Goal: Contribute content

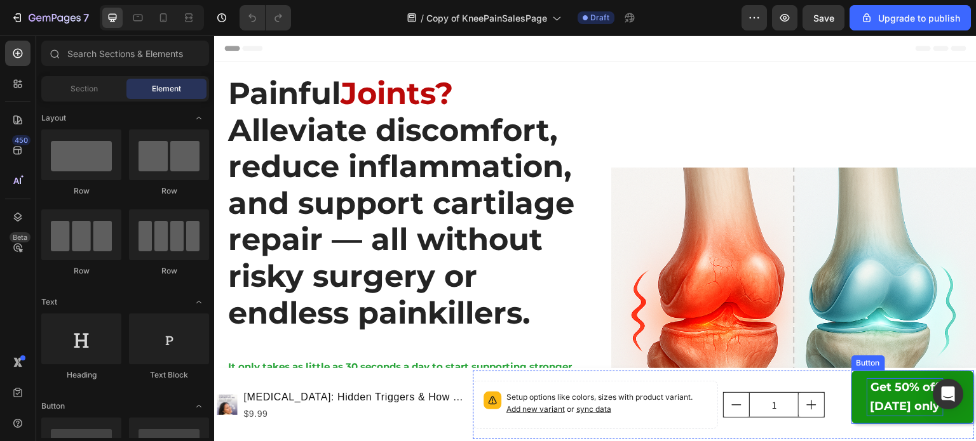
click at [887, 401] on strong "Get 50% off [DATE] only" at bounding box center [905, 396] width 70 height 33
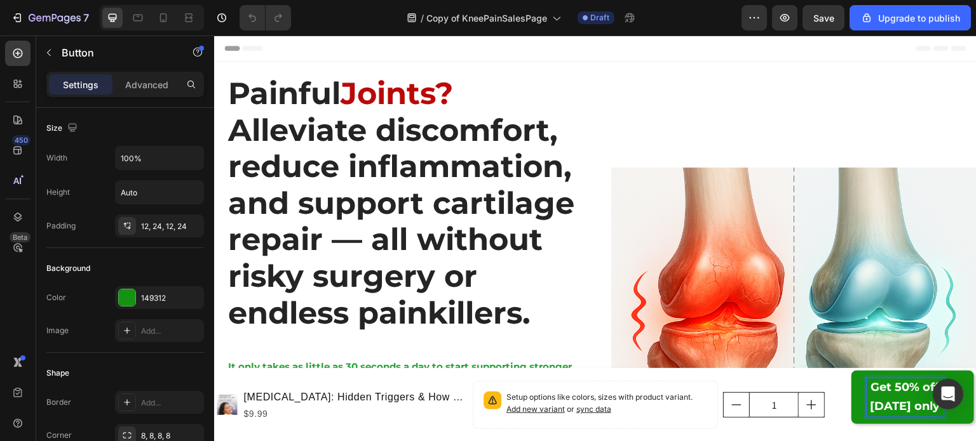
click at [879, 385] on strong "Get 50% off [DATE] only" at bounding box center [905, 396] width 70 height 33
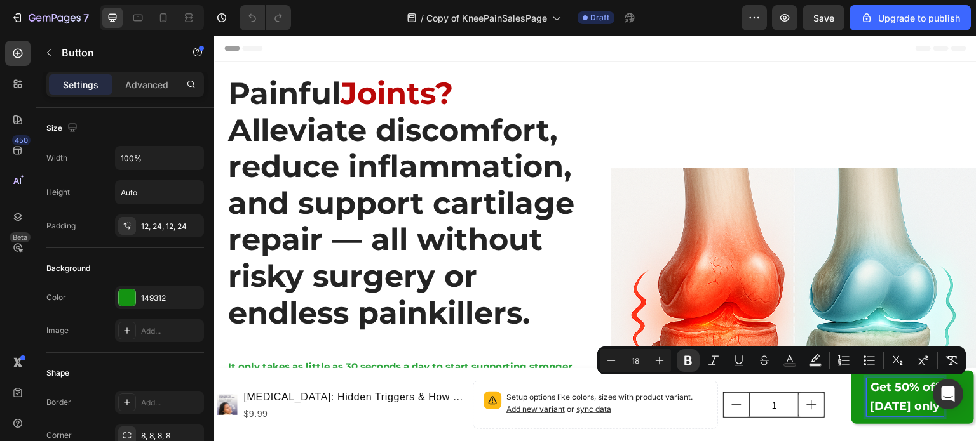
click at [878, 394] on strong "Get 50% off [DATE] only" at bounding box center [905, 396] width 70 height 33
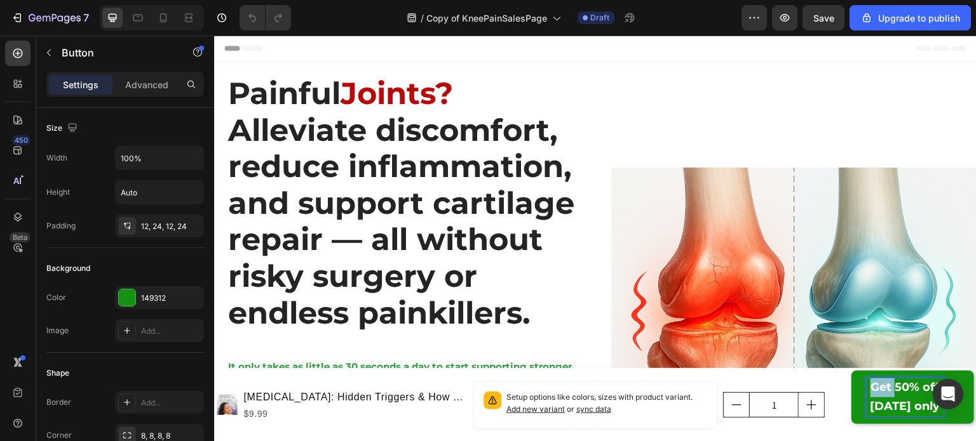
click at [878, 394] on strong "Get 50% off [DATE] only" at bounding box center [905, 396] width 70 height 33
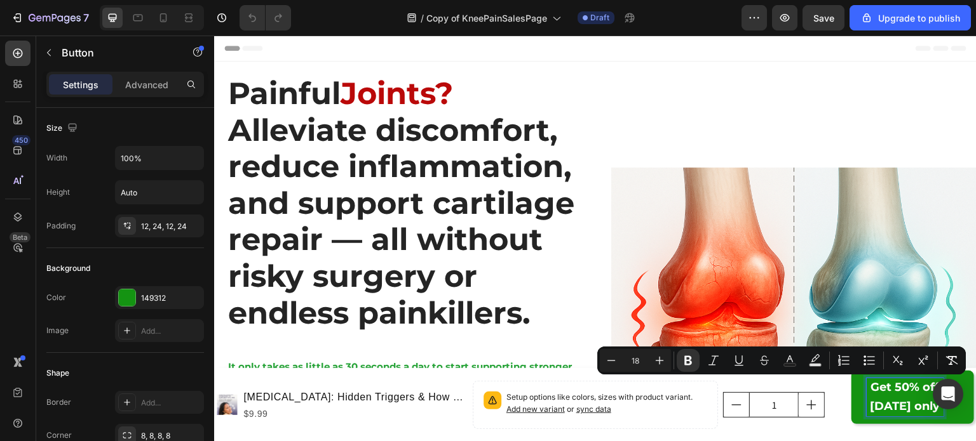
click at [891, 386] on strong "Get 50% off [DATE] only" at bounding box center [905, 396] width 70 height 33
drag, startPoint x: 886, startPoint y: 391, endPoint x: 929, endPoint y: 389, distance: 42.6
click at [929, 389] on strong "Get 50% off [DATE] only" at bounding box center [905, 396] width 70 height 33
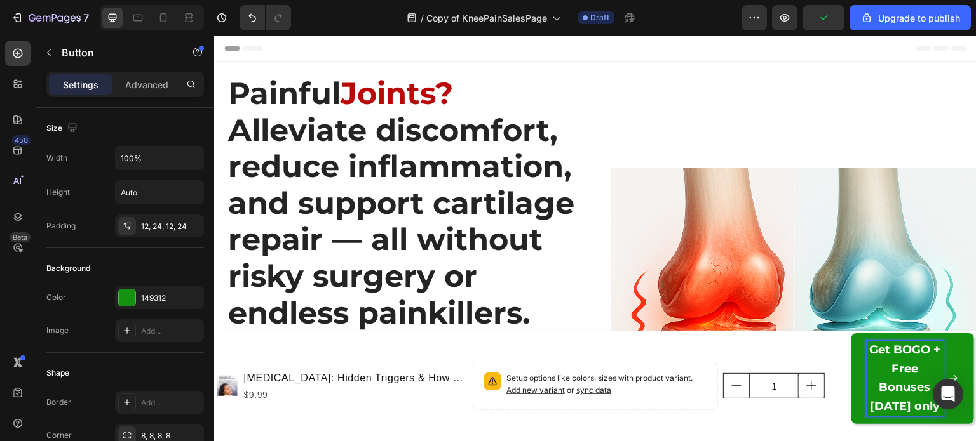
click at [880, 351] on strong "Get BOGO + Free Bonuses today only" at bounding box center [904, 378] width 71 height 71
click at [897, 349] on strong "Claim BOGO + Free Bonuses today only" at bounding box center [905, 378] width 74 height 71
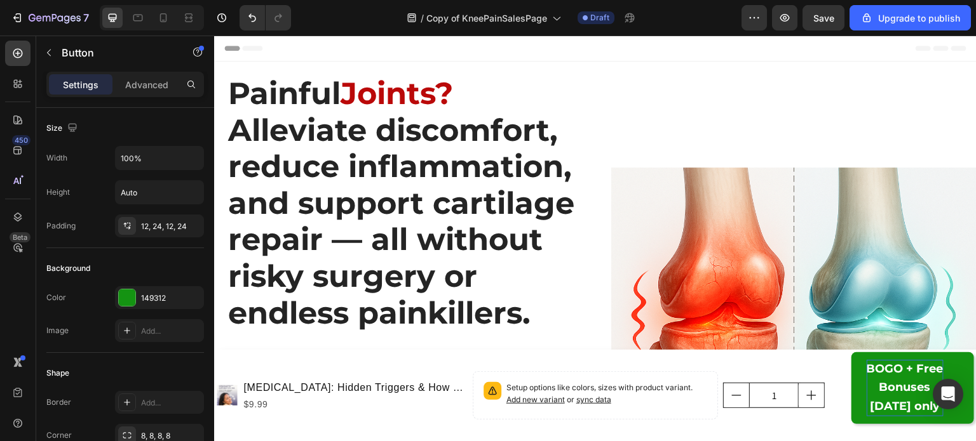
click at [851, 353] on link "BOGO + Free Bonuses today only" at bounding box center [912, 389] width 123 height 72
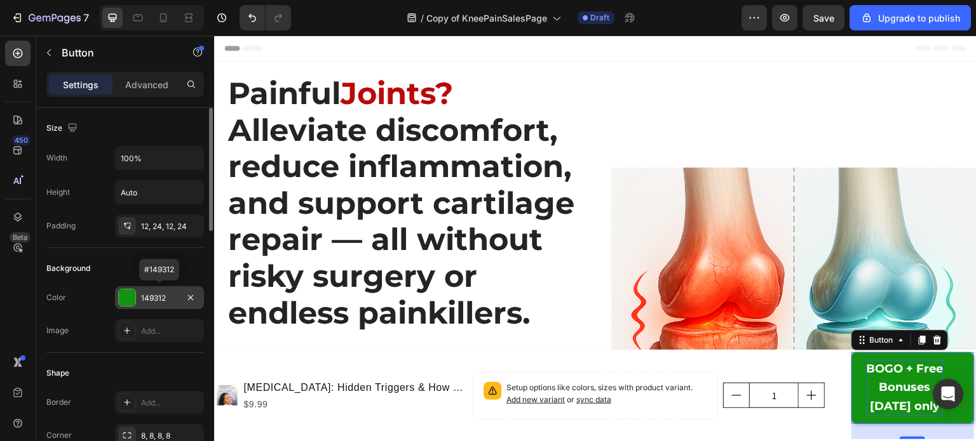
click at [127, 295] on div at bounding box center [127, 298] width 17 height 17
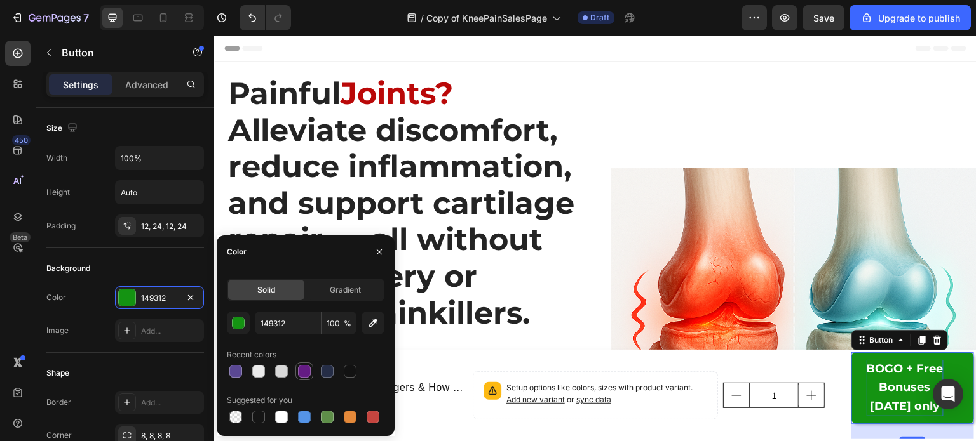
click at [305, 370] on div at bounding box center [304, 371] width 13 height 13
type input "641C84"
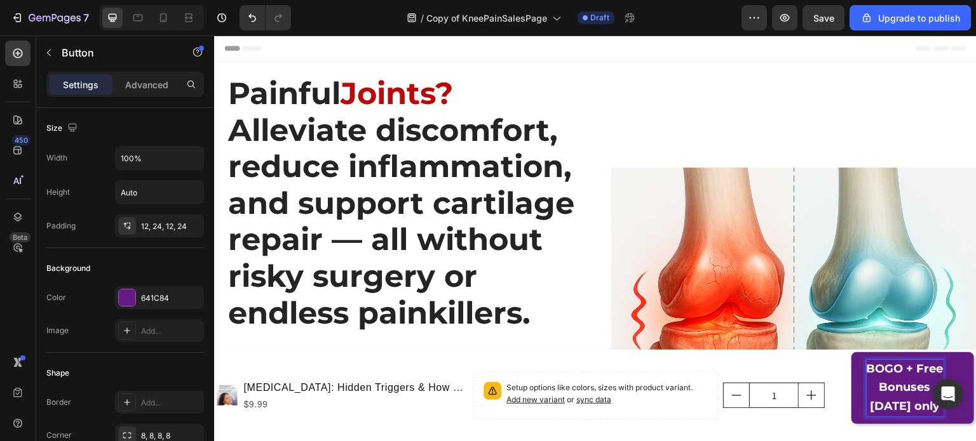
click at [877, 363] on p "BOGO + Free Bonuses today only" at bounding box center [904, 388] width 77 height 57
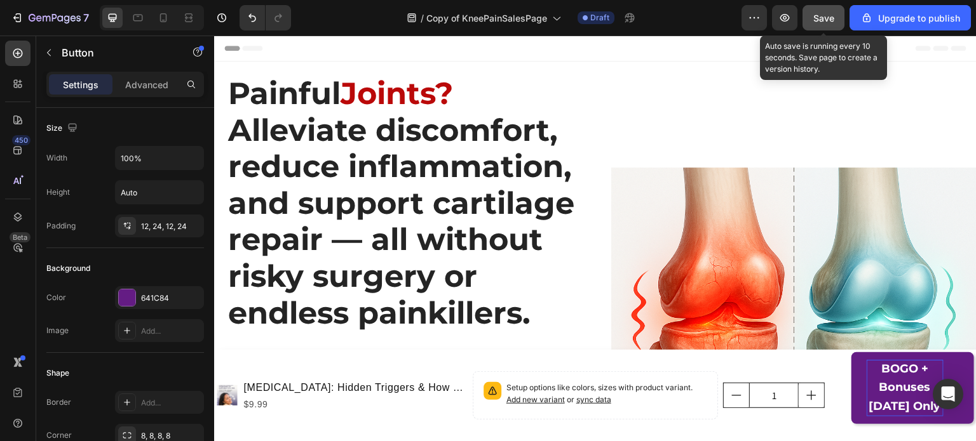
click at [829, 21] on span "Save" at bounding box center [823, 18] width 21 height 11
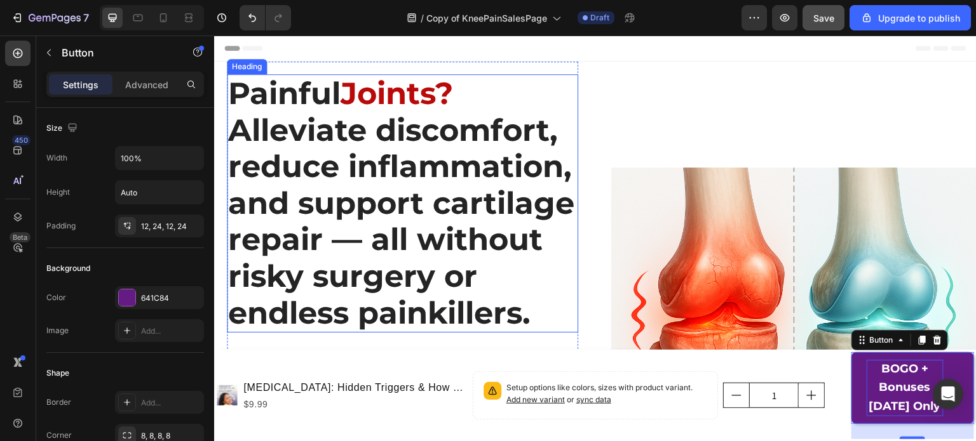
click at [412, 196] on h1 "Painful Joints? Alleviate discomfort, reduce inflammation, and support cartilag…" at bounding box center [402, 203] width 351 height 259
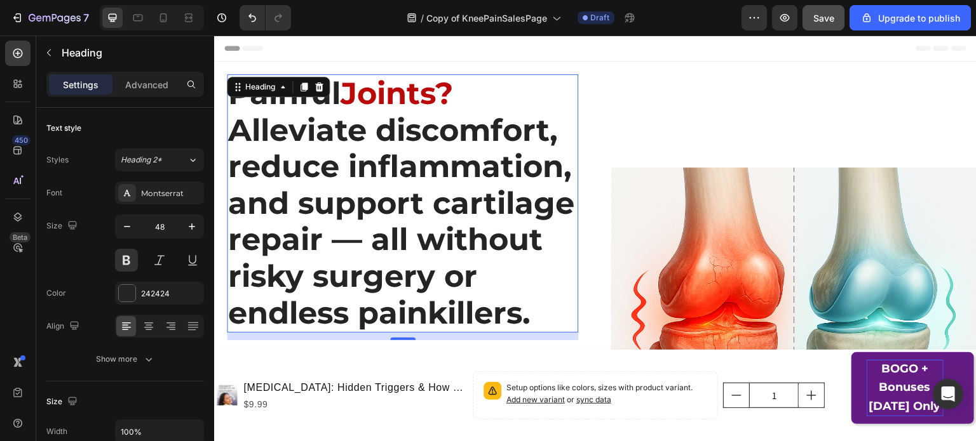
click at [412, 196] on h1 "Painful Joints? Alleviate discomfort, reduce inflammation, and support cartilag…" at bounding box center [402, 203] width 351 height 259
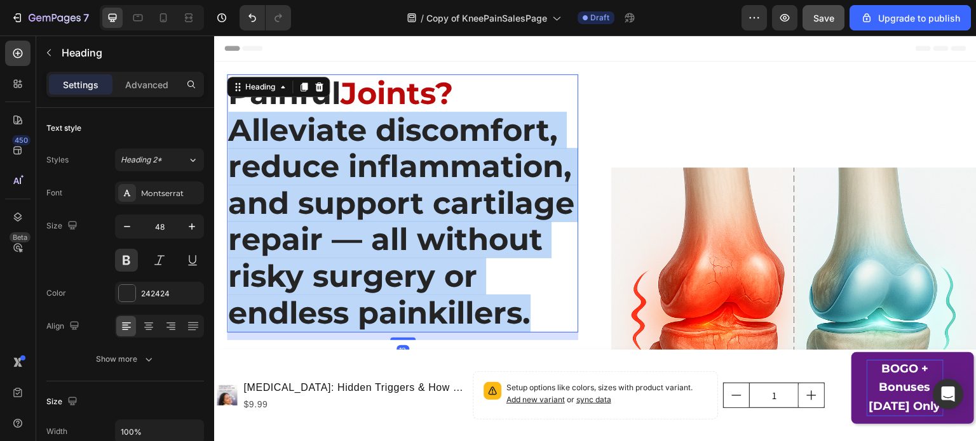
click at [412, 196] on p "Painful Joints? Alleviate discomfort, reduce inflammation, and support cartilag…" at bounding box center [402, 204] width 349 height 256
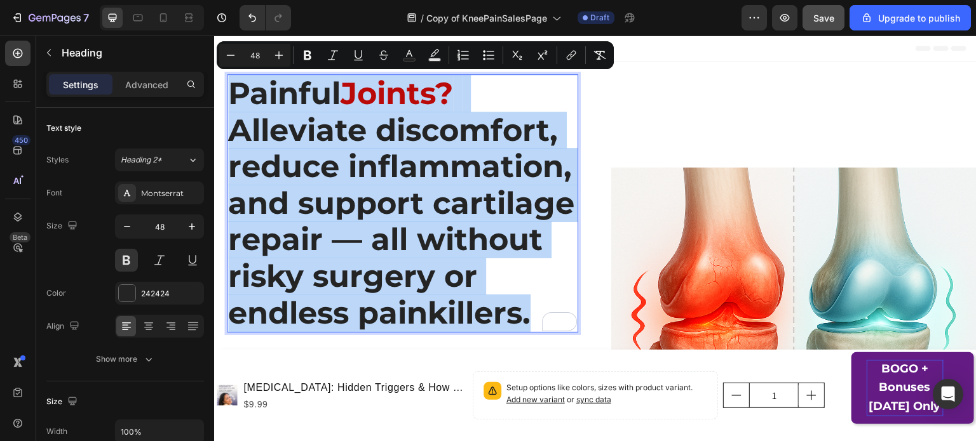
click at [351, 91] on span "Joints?" at bounding box center [396, 93] width 112 height 37
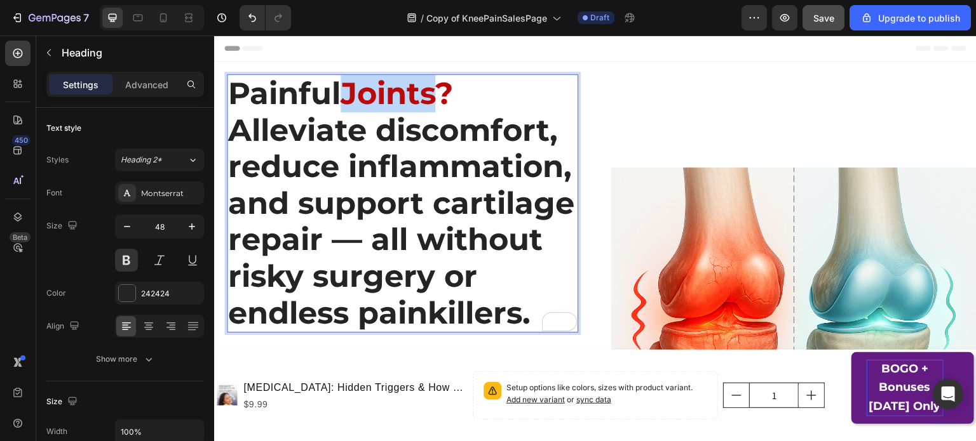
click at [351, 91] on span "Joints?" at bounding box center [396, 93] width 112 height 37
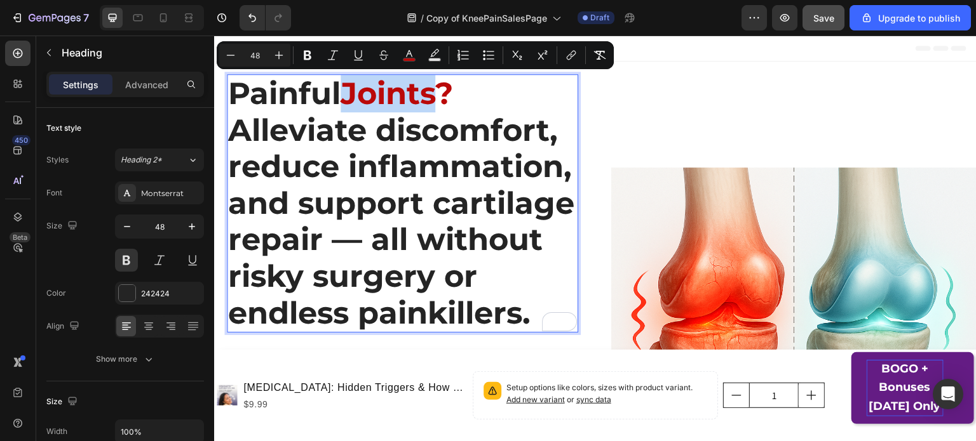
click at [448, 90] on span "Joints?" at bounding box center [396, 93] width 112 height 37
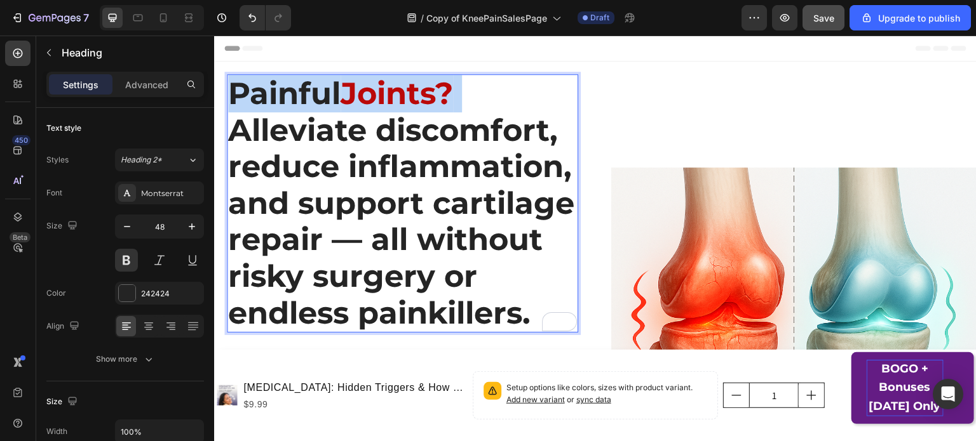
drag, startPoint x: 477, startPoint y: 86, endPoint x: 227, endPoint y: 78, distance: 249.7
click at [228, 78] on p "Painful Joints? Alleviate discomfort, reduce inflammation, and support cartilag…" at bounding box center [402, 204] width 349 height 256
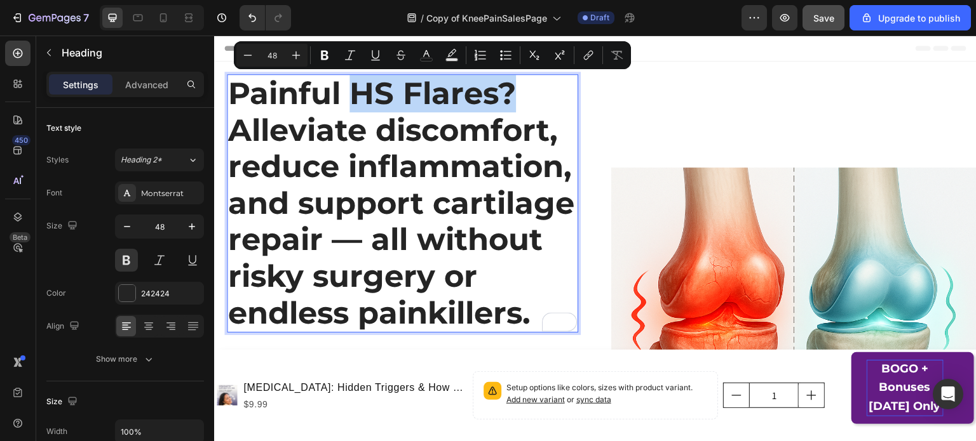
drag, startPoint x: 351, startPoint y: 93, endPoint x: 517, endPoint y: 95, distance: 165.8
click at [517, 95] on p "Painful HS Flares? Alleviate discomfort, reduce inflammation, and support carti…" at bounding box center [402, 204] width 349 height 256
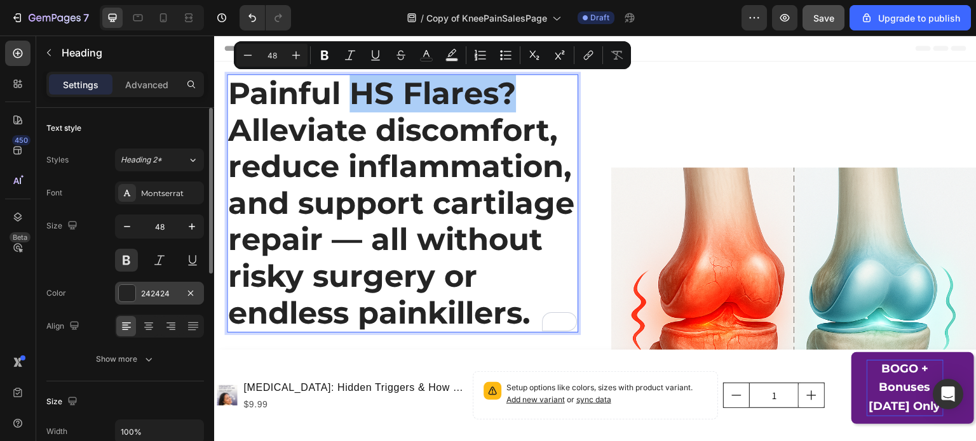
click at [127, 292] on div at bounding box center [127, 293] width 17 height 17
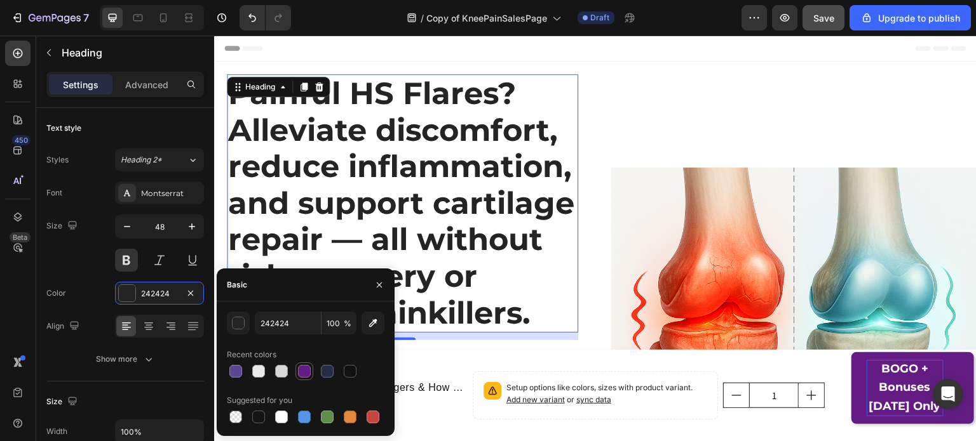
click at [301, 372] on div at bounding box center [304, 371] width 13 height 13
type input "641C84"
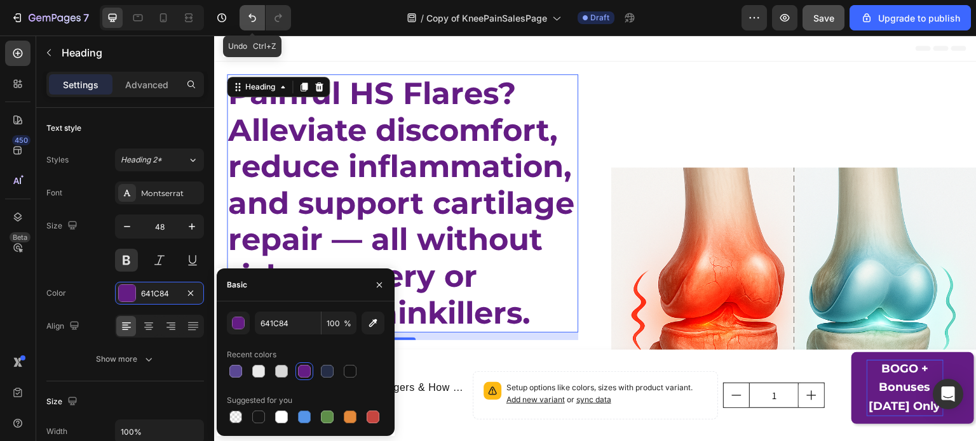
click at [248, 22] on icon "Undo/Redo" at bounding box center [252, 17] width 13 height 13
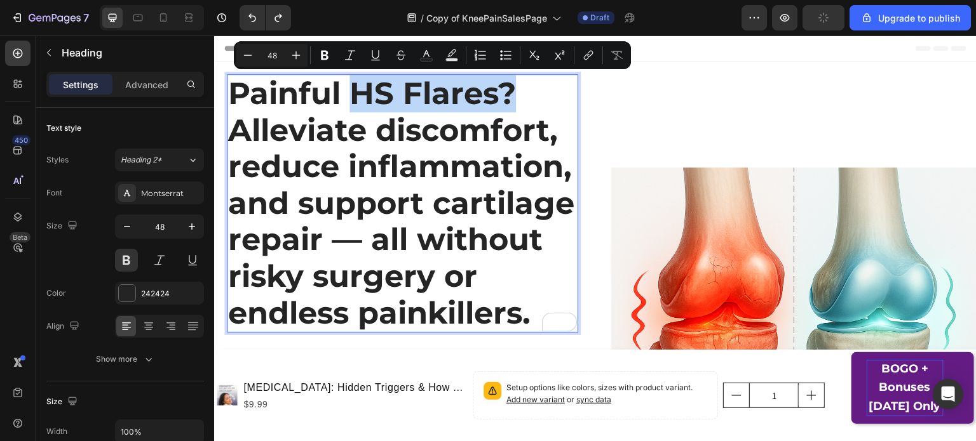
drag, startPoint x: 513, startPoint y: 98, endPoint x: 347, endPoint y: 96, distance: 165.8
click at [347, 96] on p "Painful HS Flares? Alleviate discomfort, reduce inflammation, and support carti…" at bounding box center [402, 204] width 349 height 256
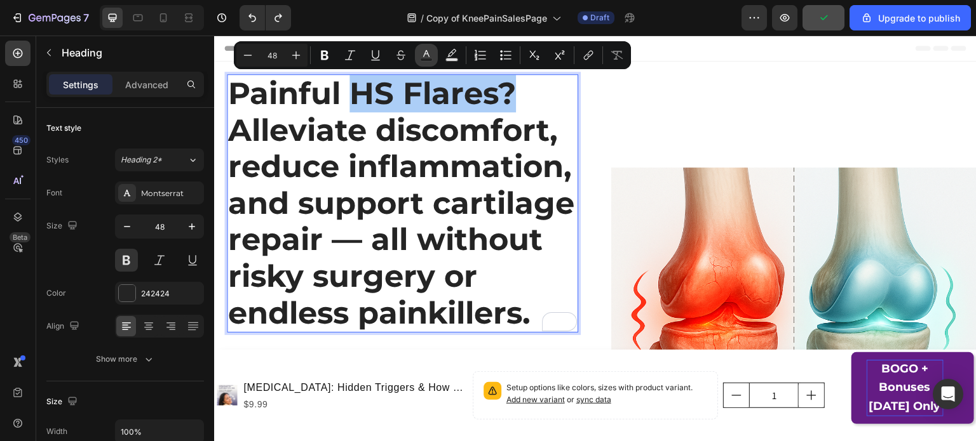
click at [425, 55] on icon "Editor contextual toolbar" at bounding box center [426, 55] width 13 height 13
type input "242424"
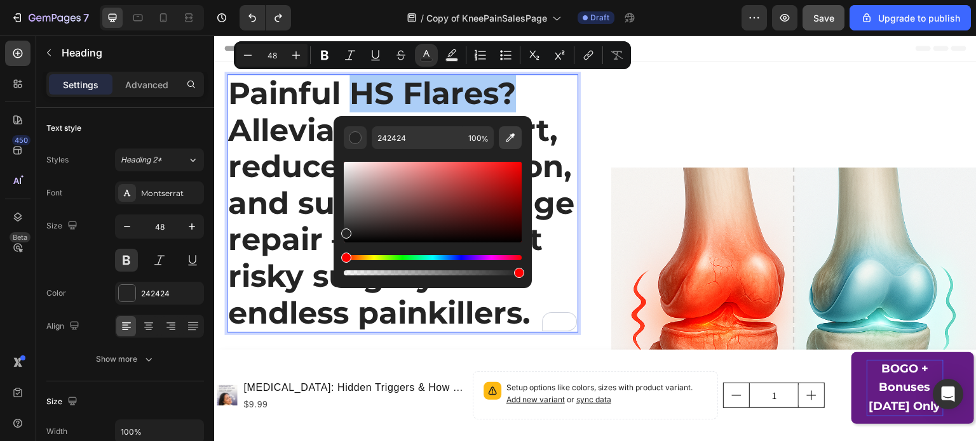
click at [509, 137] on icon "Editor contextual toolbar" at bounding box center [510, 138] width 9 height 9
type input "641C83"
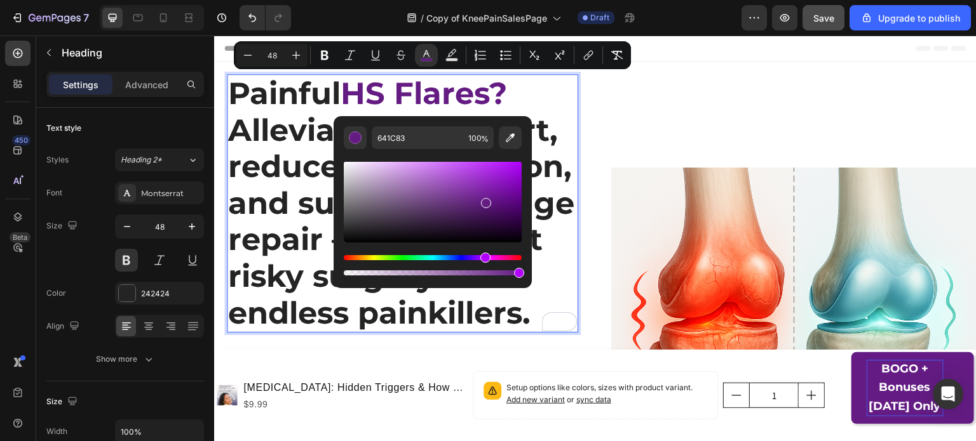
click at [548, 98] on p "Painful HS Flares? Alleviate discomfort, reduce inflammation, and support carti…" at bounding box center [402, 204] width 349 height 256
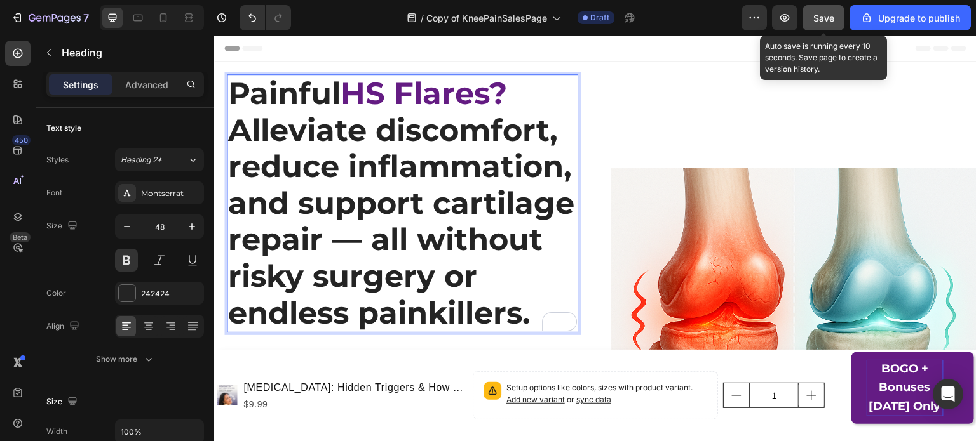
click at [827, 22] on span "Save" at bounding box center [823, 18] width 21 height 11
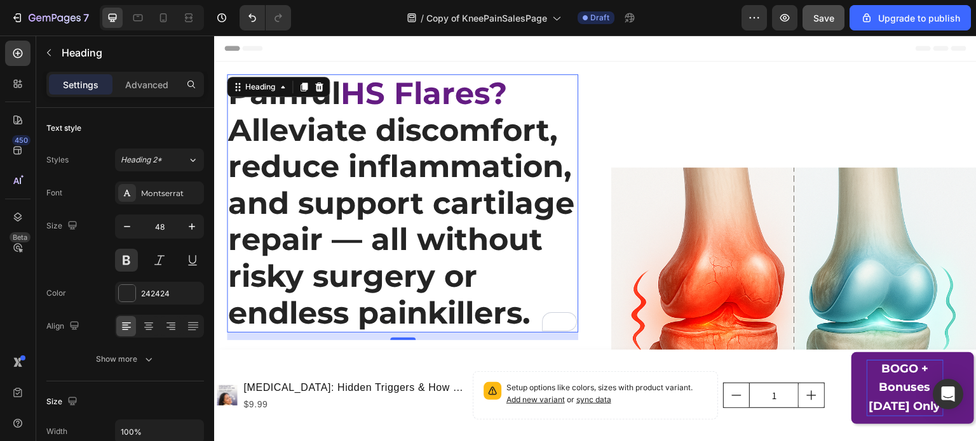
click at [420, 182] on p "Painful HS Flares? Alleviate discomfort, reduce inflammation, and support carti…" at bounding box center [402, 204] width 349 height 256
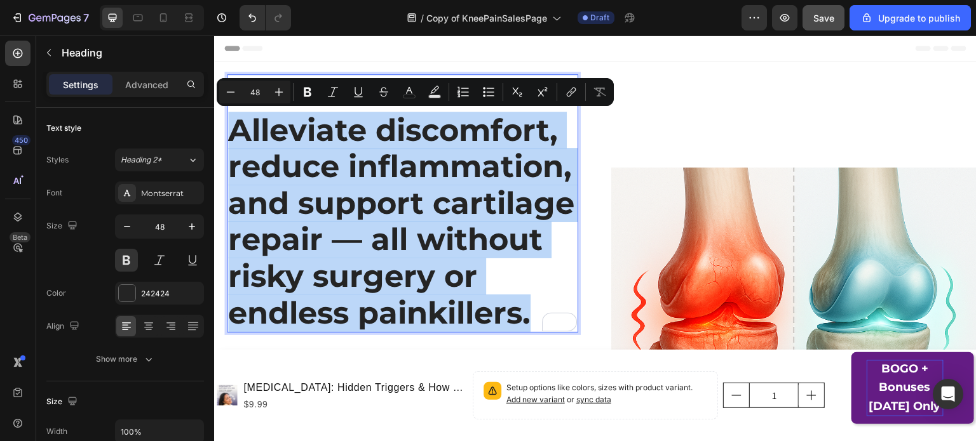
drag, startPoint x: 232, startPoint y: 131, endPoint x: 535, endPoint y: 307, distance: 349.5
click at [535, 307] on p "Painful HS Flares? Alleviate discomfort, reduce inflammation, and support carti…" at bounding box center [402, 204] width 349 height 256
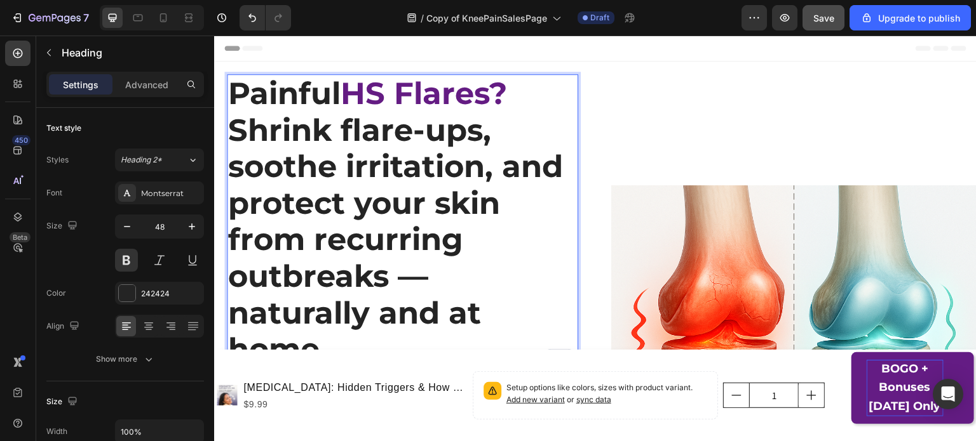
scroll to position [46, 0]
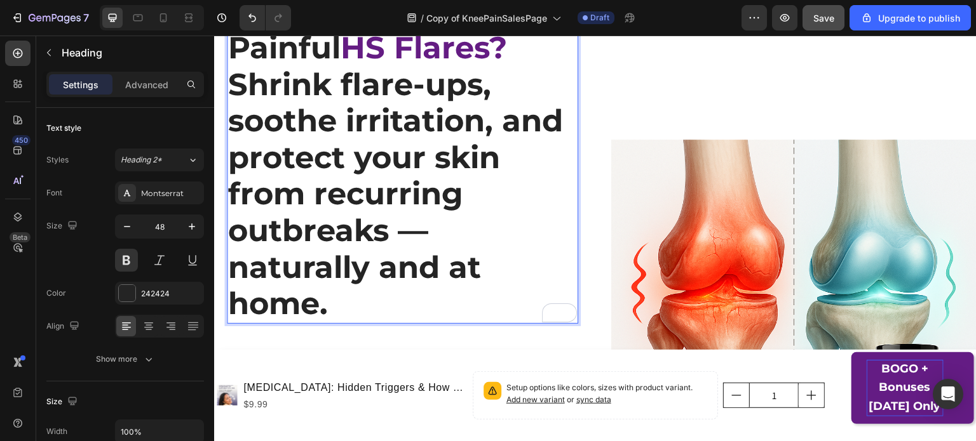
click at [369, 175] on p "Painful HS Flares? Shrink flare-ups, soothe irritation, and protect your skin f…" at bounding box center [402, 176] width 349 height 293
click at [231, 163] on p "Painful HS Flares? Shrink flare-ups, soothe irritation, and protect your skin f…" at bounding box center [402, 176] width 349 height 293
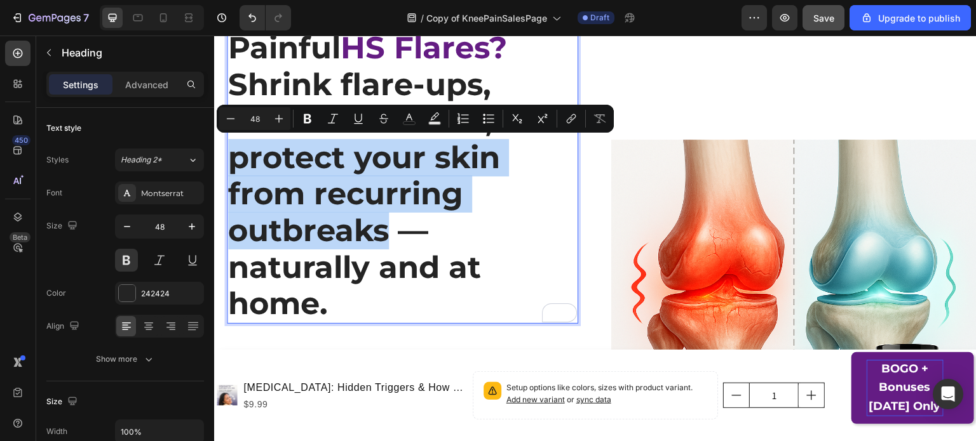
drag, startPoint x: 231, startPoint y: 163, endPoint x: 382, endPoint y: 231, distance: 165.7
click at [382, 231] on p "Painful HS Flares? Shrink flare-ups, soothe irritation, and protect your skin f…" at bounding box center [402, 176] width 349 height 293
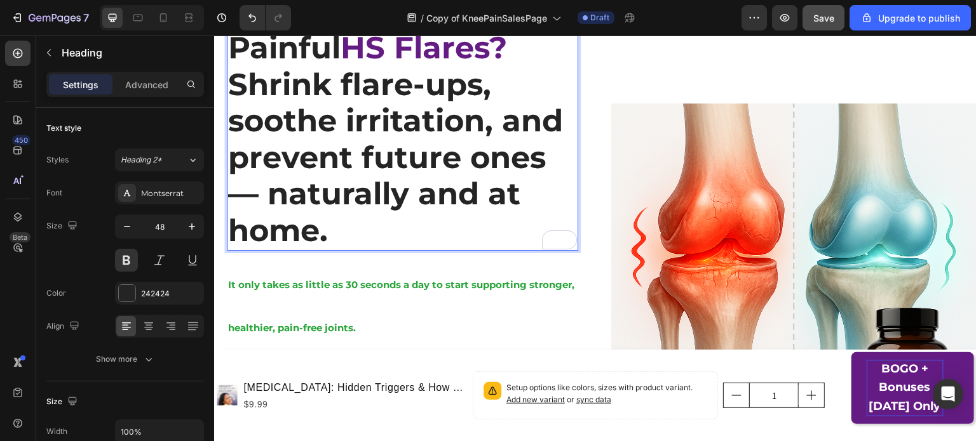
scroll to position [0, 0]
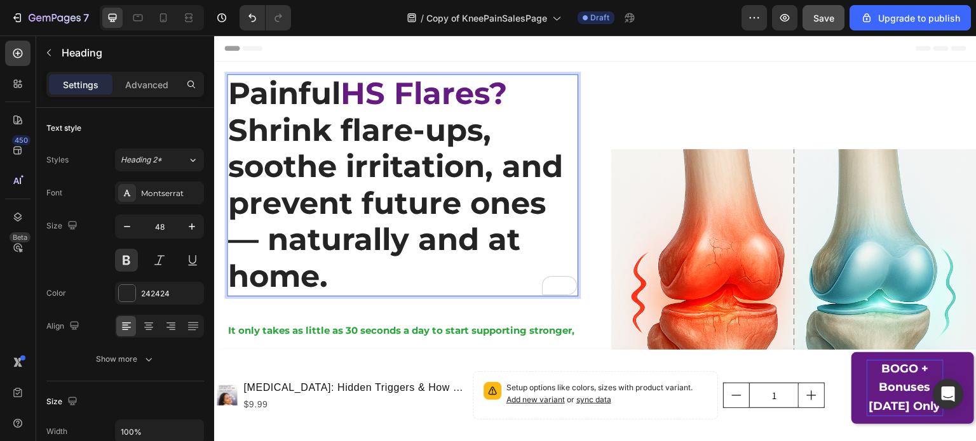
click at [300, 165] on p "Painful HS Flares? Shrink flare-ups, soothe irritation, and prevent future ones…" at bounding box center [402, 186] width 349 height 220
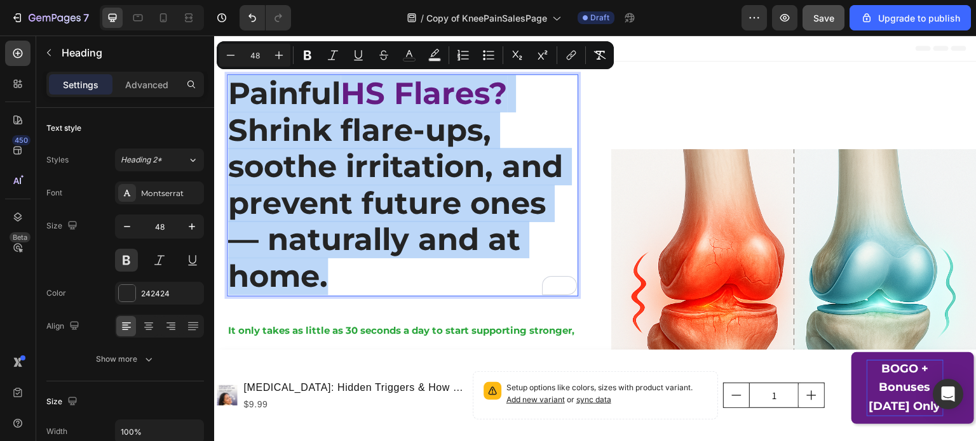
copy p "Painful HS Flares? Shrink flare-ups, soothe irritation, and prevent future ones…"
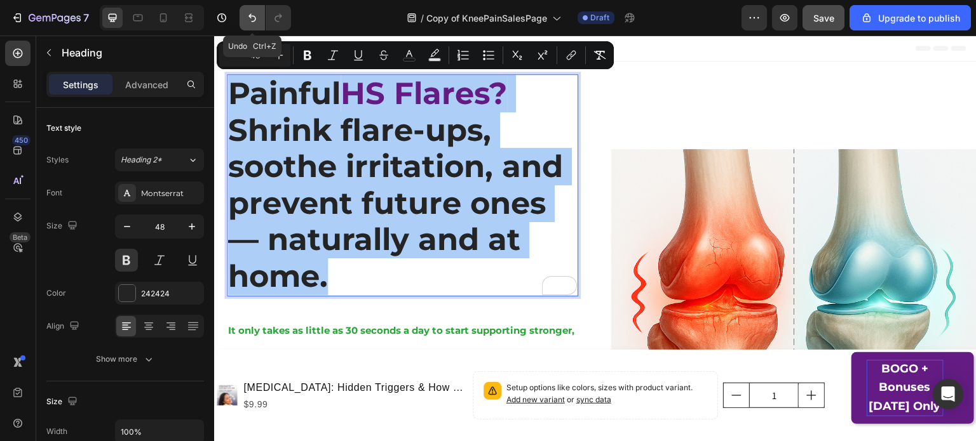
click at [252, 17] on icon "Undo/Redo" at bounding box center [252, 17] width 13 height 13
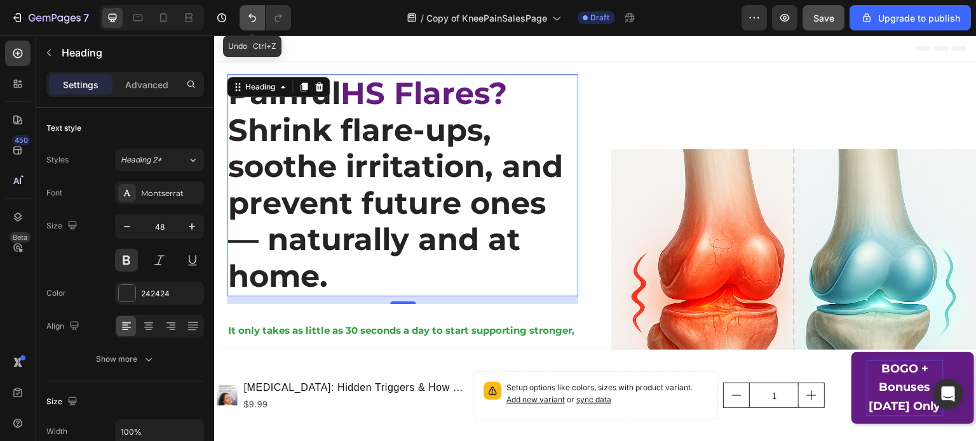
click at [252, 17] on icon "Undo/Redo" at bounding box center [252, 17] width 13 height 13
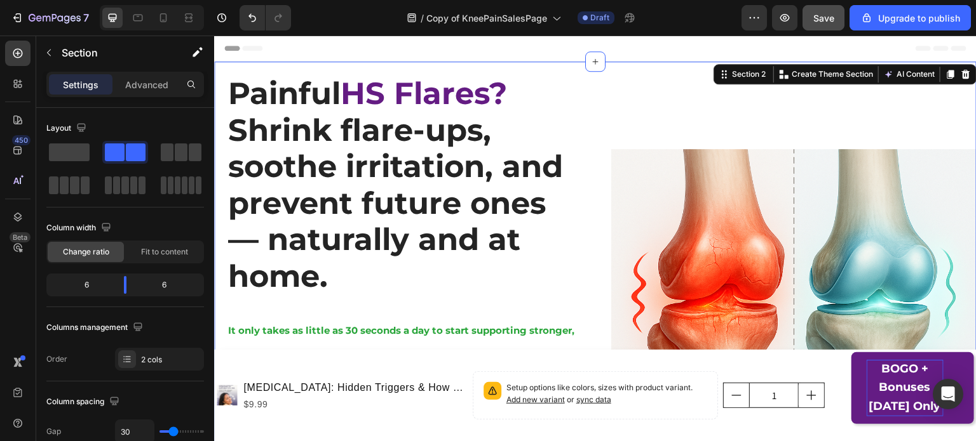
click at [615, 93] on div "Image" at bounding box center [793, 332] width 365 height 541
click at [249, 10] on button "Undo/Redo" at bounding box center [251, 17] width 25 height 25
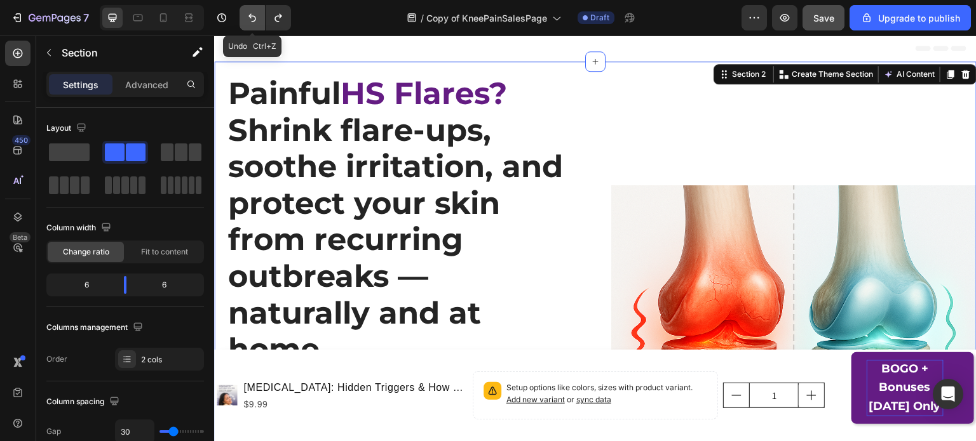
click at [249, 10] on button "Undo/Redo" at bounding box center [251, 17] width 25 height 25
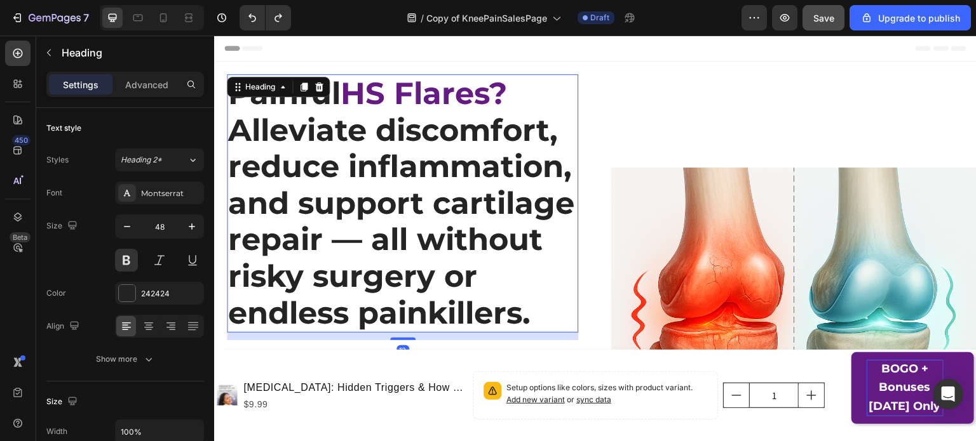
click at [477, 168] on h1 "Painful HS Flares? Alleviate discomfort, reduce inflammation, and support carti…" at bounding box center [402, 203] width 351 height 259
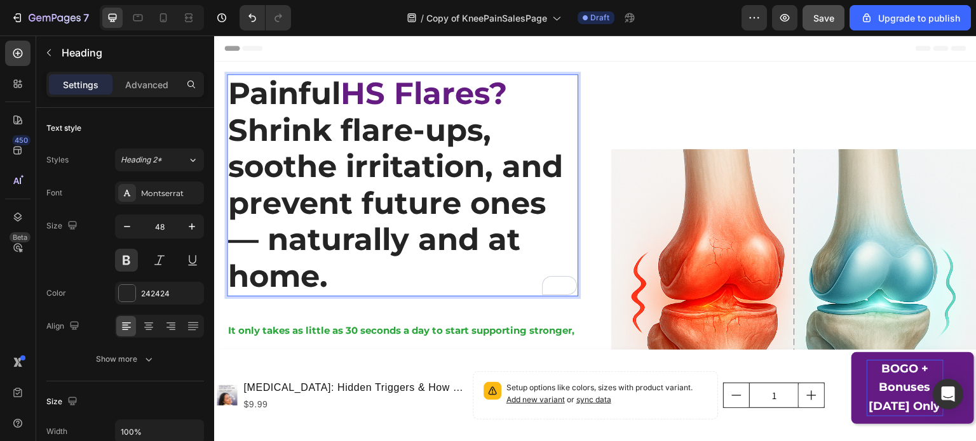
click at [297, 105] on p "Painful HS Flares? Shrink flare-ups, soothe irritation, and prevent future ones…" at bounding box center [402, 186] width 349 height 220
click at [246, 137] on p "Painful HS Flares? Shrink flare-ups, soothe irritation, and prevent future ones…" at bounding box center [402, 186] width 349 height 220
click at [236, 134] on p "Painful HS Flares? Shrink flare-ups, soothe irritation, and prevent future ones…" at bounding box center [402, 186] width 349 height 220
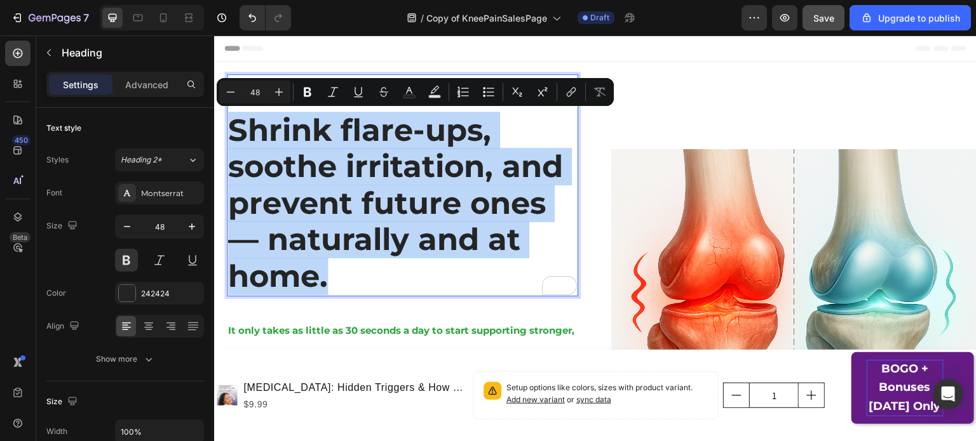
drag, startPoint x: 230, startPoint y: 133, endPoint x: 360, endPoint y: 276, distance: 193.8
click at [360, 276] on p "Painful HS Flares? Shrink flare-ups, soothe irritation, and prevent future ones…" at bounding box center [402, 186] width 349 height 220
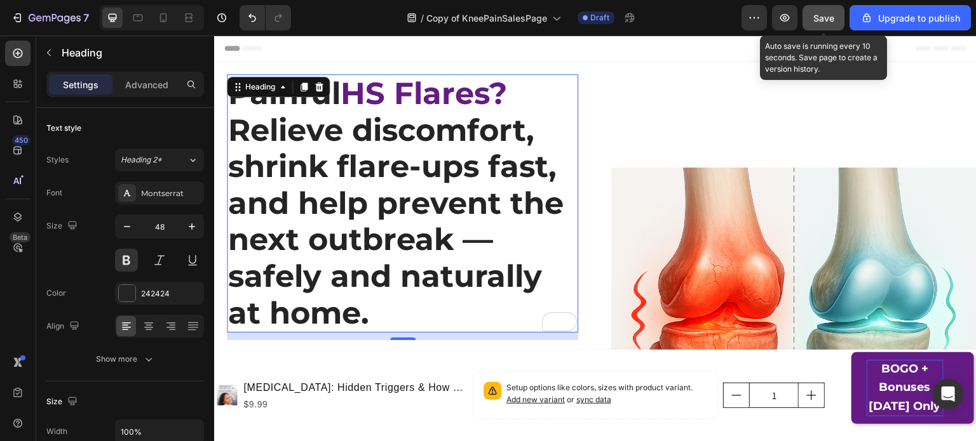
click at [815, 13] on span "Save" at bounding box center [823, 18] width 21 height 11
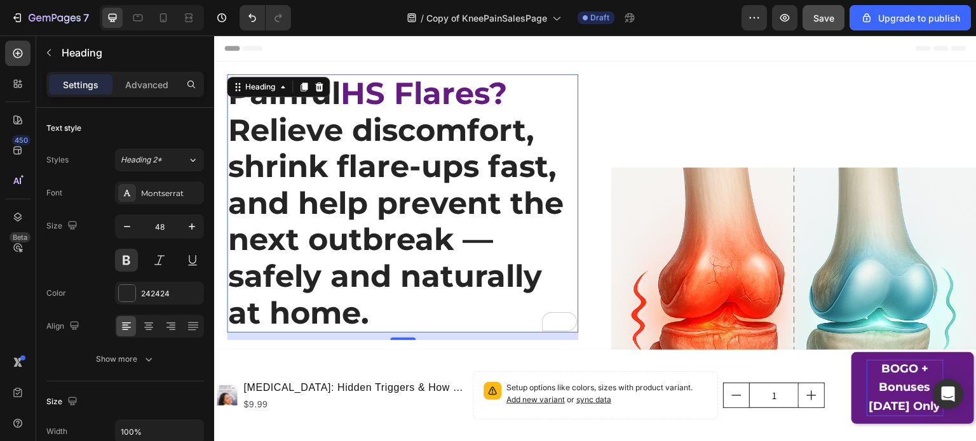
scroll to position [196, 0]
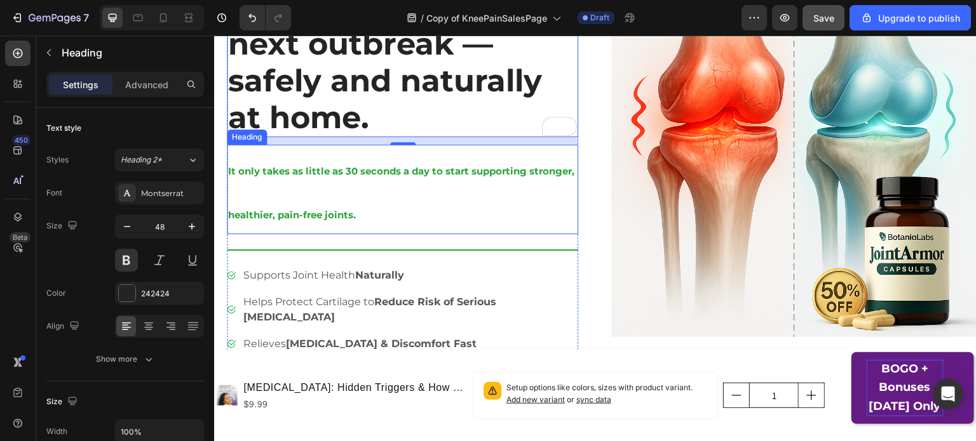
click at [333, 183] on h1 "It only takes as little as 30 seconds a day to start supporting stronger, healt…" at bounding box center [402, 190] width 351 height 90
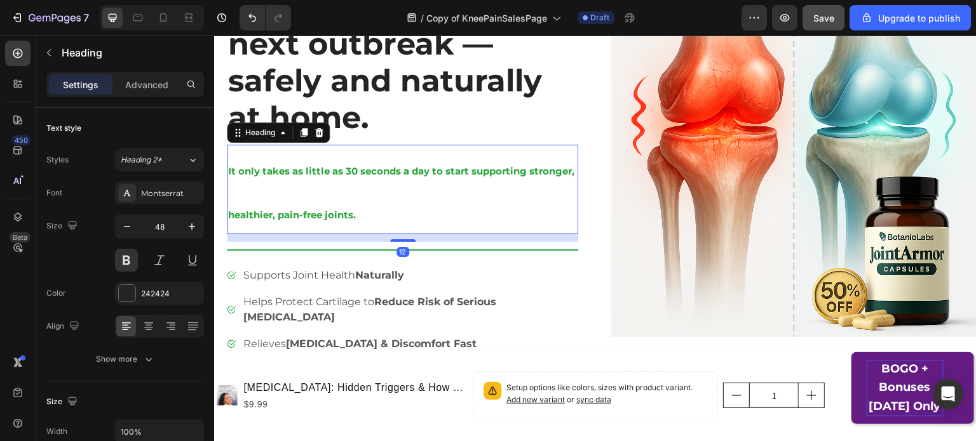
click at [333, 183] on p "It only takes as little as 30 seconds a day to start supporting stronger, healt…" at bounding box center [402, 189] width 349 height 87
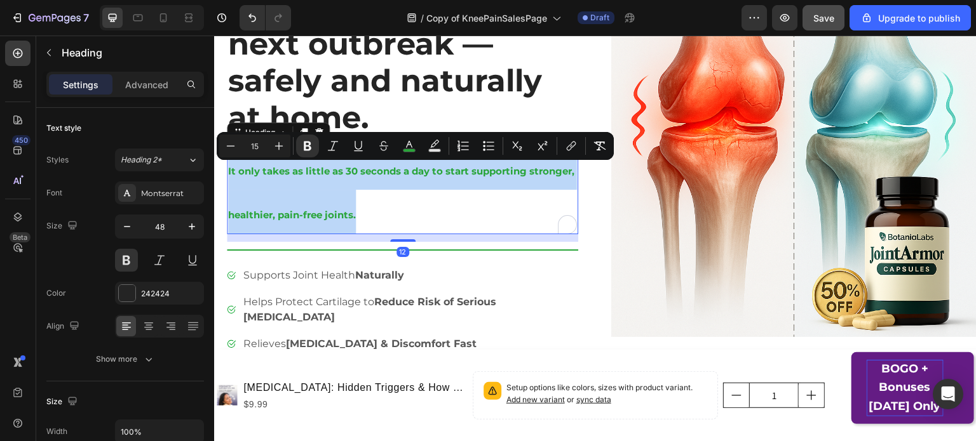
click at [333, 183] on p "It only takes as little as 30 seconds a day to start supporting stronger, healt…" at bounding box center [402, 189] width 349 height 87
copy strong "It only takes as little as 30 seconds a day to start supporting stronger, healt…"
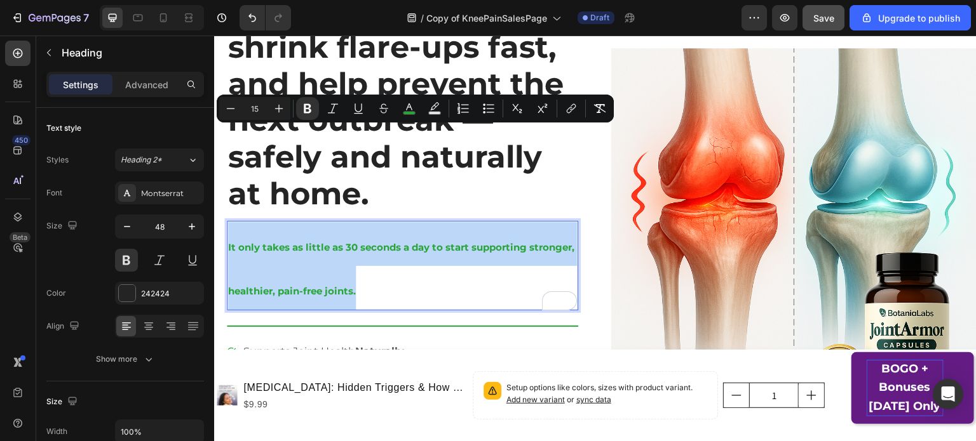
scroll to position [281, 0]
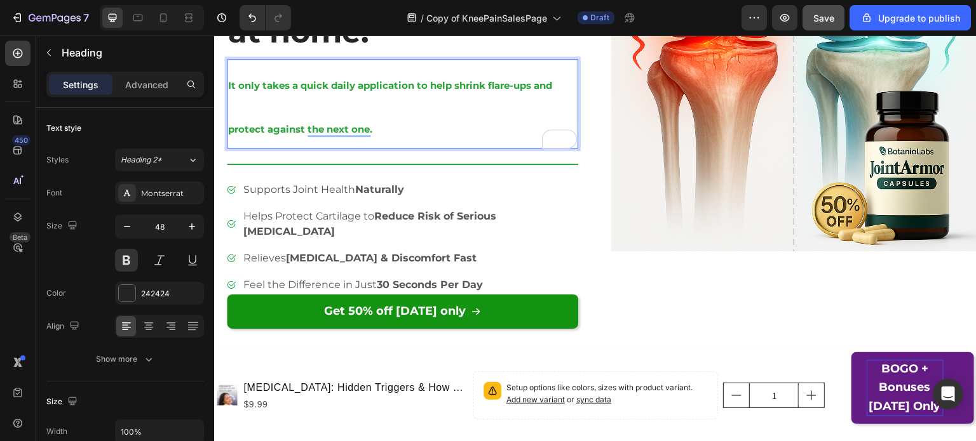
click at [488, 78] on p "It only takes a quick daily application to help shrink flare-ups and protect ag…" at bounding box center [402, 103] width 349 height 87
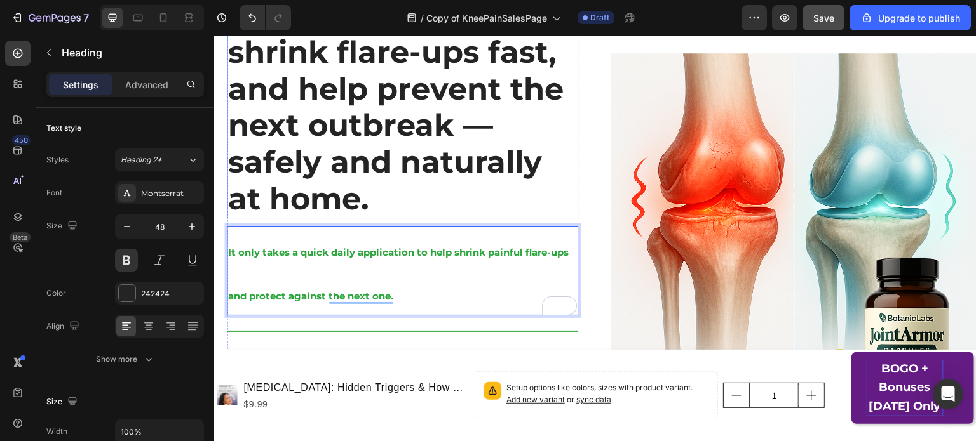
scroll to position [117, 0]
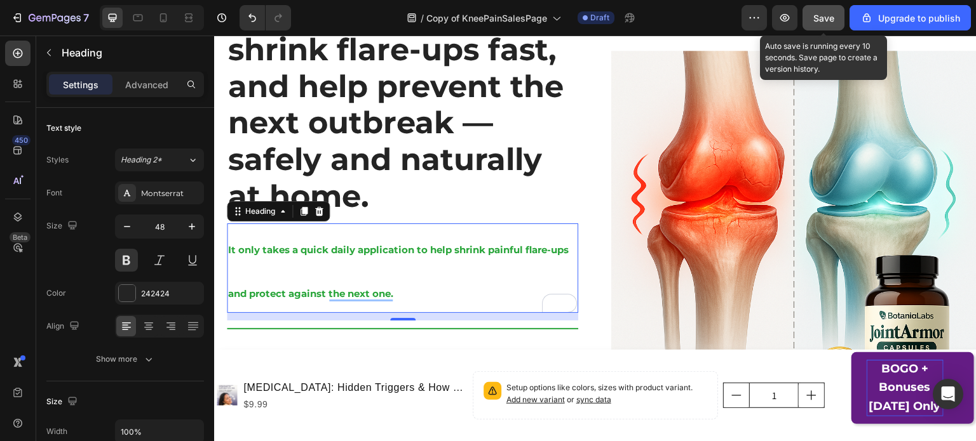
click at [818, 16] on span "Save" at bounding box center [823, 18] width 21 height 11
click at [824, 18] on span "Save" at bounding box center [823, 18] width 21 height 11
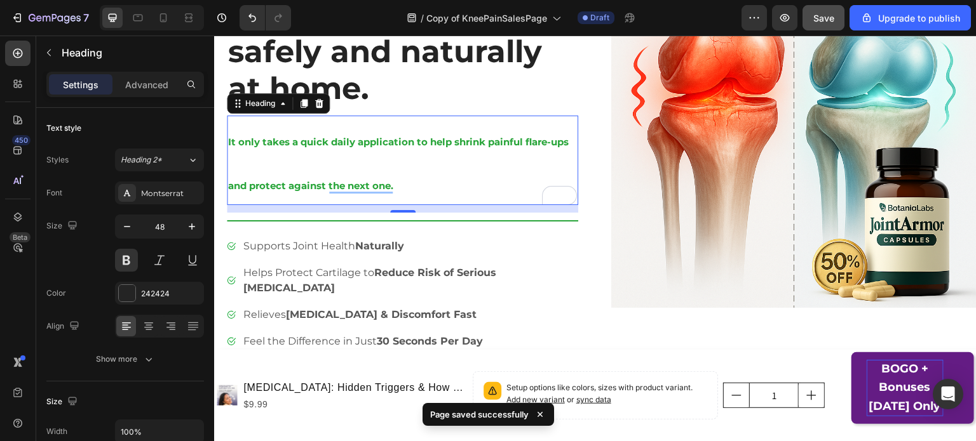
scroll to position [278, 0]
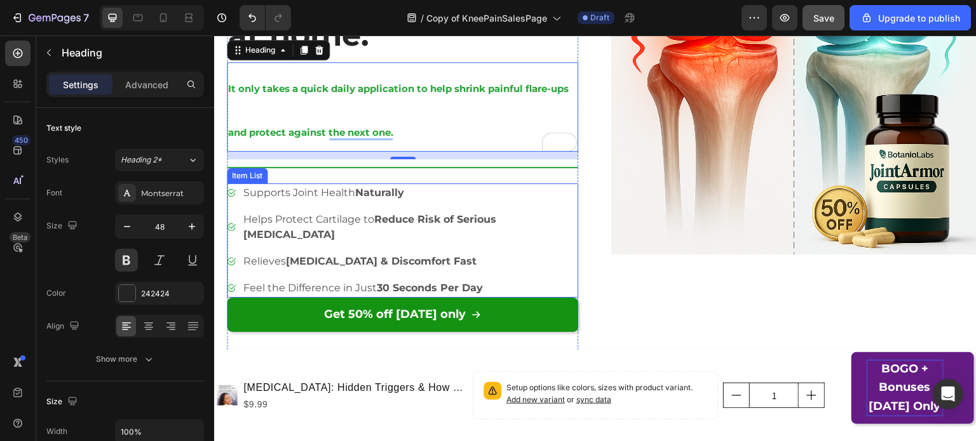
click at [385, 195] on strong "Naturally" at bounding box center [379, 193] width 49 height 12
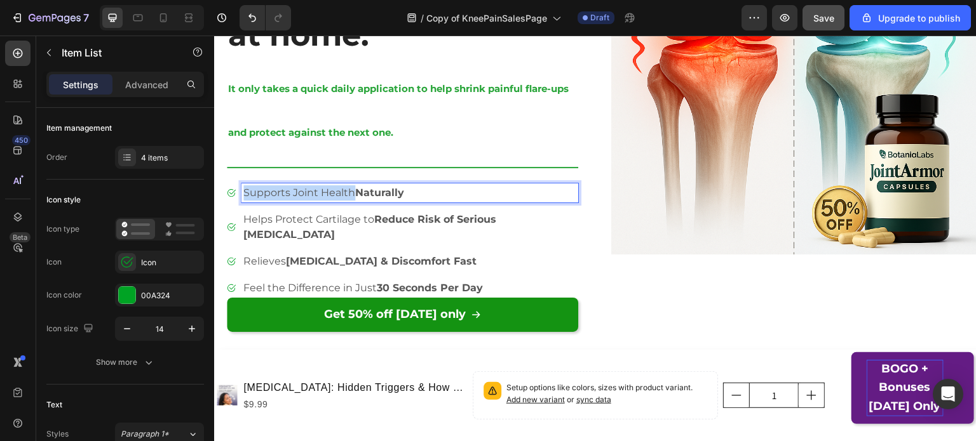
copy p "Supports Joint Health"
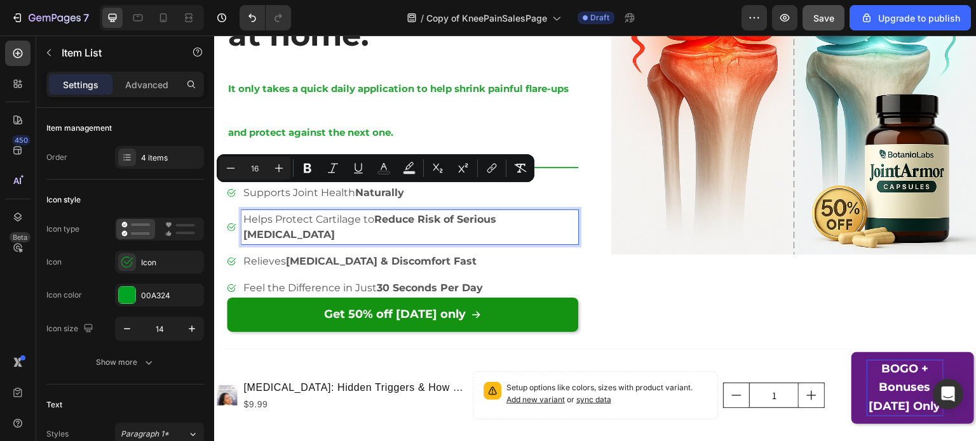
click at [445, 220] on strong "Reduce Risk of Serious Joint Damage" at bounding box center [369, 226] width 253 height 27
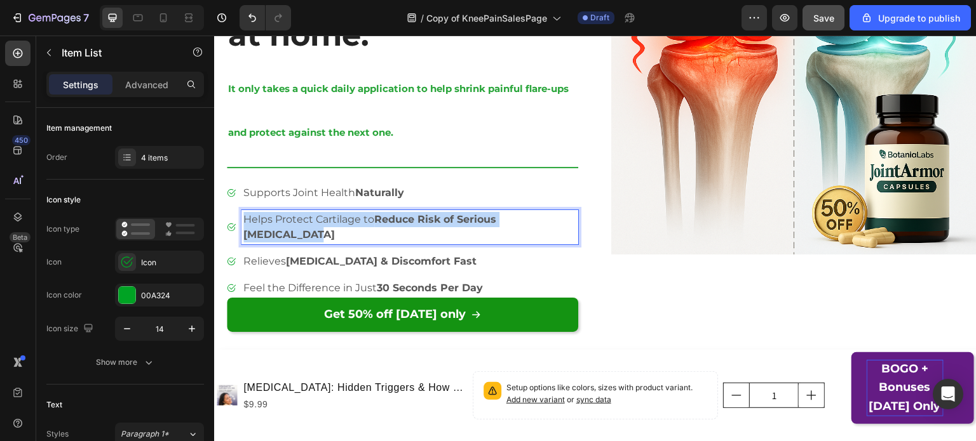
click at [445, 220] on strong "Reduce Risk of Serious Joint Damage" at bounding box center [369, 226] width 253 height 27
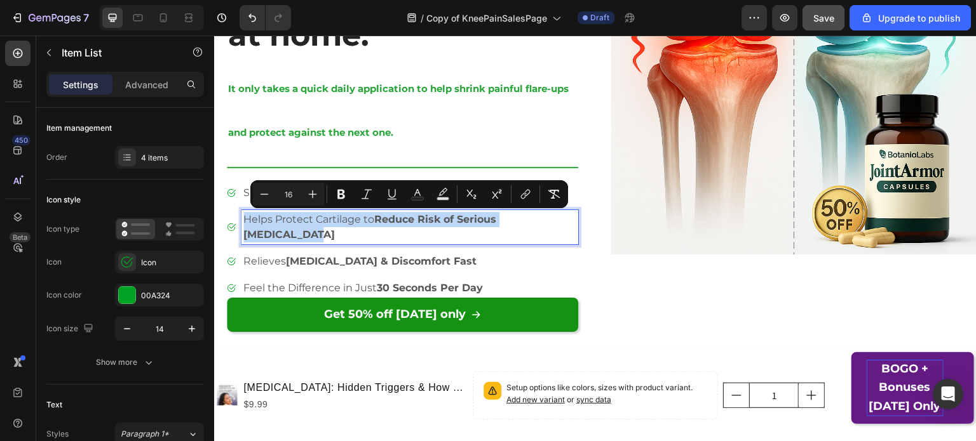
copy p "Helps Protect Cartilage to Reduce Risk of Serious Joint Damage"
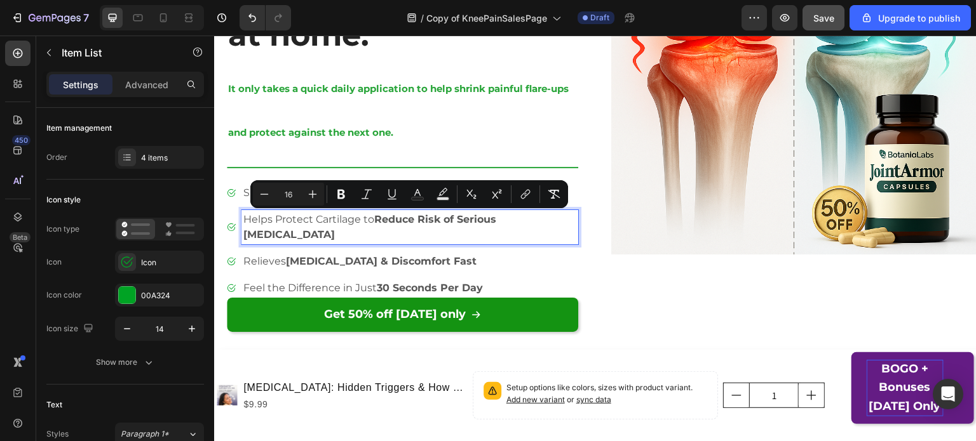
click at [425, 255] on strong "Joint Stiffness & Discomfort Fast" at bounding box center [381, 261] width 191 height 12
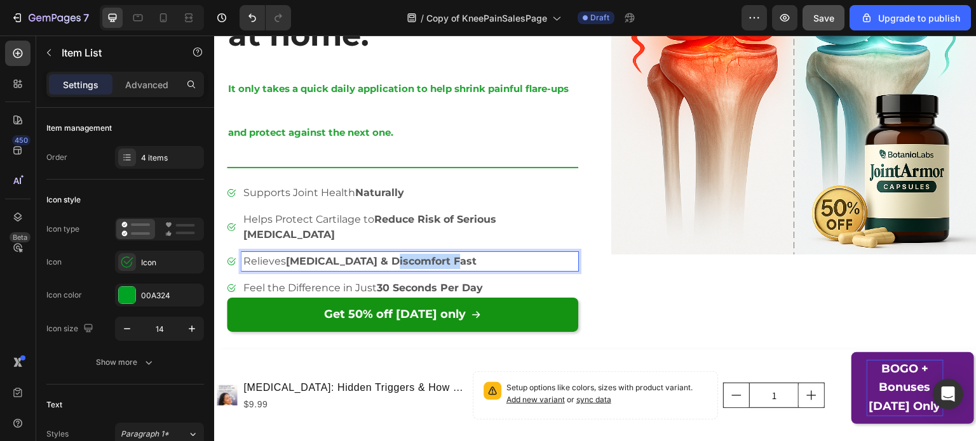
click at [425, 255] on strong "Joint Stiffness & Discomfort Fast" at bounding box center [381, 261] width 191 height 12
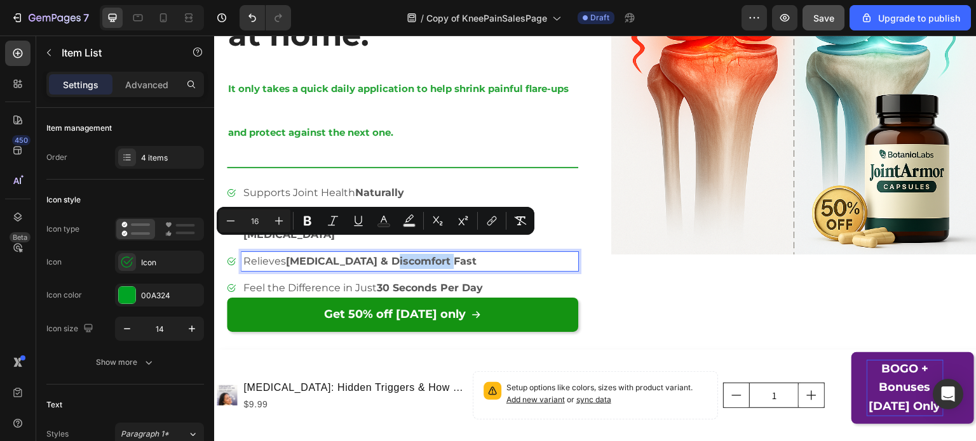
copy p "Relieves Joint Stiffness & Discomfort Fast"
click at [371, 281] on p "Feel the Difference in Just 30 Seconds Per Day" at bounding box center [409, 288] width 333 height 15
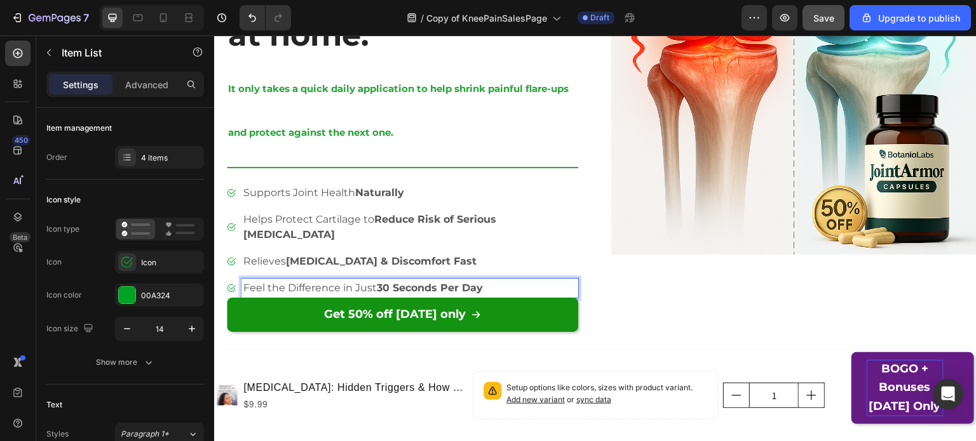
click at [371, 281] on p "Feel the Difference in Just 30 Seconds Per Day" at bounding box center [409, 288] width 333 height 15
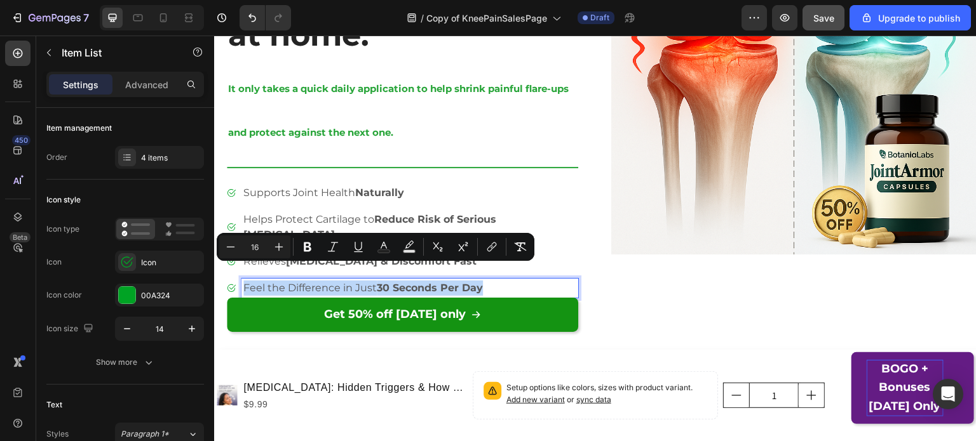
copy p "Feel the Difference in Just 30 Seconds Per Day"
click at [920, 389] on p "BOGO + Bonuses [DATE] Only" at bounding box center [904, 388] width 77 height 57
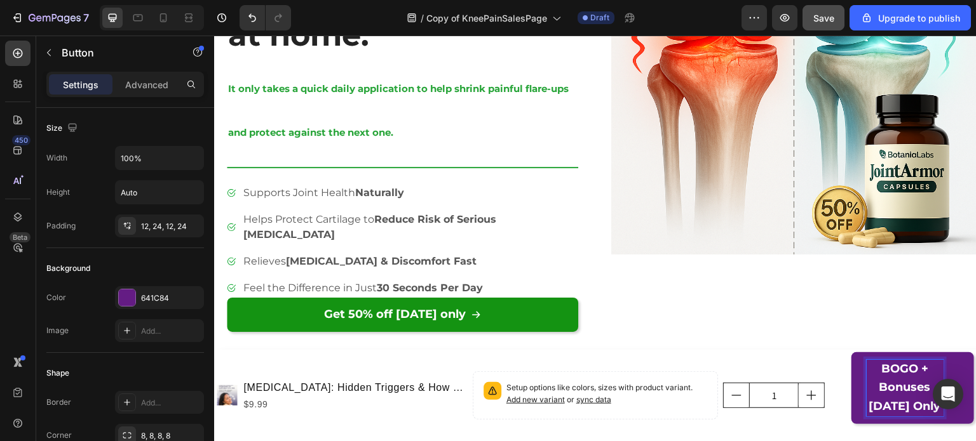
click at [897, 382] on strong "BOGO + Bonuses [DATE] Only" at bounding box center [905, 388] width 72 height 52
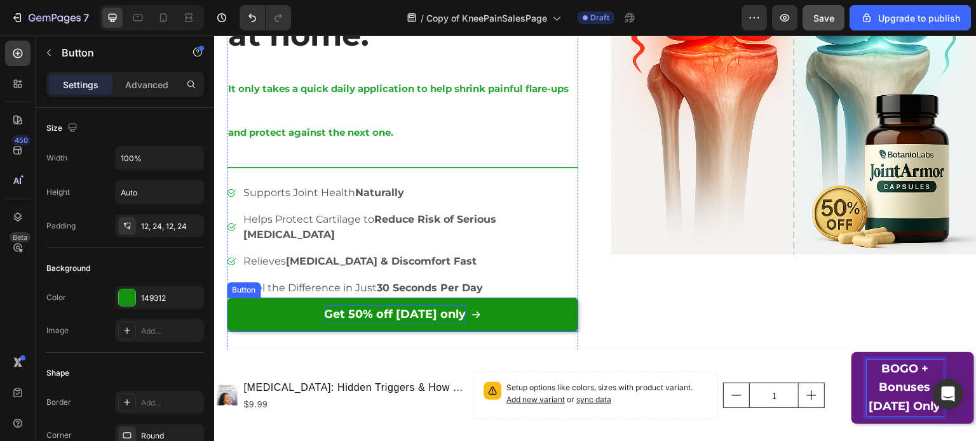
click at [438, 307] on strong "Get 50% off [DATE] only" at bounding box center [395, 314] width 142 height 14
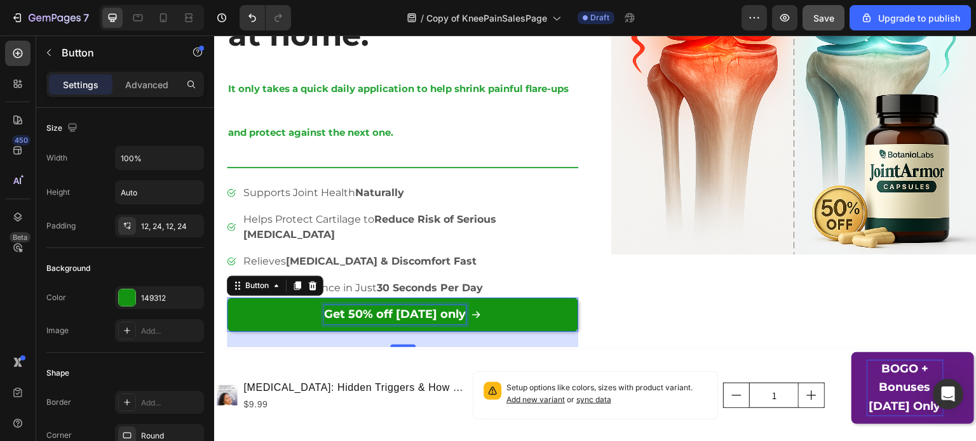
click at [414, 307] on strong "Get 50% off [DATE] only" at bounding box center [395, 314] width 142 height 14
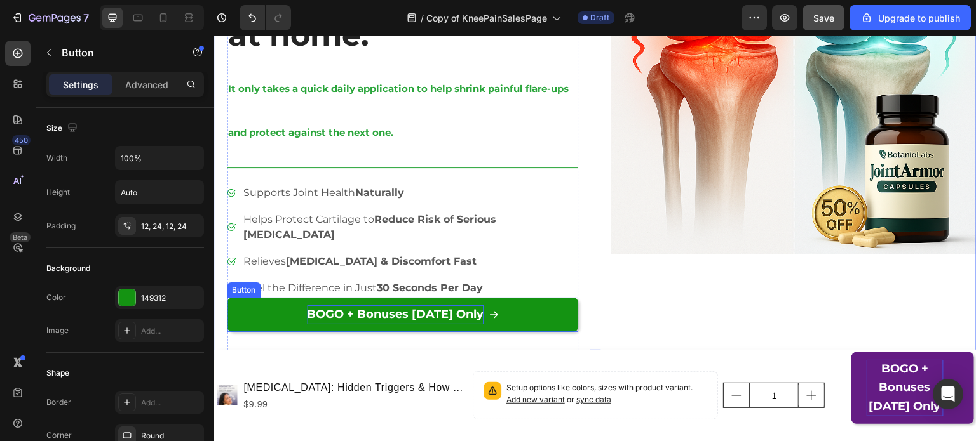
click at [537, 304] on link "BOGO + Bonuses [DATE] Only" at bounding box center [402, 315] width 351 height 34
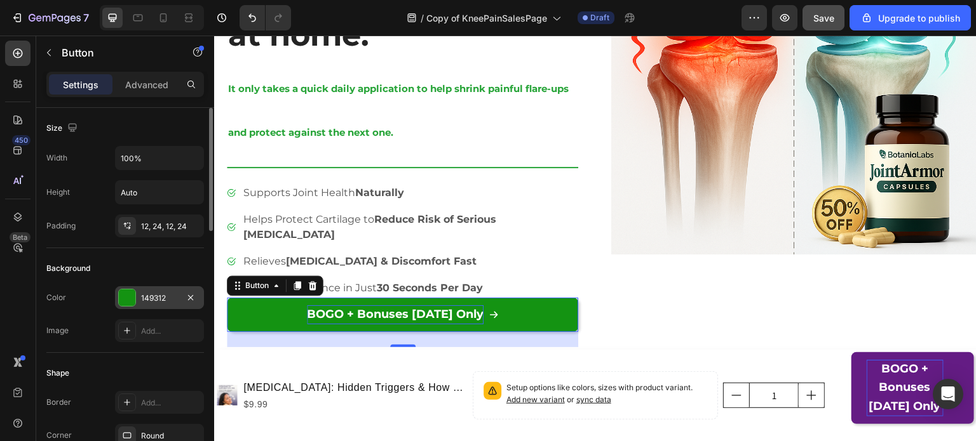
click at [143, 295] on div "149312" at bounding box center [159, 298] width 37 height 11
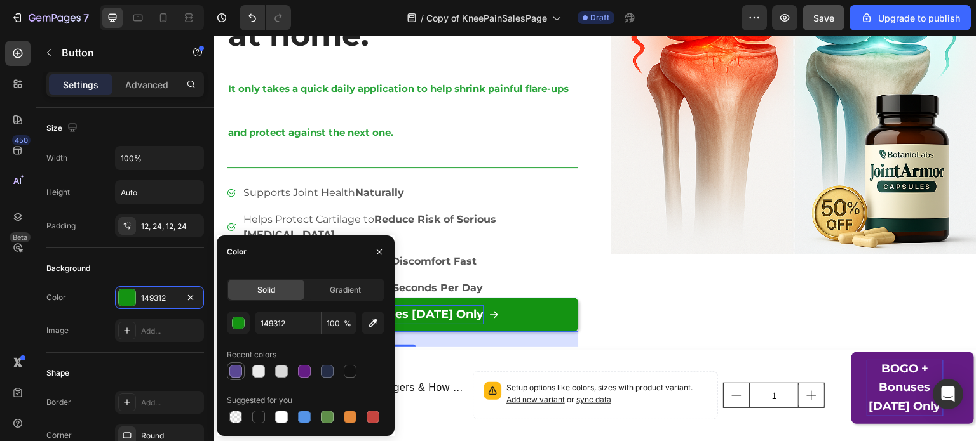
click at [241, 369] on div at bounding box center [235, 371] width 13 height 13
type input "5A4893"
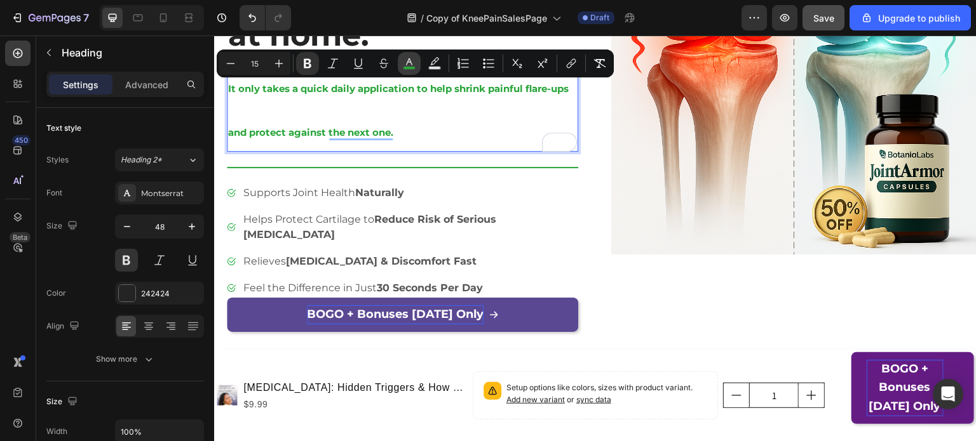
click at [408, 65] on icon "Editor contextual toolbar" at bounding box center [409, 63] width 13 height 13
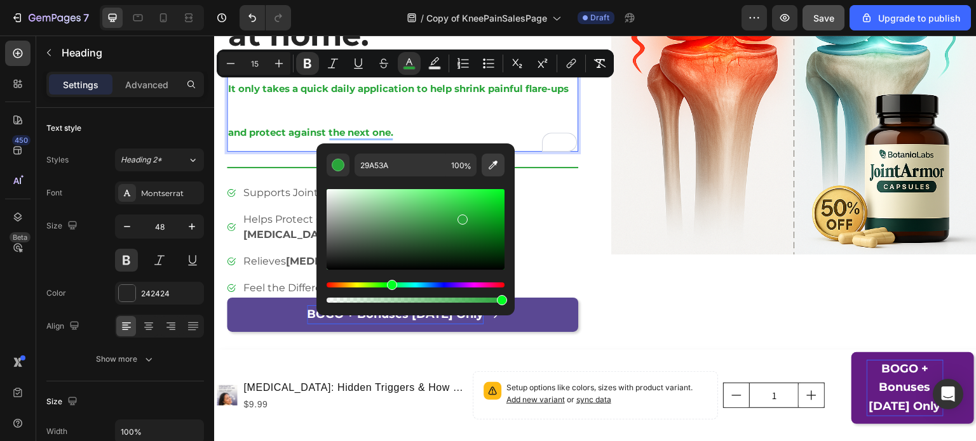
click at [490, 163] on icon "Editor contextual toolbar" at bounding box center [493, 165] width 13 height 13
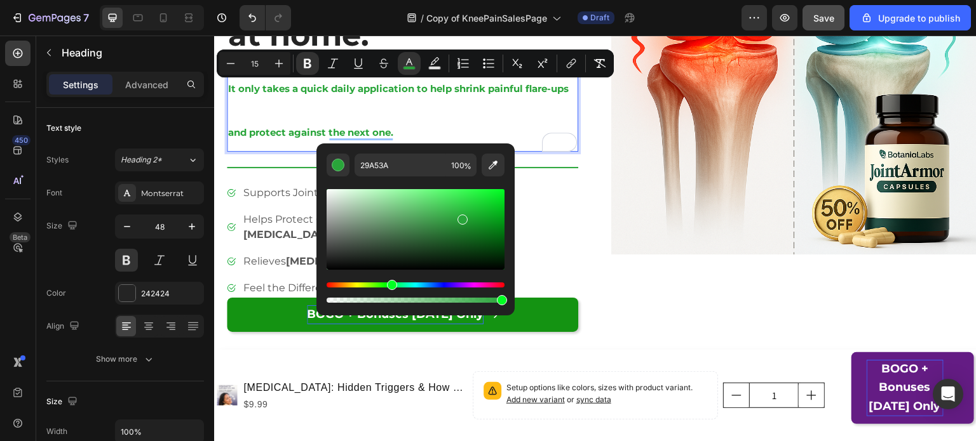
type input "5A4893"
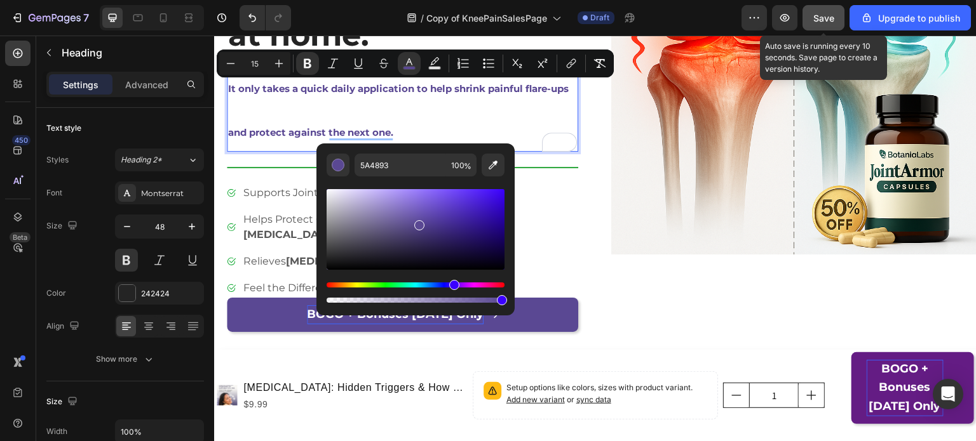
click at [833, 9] on button "Save" at bounding box center [823, 17] width 42 height 25
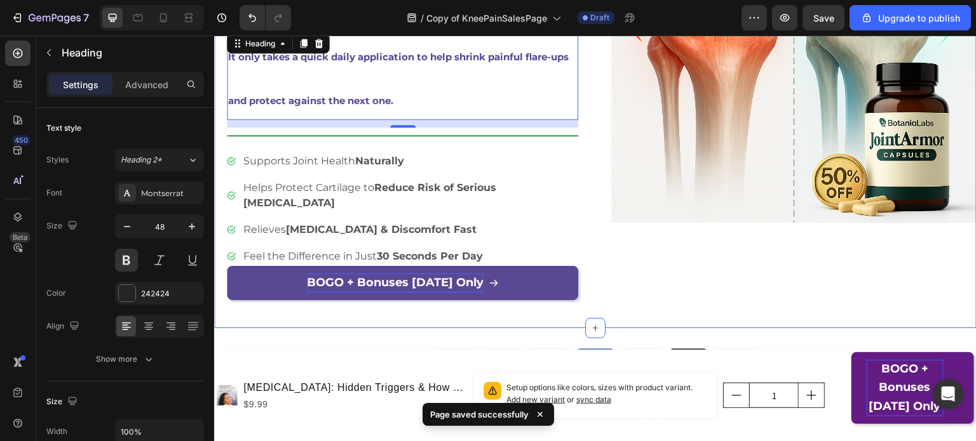
scroll to position [309, 0]
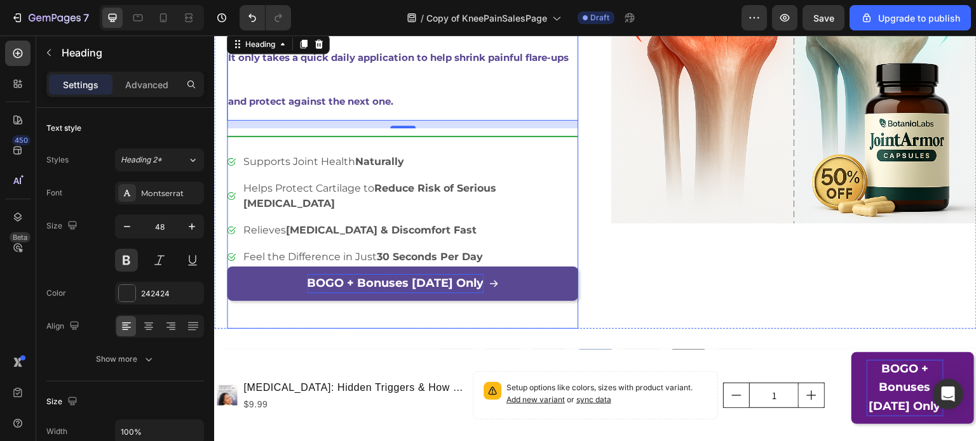
click at [333, 177] on div "Supports Joint Health Naturally Helps Protect Cartilage to Reduce Risk of Serio…" at bounding box center [402, 209] width 351 height 114
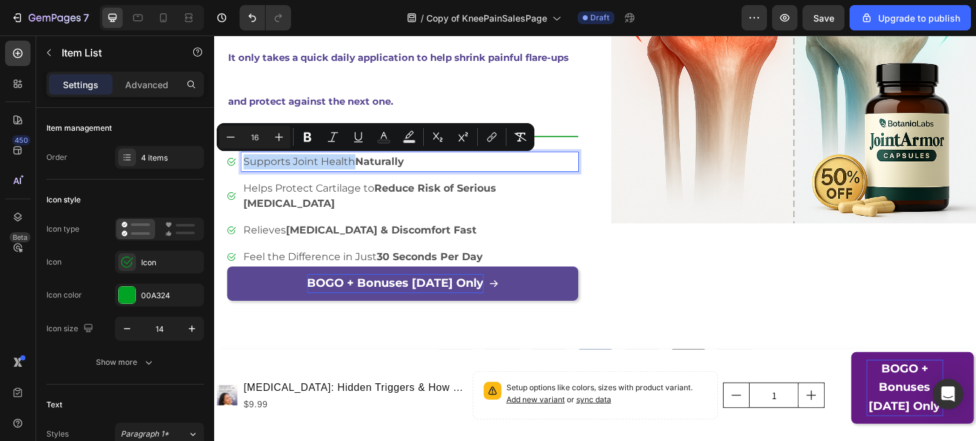
copy p "Supports Joint Health"
click at [425, 159] on p "Supports Joint Health Naturally" at bounding box center [409, 161] width 333 height 15
click at [417, 163] on p "Supports Joint Health Naturally" at bounding box center [409, 161] width 333 height 15
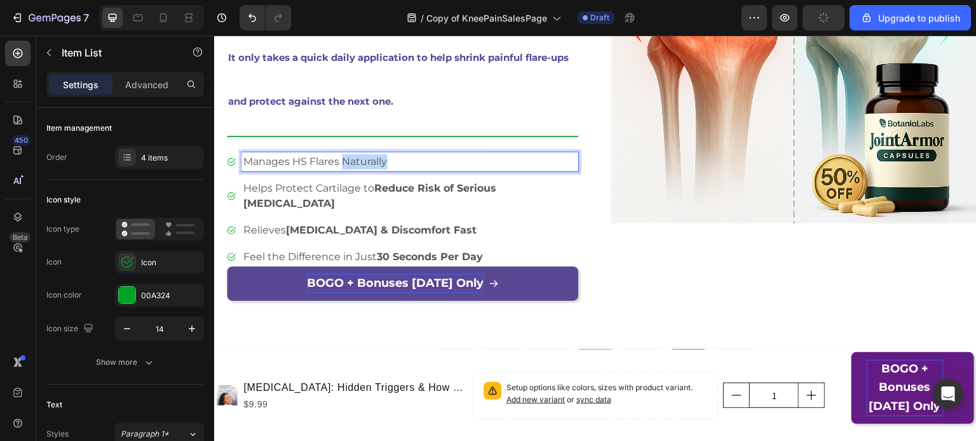
drag, startPoint x: 404, startPoint y: 165, endPoint x: 344, endPoint y: 163, distance: 59.7
click at [344, 163] on p "Manages HS Flares Naturally" at bounding box center [409, 161] width 333 height 15
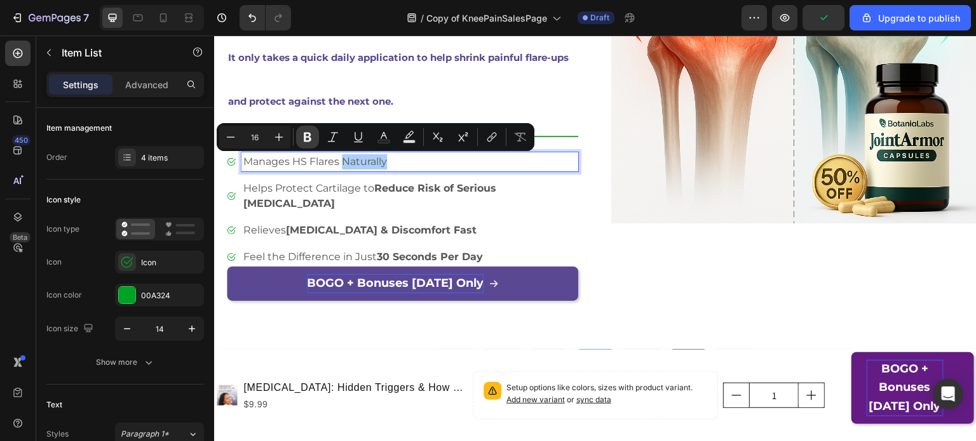
click at [307, 138] on icon "Editor contextual toolbar" at bounding box center [307, 137] width 13 height 13
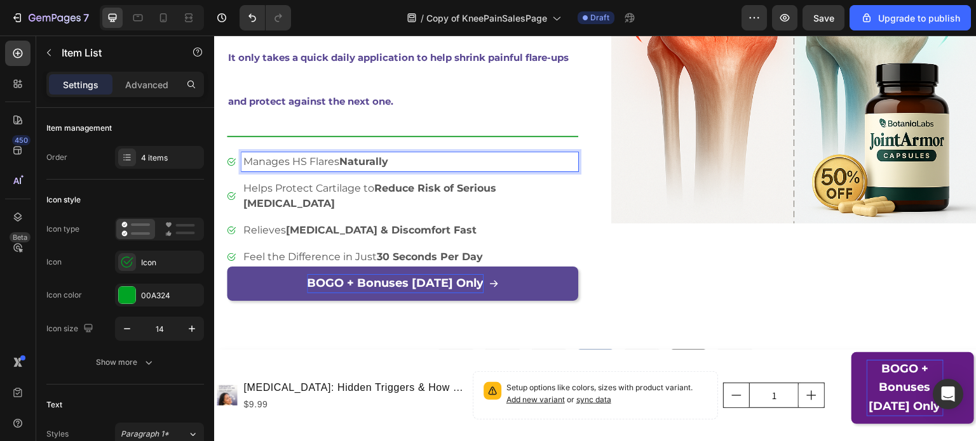
click at [407, 162] on p "Manages HS Flares Naturally" at bounding box center [409, 161] width 333 height 15
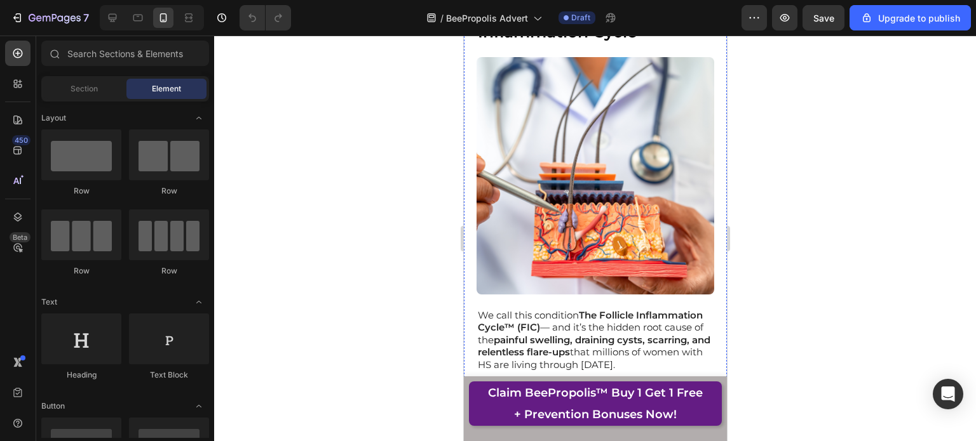
scroll to position [2464, 0]
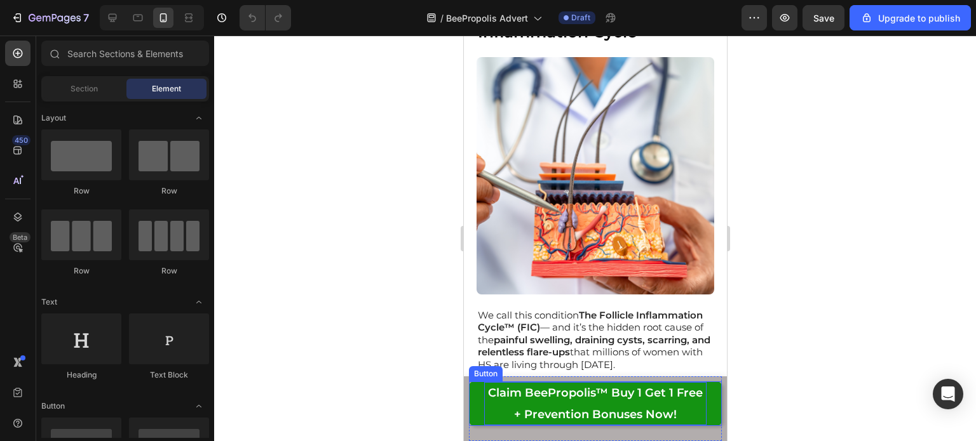
click at [549, 403] on p "Claim BeePropolis™ Buy 1 Get 1 Free + Prevention Bonuses Now!" at bounding box center [594, 403] width 222 height 43
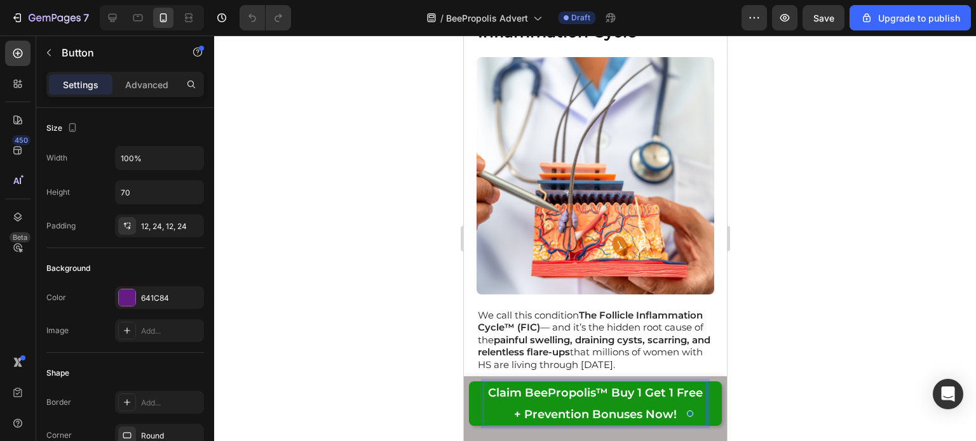
click at [529, 405] on p "Claim BeePropolis™ Buy 1 Get 1 Free + Prevention Bonuses Now!" at bounding box center [594, 403] width 222 height 43
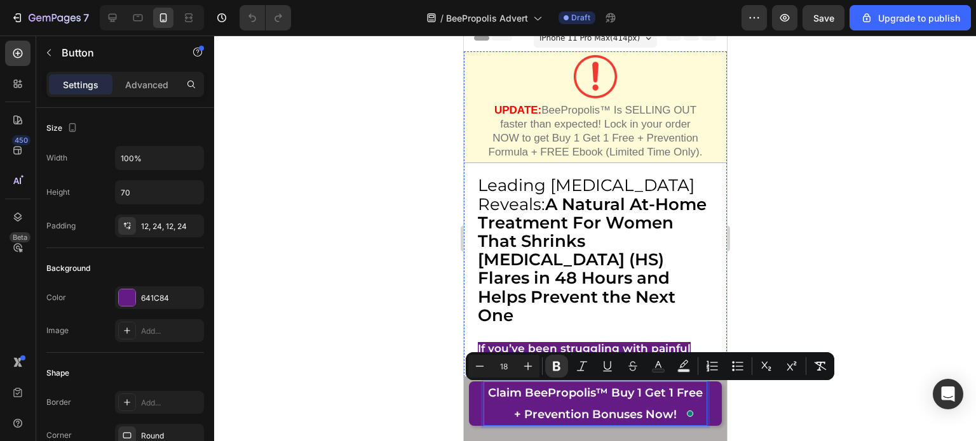
scroll to position [10, 0]
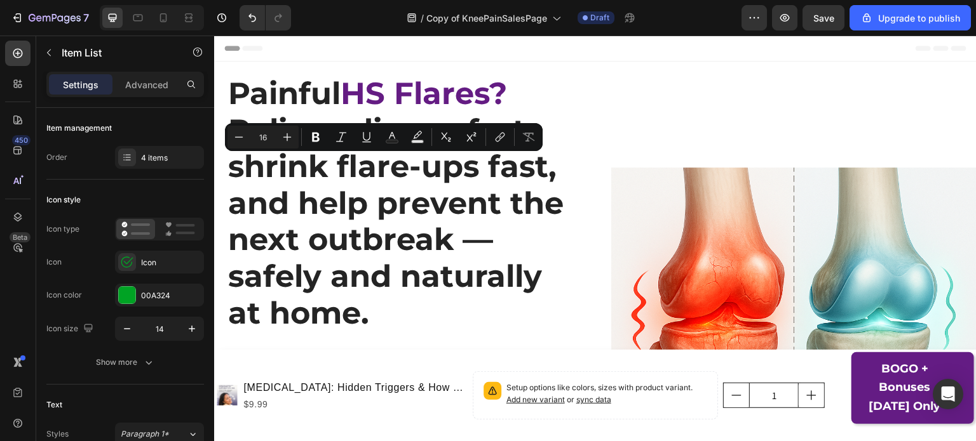
scroll to position [309, 0]
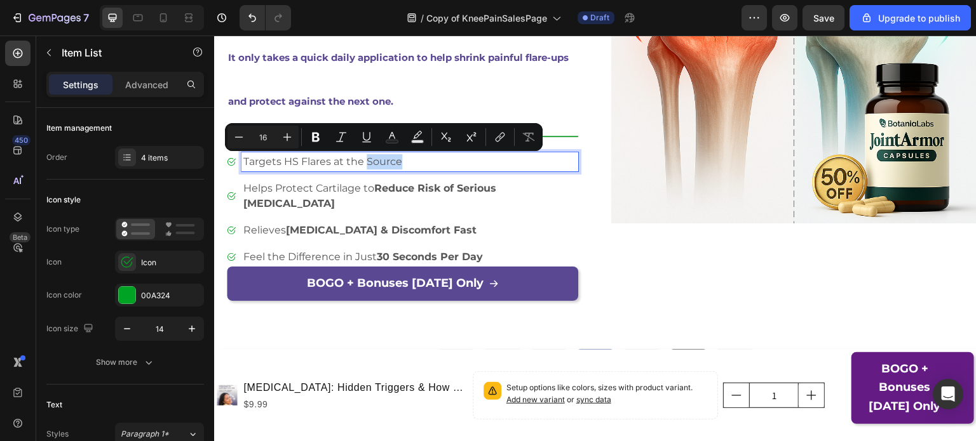
click at [412, 156] on p "Targets HS Flares at the Source" at bounding box center [409, 161] width 333 height 15
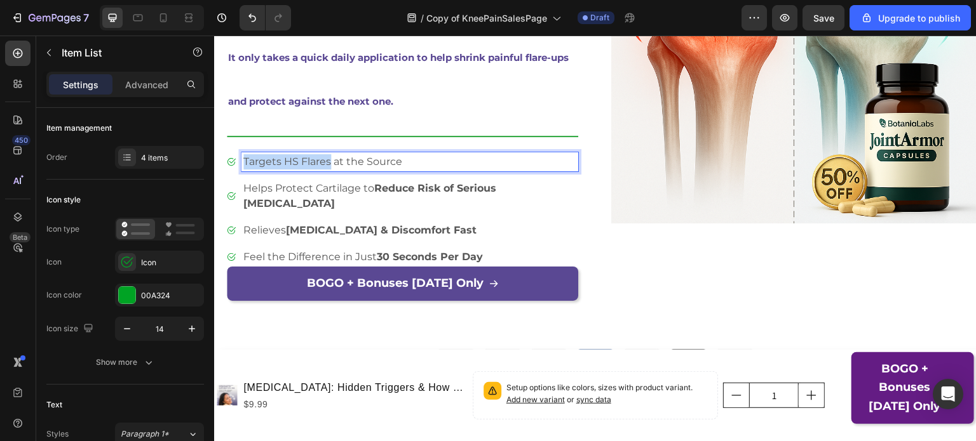
drag, startPoint x: 329, startPoint y: 163, endPoint x: 244, endPoint y: 166, distance: 85.1
click at [244, 166] on p "Targets HS Flares at the Source" at bounding box center [409, 161] width 333 height 15
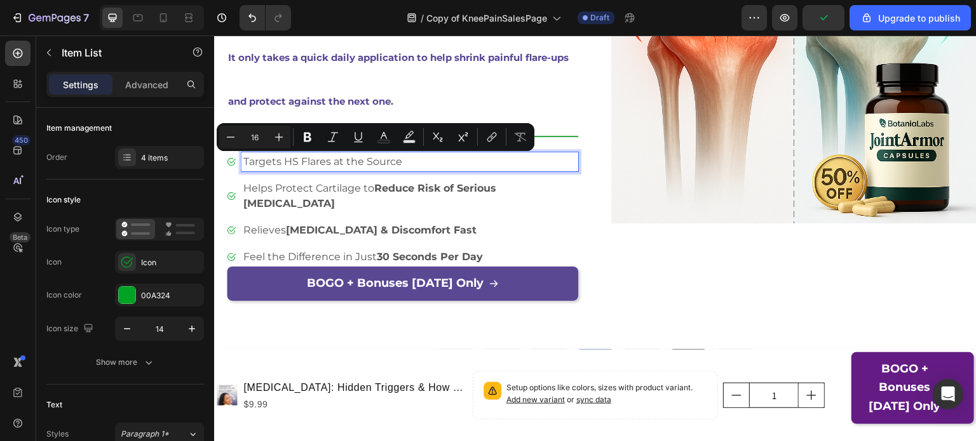
click at [366, 163] on p "Targets HS Flares at the Source" at bounding box center [409, 161] width 333 height 15
drag, startPoint x: 411, startPoint y: 165, endPoint x: 333, endPoint y: 168, distance: 77.6
click at [333, 168] on p "Targets HS Flares at the Source" at bounding box center [409, 161] width 333 height 15
click at [304, 143] on icon "Editor contextual toolbar" at bounding box center [307, 137] width 13 height 13
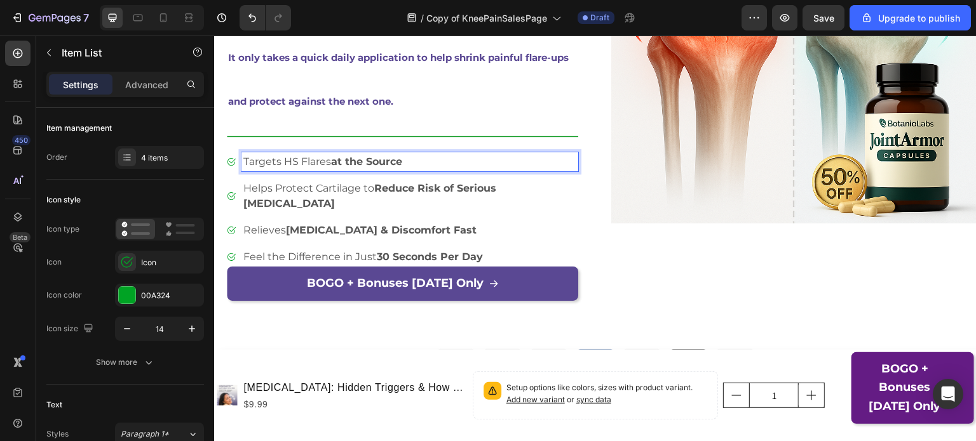
click at [403, 192] on strong "Reduce Risk of Serious Joint Damage" at bounding box center [369, 195] width 253 height 27
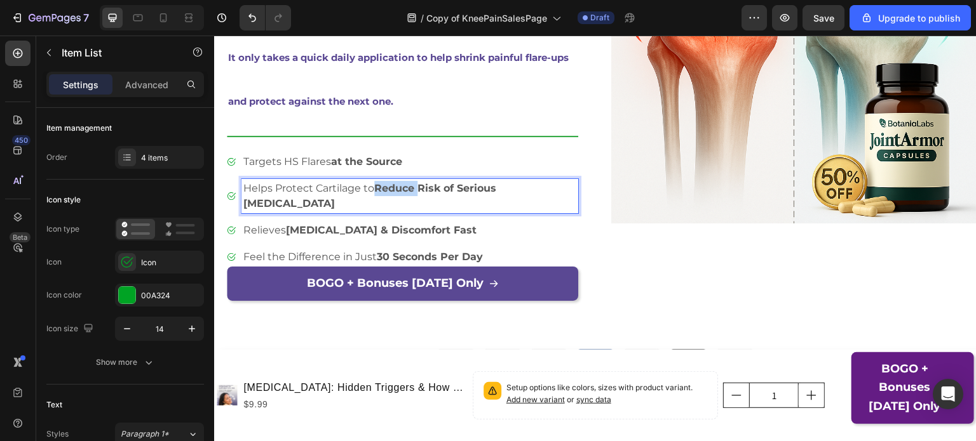
click at [403, 192] on strong "Reduce Risk of Serious Joint Damage" at bounding box center [369, 195] width 253 height 27
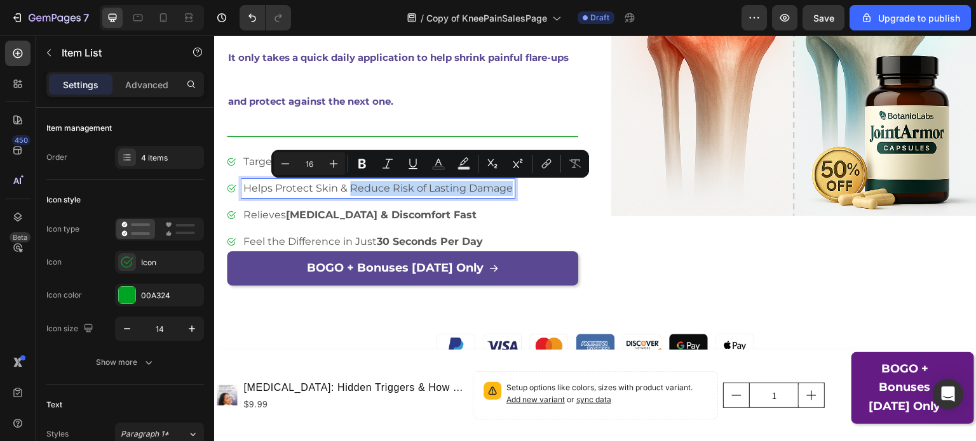
drag, startPoint x: 350, startPoint y: 189, endPoint x: 518, endPoint y: 192, distance: 167.7
click at [518, 192] on div "Targets HS Flares at the Source Helps Protect Skin & Reduce Risk of Lasting Dam…" at bounding box center [402, 201] width 351 height 99
click at [355, 170] on button "Bold" at bounding box center [362, 163] width 23 height 23
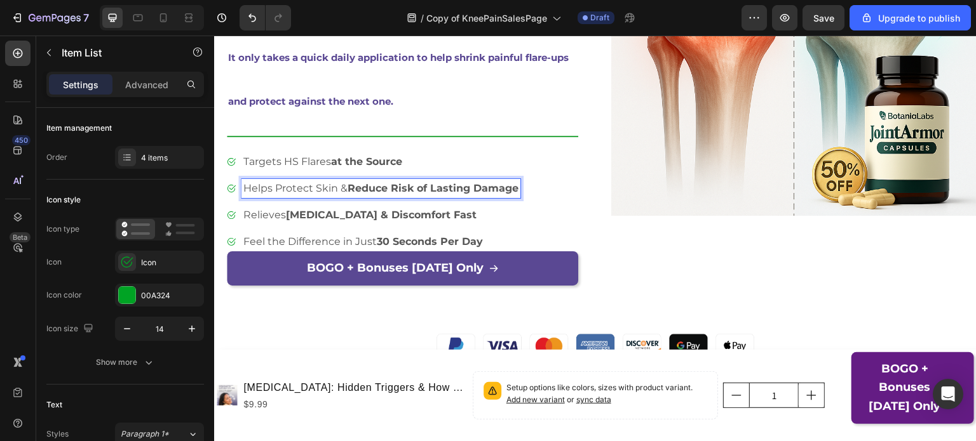
click at [342, 213] on strong "Joint Stiffness & Discomfort Fast" at bounding box center [381, 215] width 191 height 12
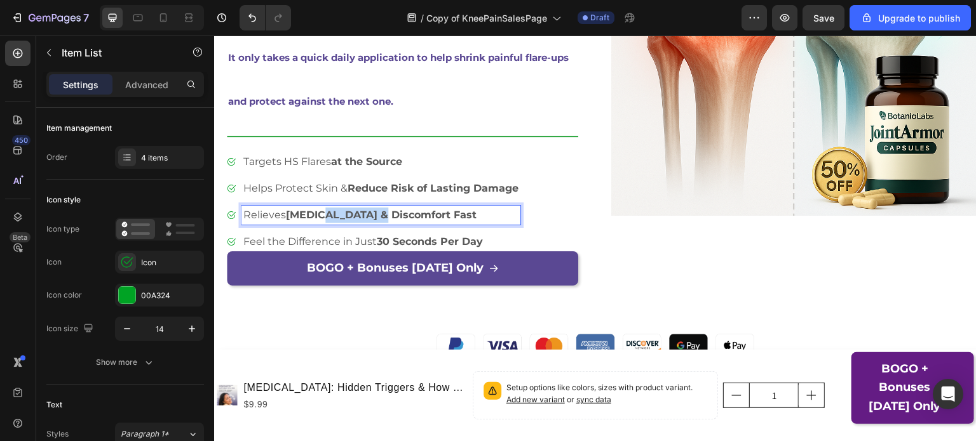
click at [342, 213] on strong "Joint Stiffness & Discomfort Fast" at bounding box center [381, 215] width 191 height 12
click at [294, 215] on p "Calms Irritation, Swelling, & Discomfort Fast" at bounding box center [380, 215] width 275 height 15
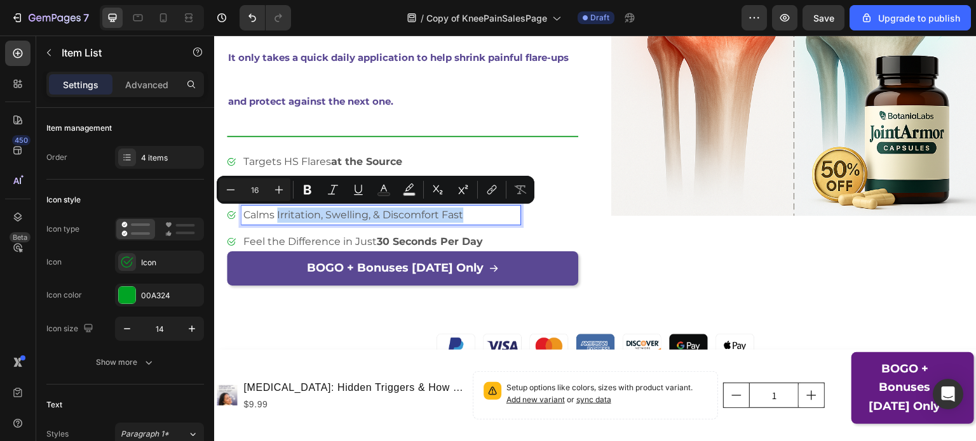
drag, startPoint x: 277, startPoint y: 216, endPoint x: 466, endPoint y: 209, distance: 188.8
click at [466, 209] on p "Calms Irritation, Swelling, & Discomfort Fast" at bounding box center [380, 215] width 275 height 15
click at [305, 185] on icon "Editor contextual toolbar" at bounding box center [308, 190] width 8 height 10
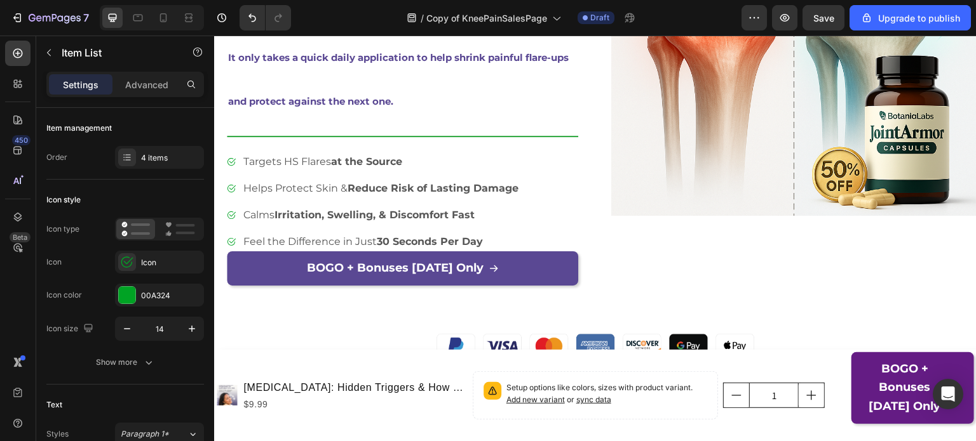
click at [326, 245] on p "Feel the Difference in Just 30 Seconds Per Day" at bounding box center [380, 241] width 275 height 15
click at [283, 246] on p "Feel the Difference in Just 30 Seconds Per Day" at bounding box center [380, 241] width 275 height 15
click at [243, 241] on p "Feel the Difference in Just 30 Seconds Per Day" at bounding box center [380, 241] width 275 height 15
click at [387, 241] on p "See & Feel the Difference in Just 30 Seconds Per Day" at bounding box center [380, 241] width 275 height 15
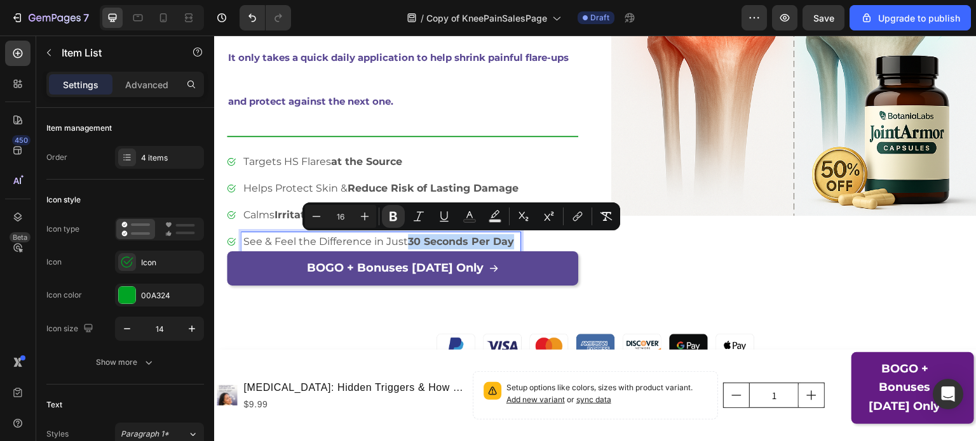
drag, startPoint x: 410, startPoint y: 245, endPoint x: 514, endPoint y: 241, distance: 104.9
click at [514, 241] on p "See & Feel the Difference in Just 30 Seconds Per Day" at bounding box center [380, 241] width 275 height 15
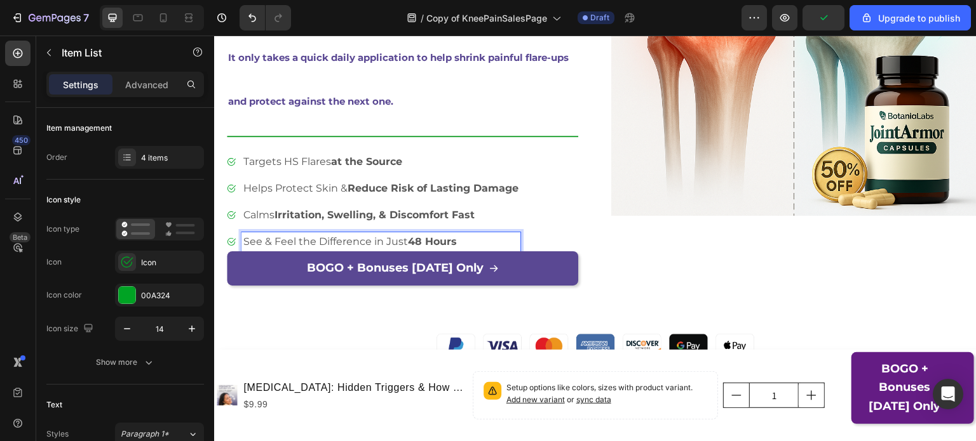
click at [414, 237] on strong "48 Hours" at bounding box center [432, 242] width 49 height 12
click at [459, 243] on p "See & Feel the Difference in Just 48 Hours" at bounding box center [380, 241] width 275 height 15
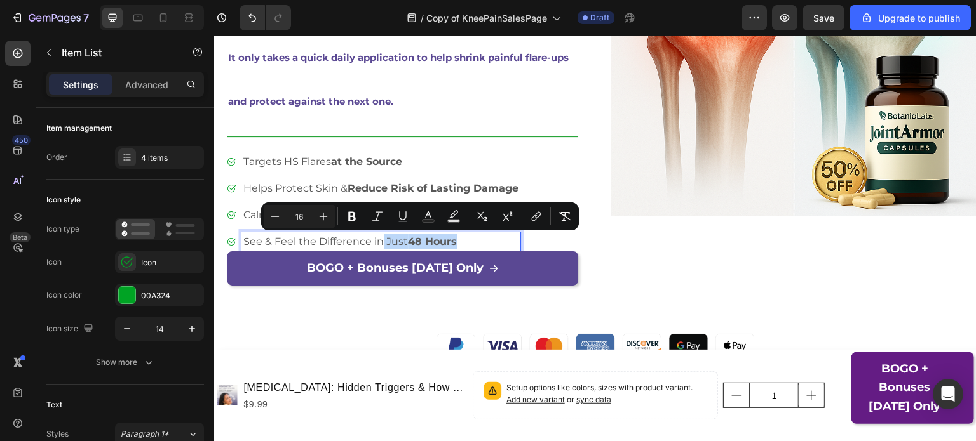
drag, startPoint x: 464, startPoint y: 243, endPoint x: 381, endPoint y: 246, distance: 82.7
click at [381, 246] on p "See & Feel the Difference in Just 48 Hours" at bounding box center [380, 241] width 275 height 15
click at [355, 217] on icon "Editor contextual toolbar" at bounding box center [352, 216] width 13 height 13
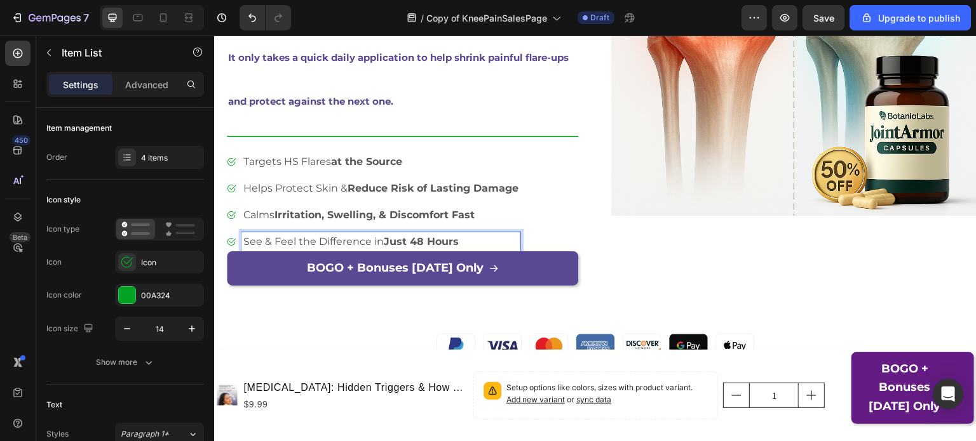
click at [325, 154] on p "Targets HS Flares at the Source" at bounding box center [380, 161] width 275 height 15
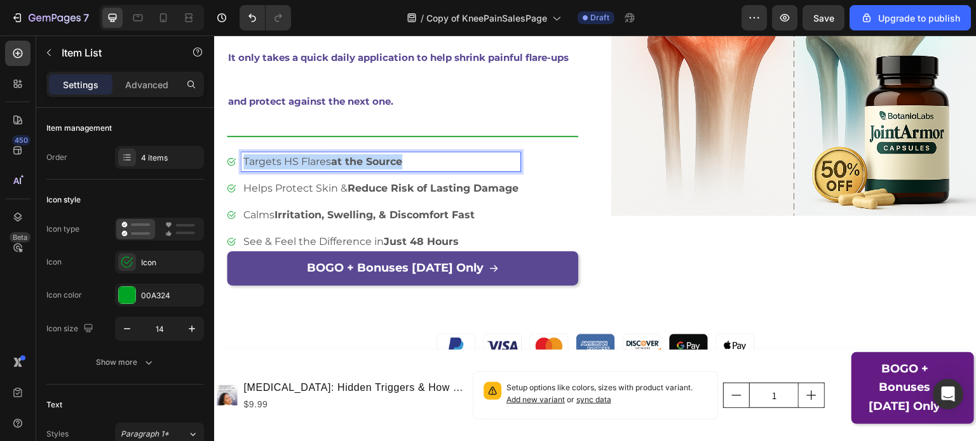
drag, startPoint x: 417, startPoint y: 159, endPoint x: 245, endPoint y: 165, distance: 172.2
click at [245, 165] on p "Targets HS Flares at the Source" at bounding box center [380, 161] width 275 height 15
drag, startPoint x: 343, startPoint y: 162, endPoint x: 391, endPoint y: 162, distance: 48.3
click at [391, 162] on p "Manages HS Flares Naturally" at bounding box center [380, 161] width 275 height 15
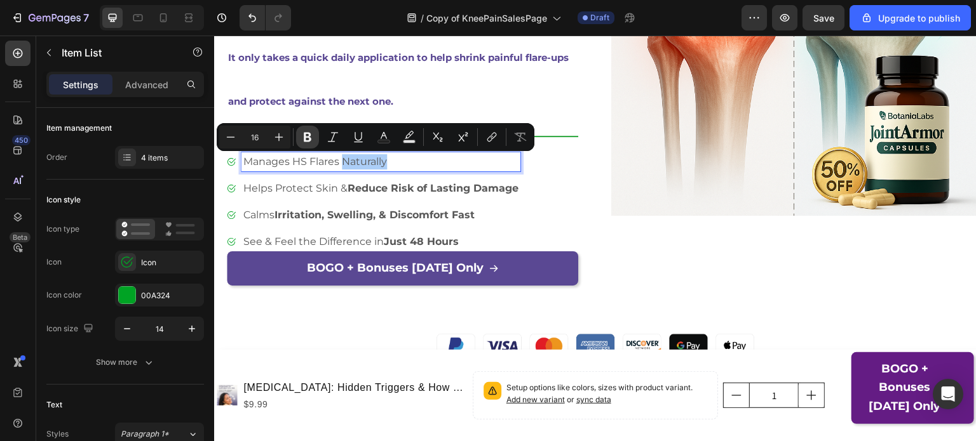
click at [313, 137] on icon "Editor contextual toolbar" at bounding box center [307, 137] width 13 height 13
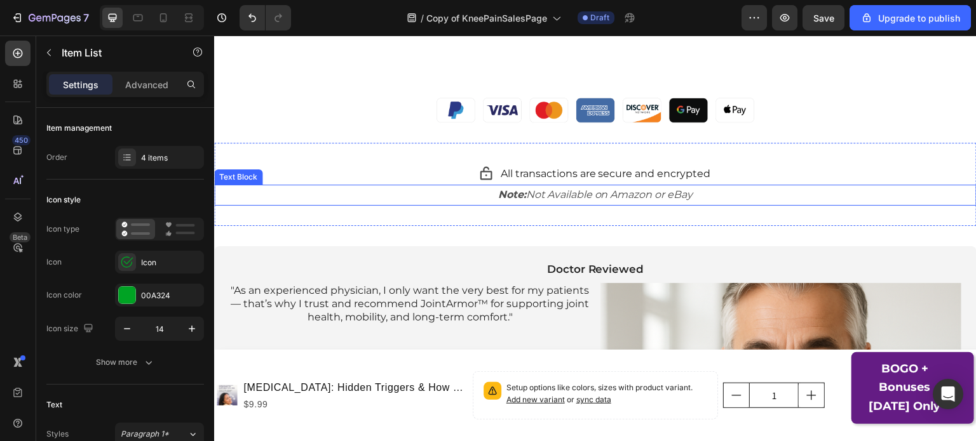
scroll to position [604, 0]
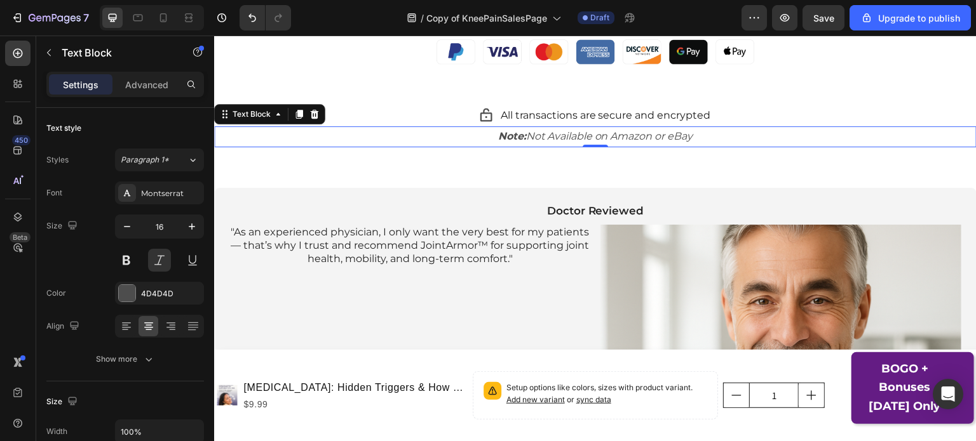
click at [694, 136] on p "Note: Not Available on Amazon or eBay" at bounding box center [595, 137] width 760 height 18
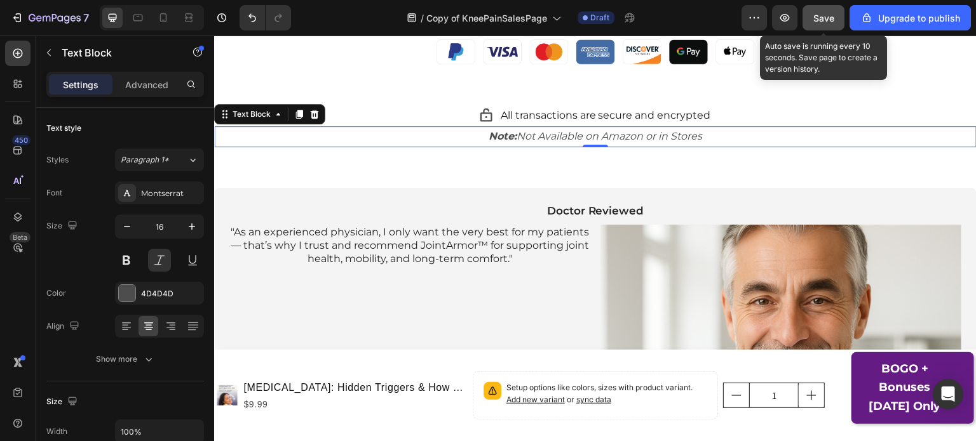
click at [805, 18] on button "Save" at bounding box center [823, 17] width 42 height 25
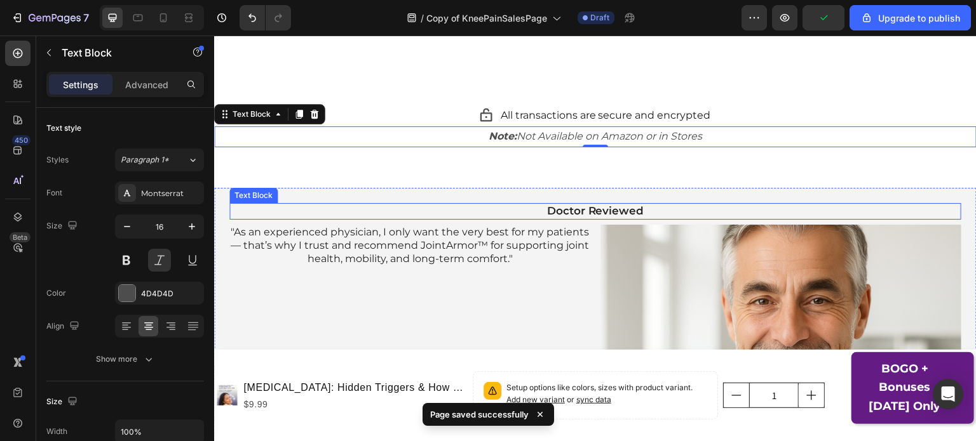
scroll to position [685, 0]
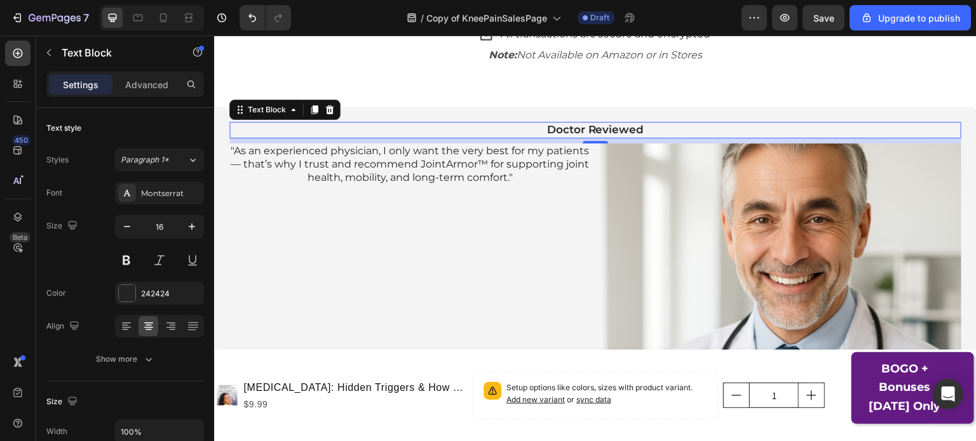
click at [579, 132] on span "Doctor Reviewed" at bounding box center [595, 129] width 97 height 13
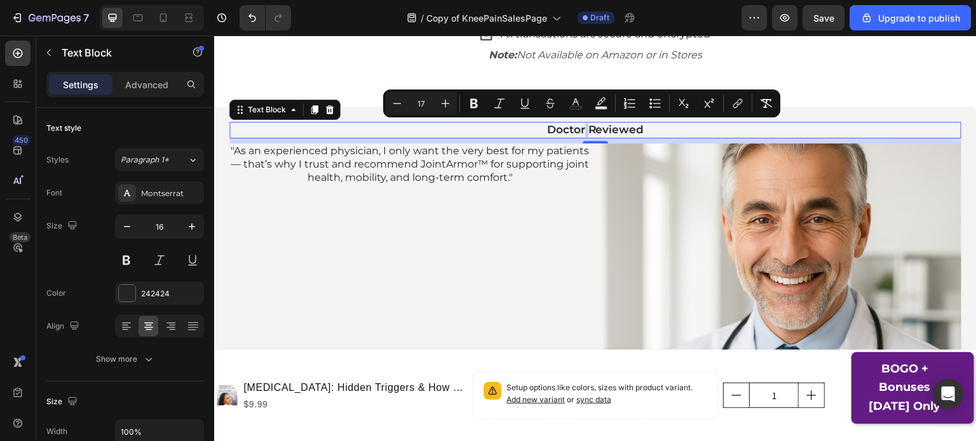
click at [579, 132] on span "Doctor Reviewed" at bounding box center [595, 129] width 97 height 13
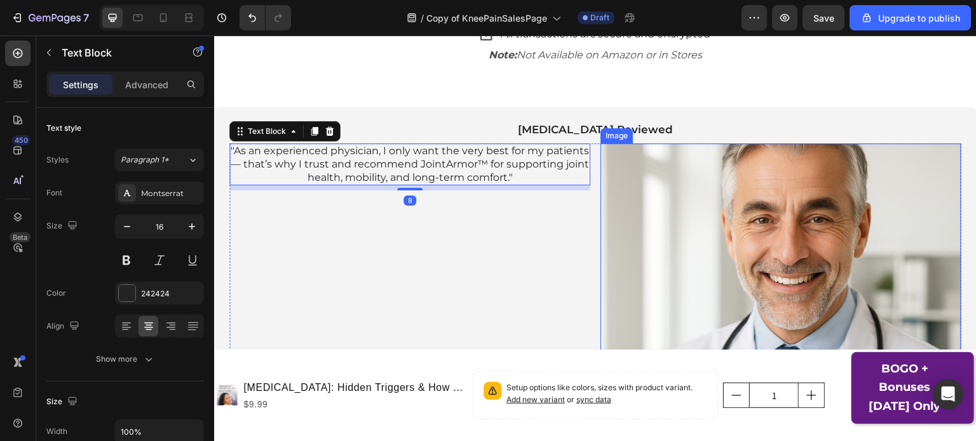
scroll to position [729, 0]
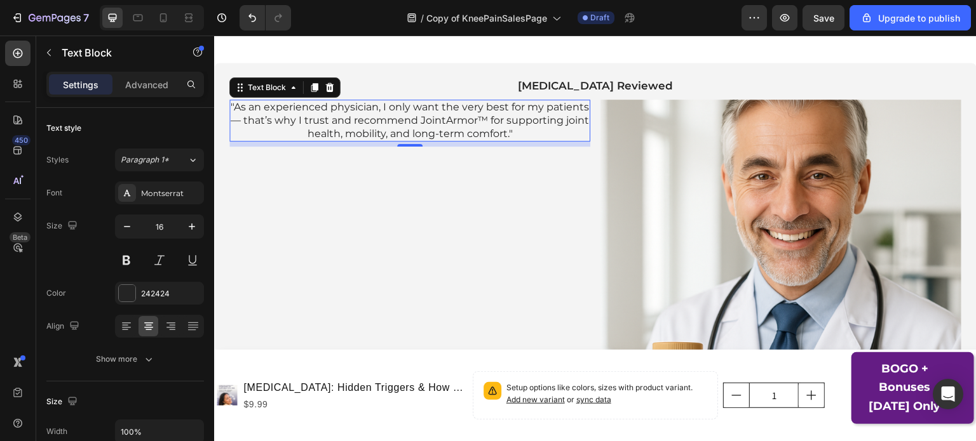
click at [482, 118] on p ""As an experienced physician, I only want the very best for my patients — that’…" at bounding box center [410, 120] width 358 height 39
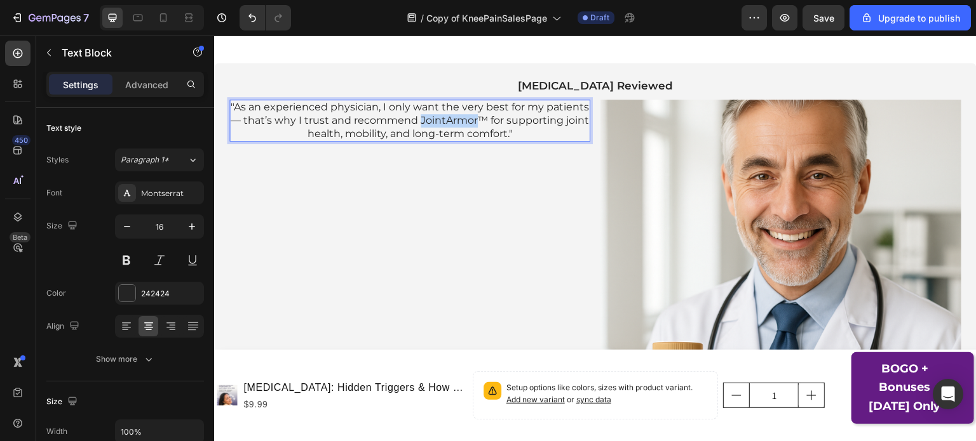
click at [482, 118] on p ""As an experienced physician, I only want the very best for my patients — that’…" at bounding box center [410, 120] width 358 height 39
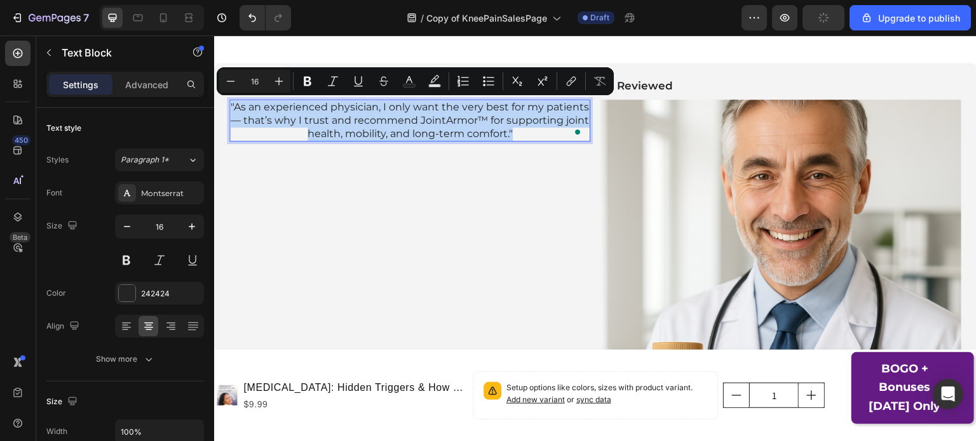
copy p ""As an experienced physician, I only want the very best for my patients — that’…"
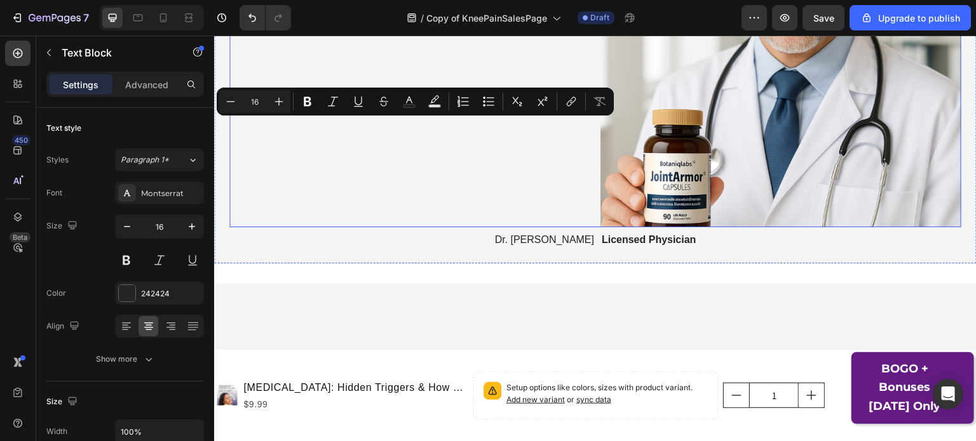
scroll to position [643, 0]
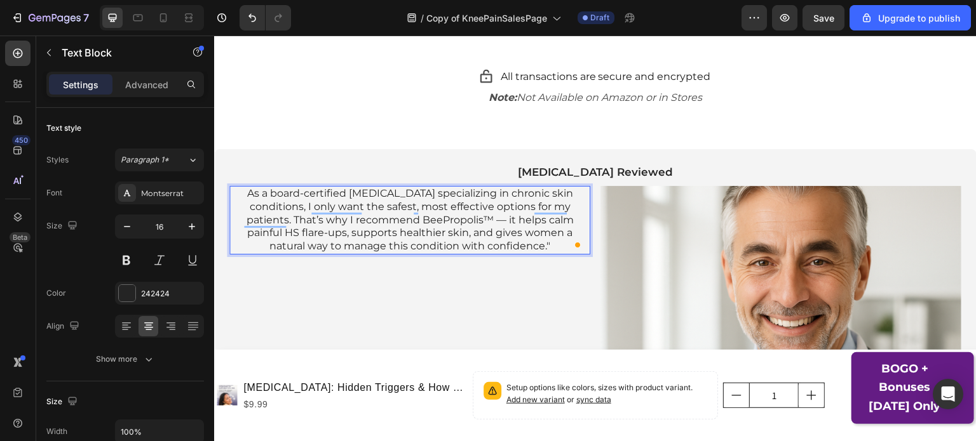
click at [253, 193] on p "As a board-certified dermatologist specializing in chronic skin conditions, I o…" at bounding box center [410, 220] width 358 height 66
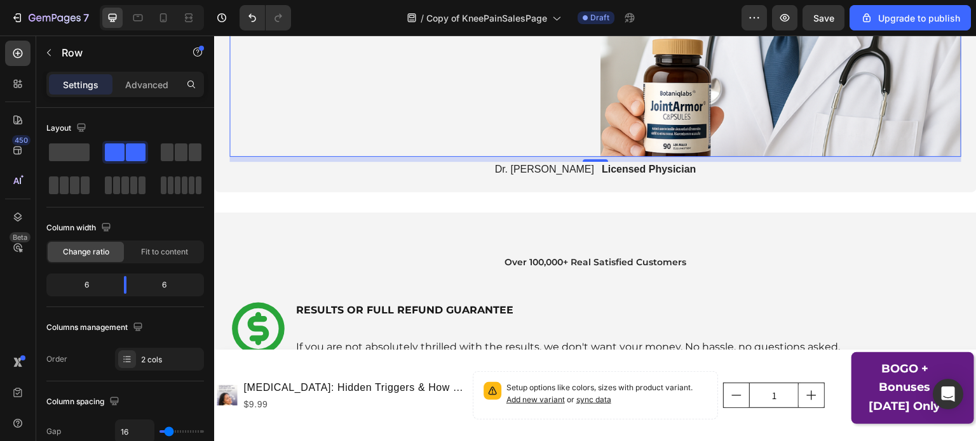
scroll to position [1031, 0]
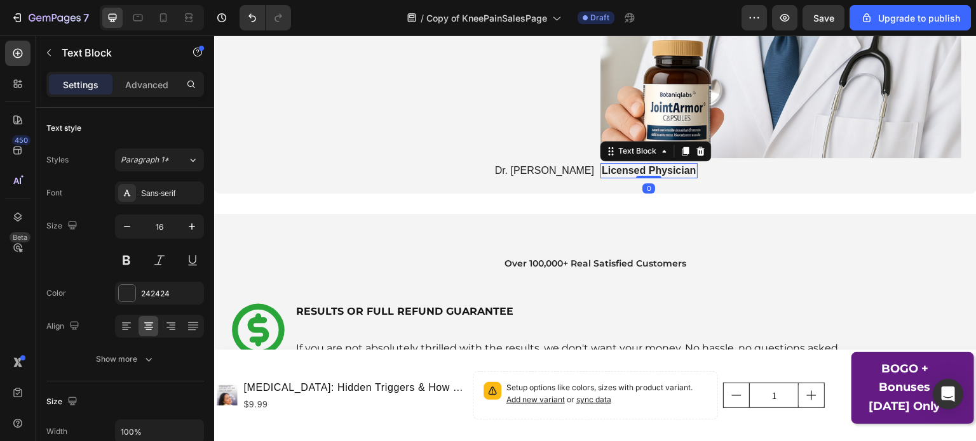
click at [601, 165] on p "Licensed Physician" at bounding box center [648, 171] width 95 height 13
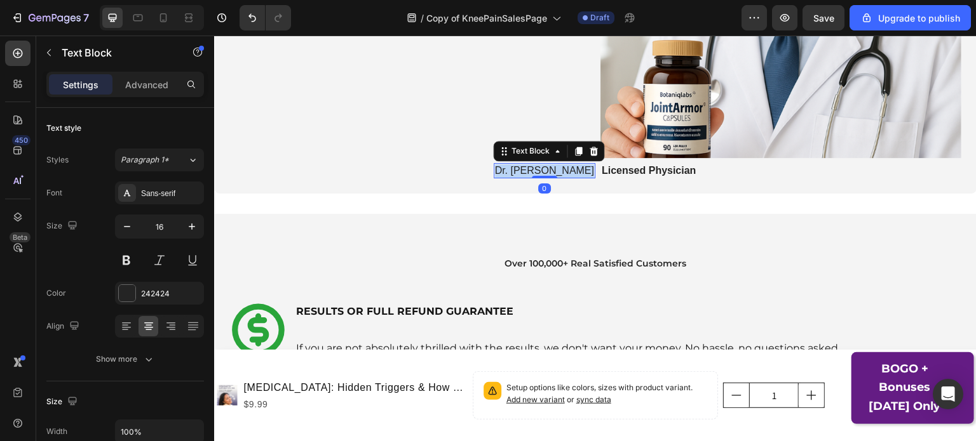
click at [549, 165] on p "Dr. Michael Adler" at bounding box center [544, 171] width 99 height 13
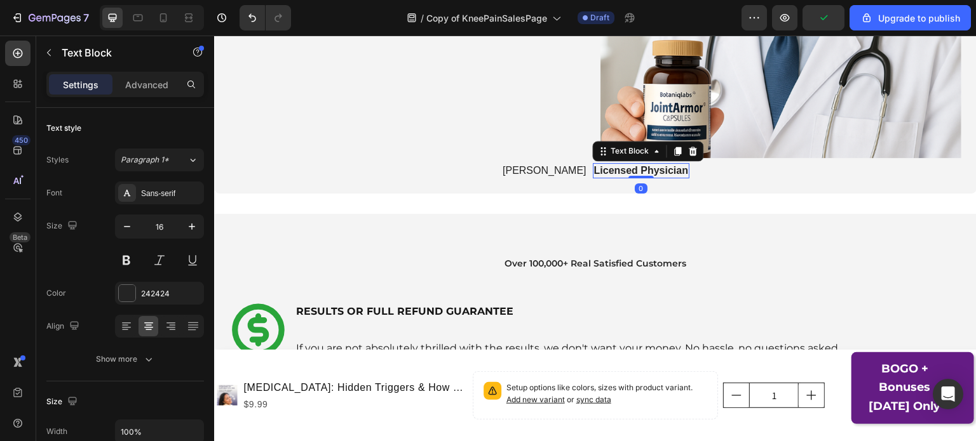
click at [605, 165] on p "Licensed Physician" at bounding box center [641, 171] width 95 height 13
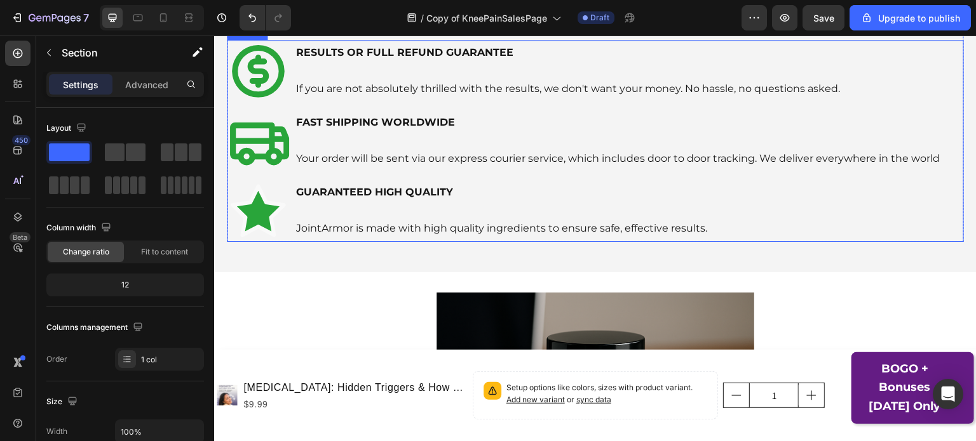
scroll to position [1287, 0]
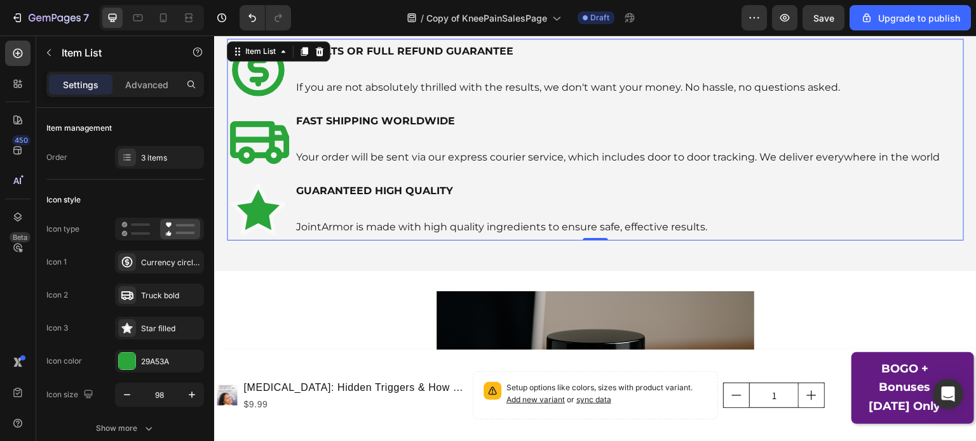
click at [350, 224] on p "JointArmor is made with high quality ingredients to ensure safe, effective resu…" at bounding box center [617, 227] width 643 height 18
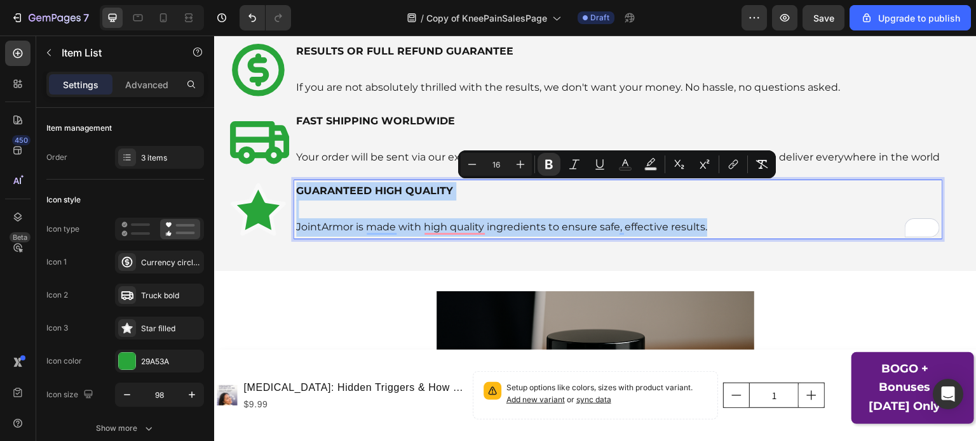
click at [486, 220] on p "JointArmor is made with high quality ingredients to ensure safe, effective resu…" at bounding box center [617, 227] width 643 height 18
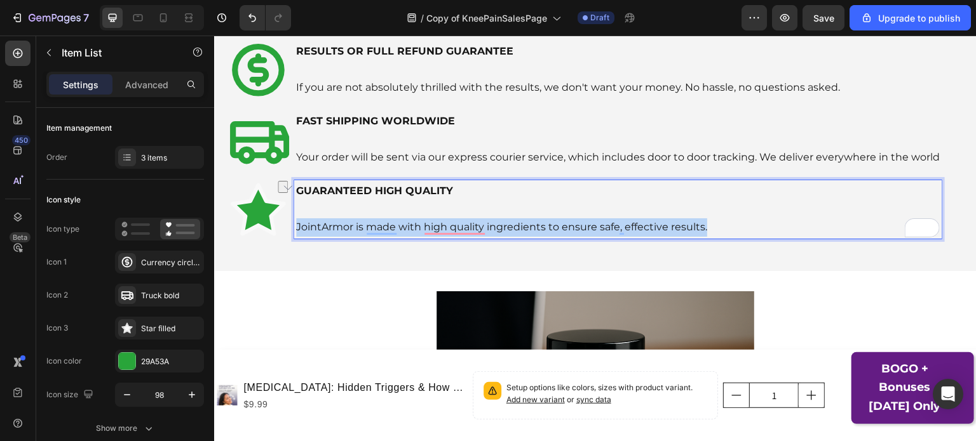
drag, startPoint x: 711, startPoint y: 227, endPoint x: 293, endPoint y: 229, distance: 418.6
click at [293, 229] on div "GUARANTEED HIGH QUALITY JointArmor is made with high quality ingredients to ens…" at bounding box center [584, 209] width 715 height 62
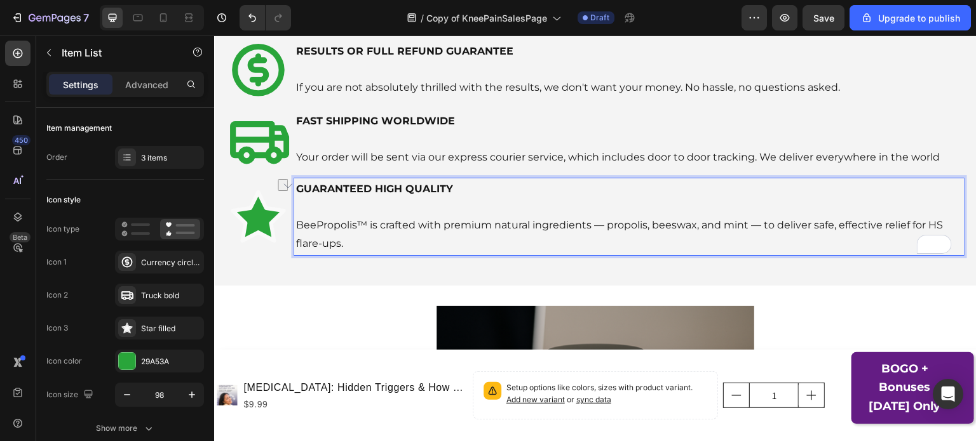
scroll to position [1285, 0]
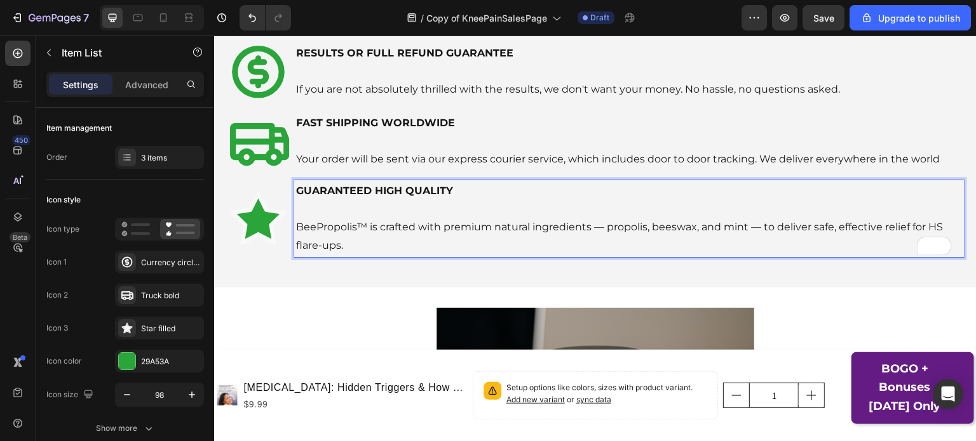
click at [593, 227] on p "BeePropolis™ is crafted with premium natural ingredients — propolis, beeswax, a…" at bounding box center [629, 236] width 666 height 37
click at [591, 227] on p "BeePropolis™ is crafted with premium natural ingredients — propolis, beeswax, a…" at bounding box center [629, 236] width 666 height 37
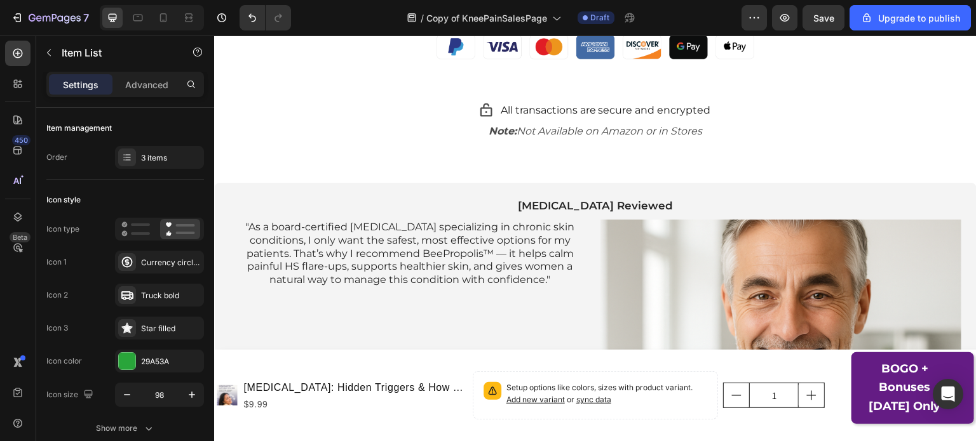
scroll to position [599, 0]
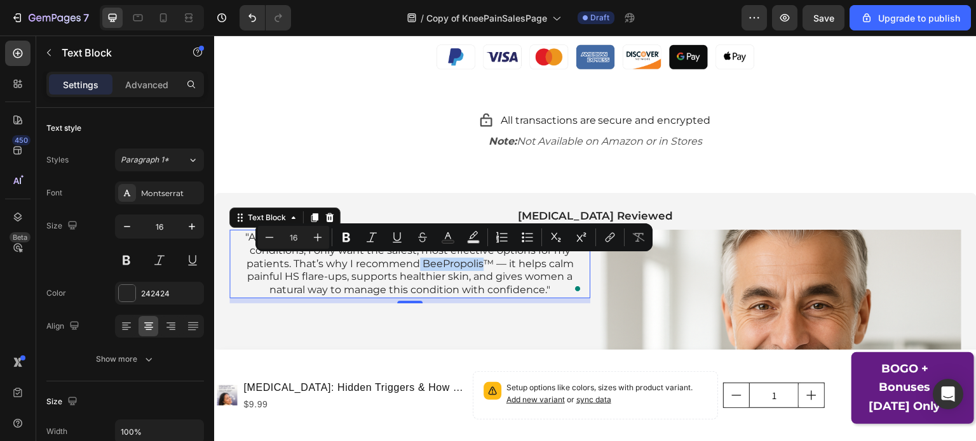
drag, startPoint x: 420, startPoint y: 264, endPoint x: 490, endPoint y: 262, distance: 69.9
click at [490, 262] on p ""As a board-certified dermatologist specializing in chronic skin conditions, I …" at bounding box center [410, 264] width 358 height 66
click at [347, 241] on icon "Editor contextual toolbar" at bounding box center [346, 238] width 8 height 10
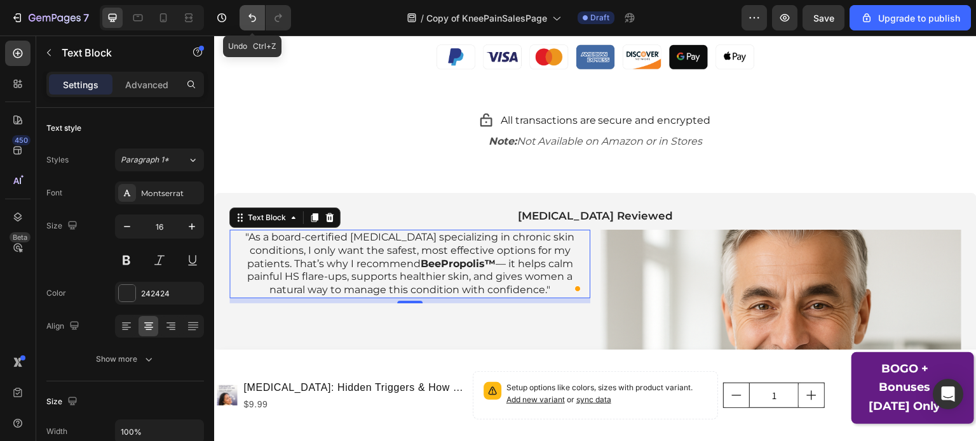
click at [250, 12] on icon "Undo/Redo" at bounding box center [252, 17] width 13 height 13
click at [252, 19] on icon "Undo/Redo" at bounding box center [252, 17] width 13 height 13
click at [279, 18] on icon "Undo/Redo" at bounding box center [278, 17] width 13 height 13
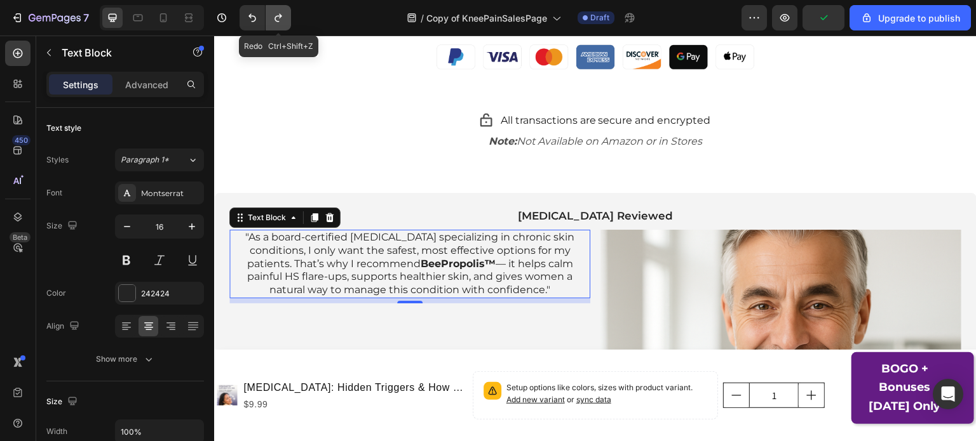
click at [279, 18] on icon "Undo/Redo" at bounding box center [278, 17] width 13 height 13
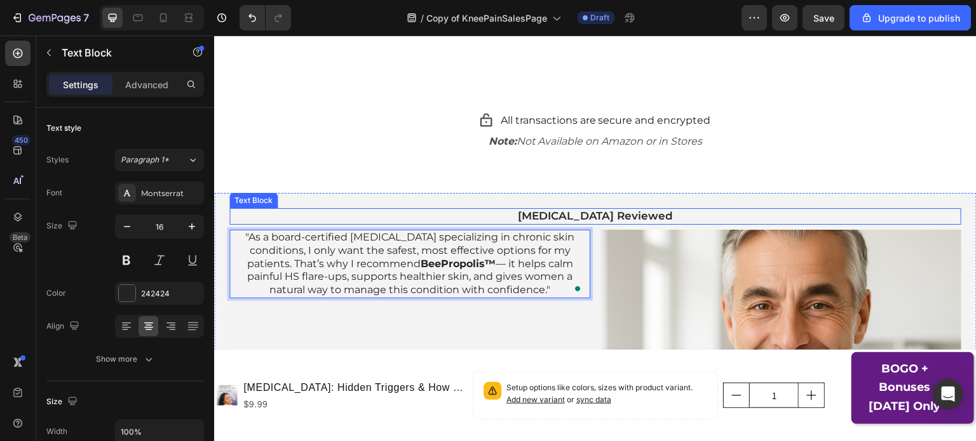
scroll to position [751, 0]
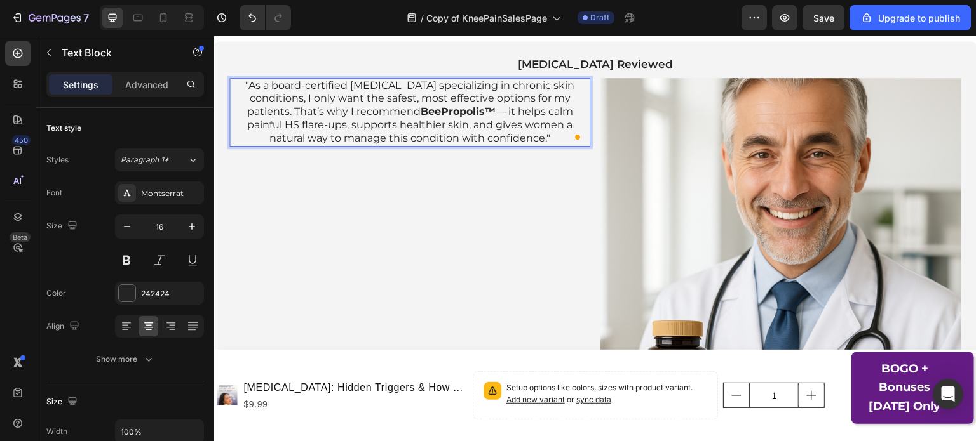
click at [492, 114] on p ""As a board-certified dermatologist specializing in chronic skin conditions, I …" at bounding box center [410, 112] width 358 height 66
click at [486, 111] on strong "BeePropolis™" at bounding box center [457, 111] width 75 height 12
drag, startPoint x: 490, startPoint y: 111, endPoint x: 417, endPoint y: 115, distance: 73.1
click at [417, 115] on p ""As a board-certified dermatologist specializing in chronic skin conditions, I …" at bounding box center [410, 112] width 358 height 66
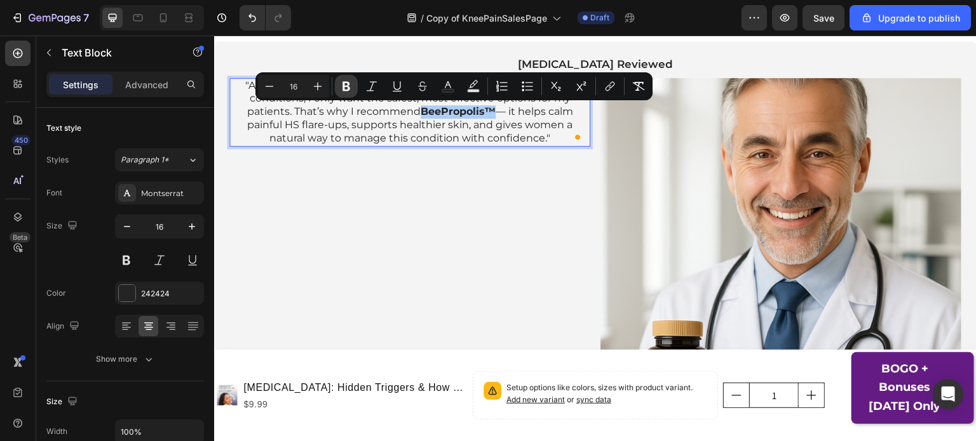
click at [353, 84] on button "Bold" at bounding box center [346, 86] width 23 height 23
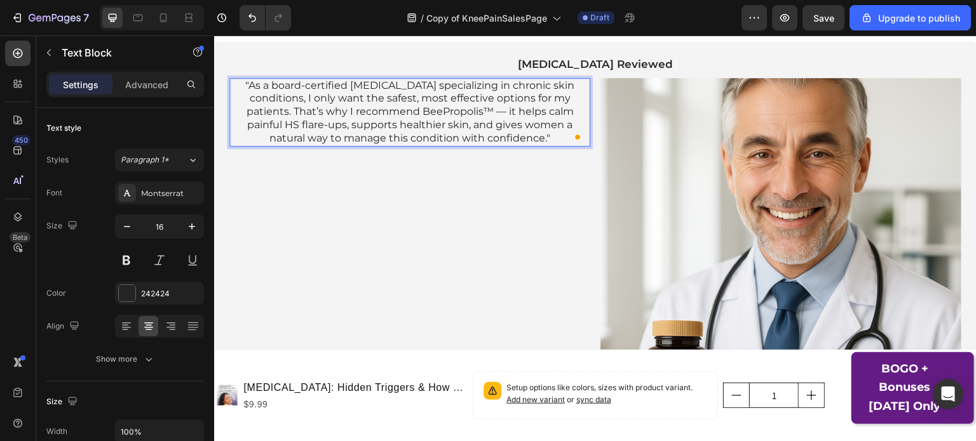
click at [369, 86] on p ""As a board-certified dermatologist specializing in chronic skin conditions, I …" at bounding box center [410, 112] width 358 height 66
click at [445, 119] on p ""As a board-certified dermatologist specializing in chronic skin conditions, I …" at bounding box center [410, 112] width 358 height 66
drag, startPoint x: 489, startPoint y: 111, endPoint x: 420, endPoint y: 106, distance: 68.8
click at [420, 106] on p ""As a board-certified dermatologist specializing in chronic skin conditions, I …" at bounding box center [410, 112] width 358 height 66
click at [433, 109] on p ""As a board-certified dermatologist specializing in chronic skin conditions, I …" at bounding box center [410, 112] width 358 height 66
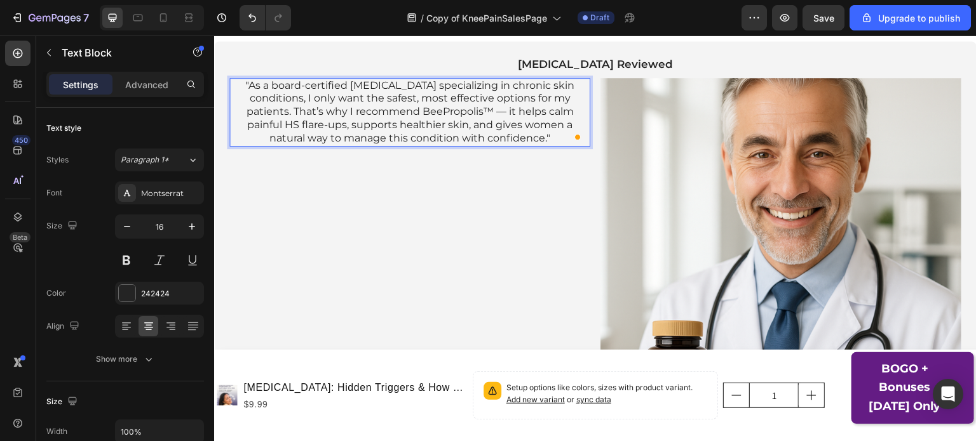
click at [431, 182] on div ""As a board-certified dermatologist specializing in chronic skin conditions, I …" at bounding box center [409, 258] width 361 height 361
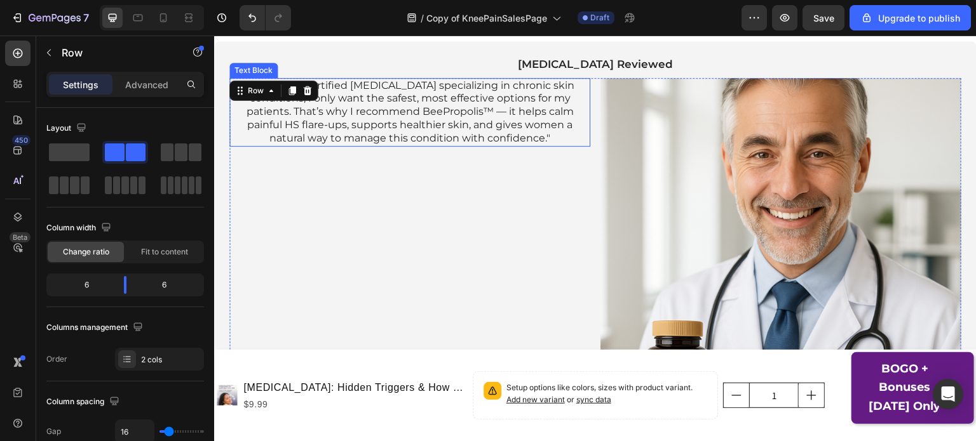
click at [476, 121] on p ""As a board-certified dermatologist specializing in chronic skin conditions, I …" at bounding box center [410, 112] width 358 height 66
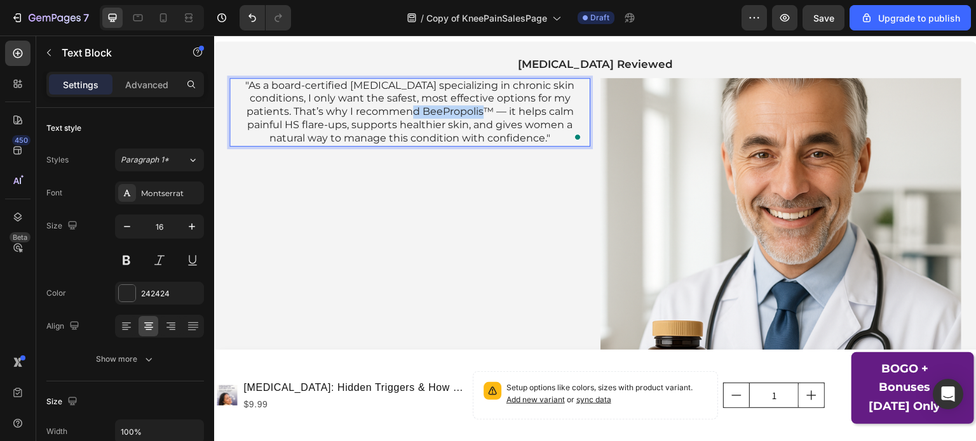
drag, startPoint x: 489, startPoint y: 112, endPoint x: 416, endPoint y: 114, distance: 73.1
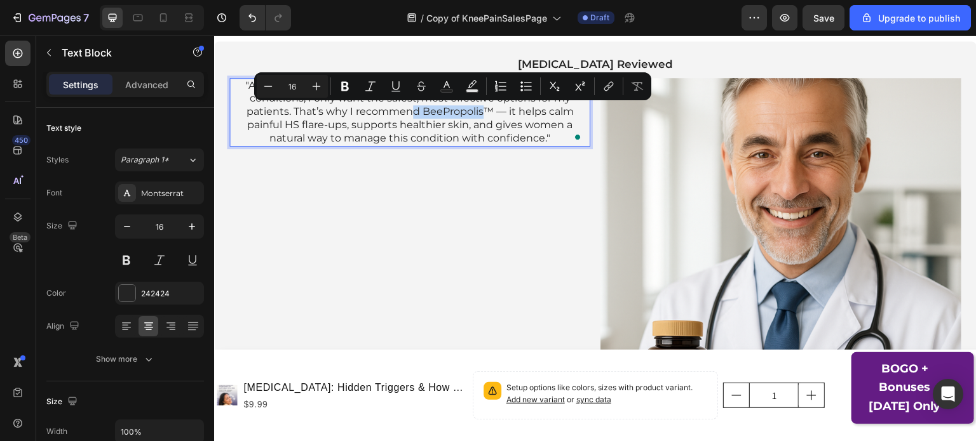
click at [416, 114] on p ""As a board-certified dermatologist specializing in chronic skin conditions, I …" at bounding box center [410, 112] width 358 height 66
drag, startPoint x: 488, startPoint y: 112, endPoint x: 418, endPoint y: 111, distance: 70.5
click at [418, 111] on p ""As a board-certified dermatologist specializing in chronic skin conditions, I …" at bounding box center [410, 112] width 358 height 66
click at [373, 81] on icon "Editor contextual toolbar" at bounding box center [371, 86] width 13 height 13
click at [428, 147] on div ""As a board-certified dermatologist specializing in chronic skin conditions, I …" at bounding box center [409, 258] width 361 height 361
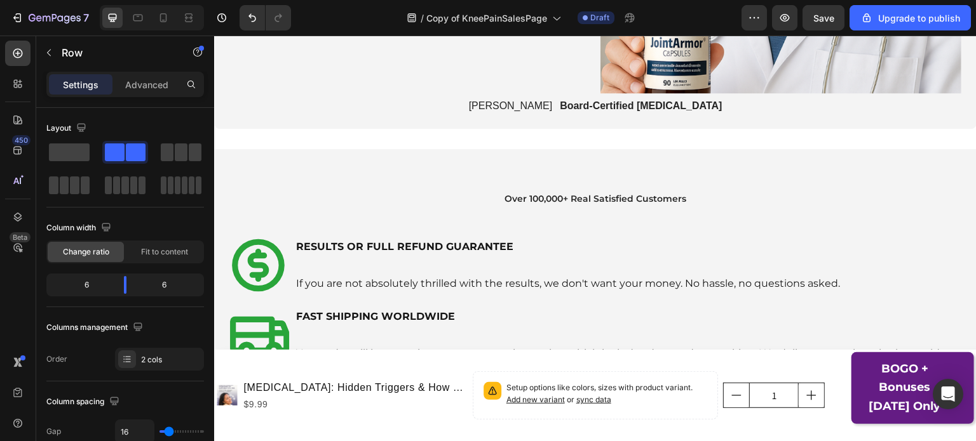
scroll to position [1095, 0]
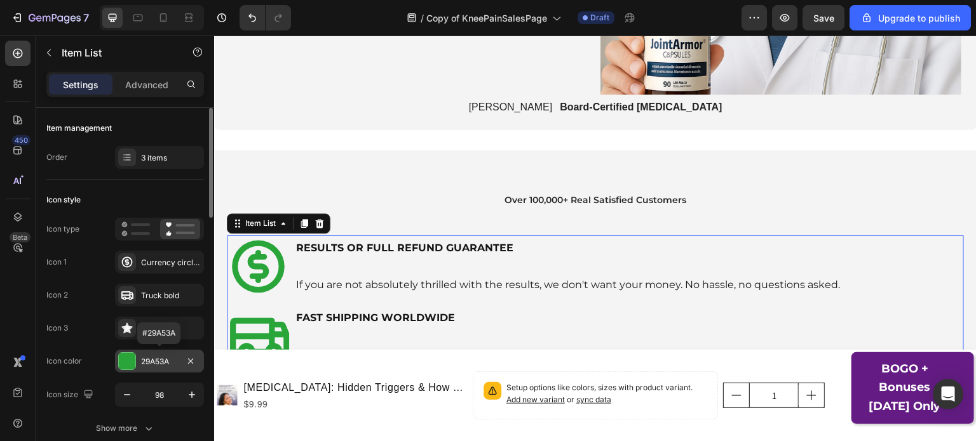
click at [165, 363] on div "29A53A" at bounding box center [159, 361] width 37 height 11
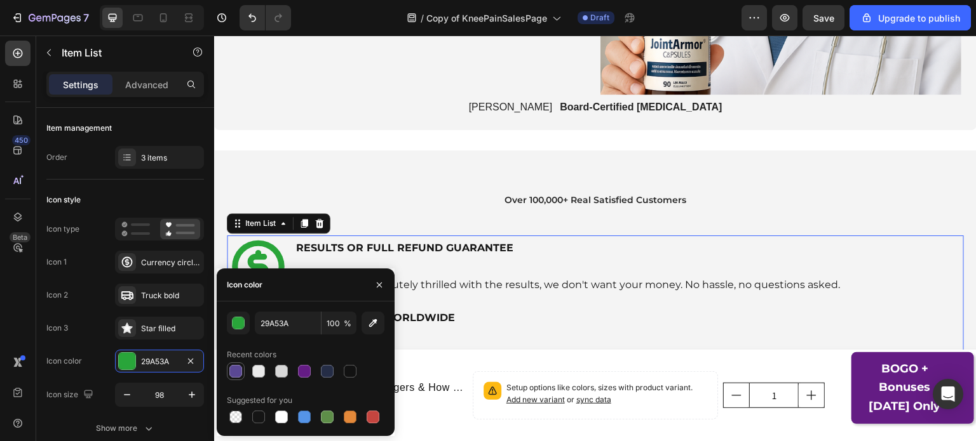
click at [235, 370] on div at bounding box center [235, 371] width 13 height 13
type input "5A4893"
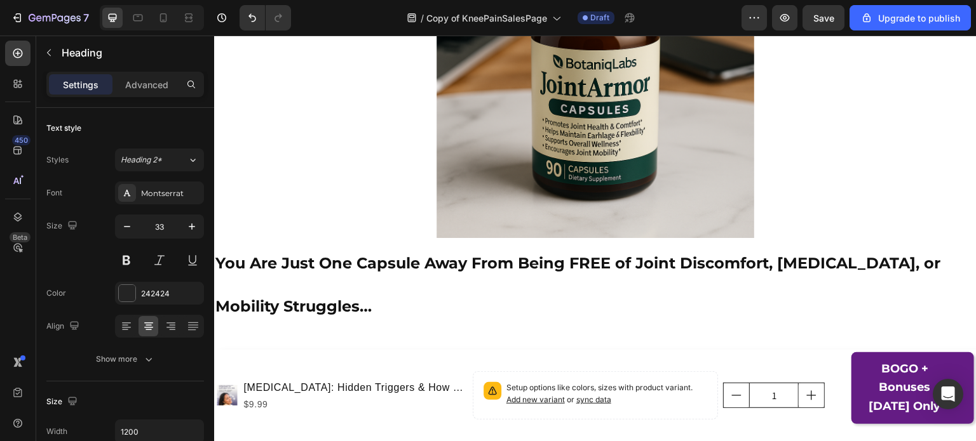
scroll to position [1753, 0]
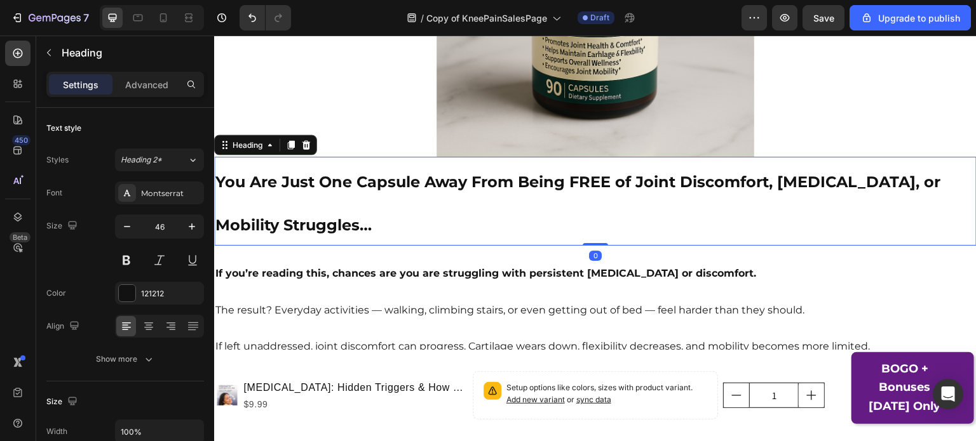
click at [285, 193] on h2 "You Are Just One Capsule Away From Being FREE of Joint Discomfort, Stiffness, o…" at bounding box center [595, 201] width 762 height 89
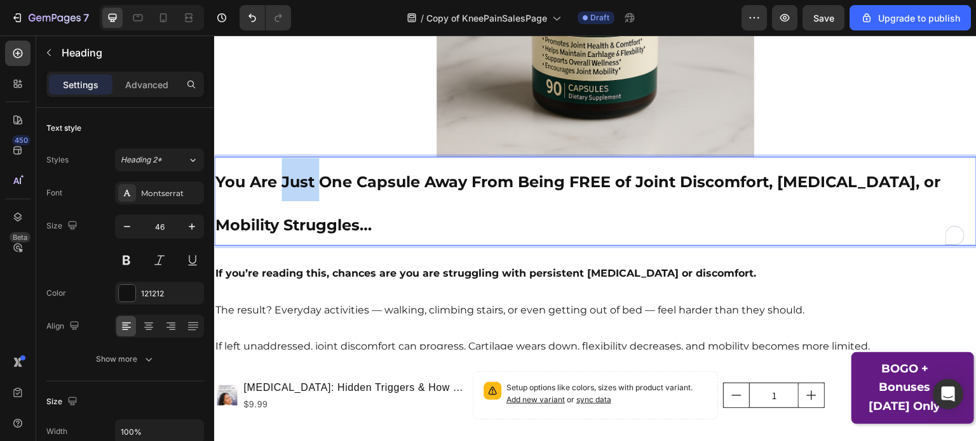
click at [285, 193] on p "You Are Just One Capsule Away From Being FREE of Joint Discomfort, Stiffness, o…" at bounding box center [595, 201] width 760 height 86
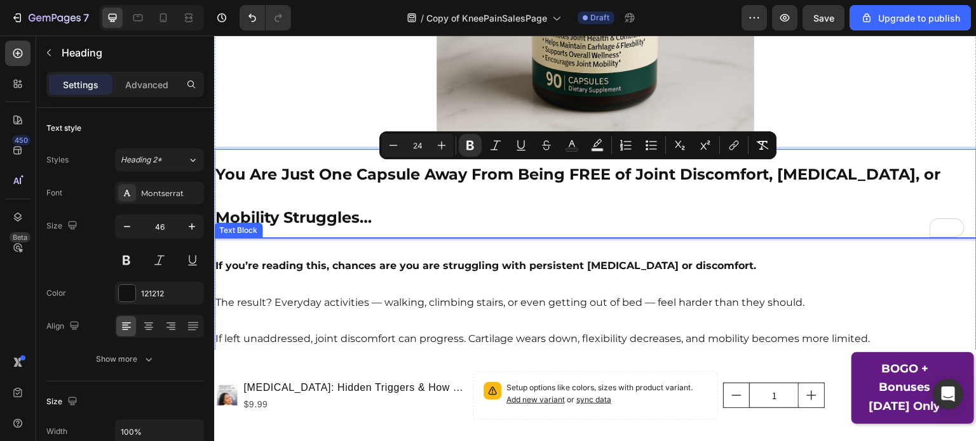
scroll to position [1760, 0]
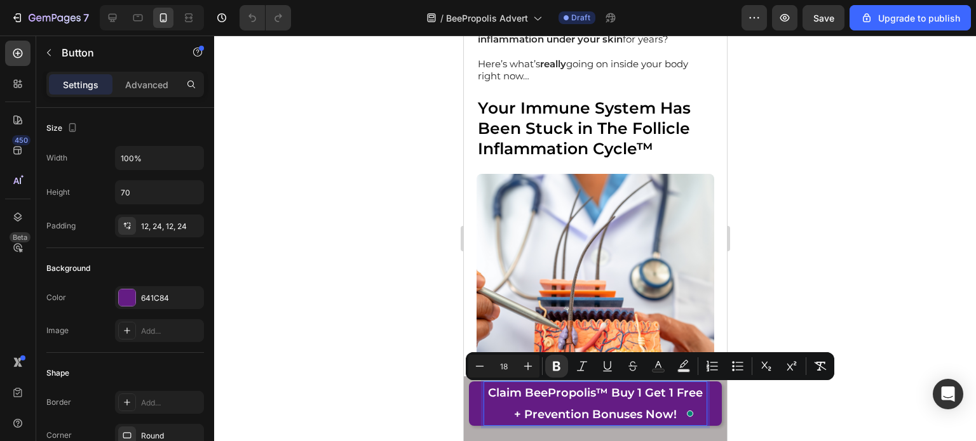
scroll to position [2352, 0]
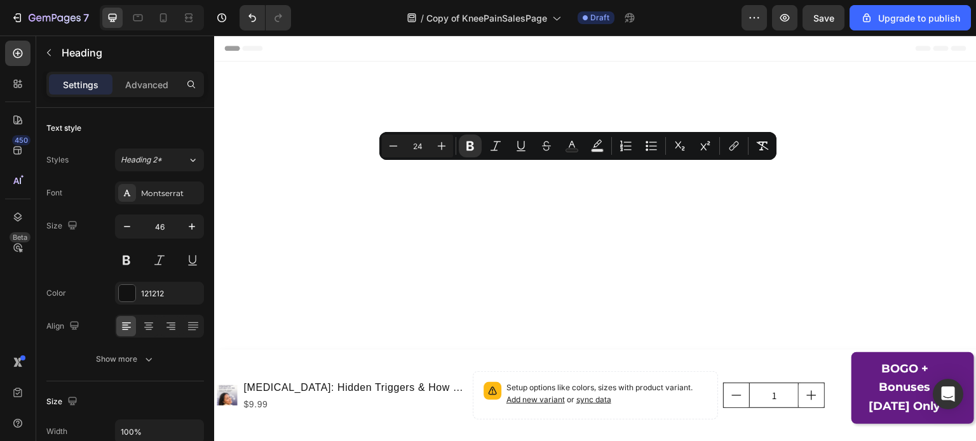
scroll to position [1760, 0]
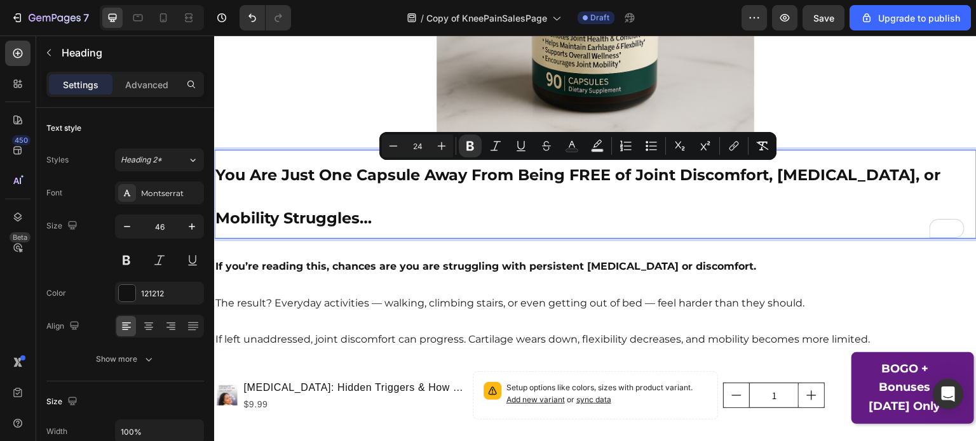
click at [358, 201] on p "You Are Just One Capsule Away From Being FREE of Joint Discomfort, [MEDICAL_DAT…" at bounding box center [595, 194] width 760 height 86
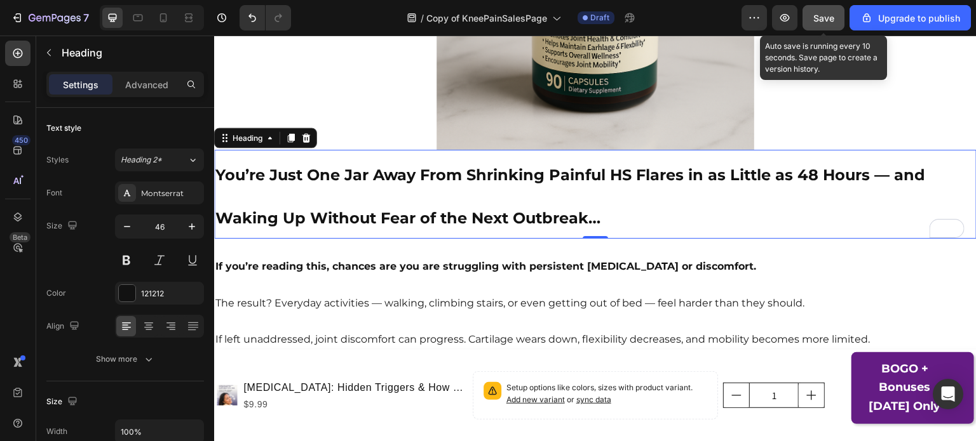
click at [821, 20] on span "Save" at bounding box center [823, 18] width 21 height 11
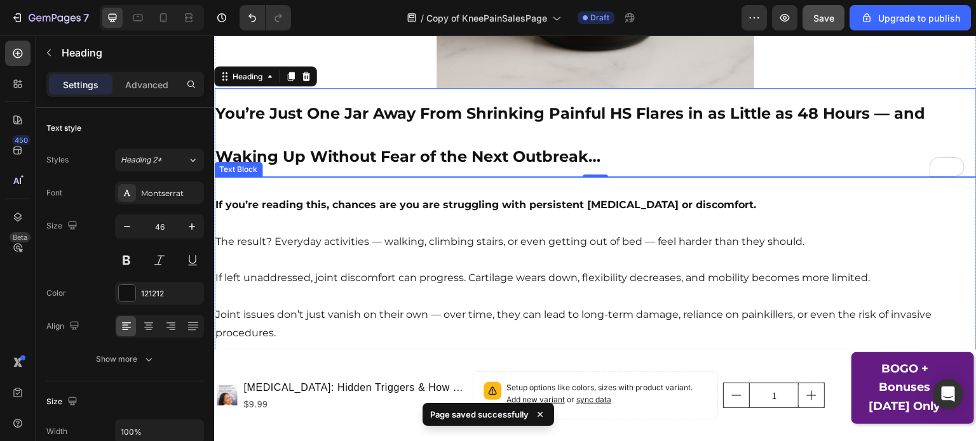
scroll to position [1822, 0]
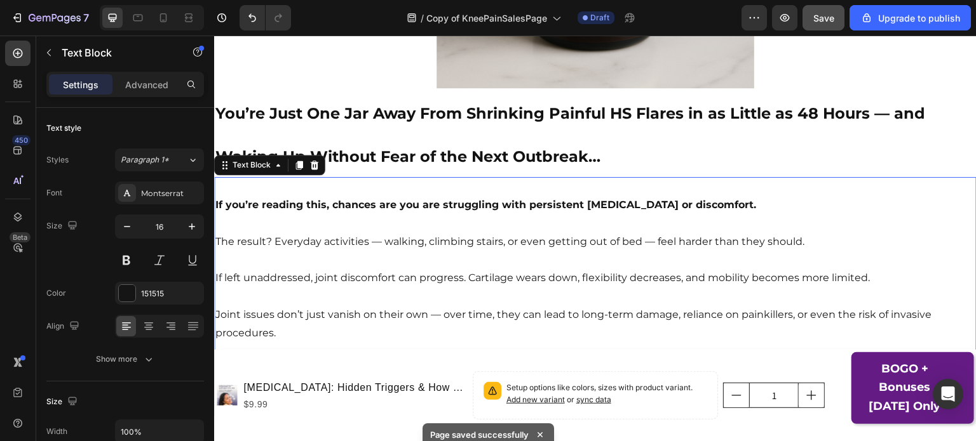
click at [598, 215] on p "To enrich screen reader interactions, please activate Accessibility in Grammarl…" at bounding box center [595, 224] width 760 height 18
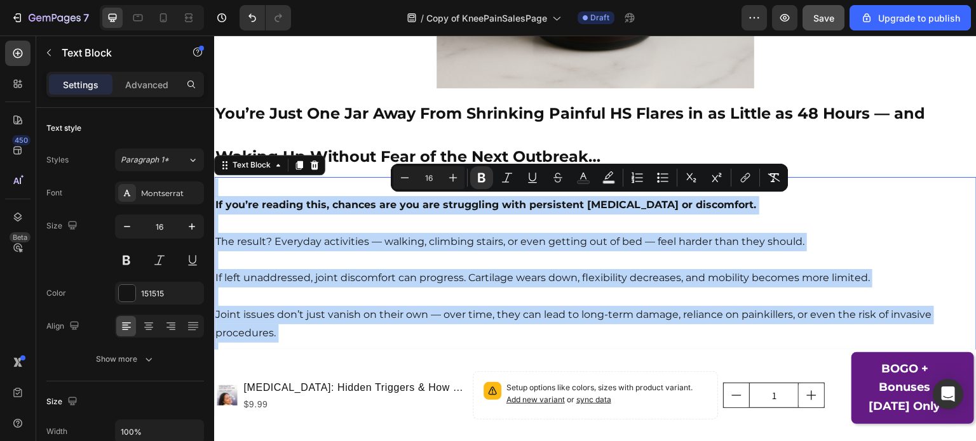
copy div "If you’re reading this, chances are you are struggling with persistent [MEDICAL…"
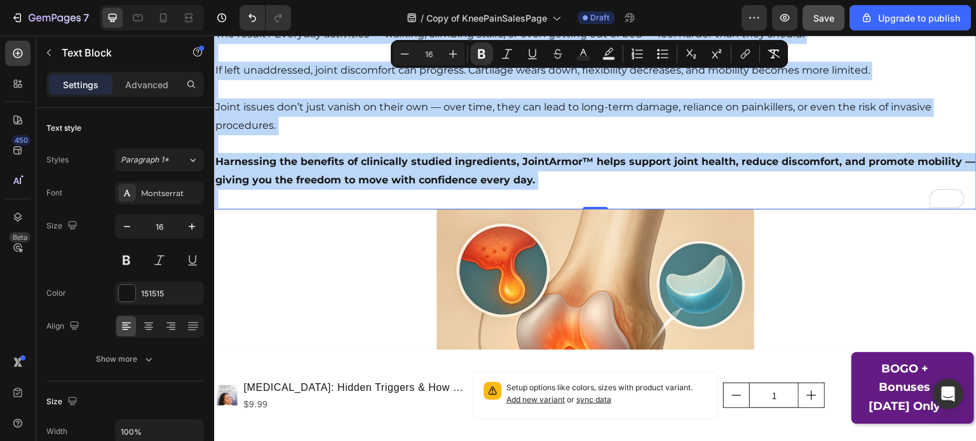
scroll to position [2031, 0]
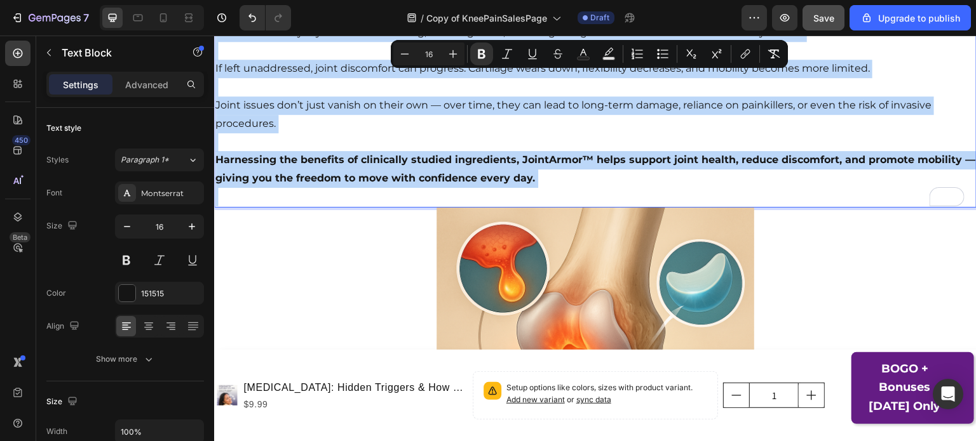
click at [447, 156] on strong "Harnessing the benefits of clinically studied ingredients, JointArmor™ helps su…" at bounding box center [595, 169] width 760 height 30
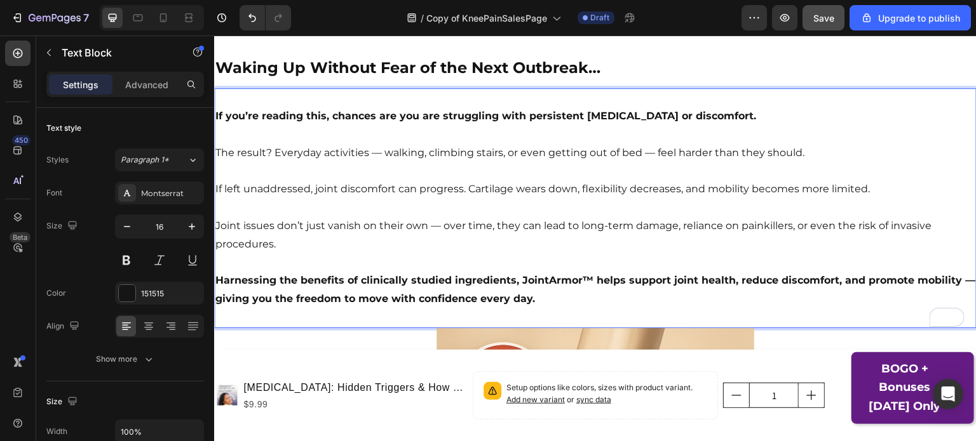
scroll to position [1907, 0]
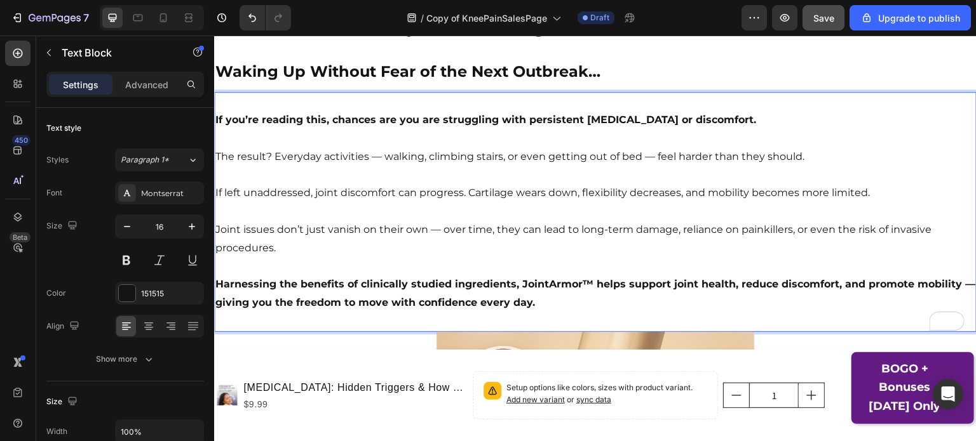
click at [382, 235] on p "Joint issues don’t just vanish on their own — over time, they can lead to long-…" at bounding box center [595, 239] width 760 height 37
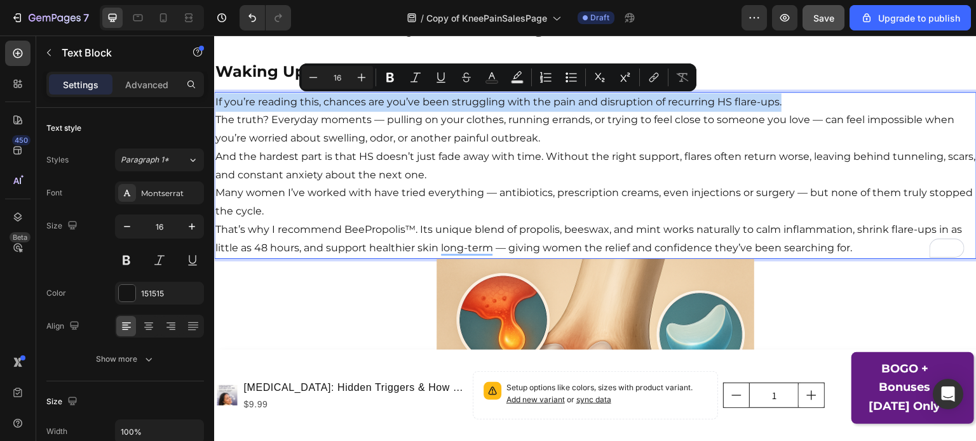
drag, startPoint x: 784, startPoint y: 101, endPoint x: 192, endPoint y: 100, distance: 592.0
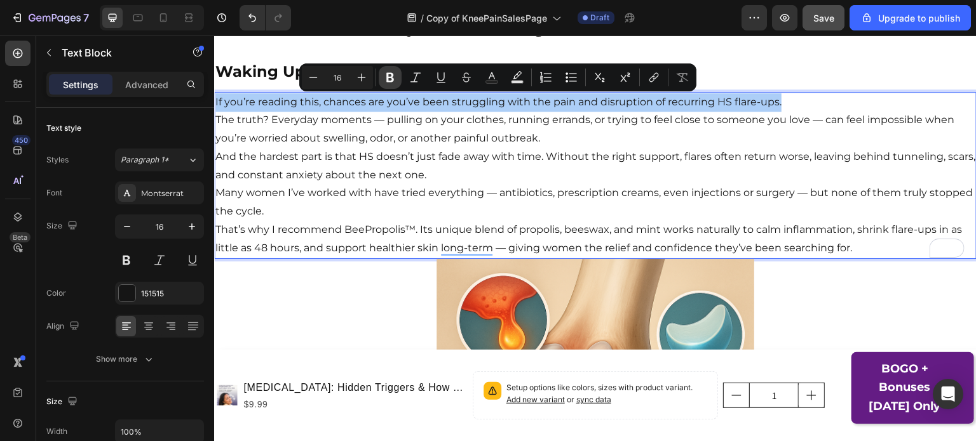
click at [383, 78] on button "Bold" at bounding box center [390, 77] width 23 height 23
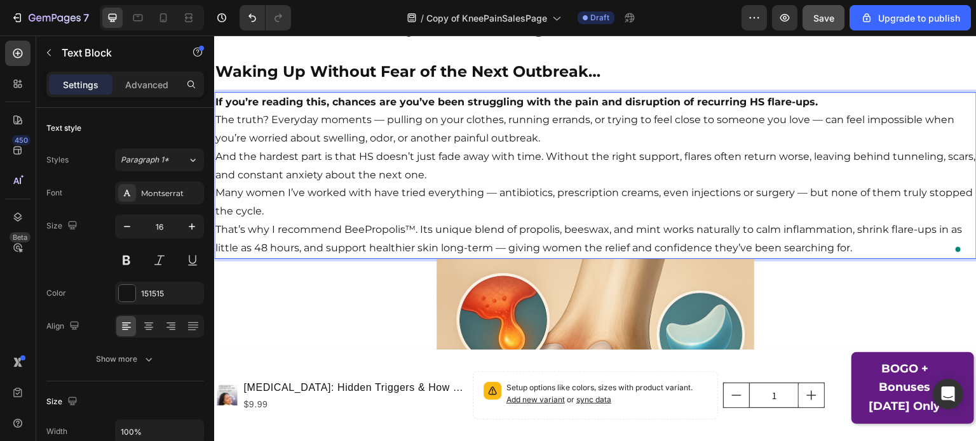
click at [265, 217] on p "Many women I’ve worked with have tried everything — antibiotics, prescription c…" at bounding box center [595, 202] width 760 height 37
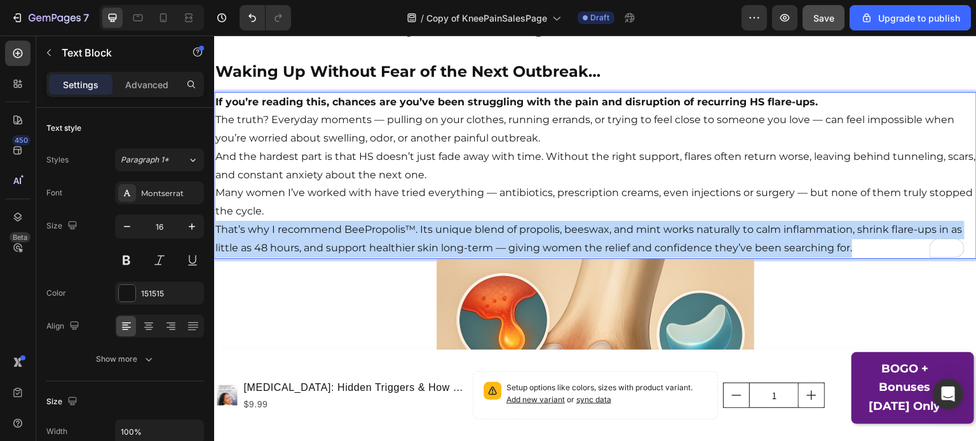
drag, startPoint x: 217, startPoint y: 231, endPoint x: 883, endPoint y: 245, distance: 666.4
click at [883, 245] on p "That’s why I recommend BeePropolis™. Its unique blend of propolis, beeswax, and…" at bounding box center [595, 239] width 760 height 37
click at [504, 236] on p "That’s why I recommend BeePropolis™. Its unique blend of propolis, beeswax, and…" at bounding box center [595, 239] width 760 height 37
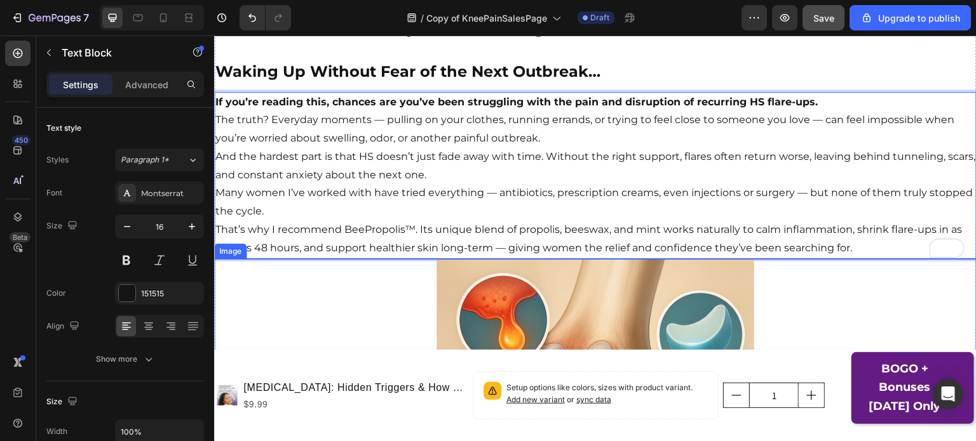
click at [375, 281] on div at bounding box center [595, 418] width 762 height 318
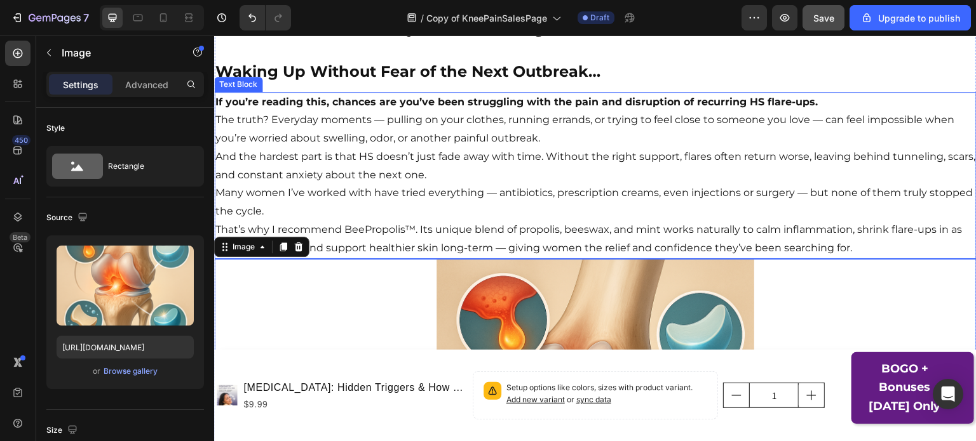
click at [804, 227] on p "That’s why I recommend BeePropolis™. Its unique blend of propolis, beeswax, and…" at bounding box center [595, 239] width 760 height 37
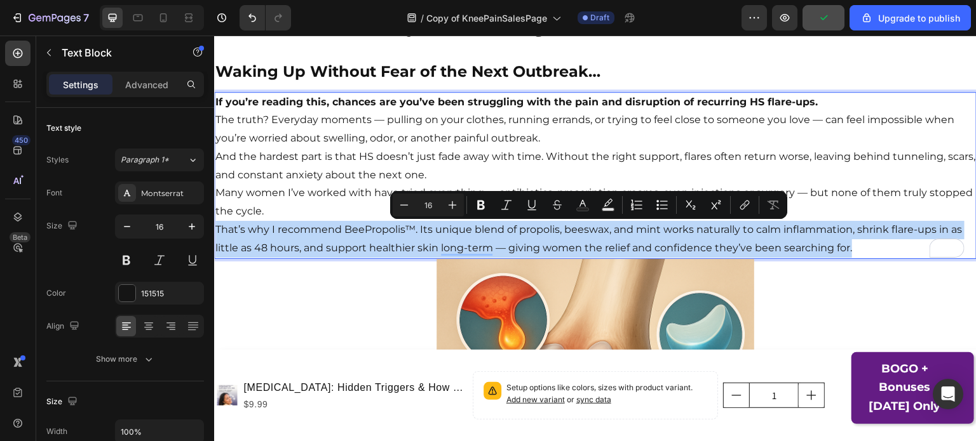
drag, startPoint x: 868, startPoint y: 252, endPoint x: 217, endPoint y: 222, distance: 652.3
click at [217, 222] on p "That’s why I recommend BeePropolis™. Its unique blend of propolis, beeswax, and…" at bounding box center [595, 239] width 760 height 37
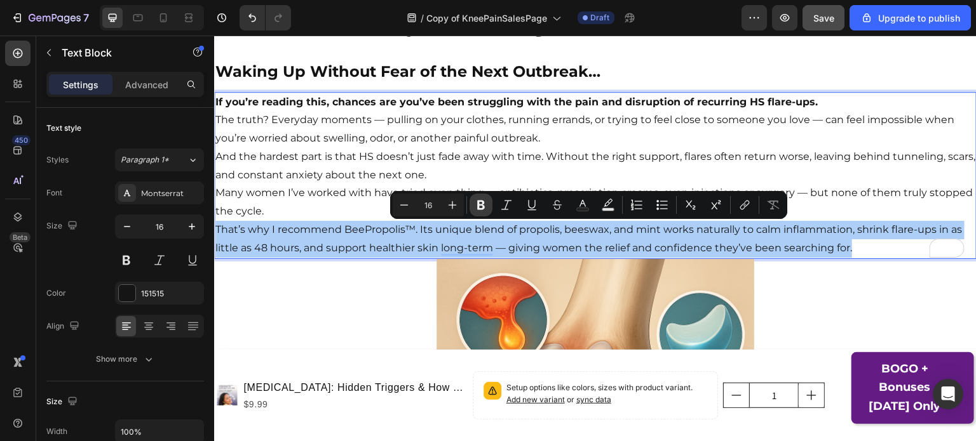
click at [473, 204] on button "Bold" at bounding box center [480, 205] width 23 height 23
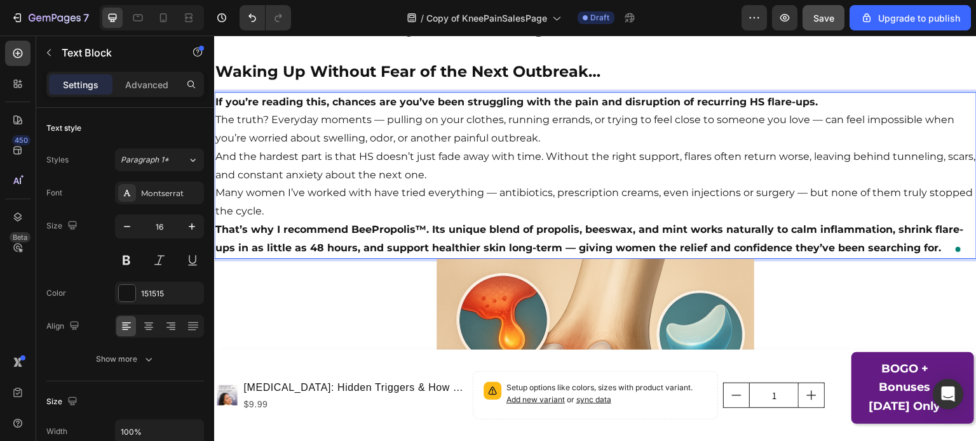
click at [835, 104] on p "If you’re reading this, chances are you’ve been struggling with the pain and di…" at bounding box center [595, 102] width 760 height 18
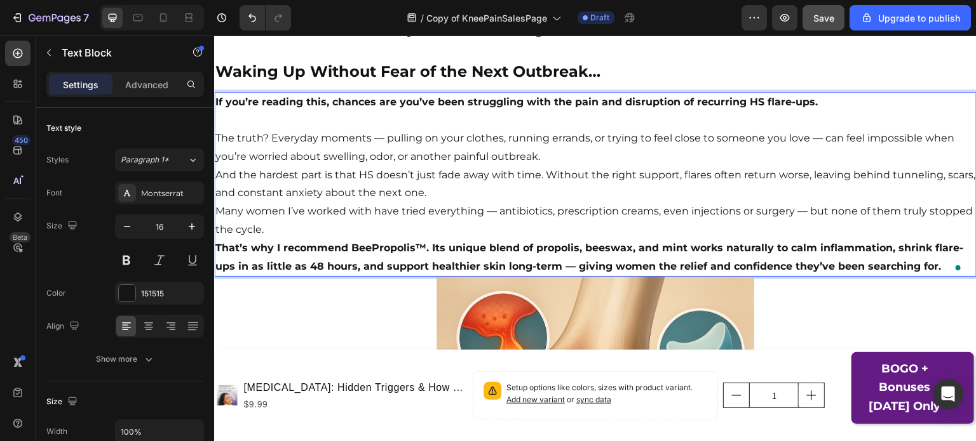
click at [791, 150] on p "The truth? Everyday moments — pulling on your clothes, running errands, or tryi…" at bounding box center [595, 148] width 760 height 37
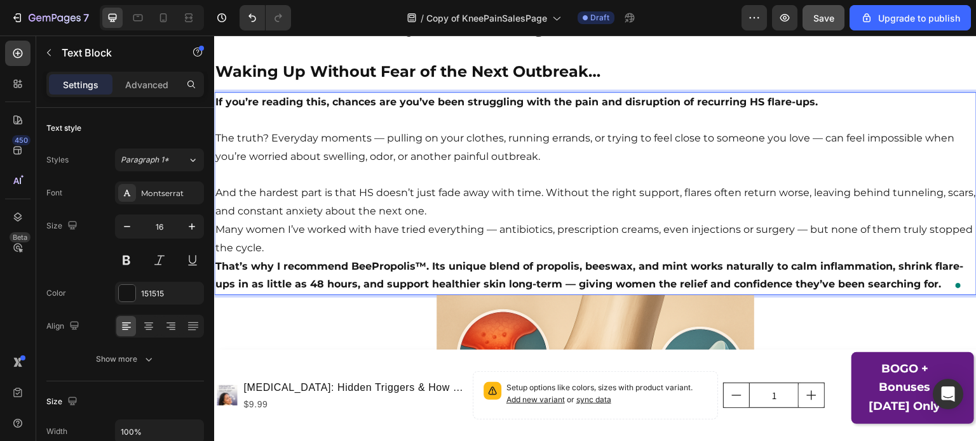
click at [760, 210] on p "And the hardest part is that HS doesn’t just fade away with time. Without the r…" at bounding box center [595, 202] width 760 height 37
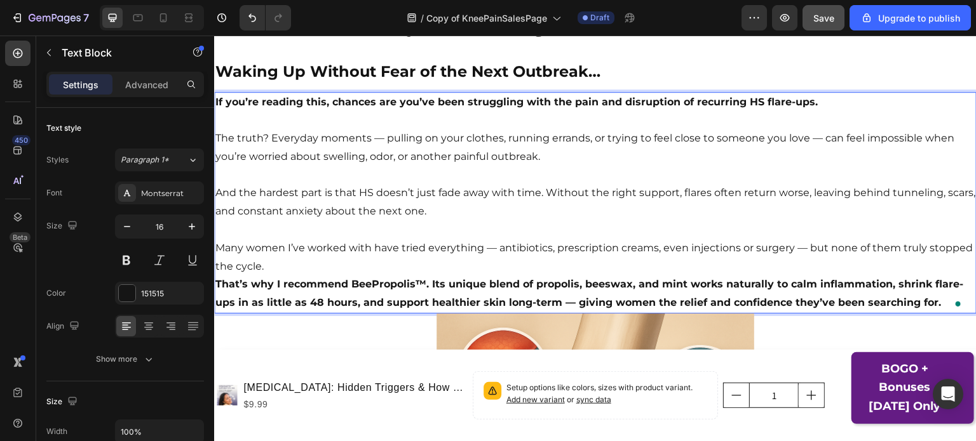
click at [712, 272] on p "Many women I’ve worked with have tried everything — antibiotics, prescription c…" at bounding box center [595, 257] width 760 height 37
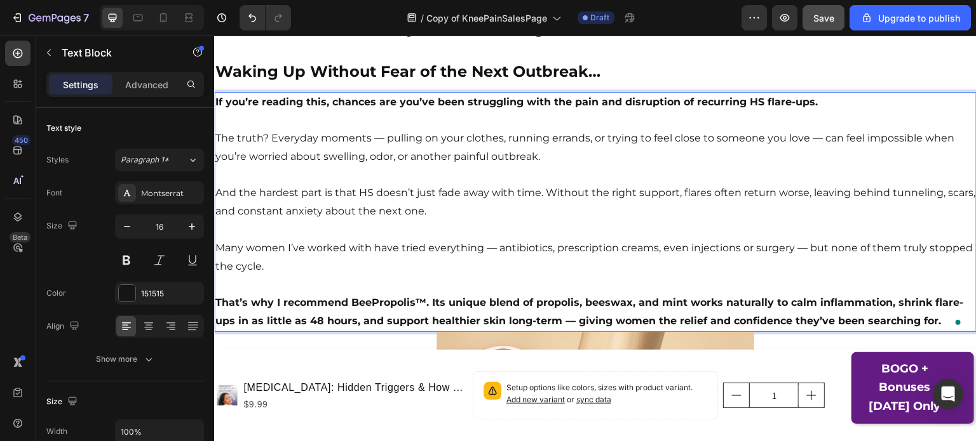
click at [941, 322] on p "That’s why I recommend BeePropolis™. Its unique blend of propolis, beeswax, and…" at bounding box center [595, 312] width 760 height 37
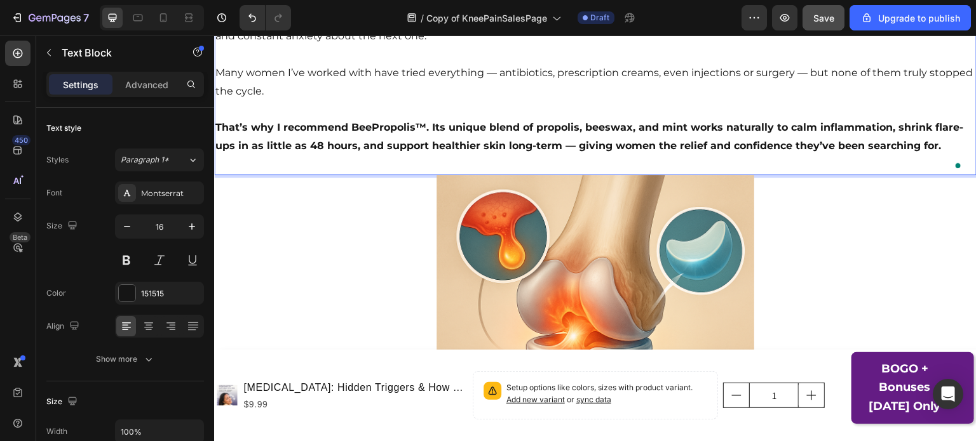
scroll to position [2088, 0]
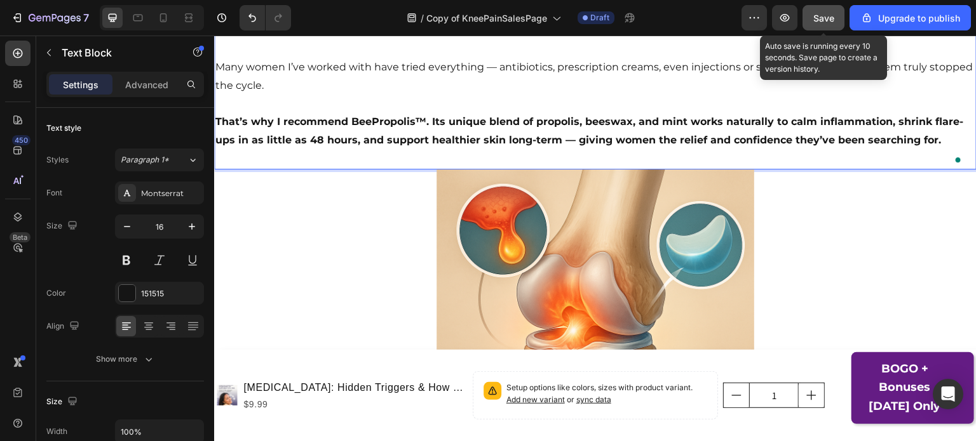
click at [823, 17] on span "Save" at bounding box center [823, 18] width 21 height 11
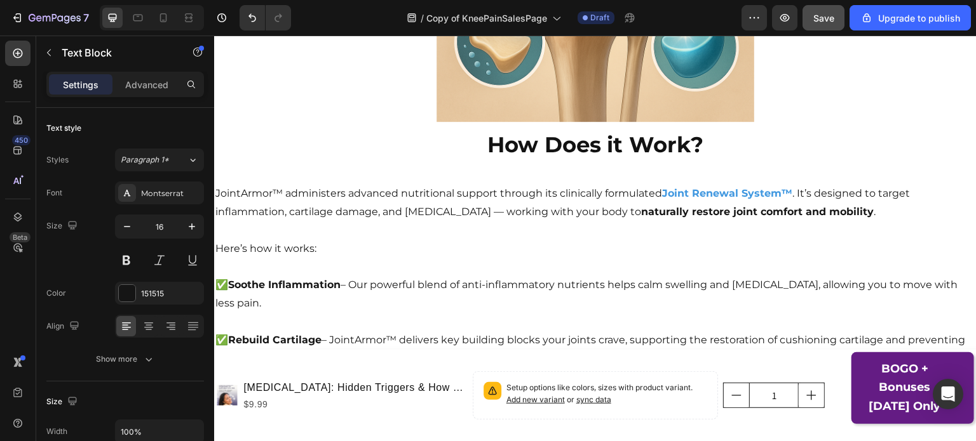
scroll to position [2454, 0]
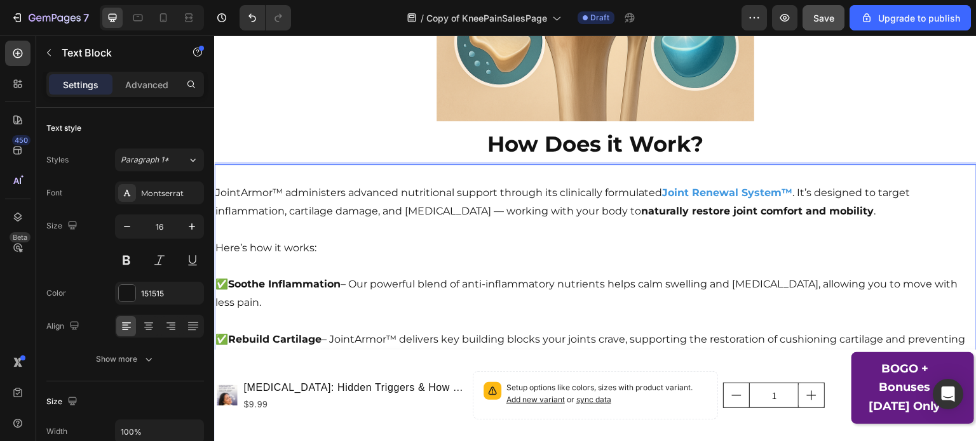
click at [527, 198] on p "JointArmor™ administers advanced nutritional support through its clinically for…" at bounding box center [595, 202] width 760 height 37
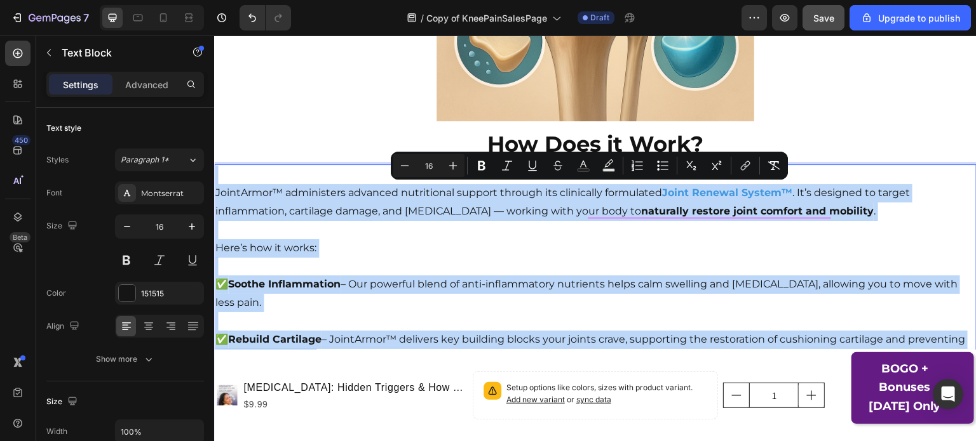
copy div "LoremIpsum™ dolorsitame consecte adipiscinge seddoei tempori utl etdolorema ali…"
click at [396, 208] on p "JointArmor™ administers advanced nutritional support through its clinically for…" at bounding box center [595, 202] width 760 height 37
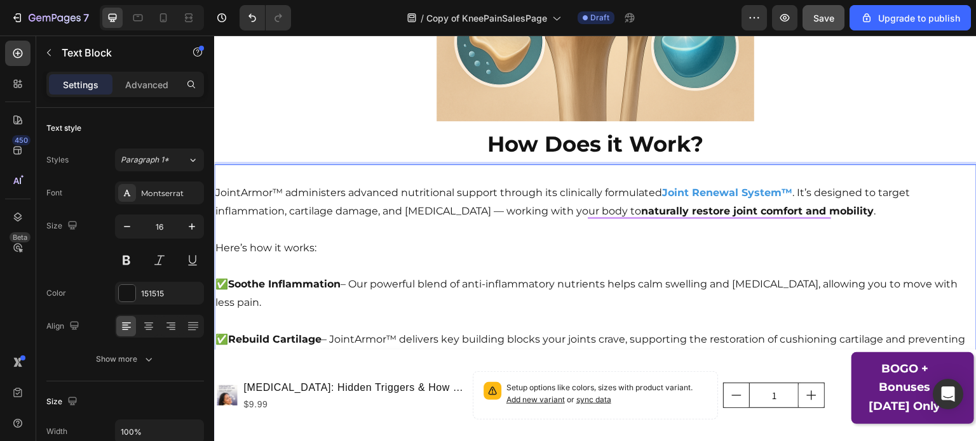
click at [393, 206] on p "JointArmor™ administers advanced nutritional support through its clinically for…" at bounding box center [595, 202] width 760 height 37
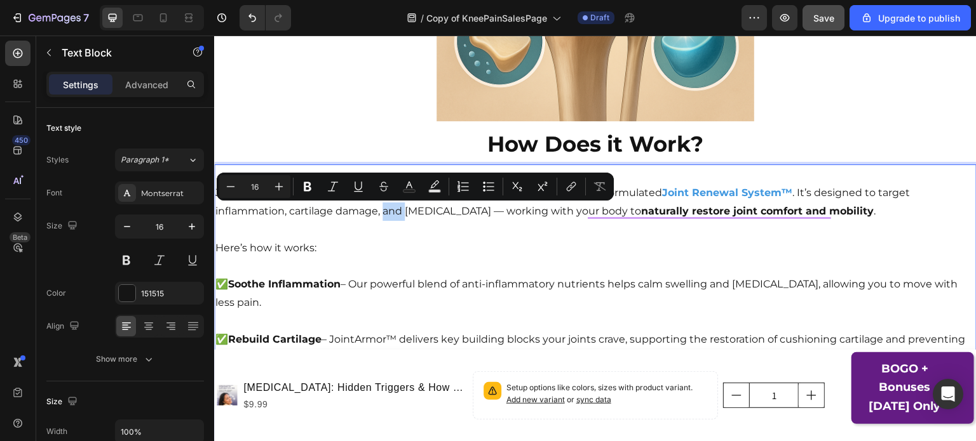
click at [393, 206] on p "JointArmor™ administers advanced nutritional support through its clinically for…" at bounding box center [595, 202] width 760 height 37
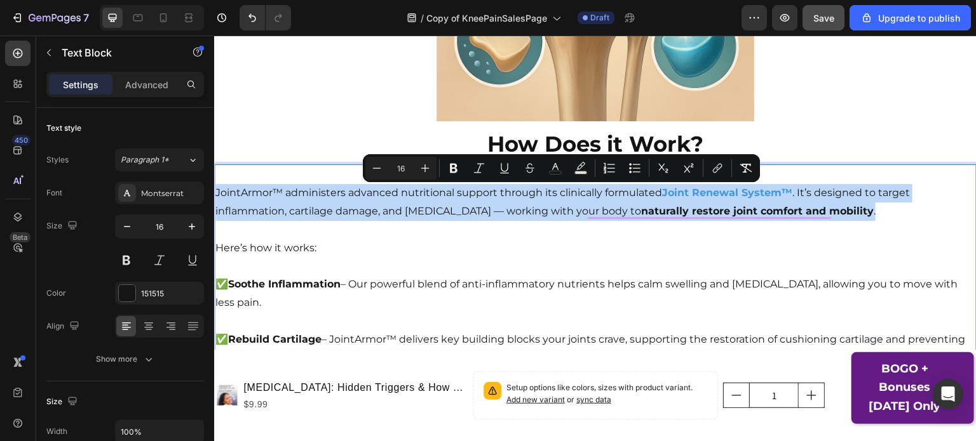
drag, startPoint x: 849, startPoint y: 216, endPoint x: 214, endPoint y: 188, distance: 635.1
click at [214, 188] on div "JointArmor™ administers advanced nutritional support through its clinically for…" at bounding box center [595, 385] width 762 height 441
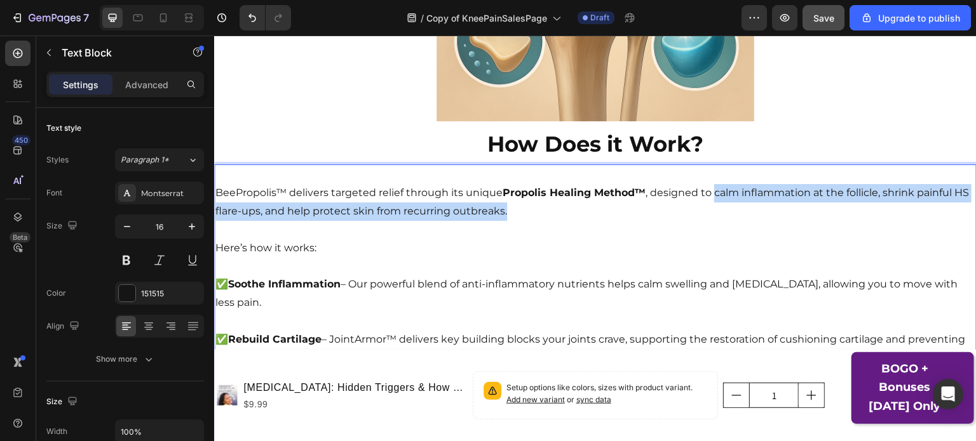
drag, startPoint x: 715, startPoint y: 193, endPoint x: 722, endPoint y: 221, distance: 28.8
click at [722, 221] on p "BeePropolis™ delivers targeted relief through its unique Propolis Healing Metho…" at bounding box center [595, 202] width 760 height 37
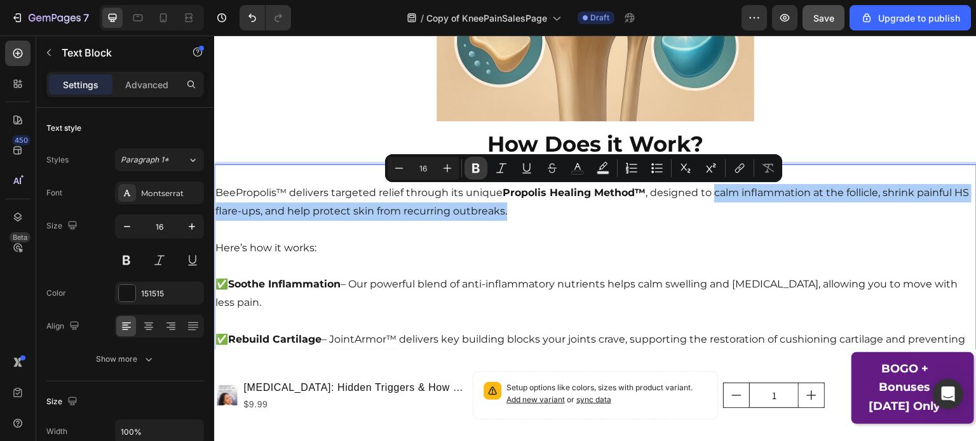
click at [475, 170] on icon "Editor contextual toolbar" at bounding box center [475, 168] width 13 height 13
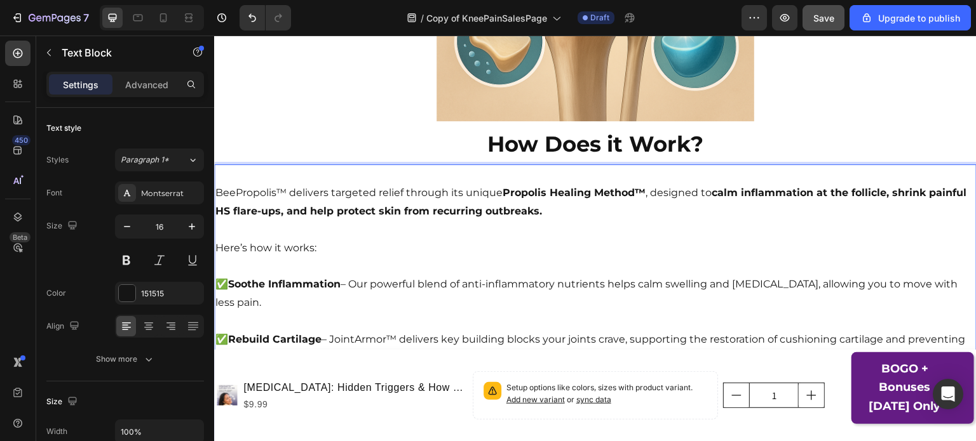
click at [505, 198] on strong "Propolis Healing Method™" at bounding box center [573, 193] width 143 height 12
drag, startPoint x: 505, startPoint y: 198, endPoint x: 638, endPoint y: 190, distance: 133.0
click at [638, 190] on strong "Propolis Healing Method™" at bounding box center [573, 193] width 143 height 12
click at [667, 253] on p "Here’s how it works:" at bounding box center [595, 248] width 760 height 18
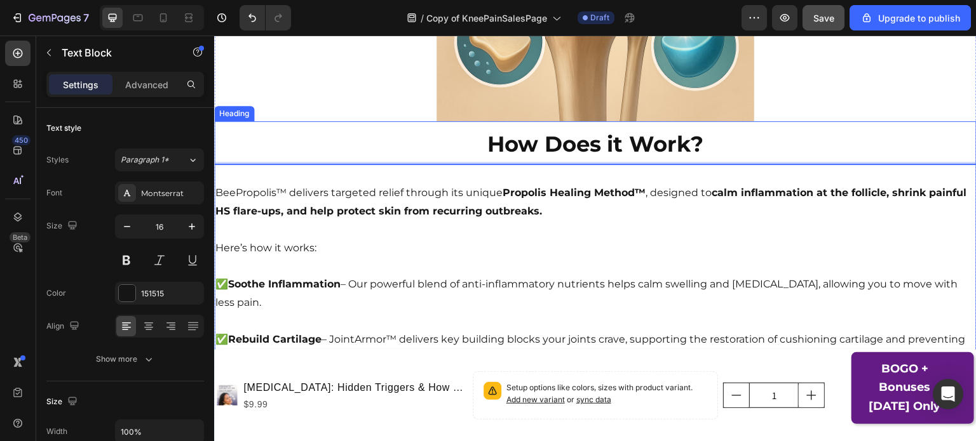
click at [734, 141] on p "⁠⁠⁠⁠⁠⁠⁠ How Does it Work?" at bounding box center [595, 143] width 760 height 41
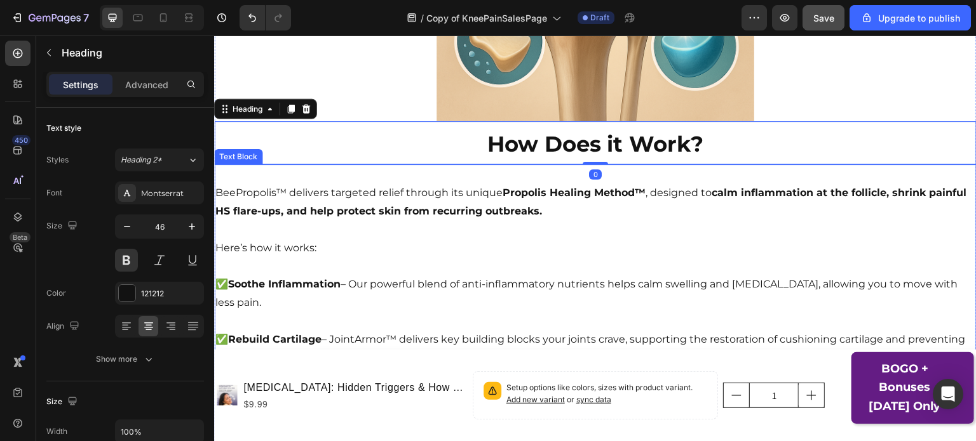
click at [582, 198] on strong "Propolis Healing Method™" at bounding box center [573, 193] width 143 height 12
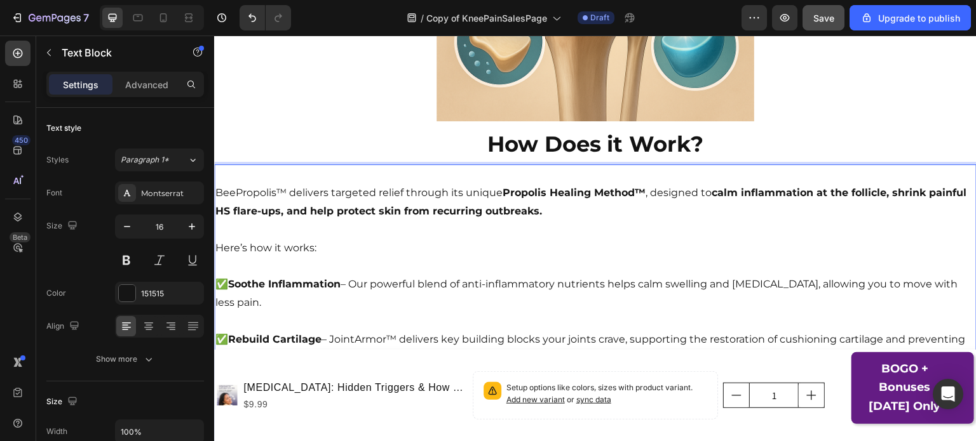
click at [642, 193] on strong "Propolis Healing Method™" at bounding box center [573, 193] width 143 height 12
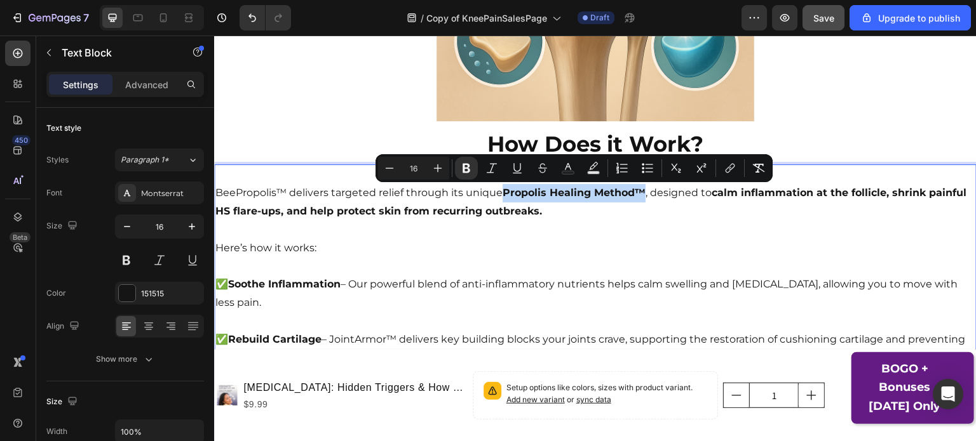
drag, startPoint x: 642, startPoint y: 193, endPoint x: 502, endPoint y: 197, distance: 139.8
click at [502, 197] on p "BeePropolis™ delivers targeted relief through its unique Propolis Healing Metho…" at bounding box center [595, 202] width 760 height 37
click at [567, 165] on icon "Editor contextual toolbar" at bounding box center [568, 166] width 6 height 7
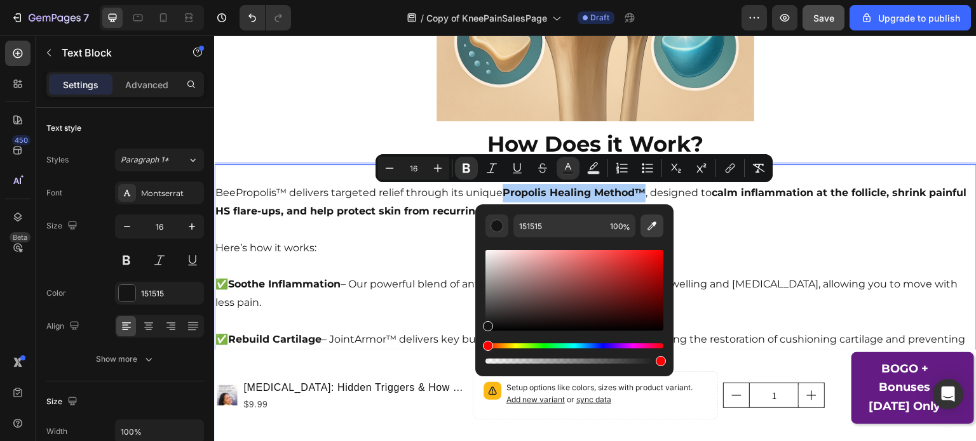
click at [657, 230] on icon "Editor contextual toolbar" at bounding box center [651, 226] width 13 height 13
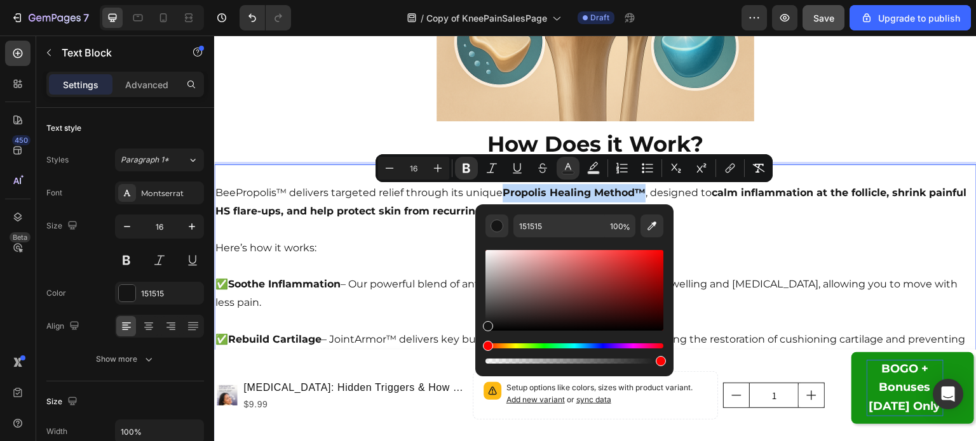
type input "641C83"
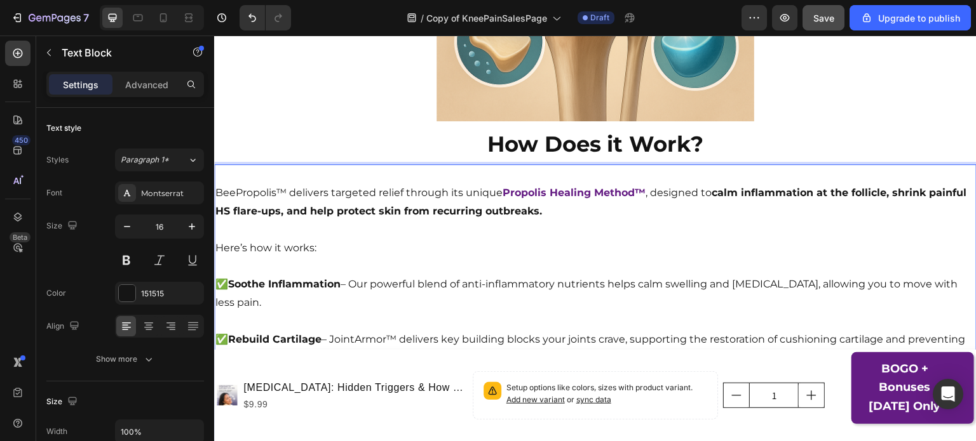
click at [805, 198] on strong "calm inflammation at the follicle, shrink painful HS flare-ups, and help protec…" at bounding box center [590, 202] width 751 height 30
click at [429, 267] on p "Rich Text Editor. Editing area: main" at bounding box center [595, 266] width 760 height 18
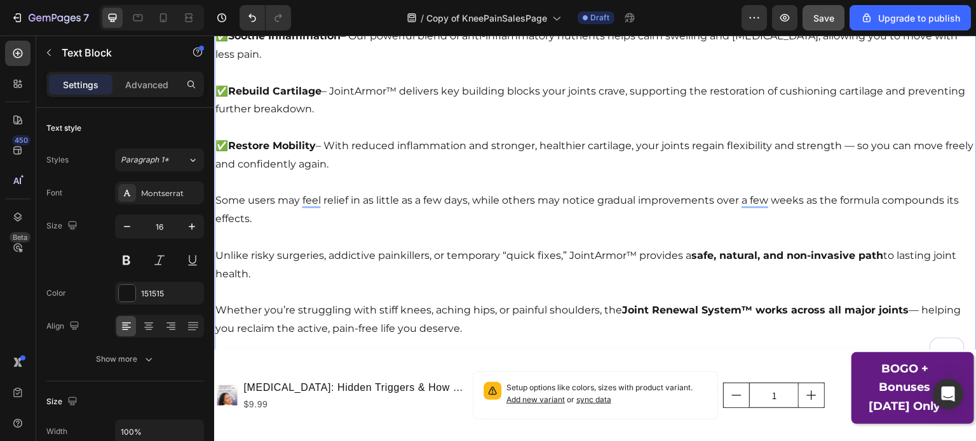
scroll to position [2786, 0]
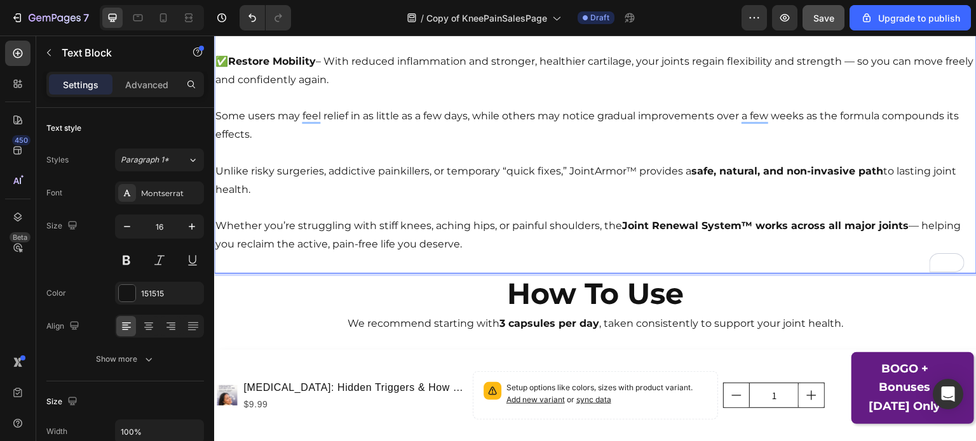
click at [478, 249] on p "Whether you’re struggling with stiff knees, aching hips, or painful shoulders, …" at bounding box center [595, 235] width 760 height 37
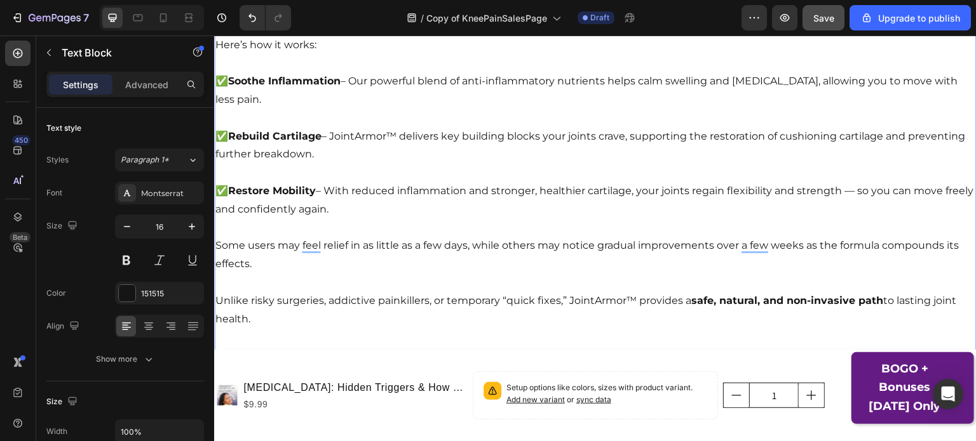
scroll to position [2635, 0]
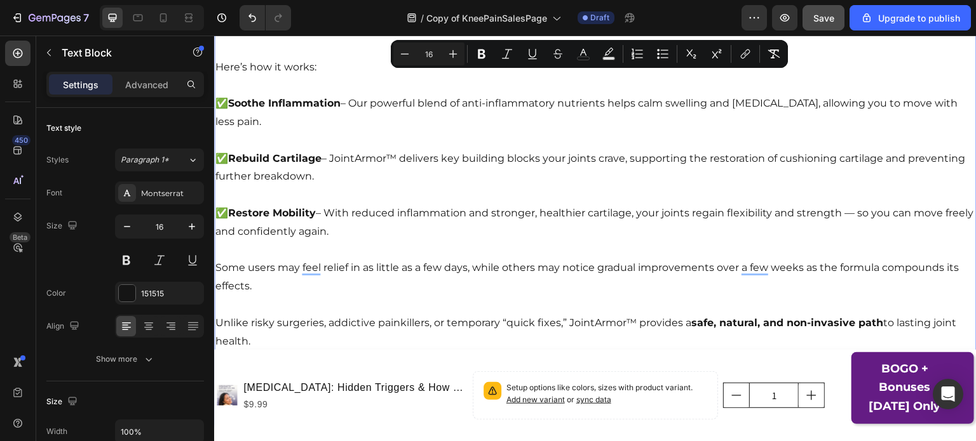
drag, startPoint x: 478, startPoint y: 249, endPoint x: 215, endPoint y: 71, distance: 317.8
click at [215, 71] on div "BeePropolis™ delivers targeted relief through its unique Propolis Healing Metho…" at bounding box center [595, 203] width 762 height 441
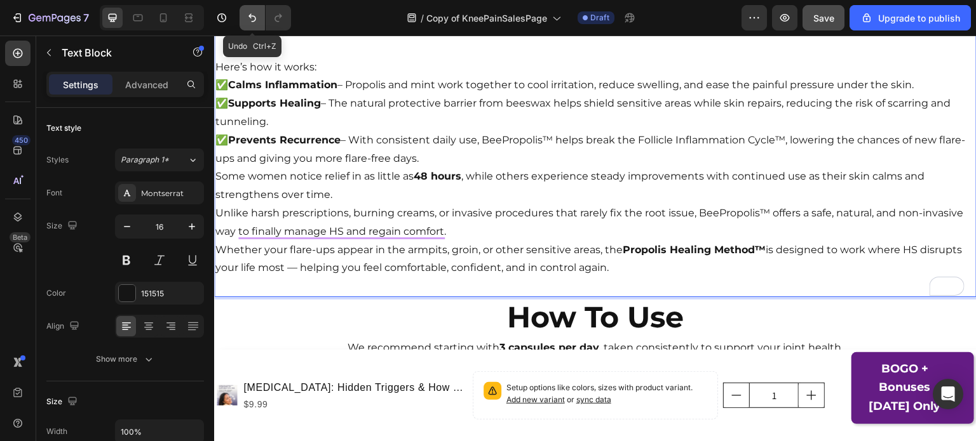
click at [249, 26] on button "Undo/Redo" at bounding box center [251, 17] width 25 height 25
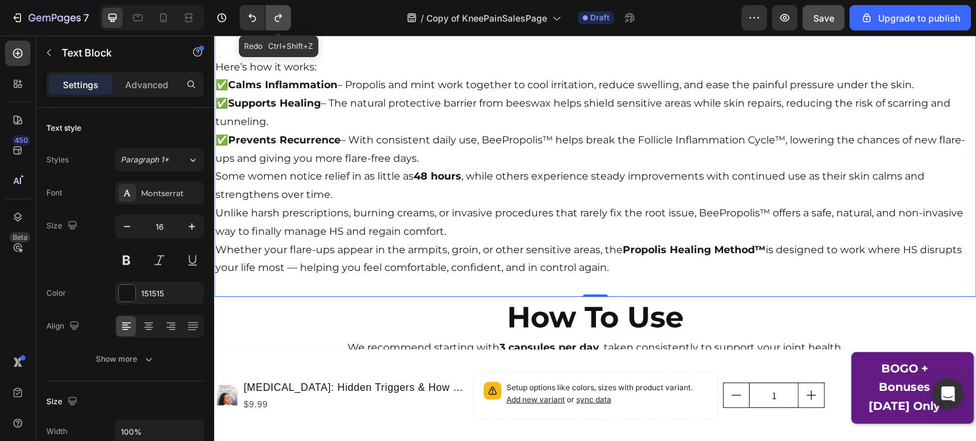
click at [281, 22] on icon "Undo/Redo" at bounding box center [278, 17] width 13 height 13
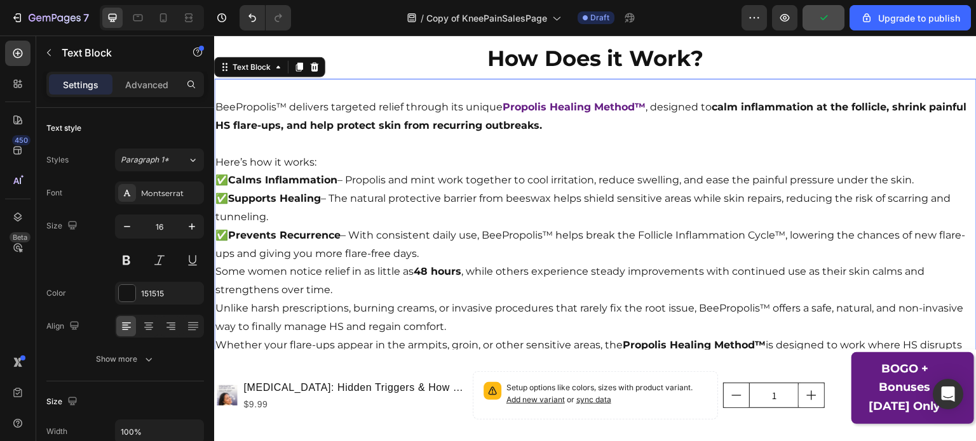
scroll to position [2539, 0]
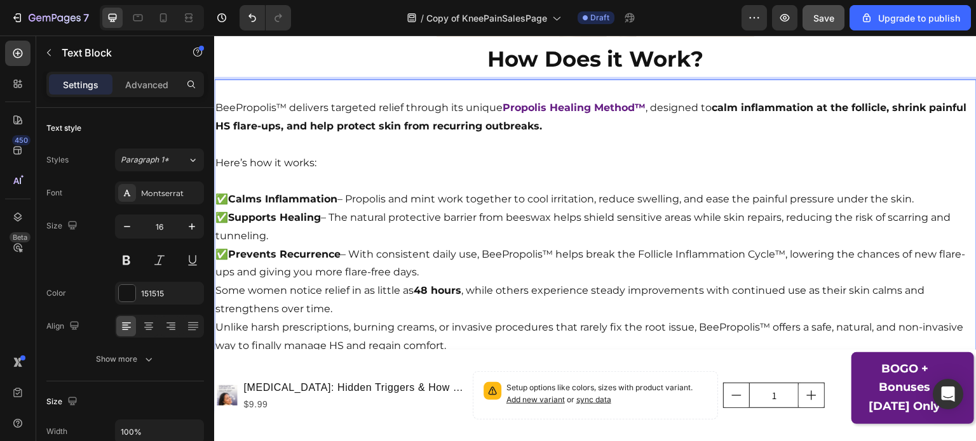
click at [920, 199] on p "✅ Calms Inflammation – Propolis and mint work together to cool irritation, redu…" at bounding box center [595, 200] width 760 height 18
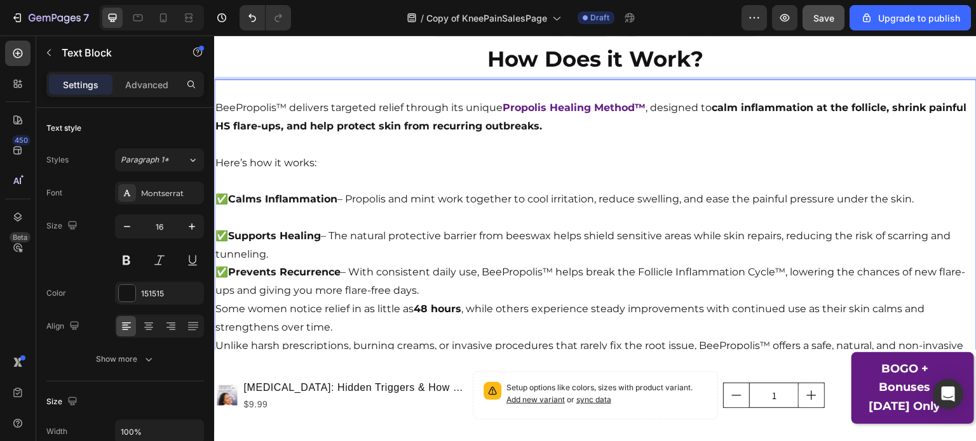
click at [772, 252] on p "✅ Supports Healing – The natural protective barrier from beeswax helps shield s…" at bounding box center [595, 245] width 760 height 37
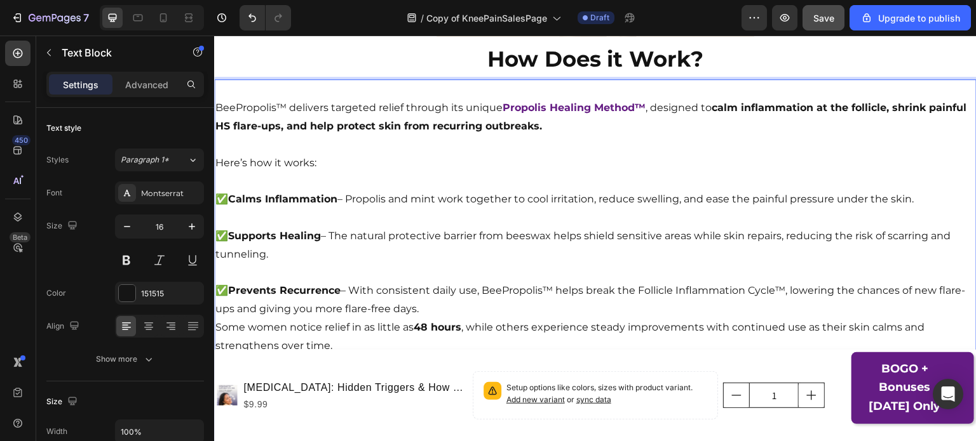
click at [727, 305] on p "✅ Prevents Recurrence – With consistent daily use, BeePropolis™ helps break the…" at bounding box center [595, 300] width 760 height 37
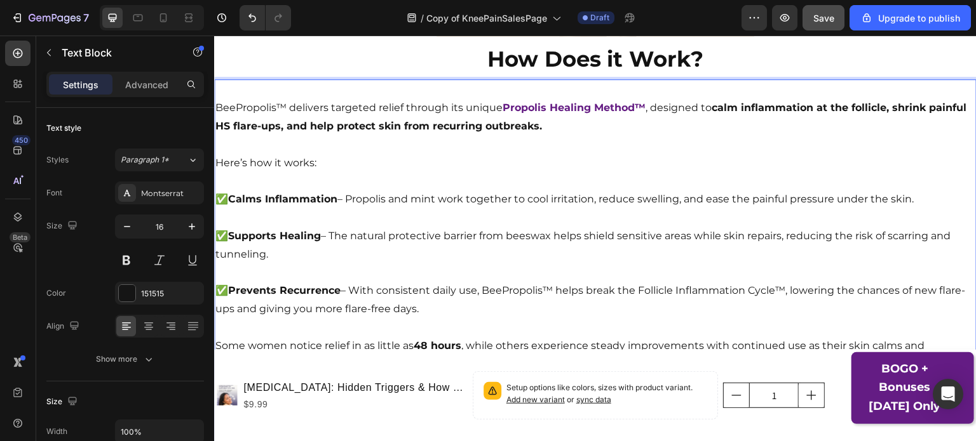
scroll to position [2678, 0]
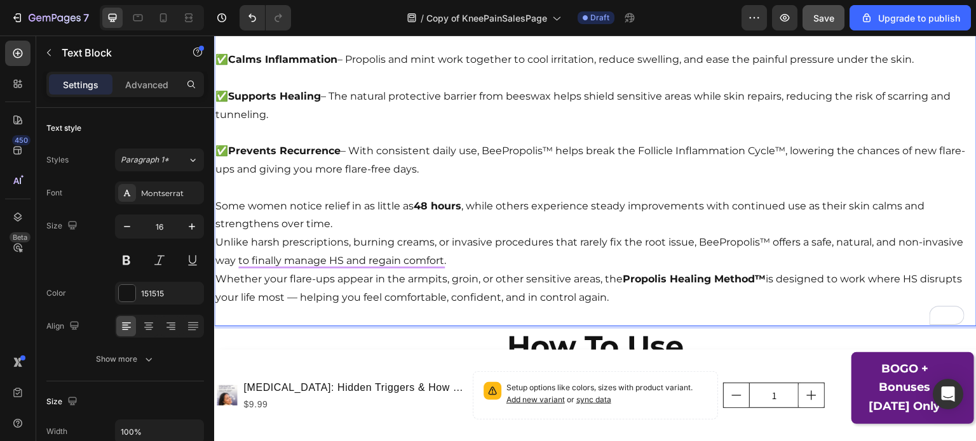
click at [585, 216] on p "Some women notice relief in as little as 48 hours , while others experience ste…" at bounding box center [595, 216] width 760 height 37
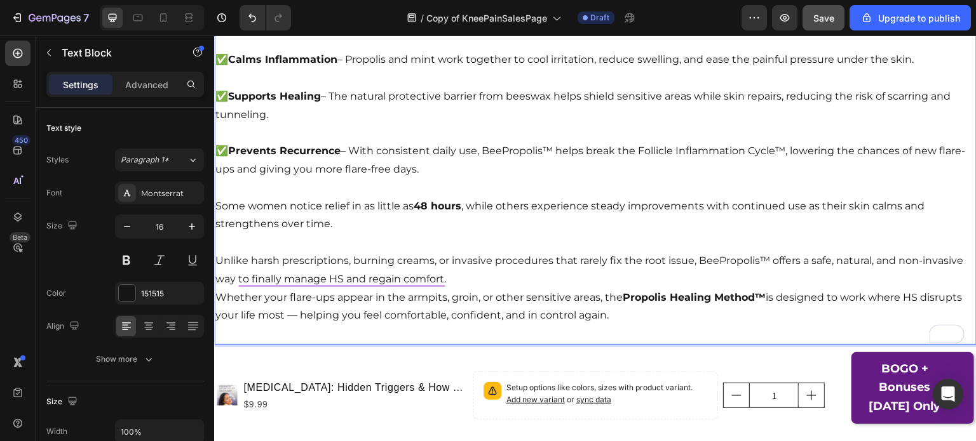
click at [594, 271] on p "Unlike harsh prescriptions, burning creams, or invasive procedures that rarely …" at bounding box center [595, 270] width 760 height 37
click at [595, 282] on p "Unlike harsh prescriptions, burning creams, or invasive procedures that rarely …" at bounding box center [595, 270] width 760 height 37
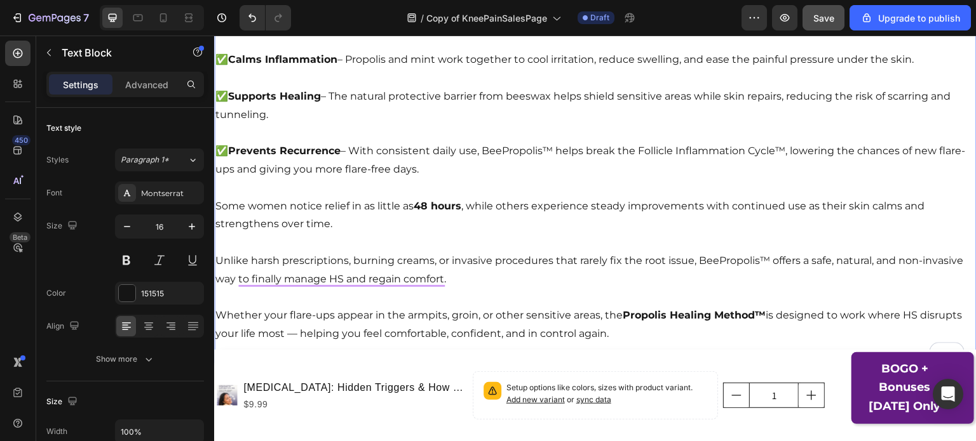
scroll to position [2782, 0]
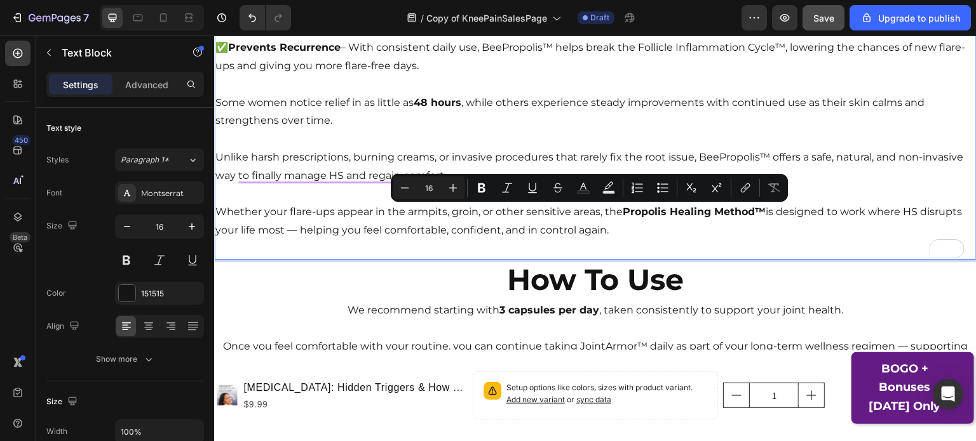
drag, startPoint x: 769, startPoint y: 216, endPoint x: 784, endPoint y: 224, distance: 17.9
click at [784, 224] on p "Whether your flare-ups appear in the armpits, groin, or other sensitive areas, …" at bounding box center [595, 221] width 760 height 37
click at [478, 190] on icon "Editor contextual toolbar" at bounding box center [482, 189] width 8 height 10
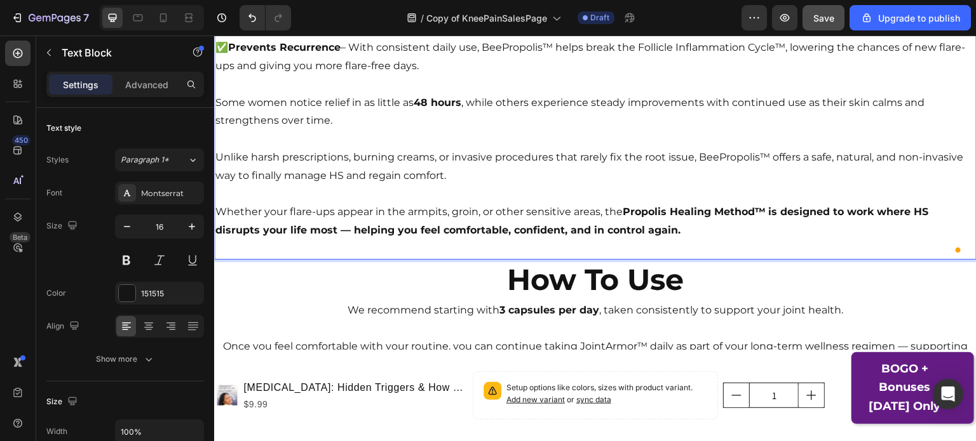
click at [558, 106] on p "Some women notice relief in as little as 48 hours , while others experience ste…" at bounding box center [595, 112] width 760 height 37
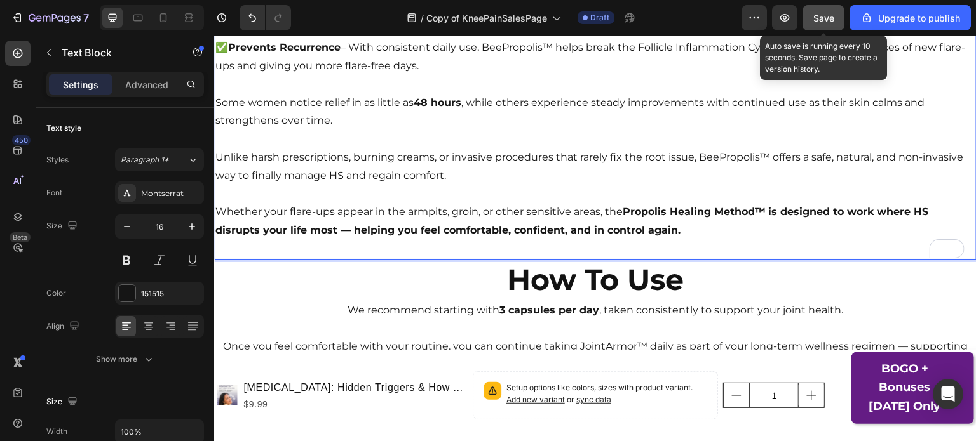
click at [827, 9] on button "Save" at bounding box center [823, 17] width 42 height 25
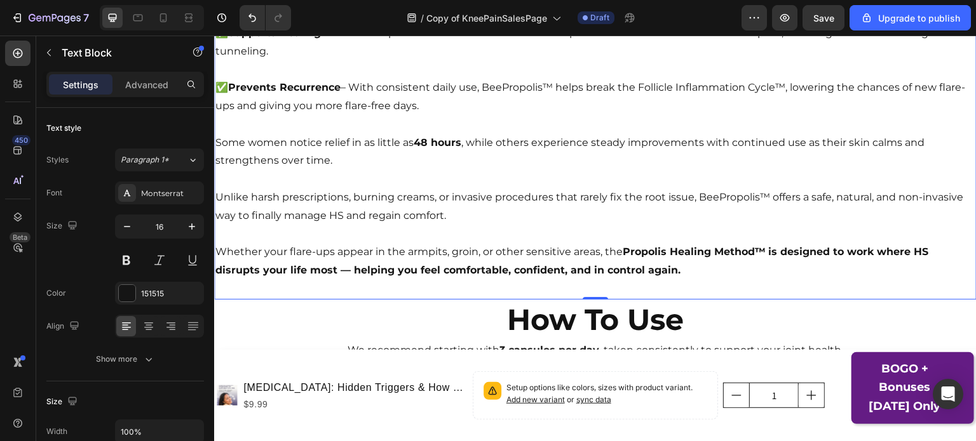
scroll to position [2699, 0]
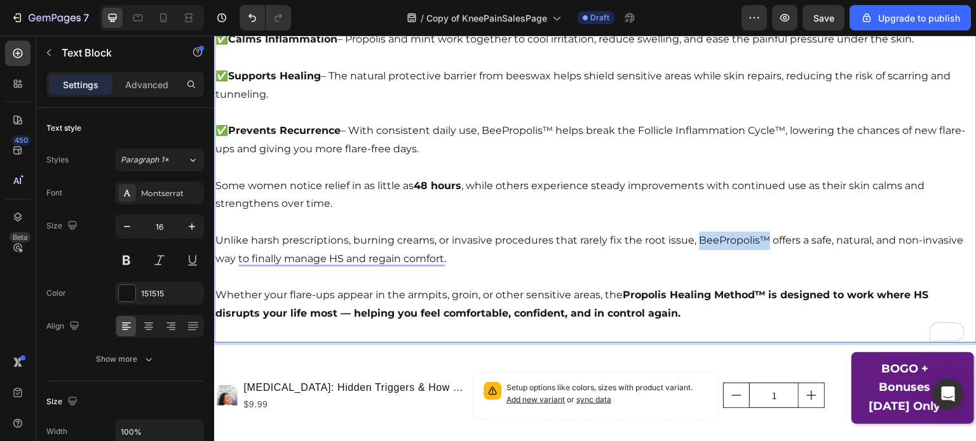
drag, startPoint x: 698, startPoint y: 241, endPoint x: 767, endPoint y: 244, distance: 69.3
click at [767, 244] on p "Unlike harsh prescriptions, burning creams, or invasive procedures that rarely …" at bounding box center [595, 250] width 760 height 37
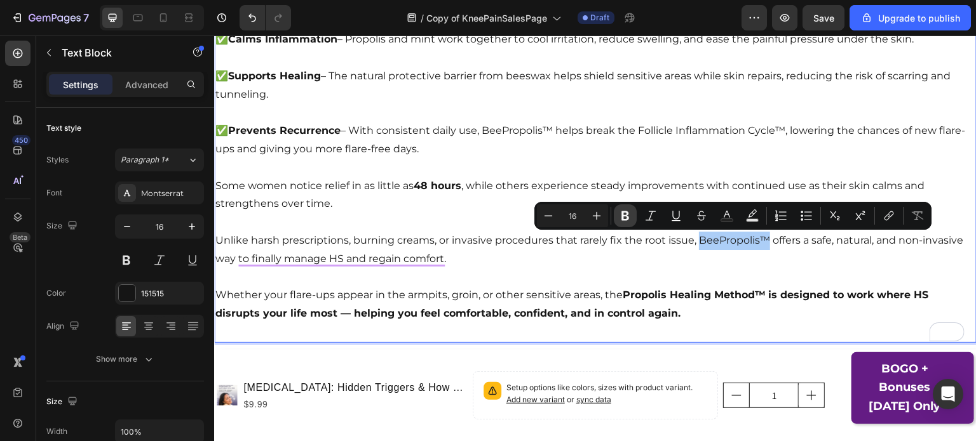
click at [623, 217] on icon "Editor contextual toolbar" at bounding box center [625, 217] width 8 height 10
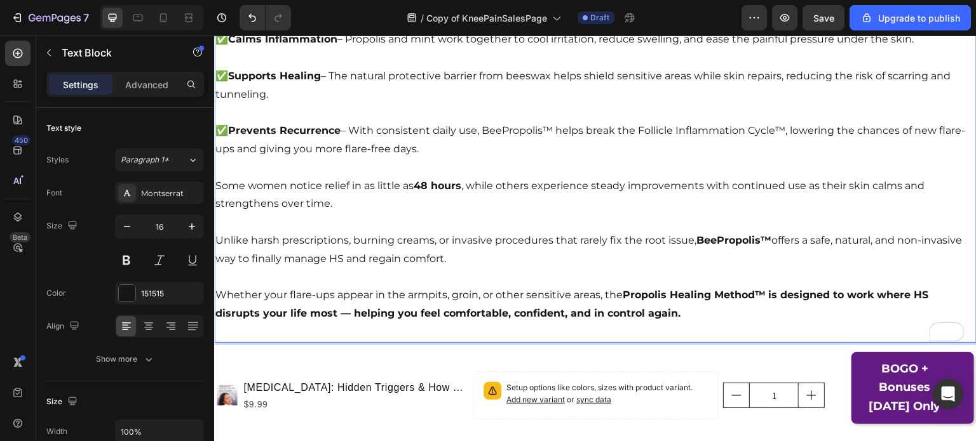
click at [512, 130] on p "✅ Prevents Recurrence – With consistent daily use, BeePropolis™ helps break the…" at bounding box center [595, 140] width 760 height 37
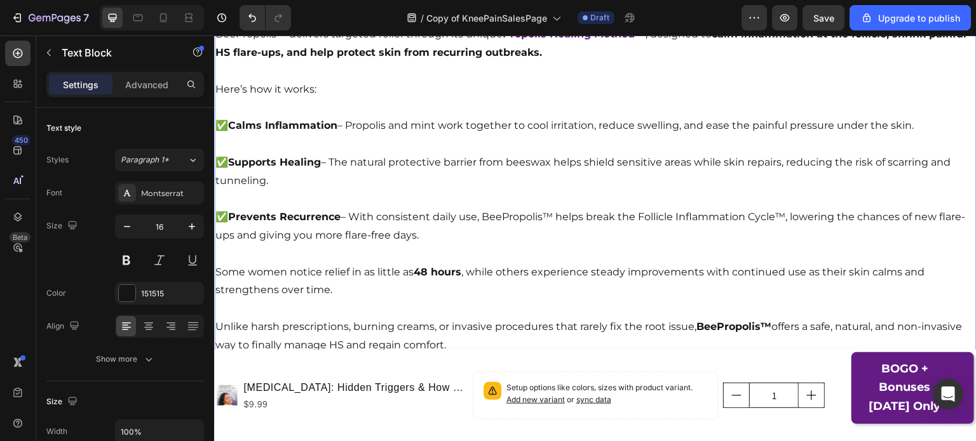
scroll to position [2645, 0]
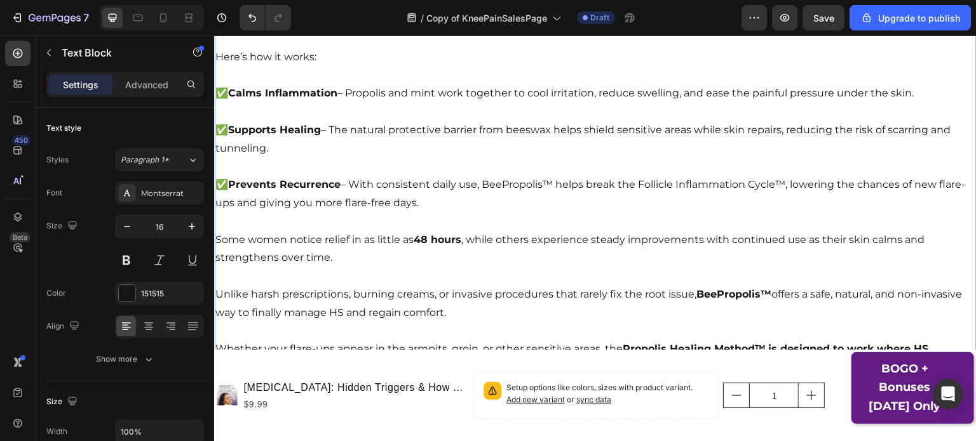
click at [488, 185] on p "✅ Prevents Recurrence – With consistent daily use, BeePropolis™ helps break the…" at bounding box center [595, 194] width 760 height 37
drag, startPoint x: 487, startPoint y: 186, endPoint x: 557, endPoint y: 185, distance: 70.5
click at [557, 185] on p "✅ Prevents Recurrence – With consistent daily use, BeePropolis™ helps break the…" at bounding box center [595, 194] width 760 height 37
click at [619, 220] on p "To enrich screen reader interactions, please activate Accessibility in Grammarl…" at bounding box center [595, 222] width 760 height 18
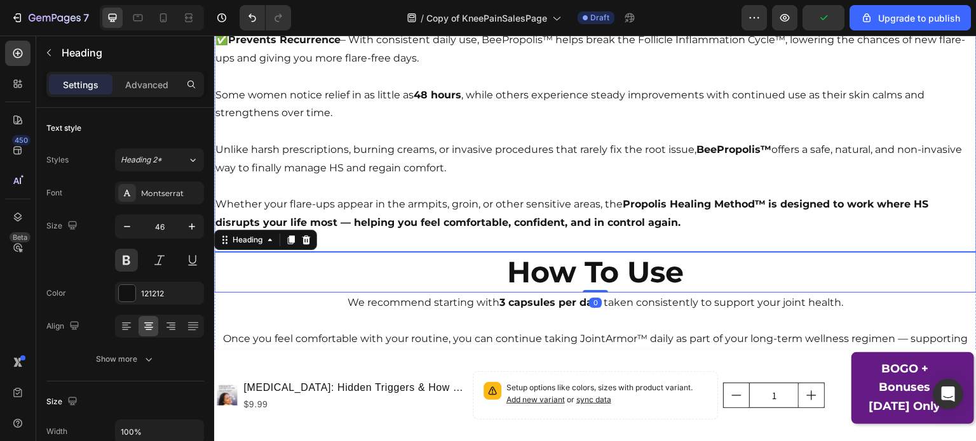
scroll to position [2696, 0]
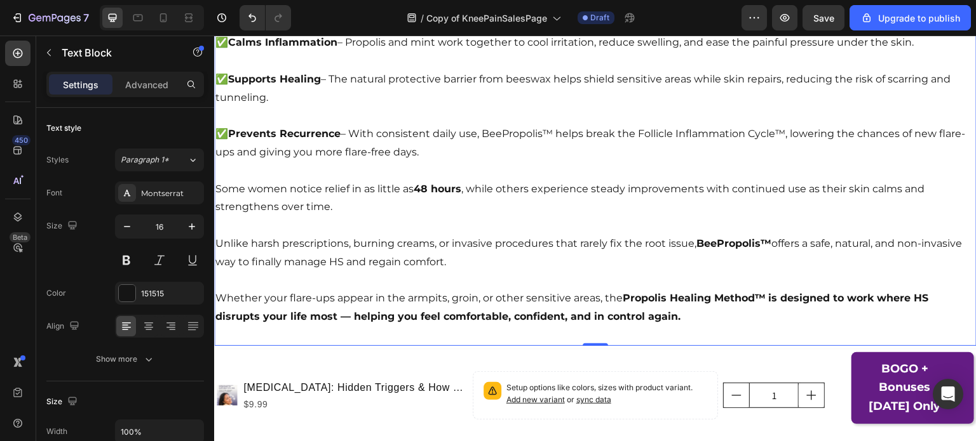
click at [486, 132] on p "✅ Prevents Recurrence – With consistent daily use, BeePropolis™ helps break the…" at bounding box center [595, 143] width 760 height 37
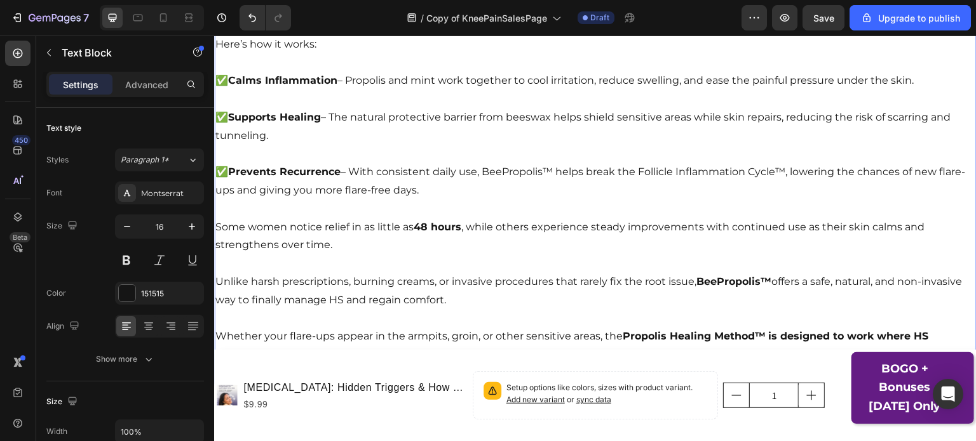
drag, startPoint x: 486, startPoint y: 132, endPoint x: 539, endPoint y: 141, distance: 54.1
click at [484, 175] on p "✅ Prevents Recurrence – With consistent daily use, BeePropolis™ helps break the…" at bounding box center [595, 181] width 760 height 37
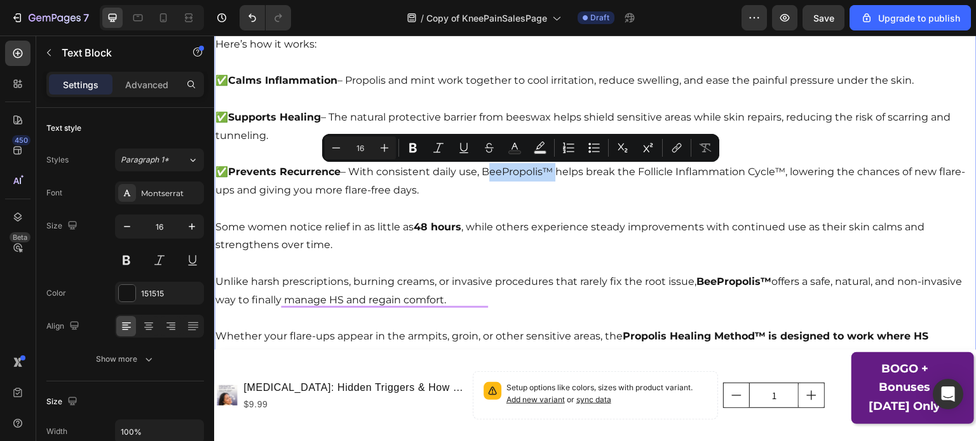
drag, startPoint x: 485, startPoint y: 175, endPoint x: 556, endPoint y: 167, distance: 70.9
click at [556, 167] on p "✅ Prevents Recurrence – With consistent daily use, BeePropolis™ helps break the…" at bounding box center [595, 181] width 760 height 37
click at [417, 144] on icon "Editor contextual toolbar" at bounding box center [413, 148] width 13 height 13
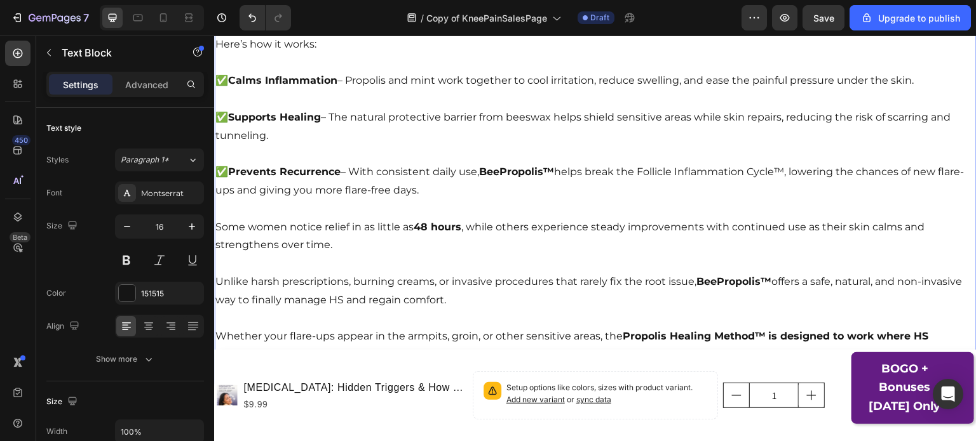
click at [644, 175] on p "✅ Prevents Recurrence – With consistent daily use, BeePropolis™ helps break the…" at bounding box center [595, 181] width 760 height 37
drag, startPoint x: 644, startPoint y: 175, endPoint x: 790, endPoint y: 173, distance: 146.1
click at [790, 173] on p "✅ Prevents Recurrence – With consistent daily use, BeePropolis™ helps break the…" at bounding box center [595, 181] width 760 height 37
click at [638, 164] on p "✅ Prevents Recurrence – With consistent daily use, BeePropolis™ helps break the…" at bounding box center [595, 181] width 760 height 37
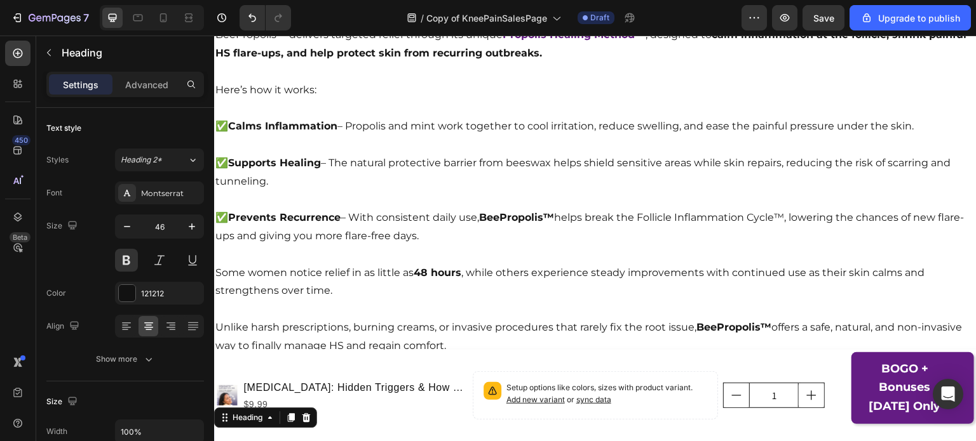
scroll to position [2612, 0]
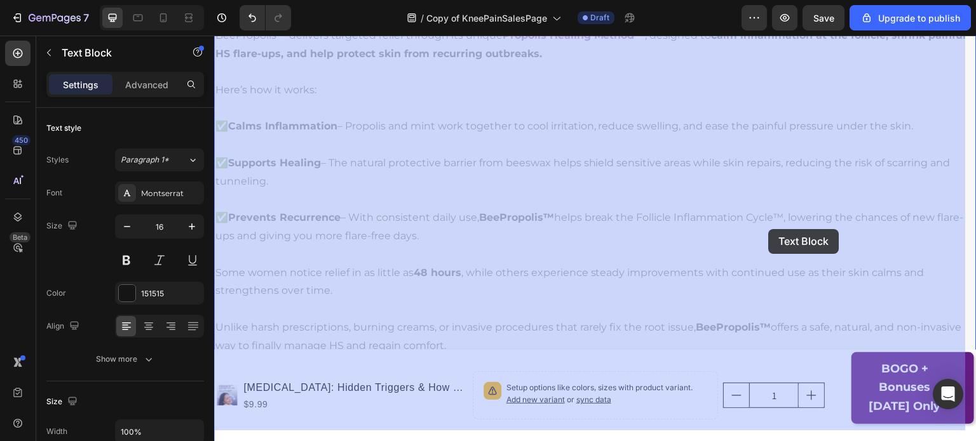
drag, startPoint x: 643, startPoint y: 220, endPoint x: 745, endPoint y: 232, distance: 103.0
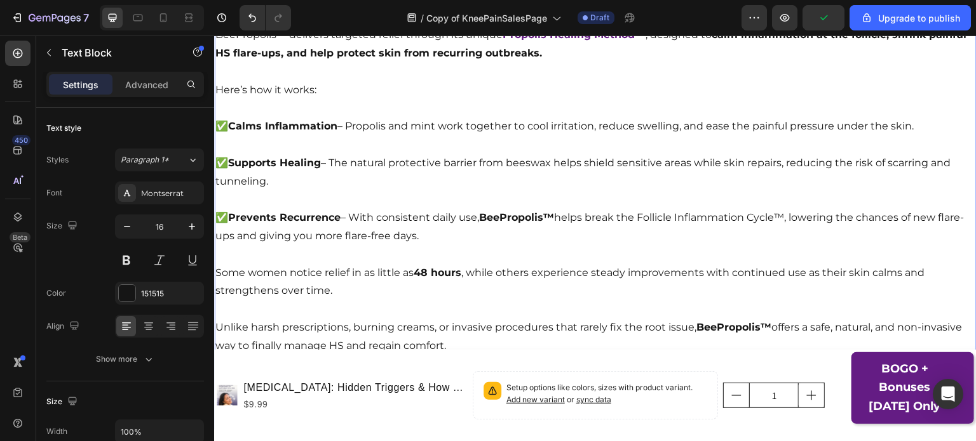
scroll to position [2595, 0]
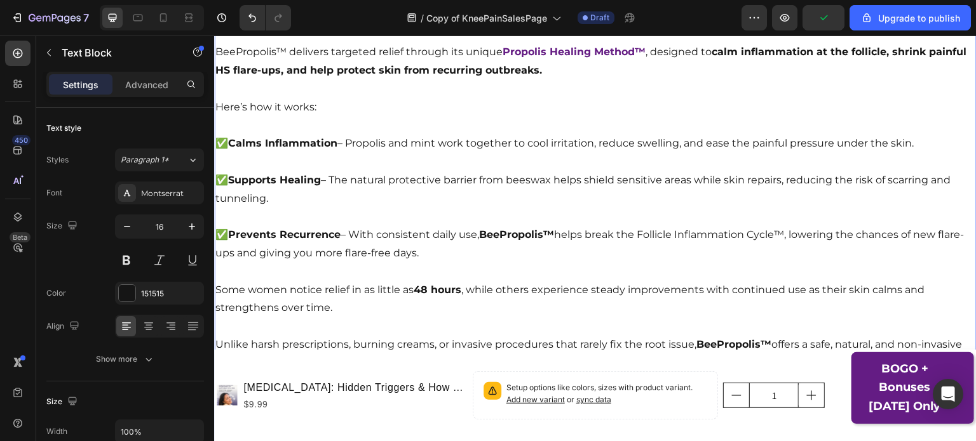
click at [655, 234] on p "✅ Prevents Recurrence – With consistent daily use, BeePropolis™ helps break the…" at bounding box center [595, 244] width 760 height 37
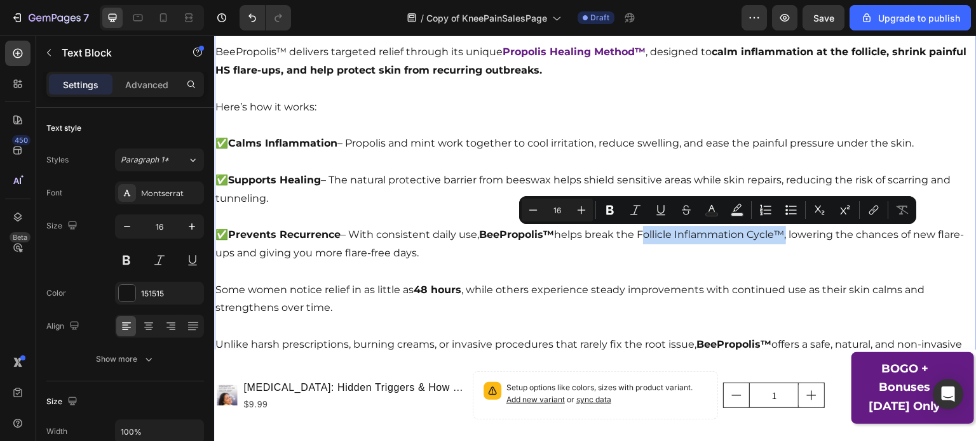
drag, startPoint x: 645, startPoint y: 235, endPoint x: 792, endPoint y: 241, distance: 146.9
click at [792, 241] on p "✅ Prevents Recurrence – With consistent daily use, BeePropolis™ helps break the…" at bounding box center [595, 244] width 760 height 37
click at [617, 210] on button "Bold" at bounding box center [609, 210] width 23 height 23
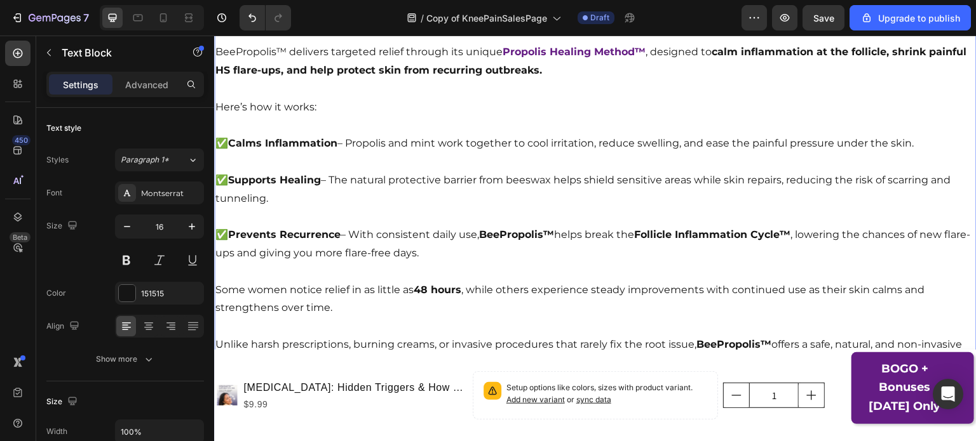
drag, startPoint x: 861, startPoint y: 235, endPoint x: 749, endPoint y: 149, distance: 140.9
click at [749, 149] on p "✅ Calms Inflammation – Propolis and mint work together to cool irritation, redu…" at bounding box center [595, 144] width 760 height 18
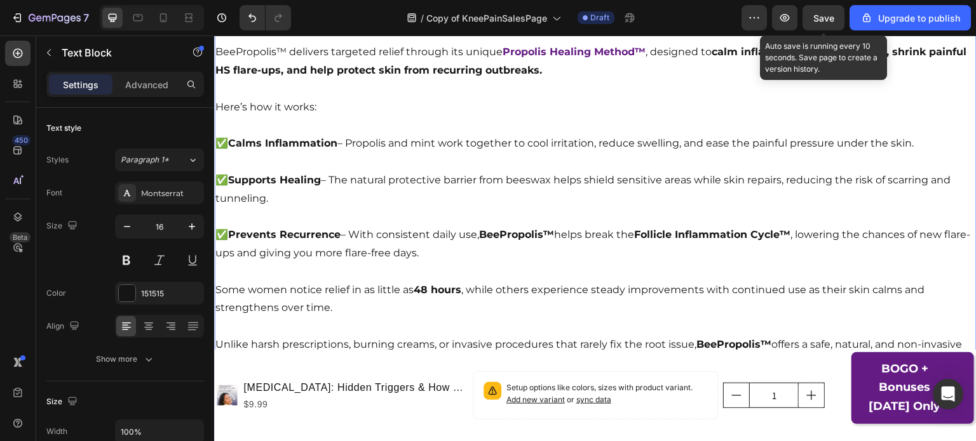
click at [824, 20] on span "Save" at bounding box center [823, 18] width 21 height 11
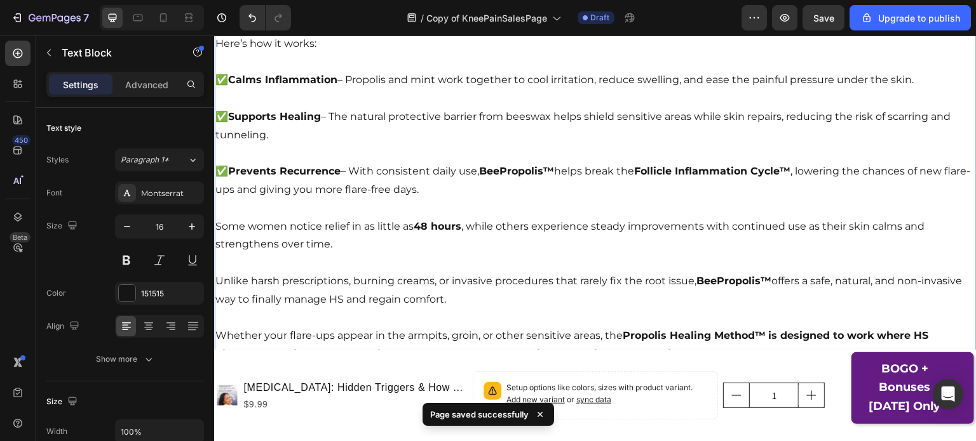
scroll to position [2661, 0]
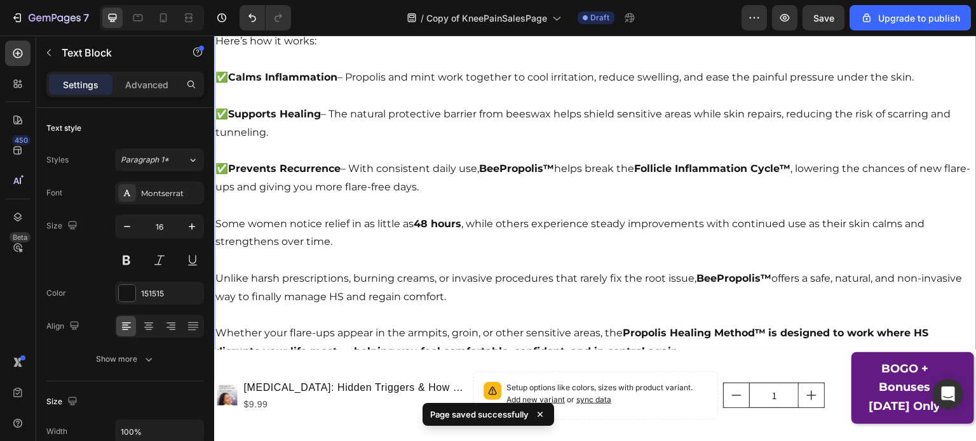
click at [648, 170] on strong "Follicle Inflammation Cycle™" at bounding box center [712, 169] width 156 height 12
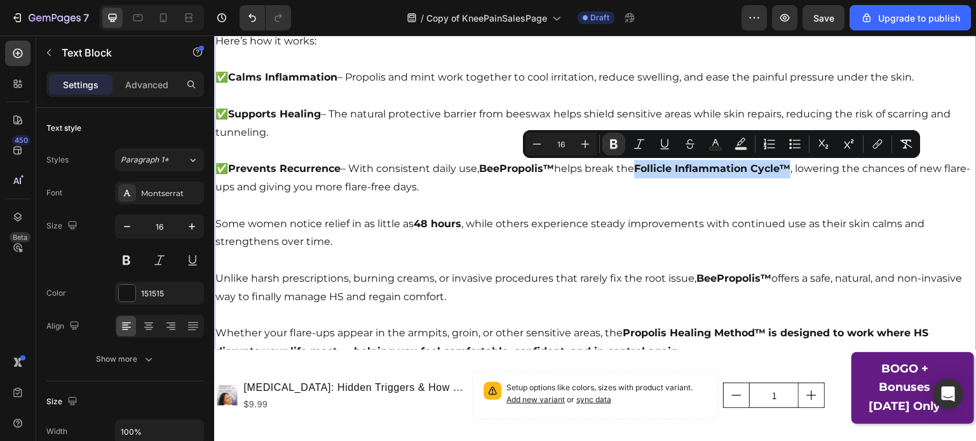
drag, startPoint x: 644, startPoint y: 170, endPoint x: 798, endPoint y: 170, distance: 153.7
click at [790, 170] on strong "Follicle Inflammation Cycle™" at bounding box center [712, 169] width 156 height 12
click at [718, 144] on icon "Editor contextual toolbar" at bounding box center [715, 144] width 13 height 13
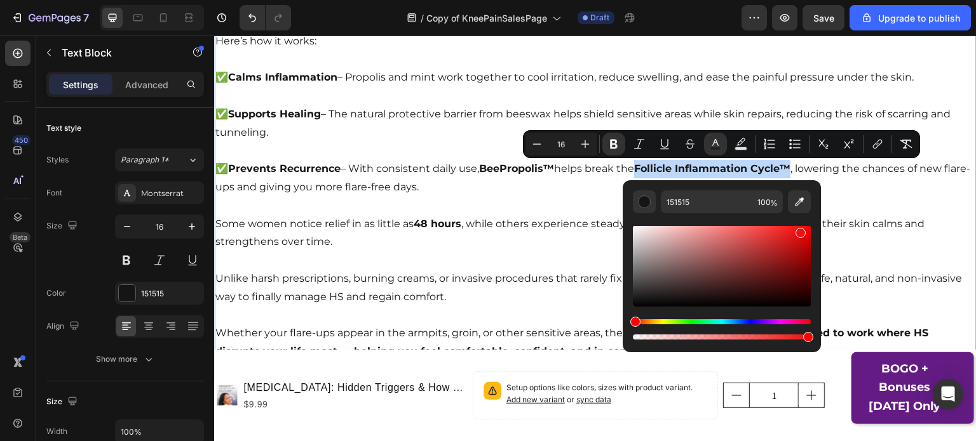
click at [798, 231] on div "Editor contextual toolbar" at bounding box center [722, 266] width 178 height 81
type input "F40000"
drag, startPoint x: 1012, startPoint y: 266, endPoint x: 824, endPoint y: 253, distance: 188.4
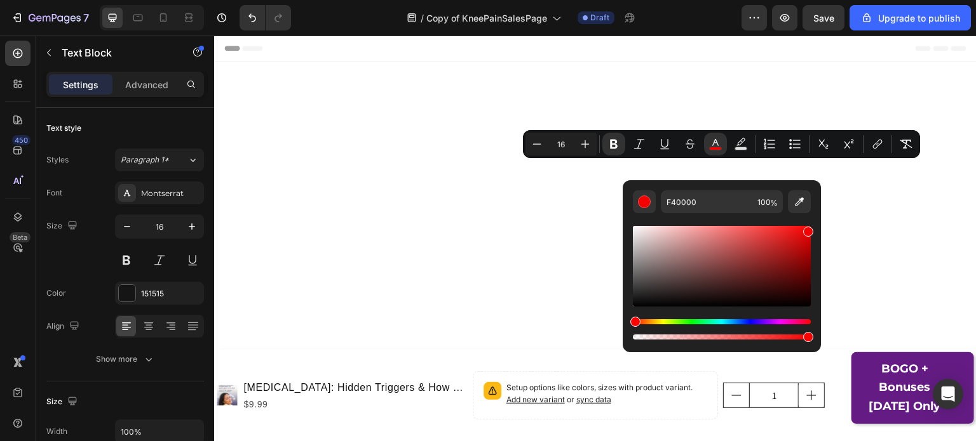
scroll to position [2661, 0]
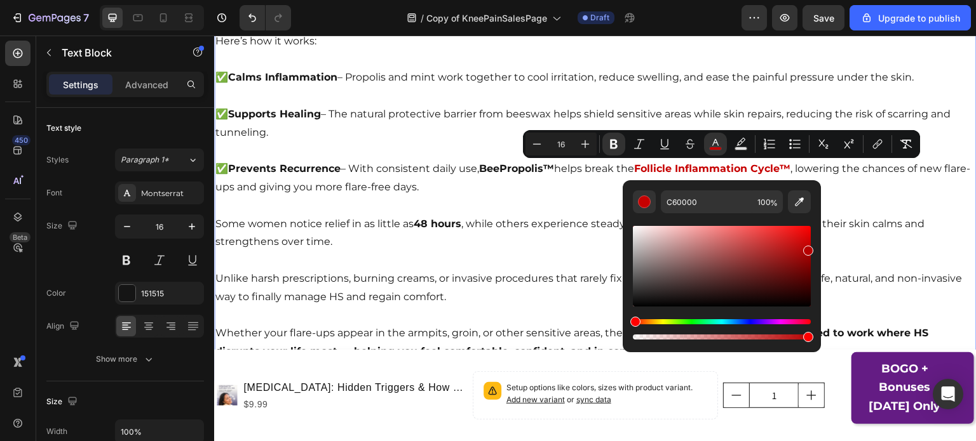
drag, startPoint x: 0, startPoint y: 0, endPoint x: 813, endPoint y: 248, distance: 849.9
click at [813, 248] on div "C60000 100 %" at bounding box center [721, 261] width 198 height 162
type input "BA0000"
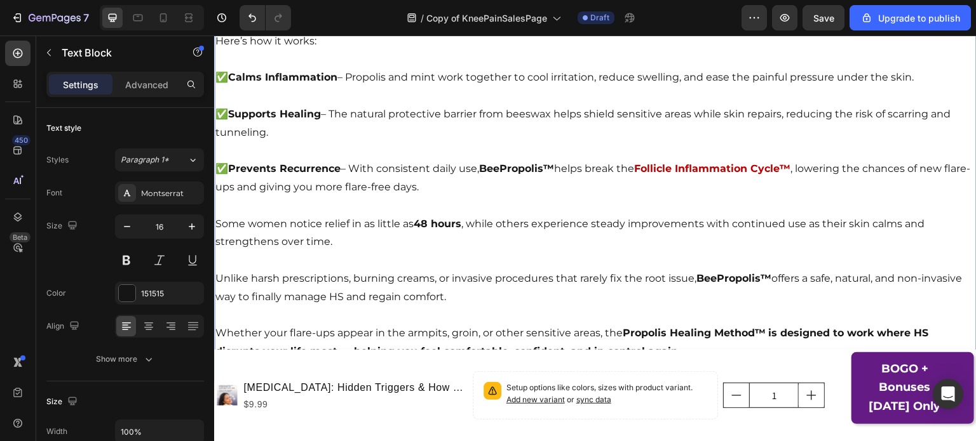
click at [940, 95] on p "To enrich screen reader interactions, please activate Accessibility in Grammarl…" at bounding box center [595, 96] width 760 height 18
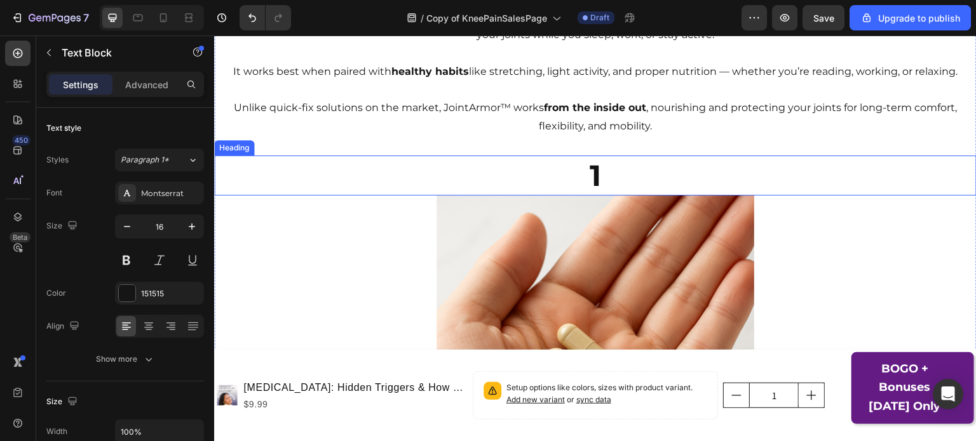
scroll to position [2952, 0]
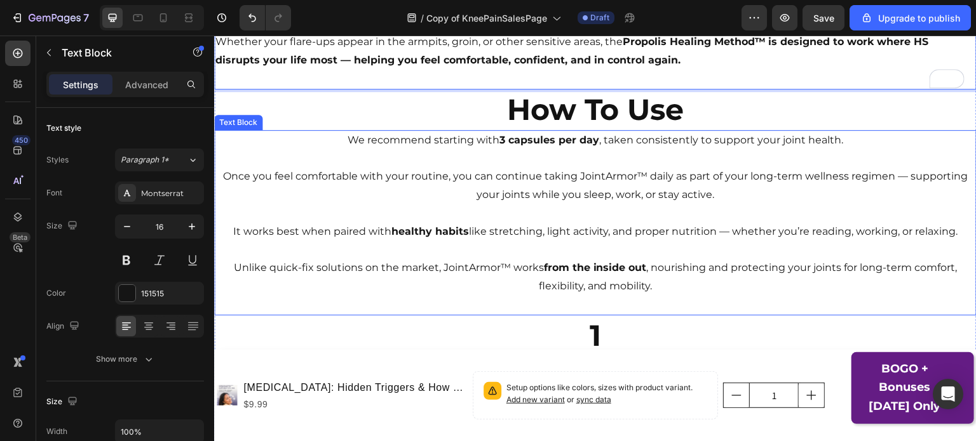
click at [553, 137] on strong "3 capsules per day" at bounding box center [549, 140] width 100 height 12
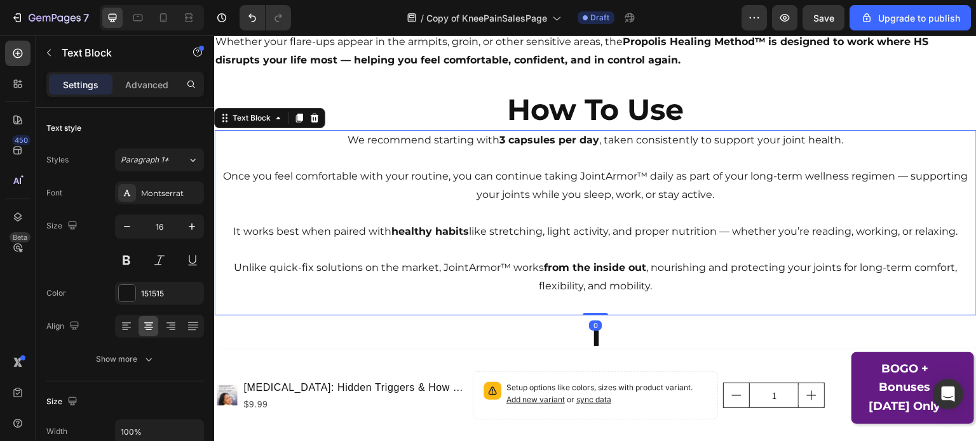
click at [553, 137] on strong "3 capsules per day" at bounding box center [549, 140] width 100 height 12
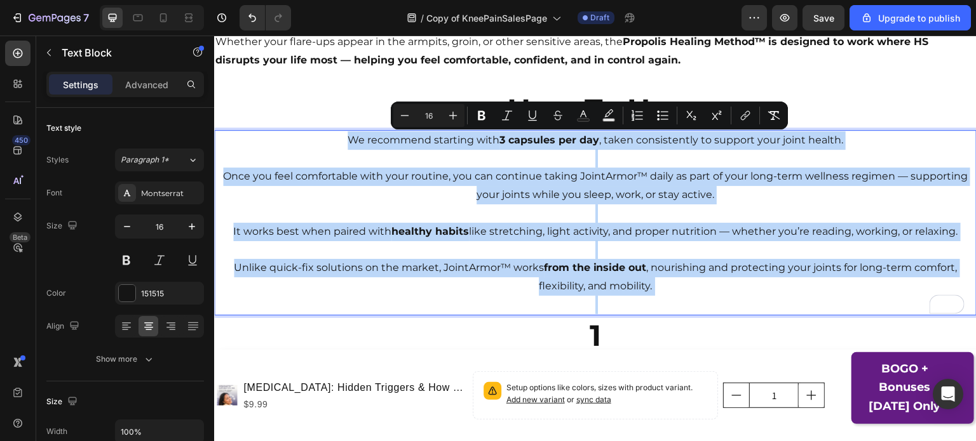
copy div "We recommend starting with 3 capsules per day , taken consistently to support y…"
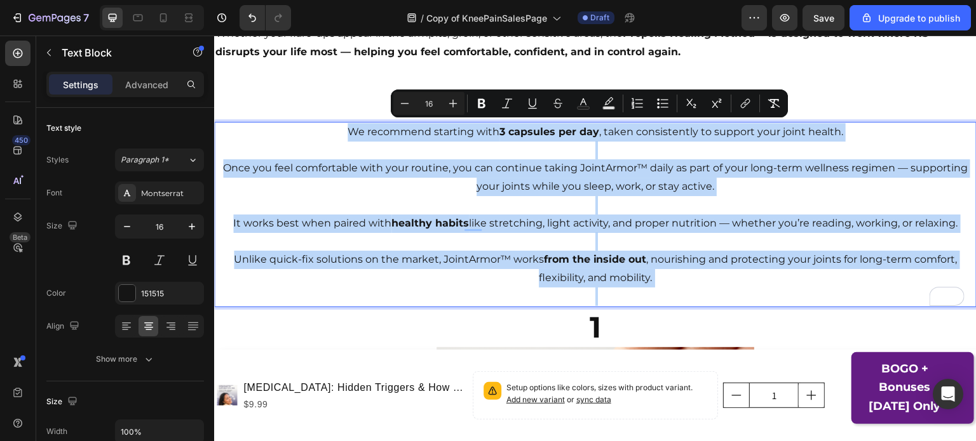
scroll to position [2959, 0]
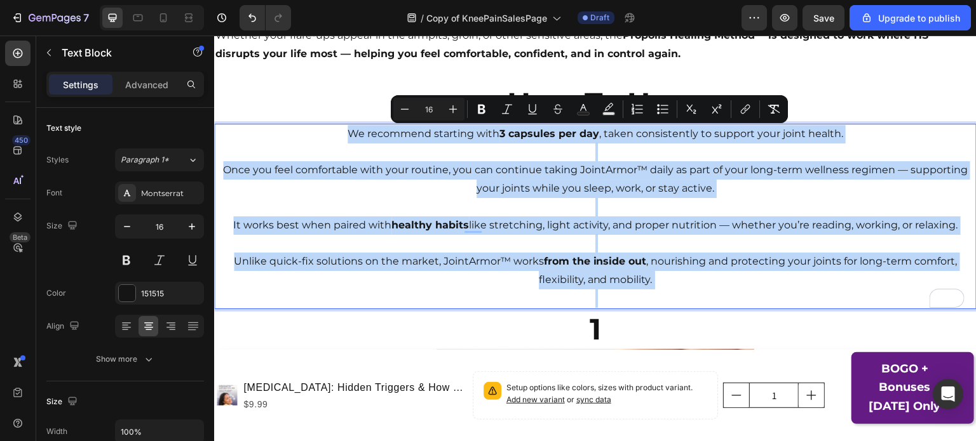
click at [851, 174] on p "Once you feel comfortable with your routine, you can continue taking JointArmor…" at bounding box center [595, 179] width 760 height 37
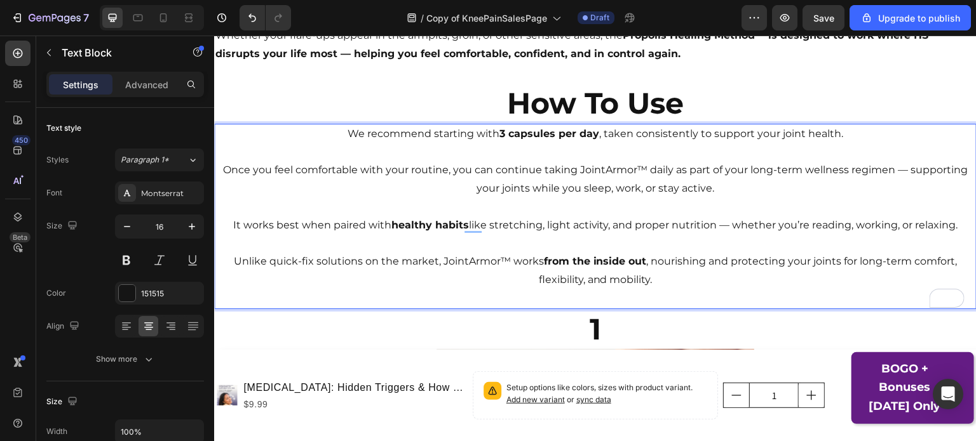
click at [516, 235] on p "Rich Text Editor. Editing area: main" at bounding box center [595, 243] width 760 height 18
click at [513, 152] on p "Rich Text Editor. Editing area: main" at bounding box center [595, 152] width 760 height 18
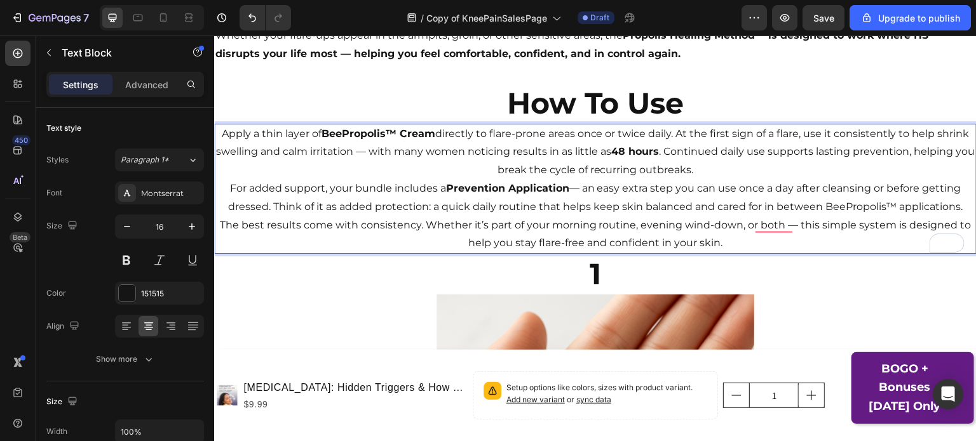
click at [692, 136] on p "Apply a thin layer of BeePropolis™ Cream directly to flare-prone areas once or …" at bounding box center [595, 152] width 760 height 55
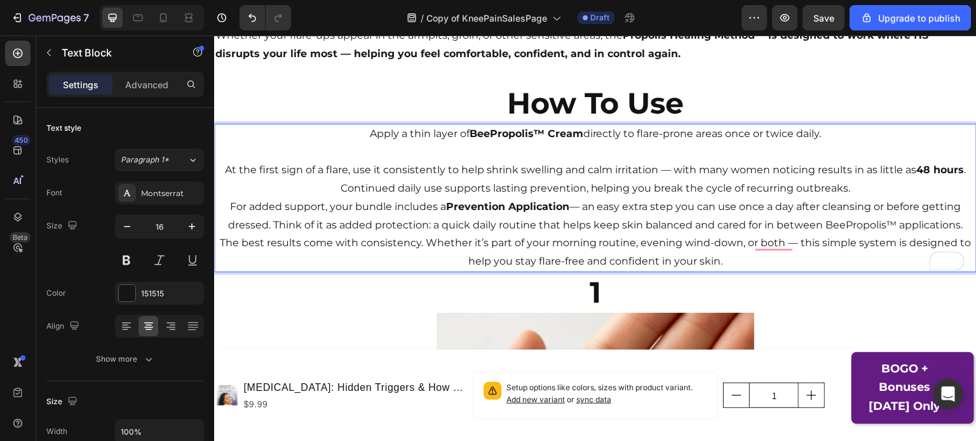
click at [868, 185] on p "At the first sign of a flare, use it consistently to help shrink swelling and c…" at bounding box center [595, 179] width 760 height 37
click at [961, 173] on p "At the first sign of a flare, use it consistently to help shrink swelling and c…" at bounding box center [595, 179] width 760 height 37
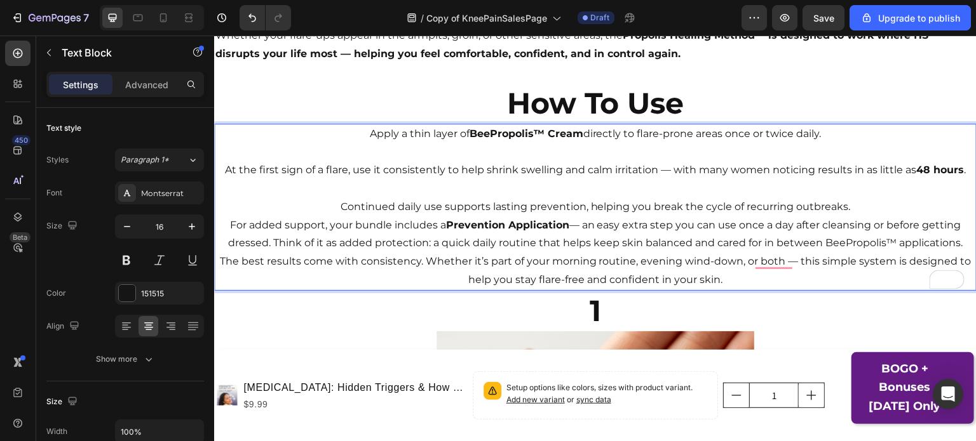
click at [868, 217] on p "For added support, your bundle includes a Prevention Application — an easy extr…" at bounding box center [595, 235] width 760 height 37
click at [859, 210] on p "Continued daily use supports lasting prevention, helping you break the cycle of…" at bounding box center [595, 207] width 760 height 18
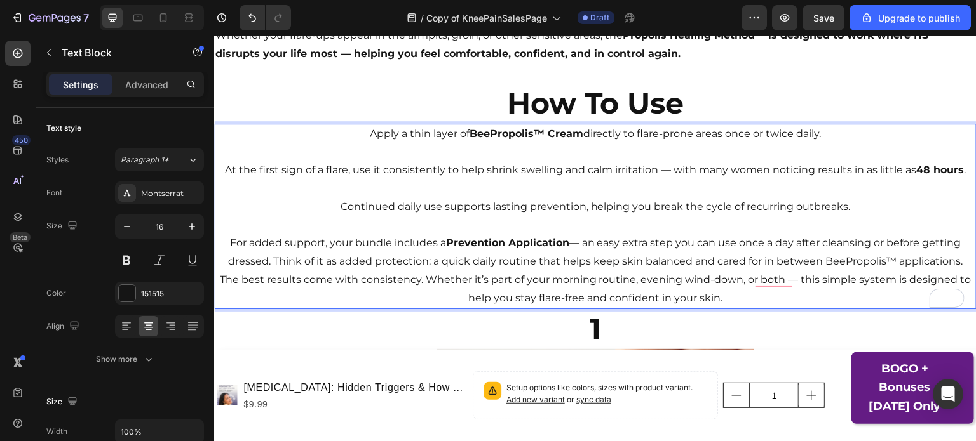
click at [960, 262] on p "For added support, your bundle includes a Prevention Application — an easy extr…" at bounding box center [595, 252] width 760 height 37
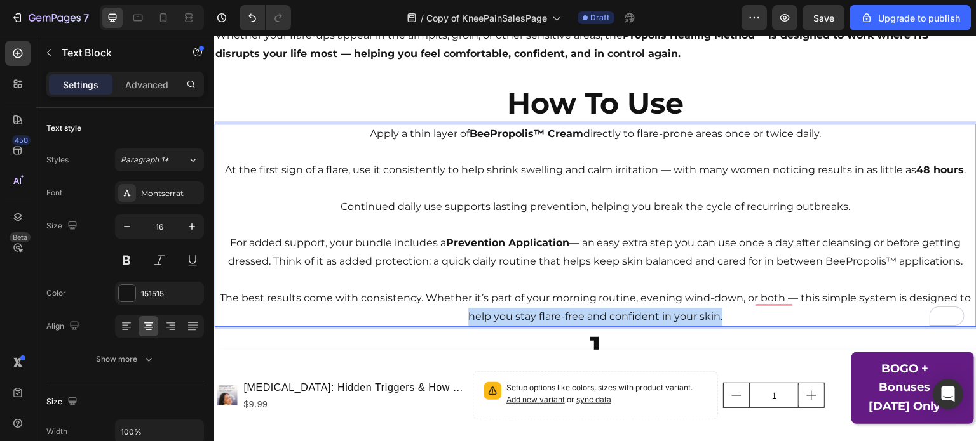
drag, startPoint x: 457, startPoint y: 318, endPoint x: 725, endPoint y: 318, distance: 267.4
click at [725, 318] on p "The best results come with consistency. Whether it’s part of your morning routi…" at bounding box center [595, 308] width 760 height 37
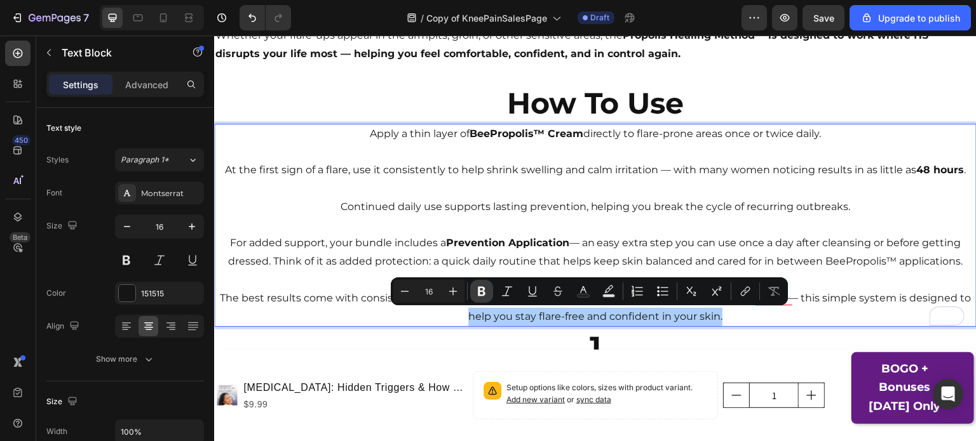
click at [483, 295] on icon "Editor contextual toolbar" at bounding box center [482, 292] width 8 height 10
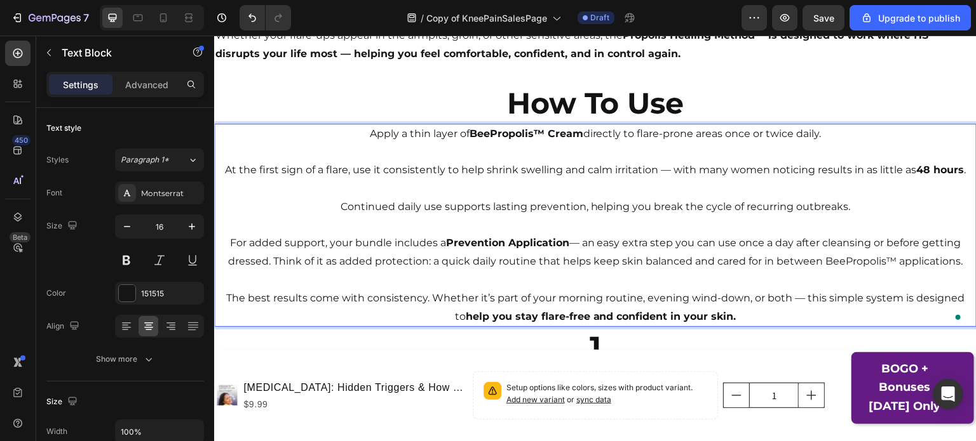
click at [580, 189] on p "Rich Text Editor. Editing area: main" at bounding box center [595, 189] width 760 height 18
drag, startPoint x: 343, startPoint y: 171, endPoint x: 418, endPoint y: 206, distance: 82.7
click at [400, 239] on p "For added support, your bundle includes a Prevention Application — an easy extr…" at bounding box center [595, 252] width 760 height 37
click at [379, 357] on div "Product Images Hidradenitis Suppurativa: Hidden Triggers & How To Heal Product …" at bounding box center [342, 396] width 251 height 87
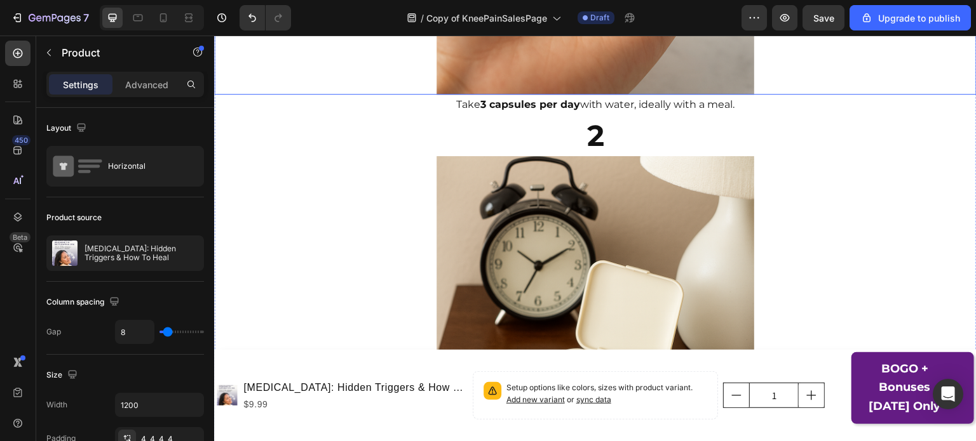
scroll to position [3549, 0]
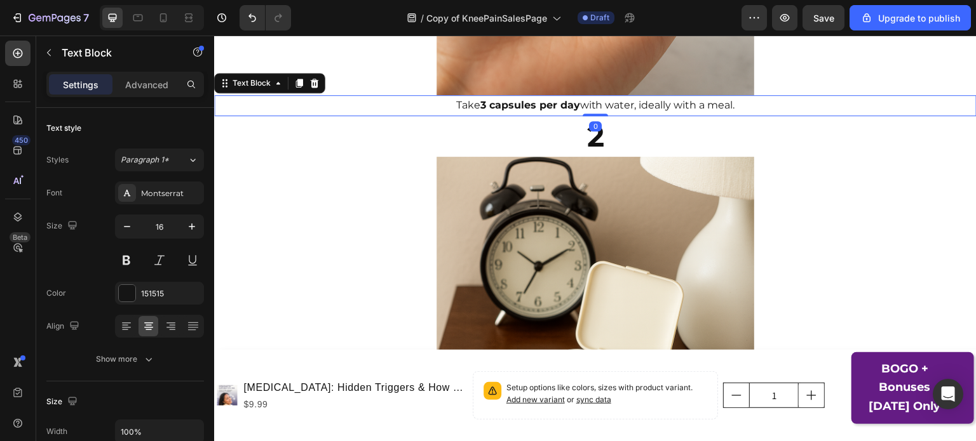
click at [585, 104] on p "Take 3 capsules per day with water, ideally with a meal." at bounding box center [595, 106] width 760 height 18
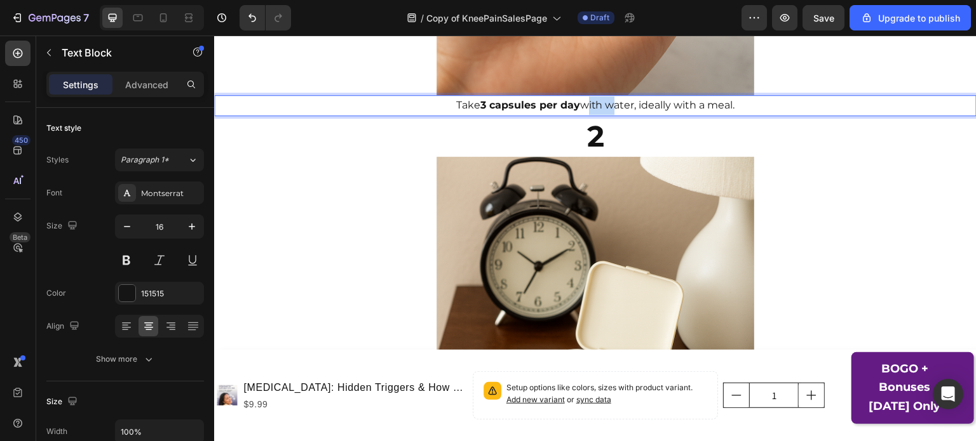
click at [585, 104] on p "Take 3 capsules per day with water, ideally with a meal." at bounding box center [595, 106] width 760 height 18
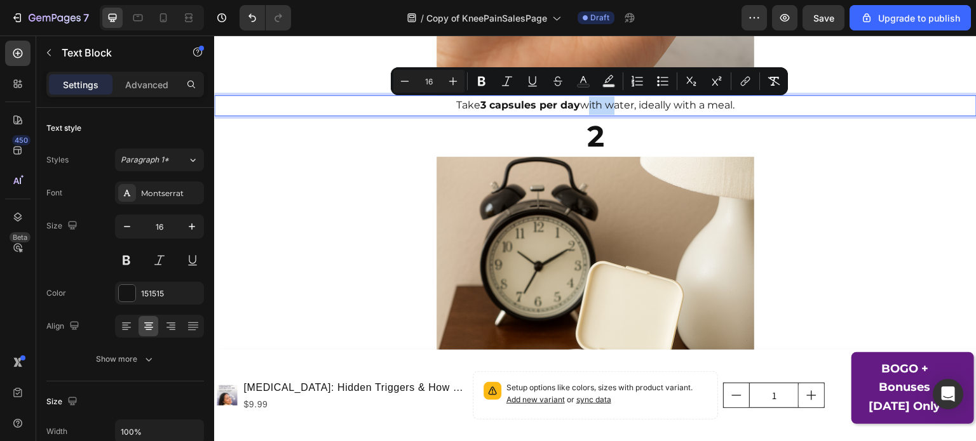
copy p "Take 3 capsules per day with water, ideally with a meal."
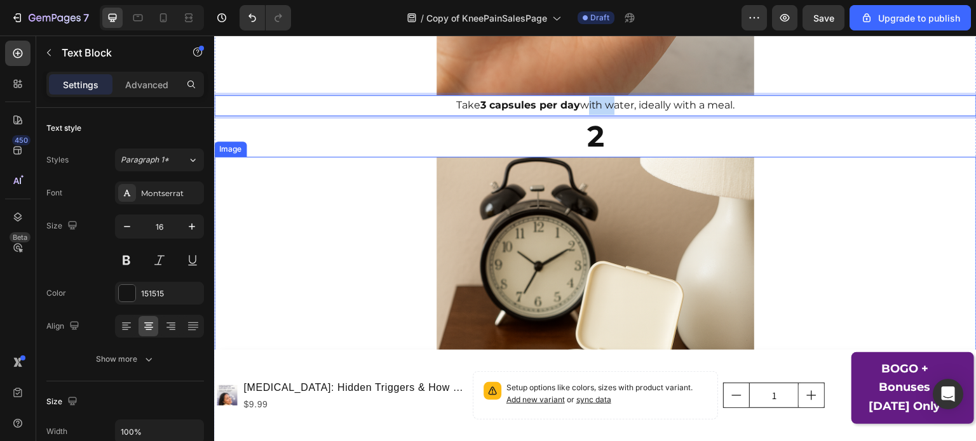
scroll to position [3772, 0]
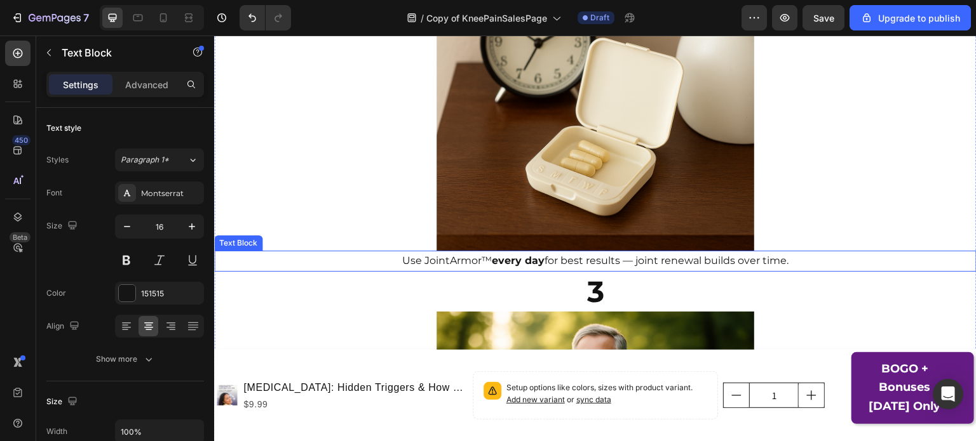
click at [560, 268] on p "Use JointArmor™ every day for best results — joint renewal builds over time." at bounding box center [595, 261] width 760 height 18
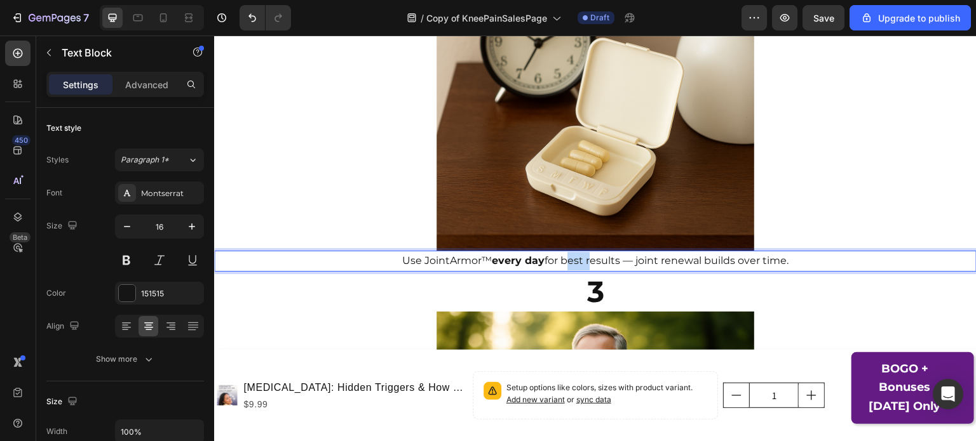
click at [560, 268] on p "Use JointArmor™ every day for best results — joint renewal builds over time." at bounding box center [595, 261] width 760 height 18
copy p "Use JointArmor™ every day for best results — joint renewal builds over time."
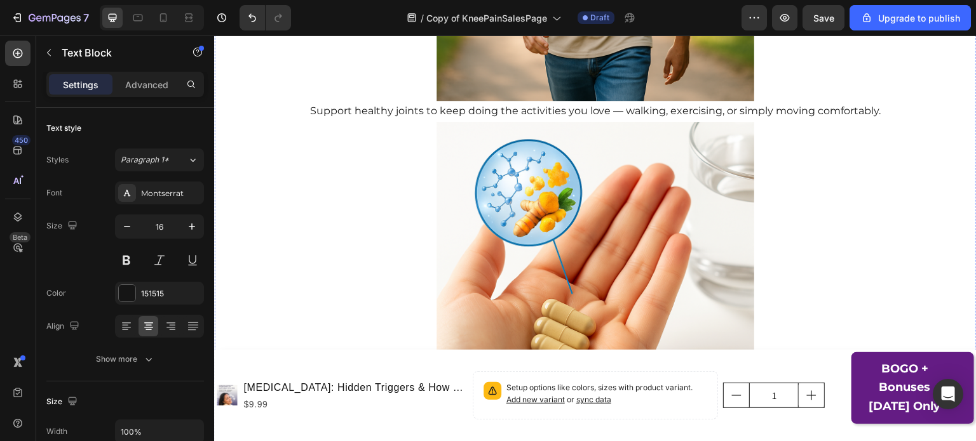
scroll to position [4303, 0]
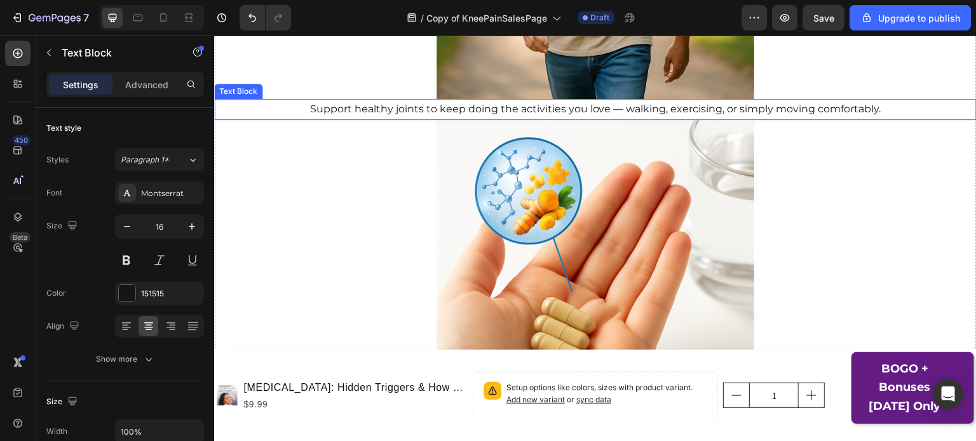
click at [734, 114] on p "Support healthy joints to keep doing the activities you love — walking, exercis…" at bounding box center [595, 109] width 760 height 18
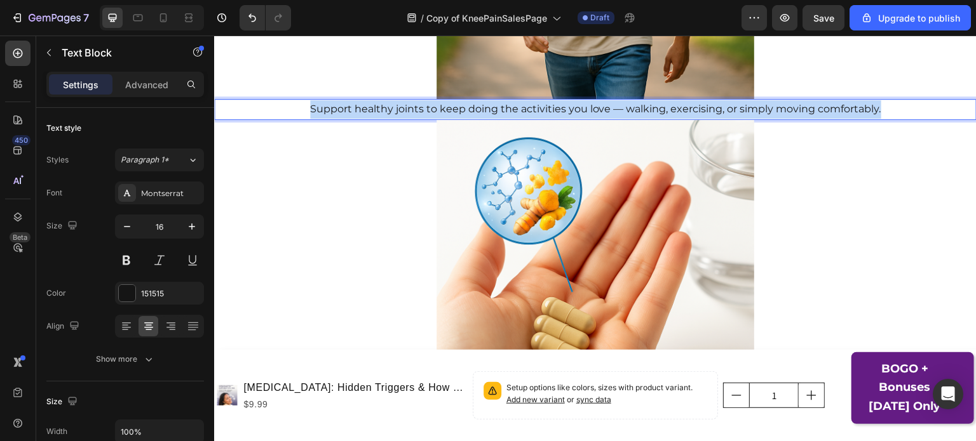
copy p "Support healthy joints to keep doing the activities you love — walking, exercis…"
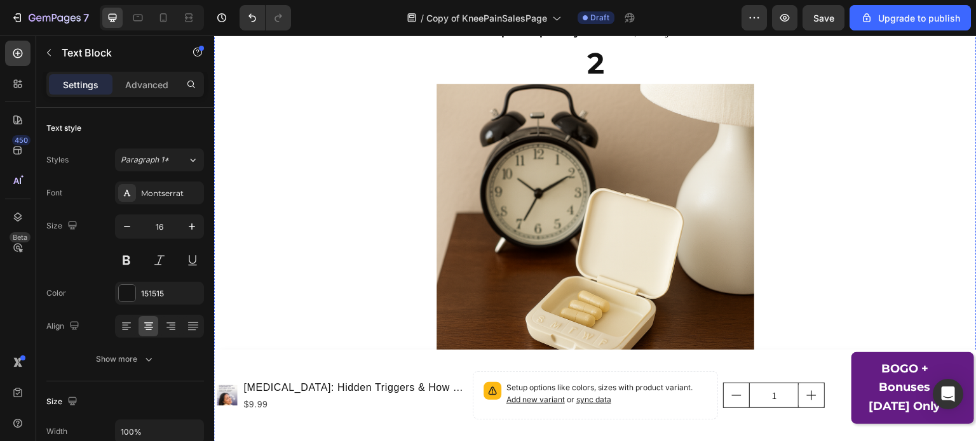
scroll to position [3474, 0]
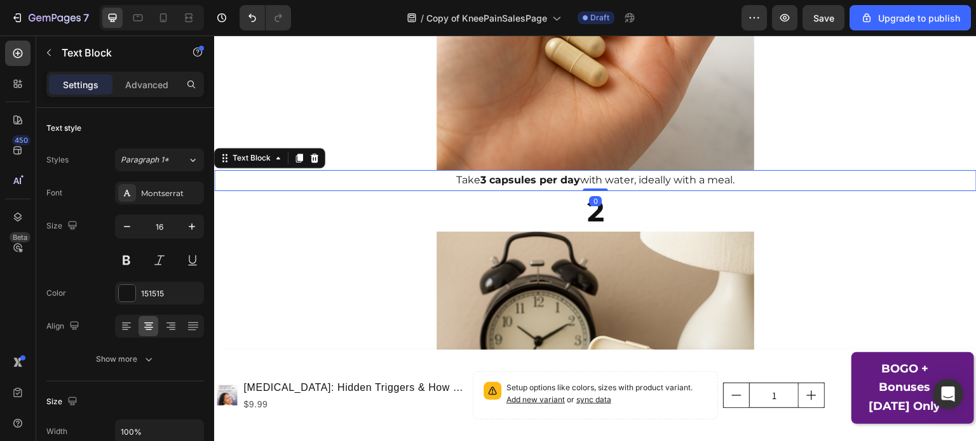
click at [622, 177] on p "Take 3 capsules per day with water, ideally with a meal." at bounding box center [595, 180] width 760 height 18
click at [161, 15] on icon at bounding box center [163, 17] width 13 height 13
type input "15"
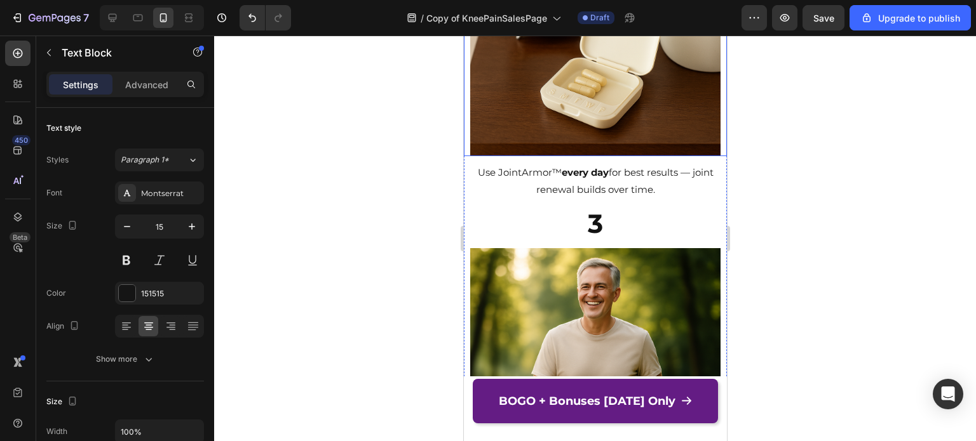
scroll to position [4212, 0]
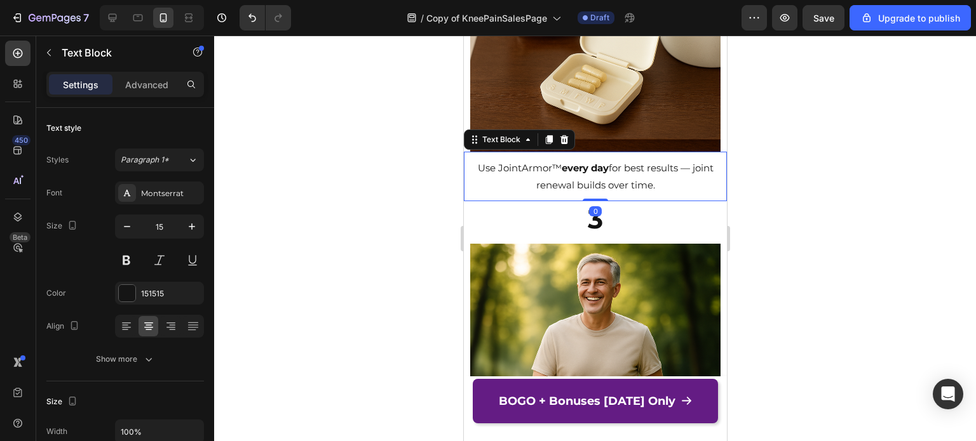
click at [546, 194] on p "Use JointArmor™ every day for best results — joint renewal builds over time." at bounding box center [594, 176] width 260 height 34
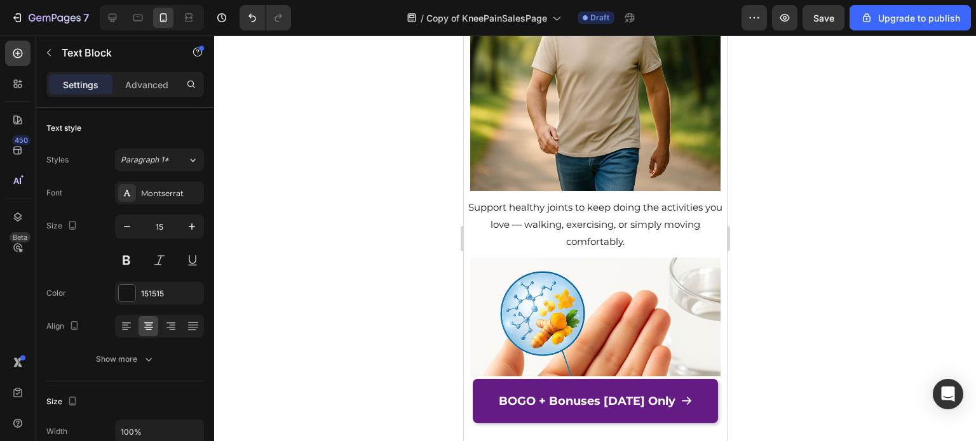
scroll to position [4539, 0]
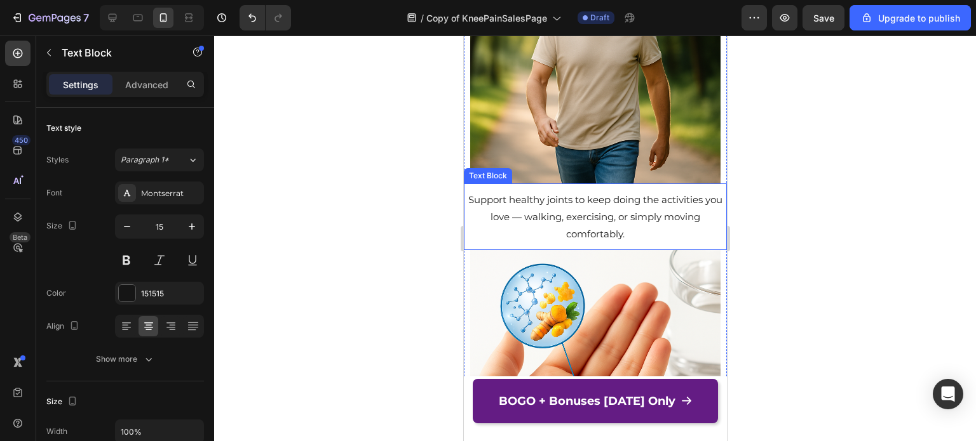
click at [566, 243] on p "Support healthy joints to keep doing the activities you love — walking, exercis…" at bounding box center [594, 216] width 260 height 51
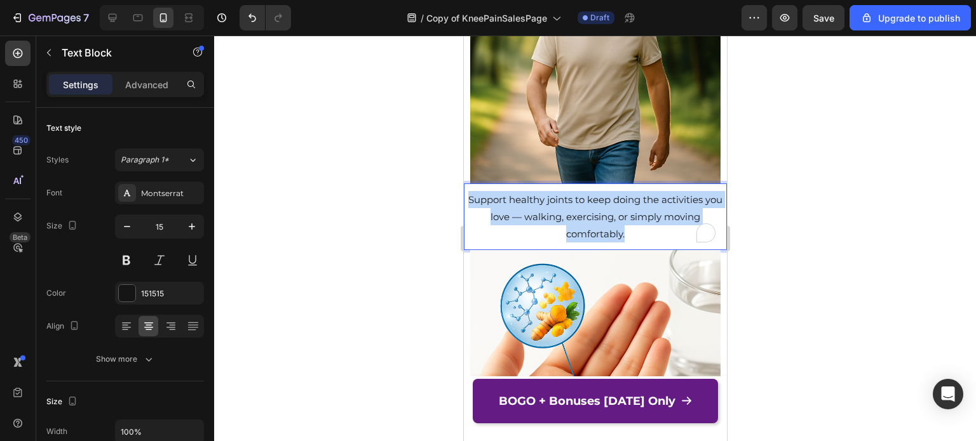
click at [566, 243] on p "Support healthy joints to keep doing the activities you love — walking, exercis…" at bounding box center [594, 216] width 260 height 51
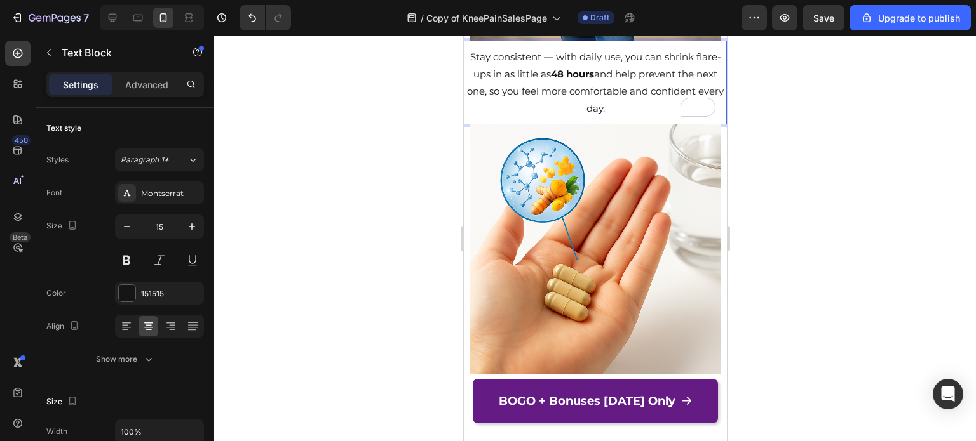
scroll to position [4724, 0]
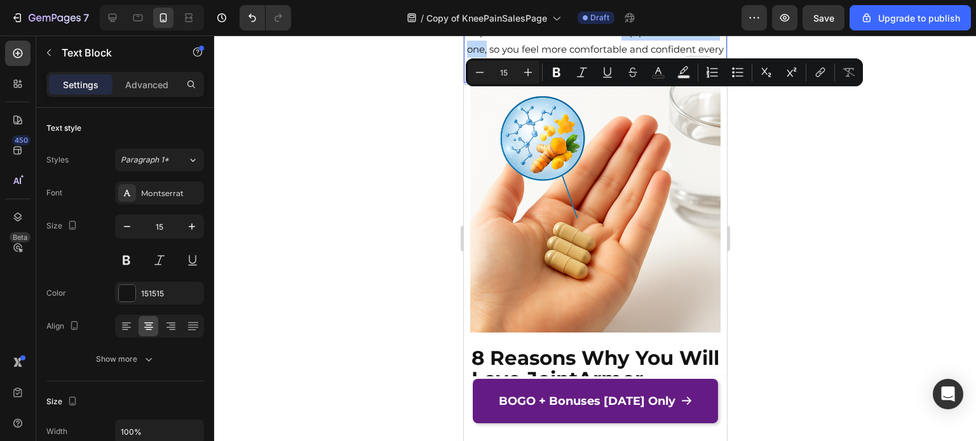
drag, startPoint x: 645, startPoint y: 98, endPoint x: 537, endPoint y: 116, distance: 110.1
click at [537, 75] on p "Stay consistent — with daily use, you can shrink flare-ups in as little as 48 h…" at bounding box center [594, 40] width 260 height 69
click at [557, 73] on icon "Editor contextual toolbar" at bounding box center [556, 72] width 13 height 13
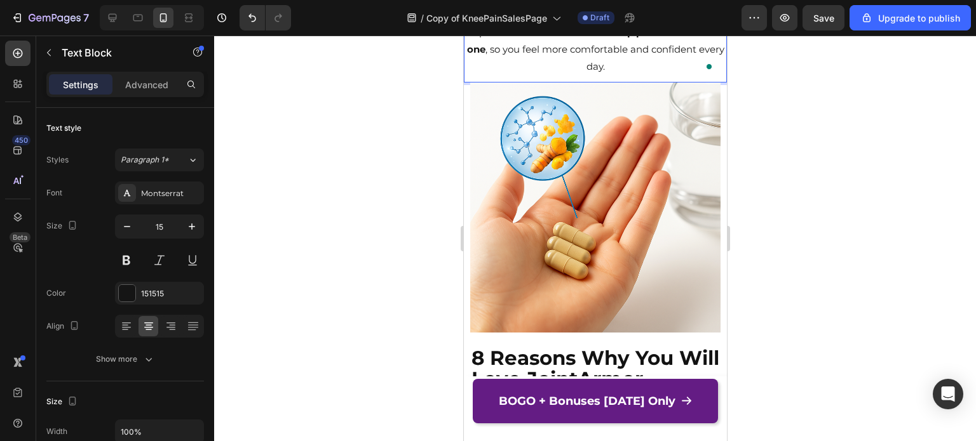
click at [777, 128] on div at bounding box center [595, 239] width 762 height 406
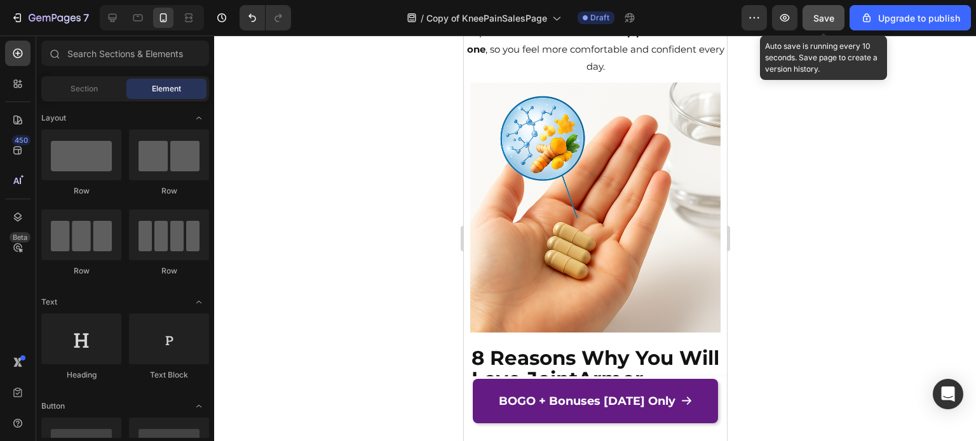
click at [826, 20] on span "Save" at bounding box center [823, 18] width 21 height 11
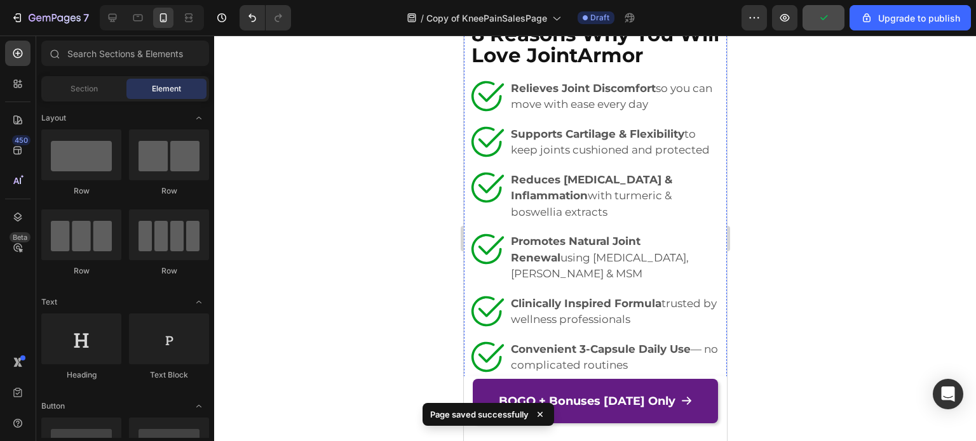
scroll to position [5060, 0]
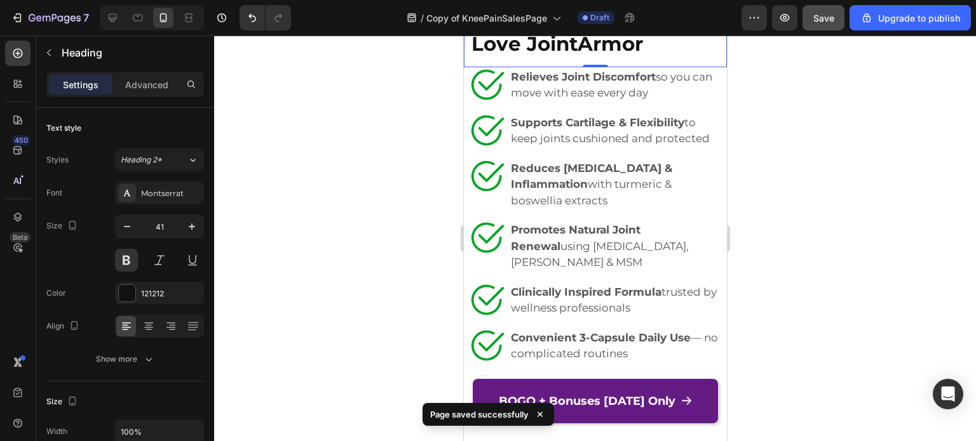
click at [620, 56] on span "8 Reasons Why You Will Love JointArmor" at bounding box center [595, 33] width 248 height 45
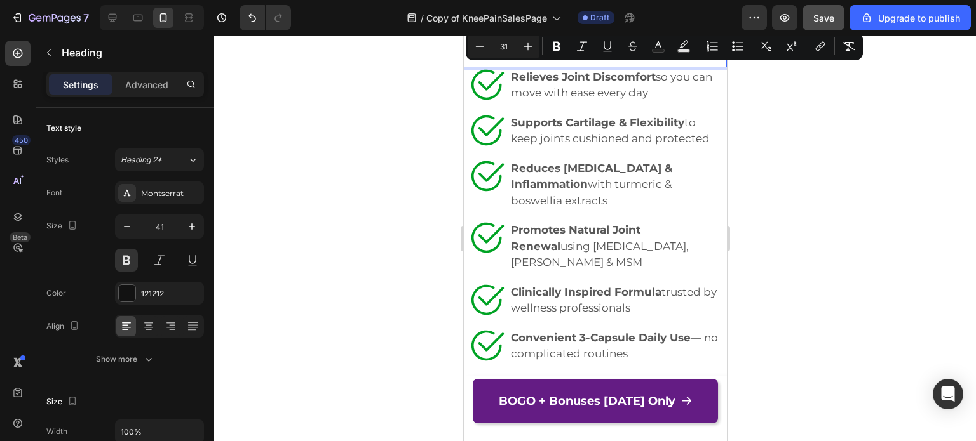
click at [572, 56] on span "8 Reasons Why You Will Love JointArmor" at bounding box center [595, 33] width 248 height 45
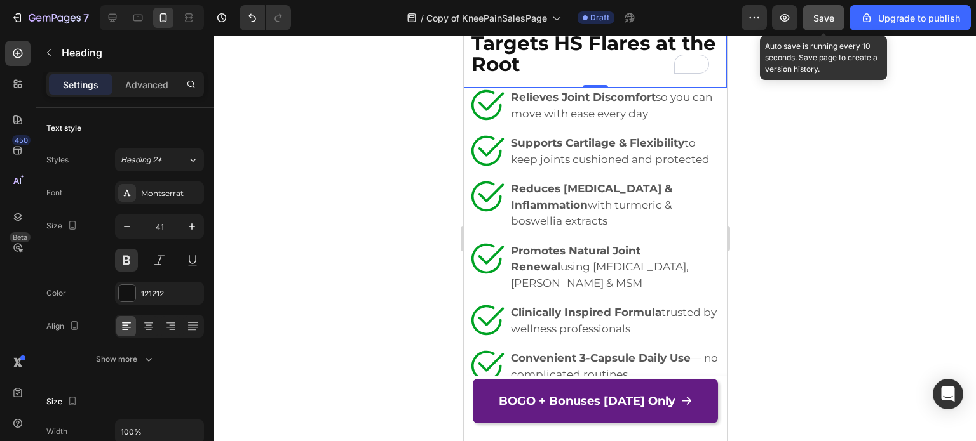
click at [833, 9] on button "Save" at bounding box center [823, 17] width 42 height 25
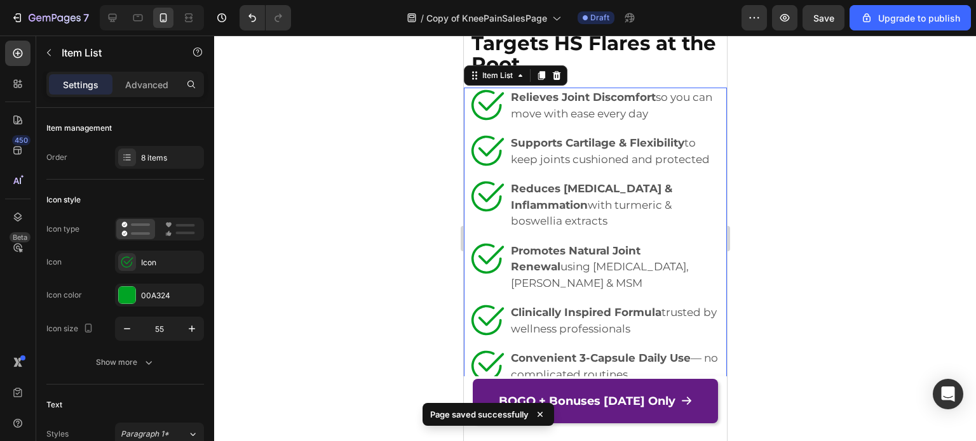
click at [549, 122] on p "Relieves Joint Discomfort so you can move with ease every day" at bounding box center [614, 106] width 208 height 32
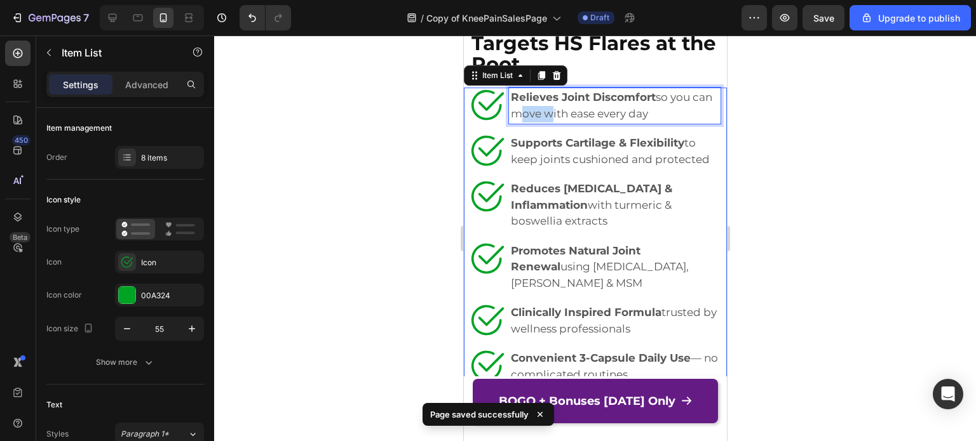
click at [549, 122] on p "Relieves Joint Discomfort so you can move with ease every day" at bounding box center [614, 106] width 208 height 32
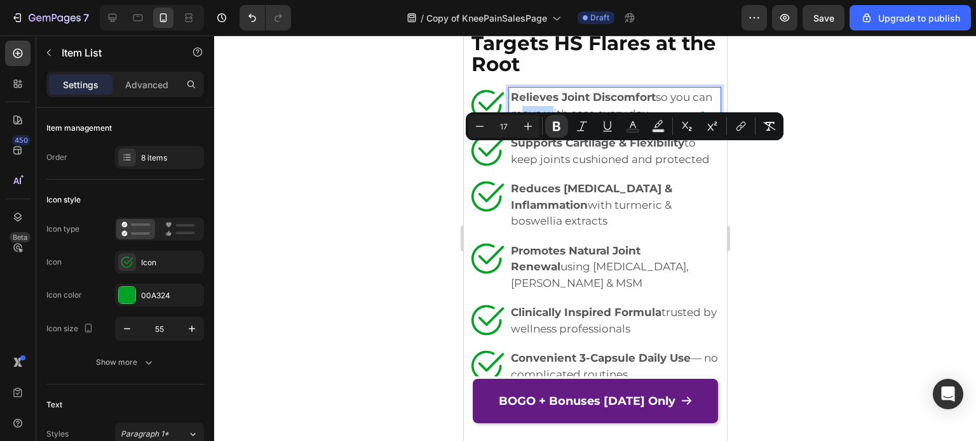
copy p "Relieves Joint Discomfort so you can move with ease every day"
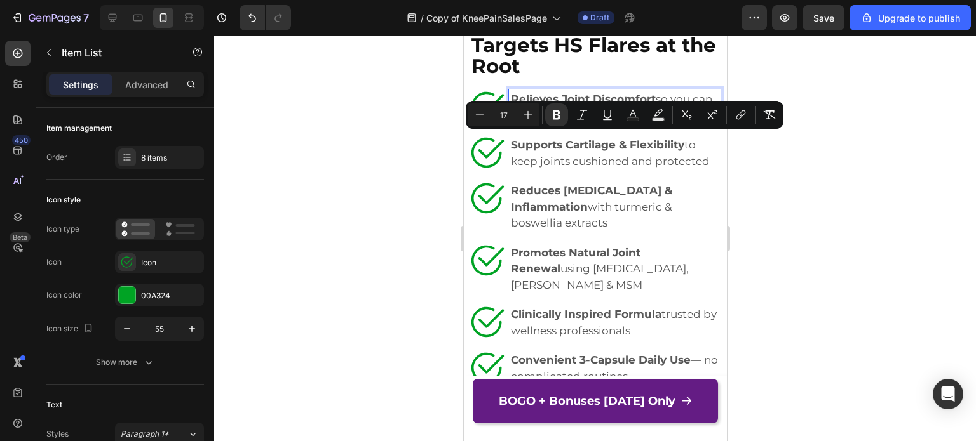
scroll to position [5056, 0]
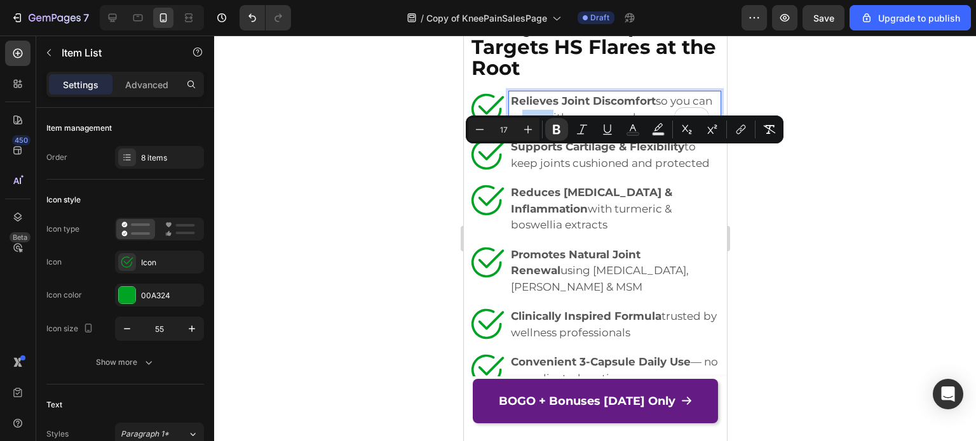
click at [591, 126] on p "Relieves Joint Discomfort so you can move with ease every day" at bounding box center [614, 109] width 208 height 32
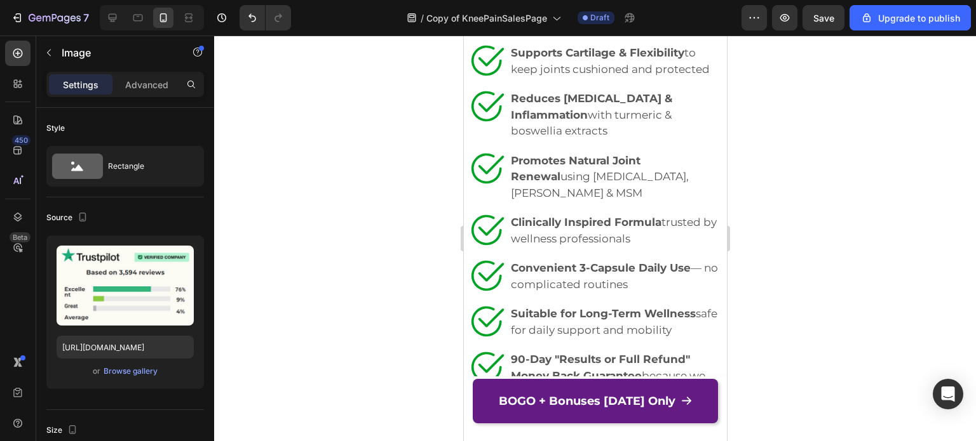
scroll to position [5147, 0]
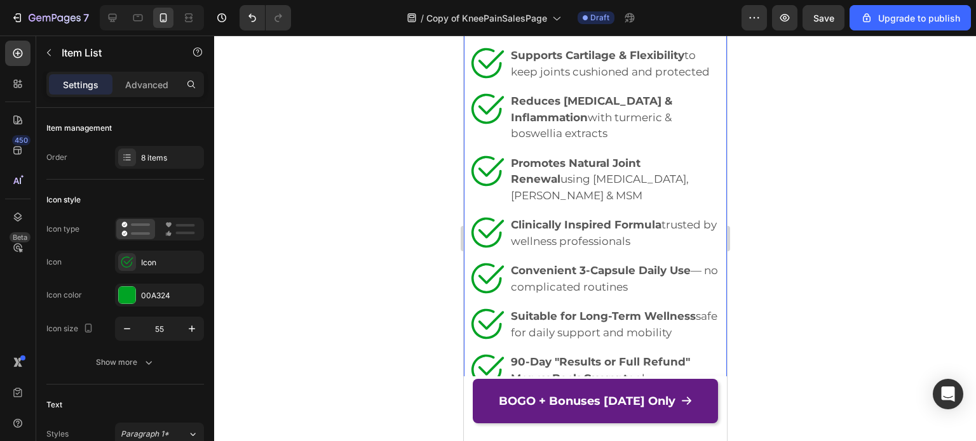
click at [601, 34] on p "Relieves Joint Discomfort so you can move with ease every day" at bounding box center [614, 18] width 208 height 32
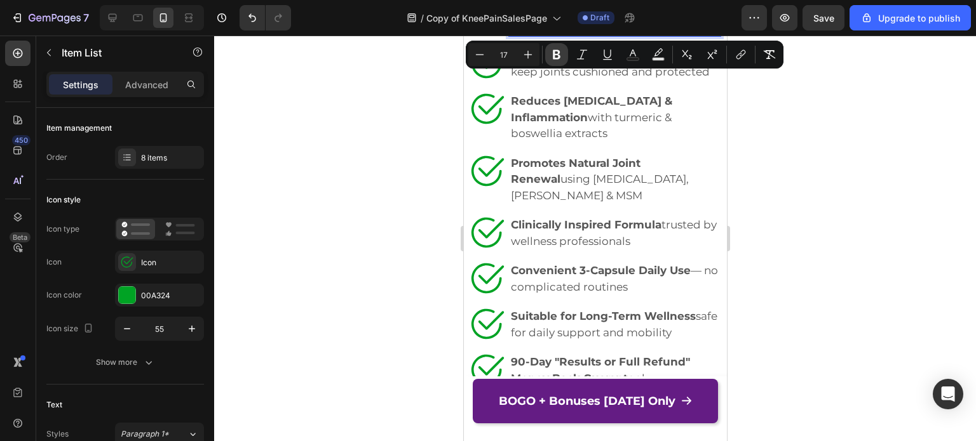
click at [558, 53] on icon "Editor contextual toolbar" at bounding box center [557, 55] width 8 height 10
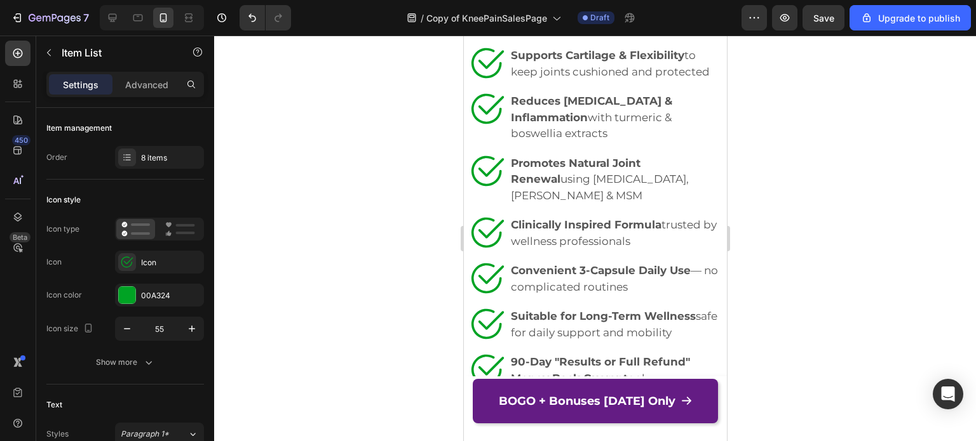
click at [655, 34] on p "Calms inflammation directly at the follicle where HS begins." at bounding box center [614, 18] width 208 height 32
drag, startPoint x: 619, startPoint y: 64, endPoint x: 504, endPoint y: 53, distance: 116.0
click at [570, 62] on strong "Supports Cartilage & Flexibility" at bounding box center [596, 55] width 173 height 13
click at [581, 34] on p "Calms inflammation directly at the follicle where HS begins." at bounding box center [614, 18] width 208 height 32
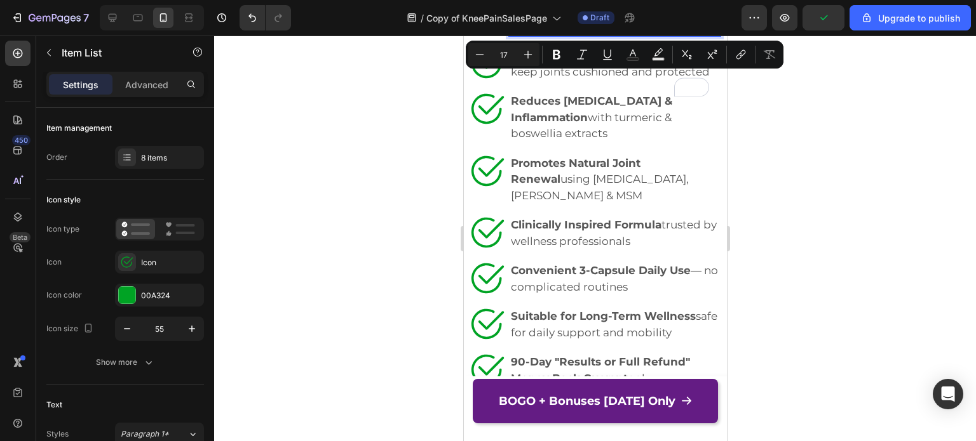
drag, startPoint x: 622, startPoint y: 67, endPoint x: 509, endPoint y: 65, distance: 113.7
click at [509, 36] on div "Calms inflammation directly at the follicle where HS begins." at bounding box center [614, 18] width 212 height 36
click at [560, 55] on icon "Editor contextual toolbar" at bounding box center [556, 54] width 13 height 13
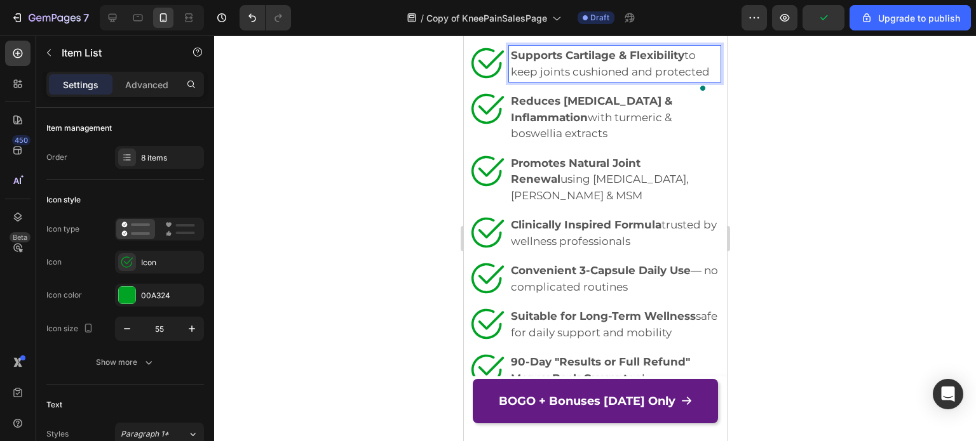
click at [565, 80] on p "Supports Cartilage & Flexibility to keep joints cushioned and protected" at bounding box center [614, 64] width 208 height 32
click at [585, 80] on p "Supports Cartilage & Flexibility to keep joints cushioned and protected" at bounding box center [614, 64] width 208 height 32
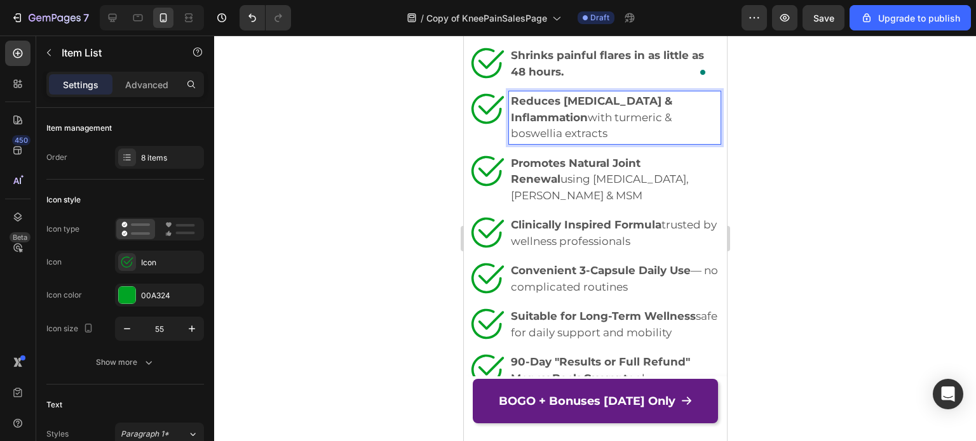
click at [589, 124] on strong "Reduces [MEDICAL_DATA] & Inflammation" at bounding box center [590, 109] width 161 height 29
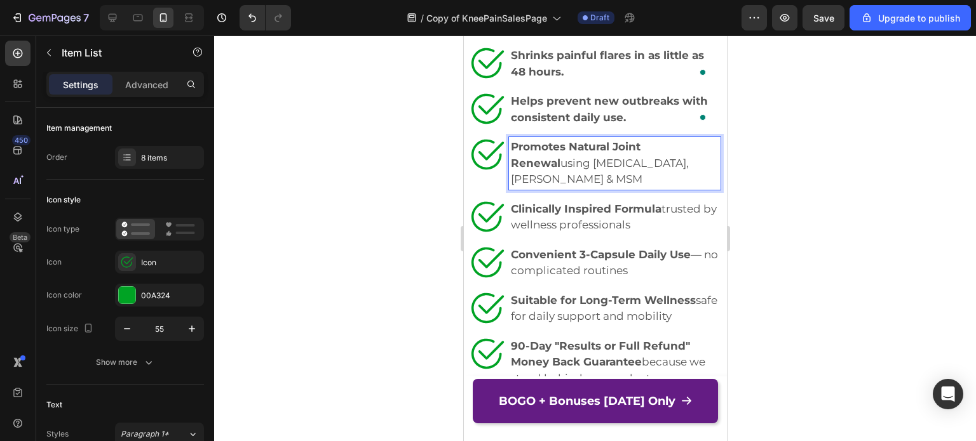
click at [561, 188] on p "Promotes Natural Joint Renewal using [MEDICAL_DATA], chondroitin & MSM" at bounding box center [614, 163] width 208 height 49
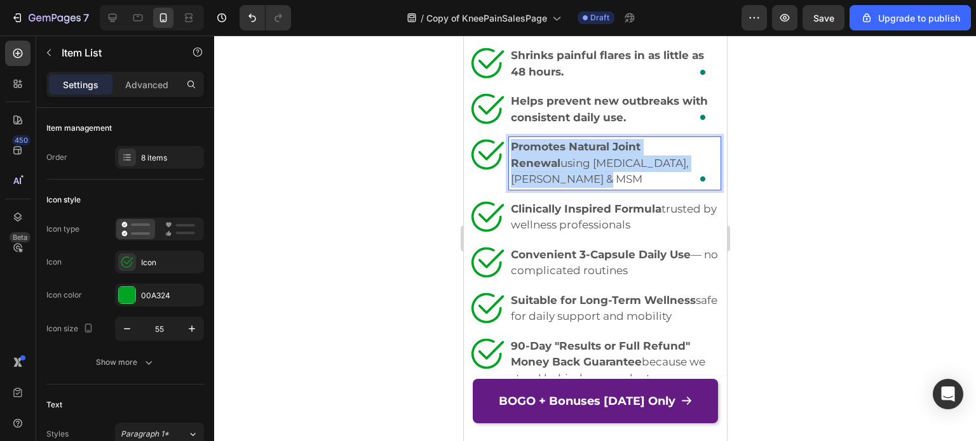
click at [561, 188] on p "Promotes Natural Joint Renewal using [MEDICAL_DATA], chondroitin & MSM" at bounding box center [614, 163] width 208 height 49
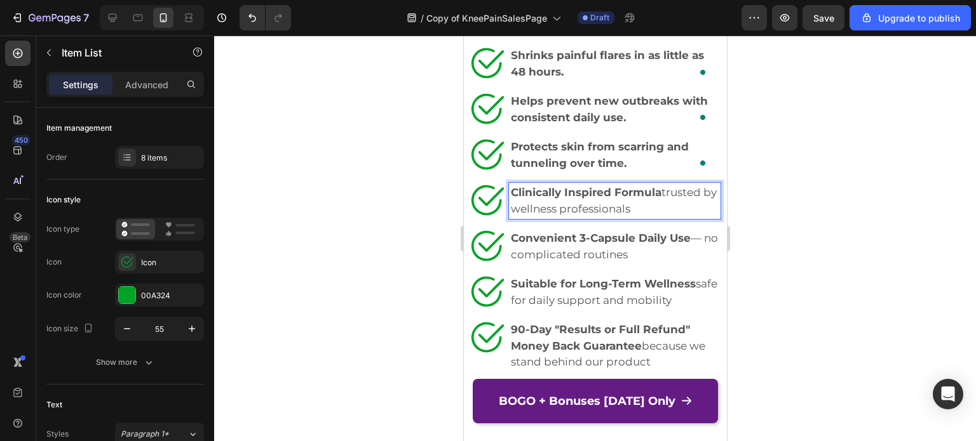
click at [539, 199] on strong "Clinically Inspired Formula" at bounding box center [585, 192] width 151 height 13
click at [552, 245] on strong "Convenient 3-Capsule Daily Use" at bounding box center [600, 238] width 180 height 13
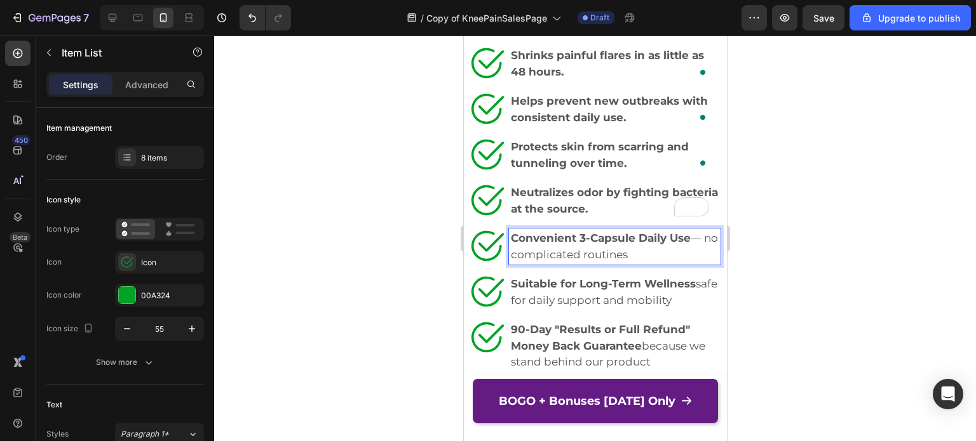
click at [552, 245] on strong "Convenient 3-Capsule Daily Use" at bounding box center [600, 238] width 180 height 13
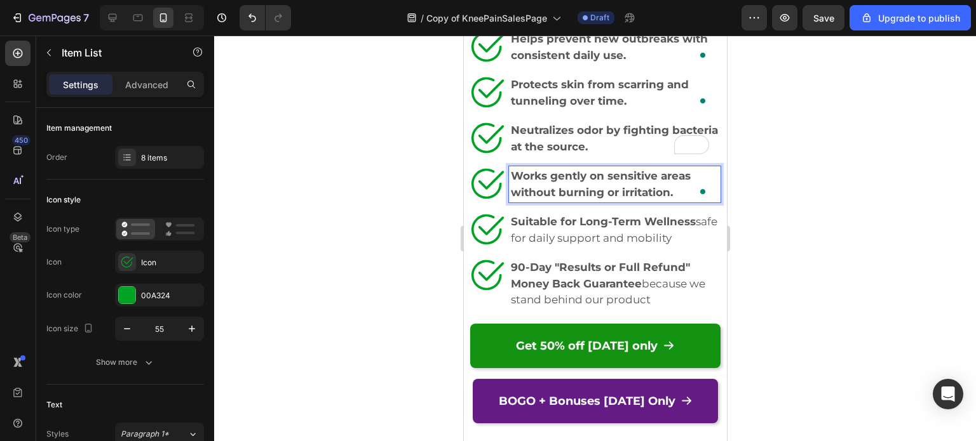
scroll to position [5253, 0]
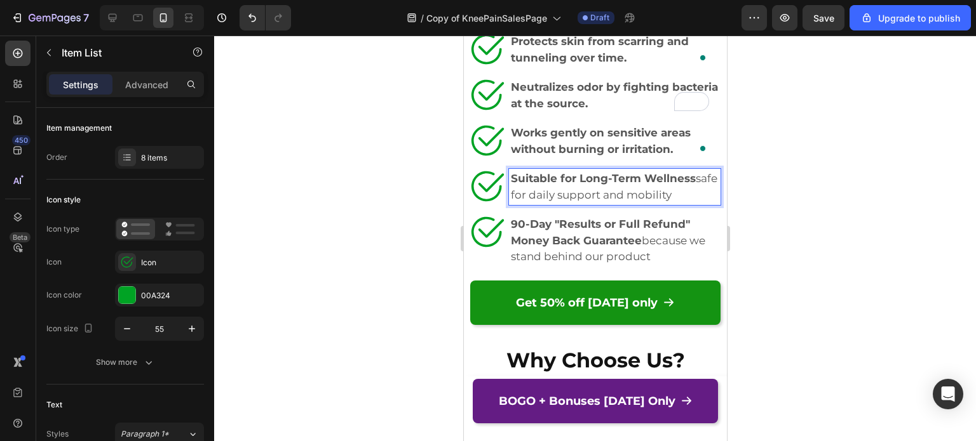
click at [562, 203] on p "Suitable for Long-Term Wellness safe for daily support and mobility" at bounding box center [614, 187] width 208 height 32
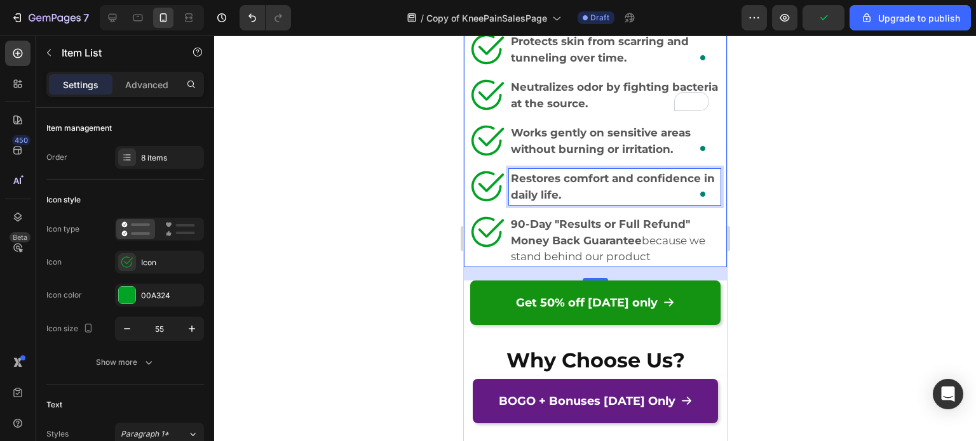
scroll to position [5253, 0]
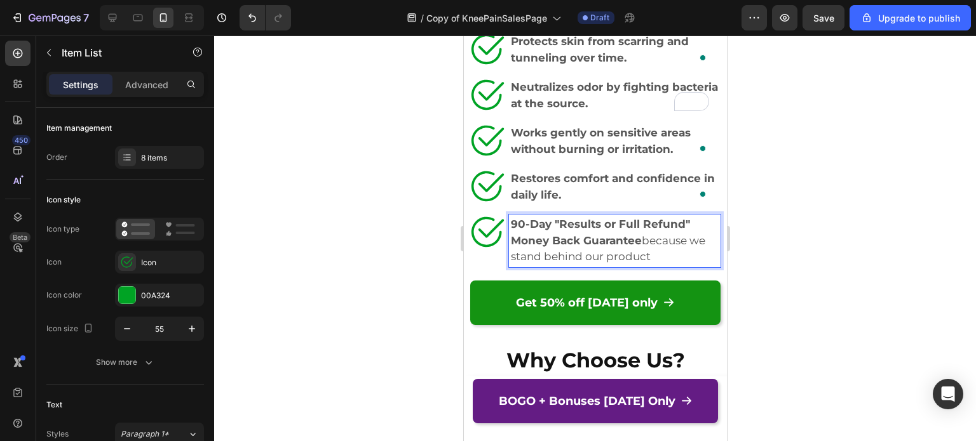
click at [541, 247] on strong "90-Day "Results or Full Refund" Money Back Guarantee" at bounding box center [599, 232] width 179 height 29
click at [594, 263] on strong "Backed by propolis, beeswax, and mint — trusted by nature and validated by scie…" at bounding box center [606, 240] width 192 height 45
click at [636, 265] on p "Backed by propolis, beeswax, and mint — trusted by nature and validated by scie…" at bounding box center [614, 241] width 208 height 49
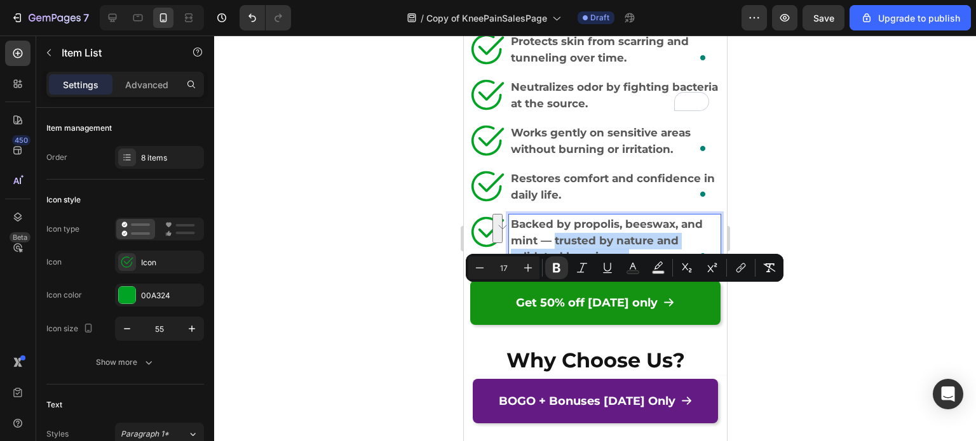
drag, startPoint x: 636, startPoint y: 309, endPoint x: 553, endPoint y: 293, distance: 84.7
click at [553, 265] on p "Backed by propolis, beeswax, and mint — trusted by nature and validated by scie…" at bounding box center [614, 241] width 208 height 49
click at [554, 269] on icon "Editor contextual toolbar" at bounding box center [557, 269] width 8 height 10
click at [608, 267] on div "Backed by propolis, beeswax, and mint — trusted by nature and validated by scie…" at bounding box center [614, 241] width 212 height 53
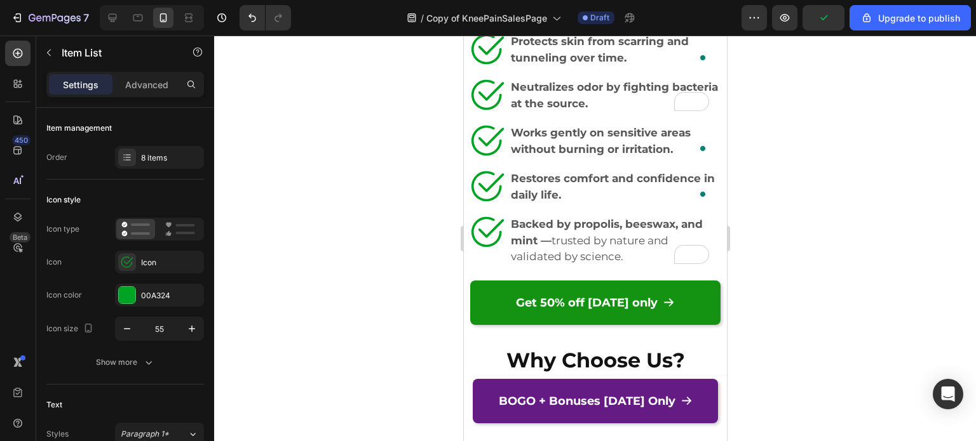
click at [586, 203] on p "Restores comfort and confidence in daily life." at bounding box center [614, 187] width 208 height 32
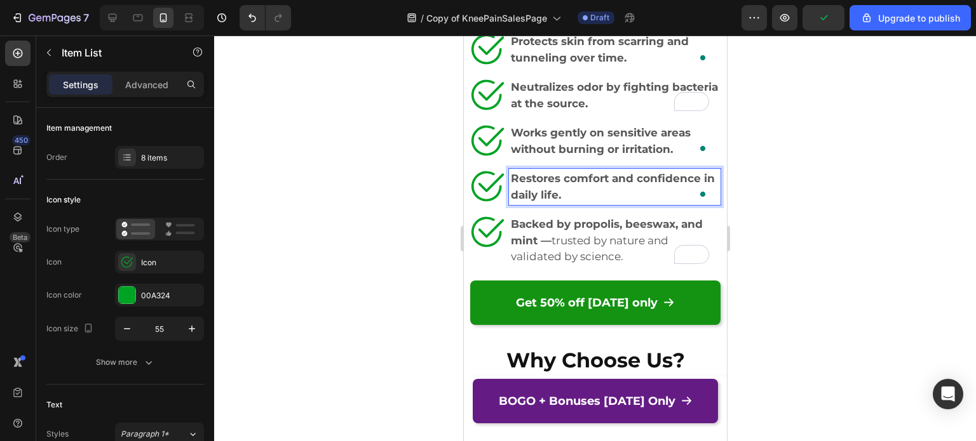
click at [586, 203] on p "Restores comfort and confidence in daily life." at bounding box center [614, 187] width 208 height 32
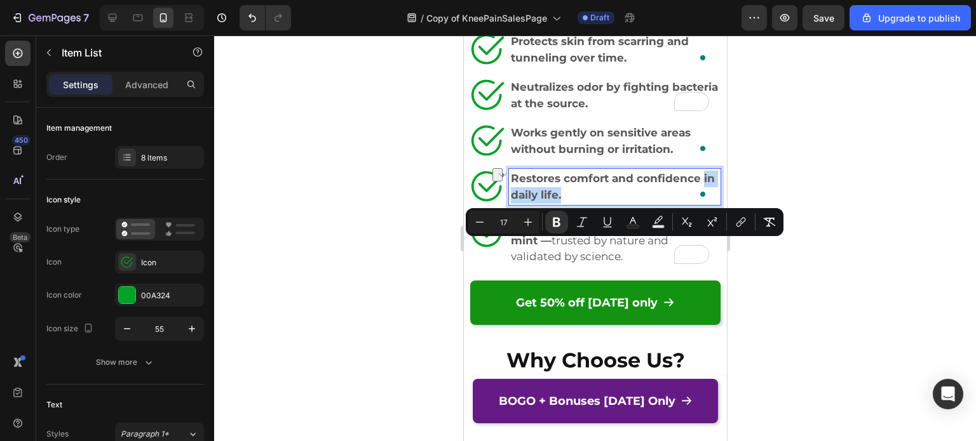
drag, startPoint x: 596, startPoint y: 248, endPoint x: 511, endPoint y: 244, distance: 85.2
click at [511, 203] on p "Restores comfort and confidence in daily life." at bounding box center [614, 187] width 208 height 32
click at [561, 231] on button "Bold" at bounding box center [556, 222] width 23 height 23
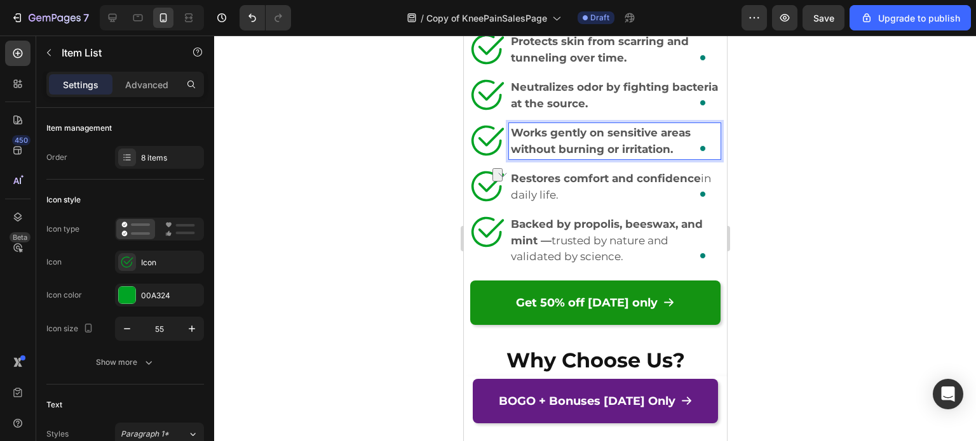
click at [601, 156] on strong "Works gently on sensitive areas without burning or irritation." at bounding box center [600, 140] width 180 height 29
click at [647, 156] on strong "Works gently on sensitive areas without burning or irritation." at bounding box center [600, 140] width 180 height 29
drag, startPoint x: 679, startPoint y: 201, endPoint x: 509, endPoint y: 202, distance: 170.2
click at [510, 158] on p "Works gently on sensitive areas without burning or irritation." at bounding box center [614, 141] width 208 height 32
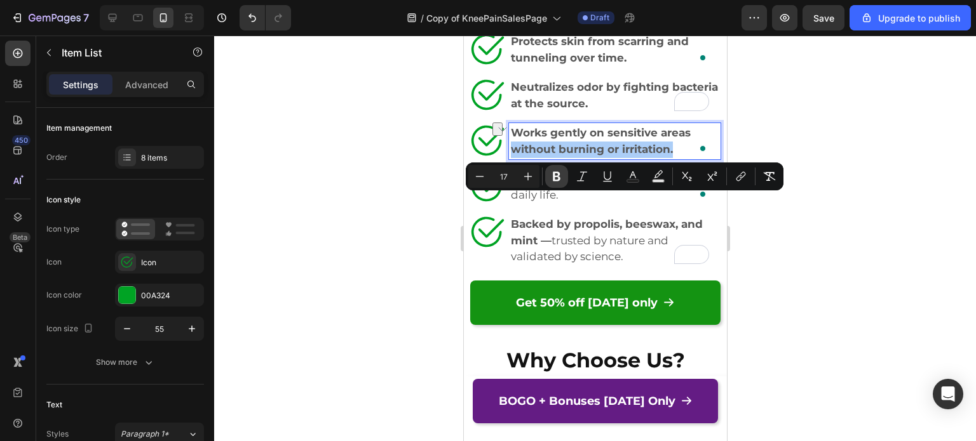
click at [556, 174] on icon "Editor contextual toolbar" at bounding box center [556, 176] width 13 height 13
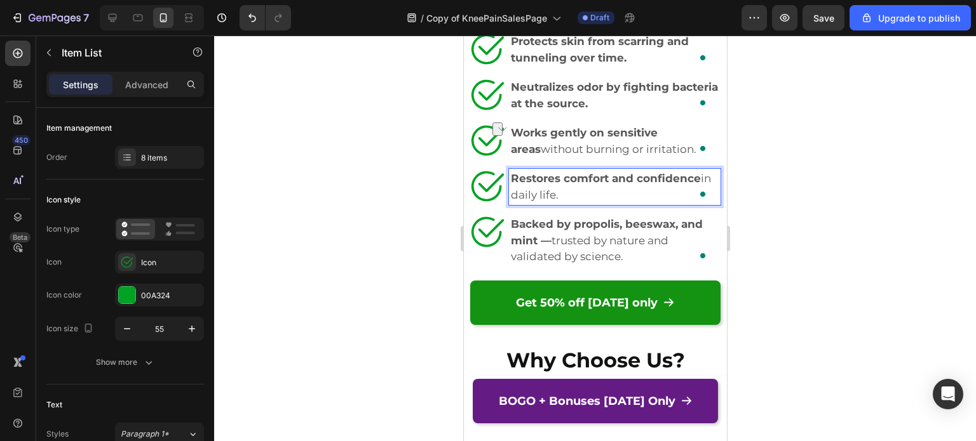
click at [575, 205] on div "Restores comfort and confidence in daily life." at bounding box center [614, 187] width 212 height 36
click at [619, 110] on strong "Neutralizes odor by fighting bacteria at the source." at bounding box center [613, 95] width 207 height 29
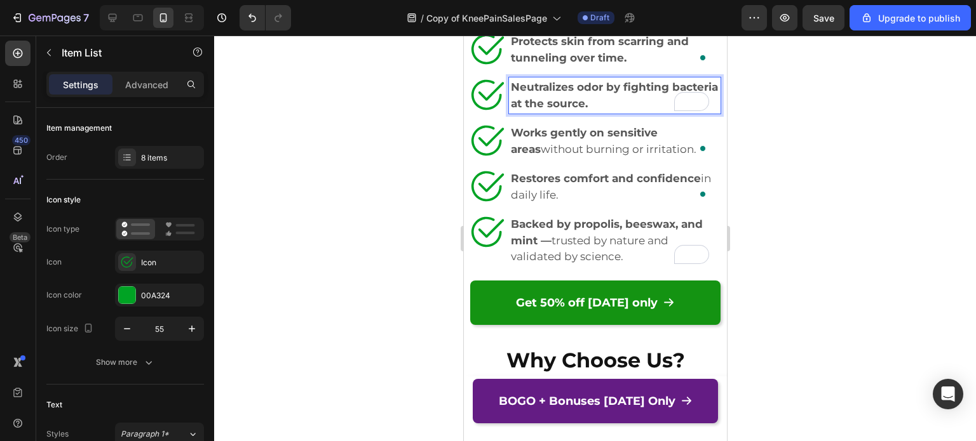
click at [636, 110] on strong "Neutralizes odor by fighting bacteria at the source." at bounding box center [613, 95] width 207 height 29
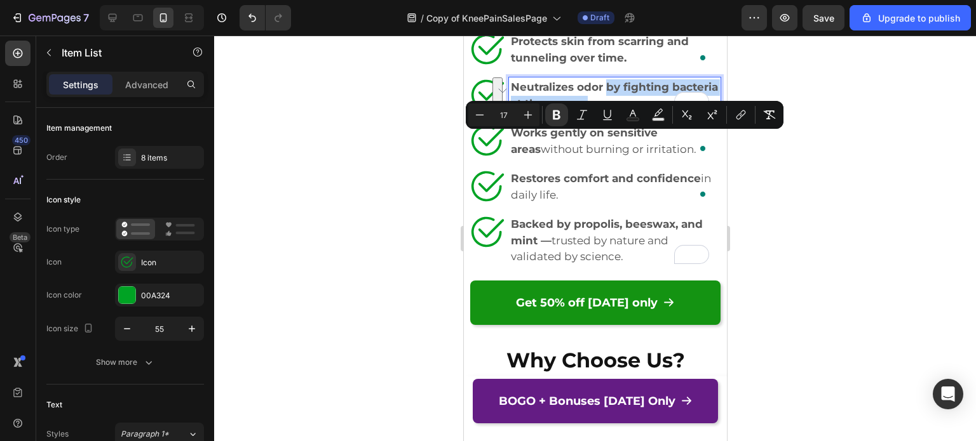
drag, startPoint x: 647, startPoint y: 159, endPoint x: 607, endPoint y: 144, distance: 43.6
click at [607, 112] on p "Neutralizes odor by fighting bacteria at the source." at bounding box center [614, 95] width 208 height 32
click at [560, 118] on icon "Editor contextual toolbar" at bounding box center [557, 116] width 8 height 10
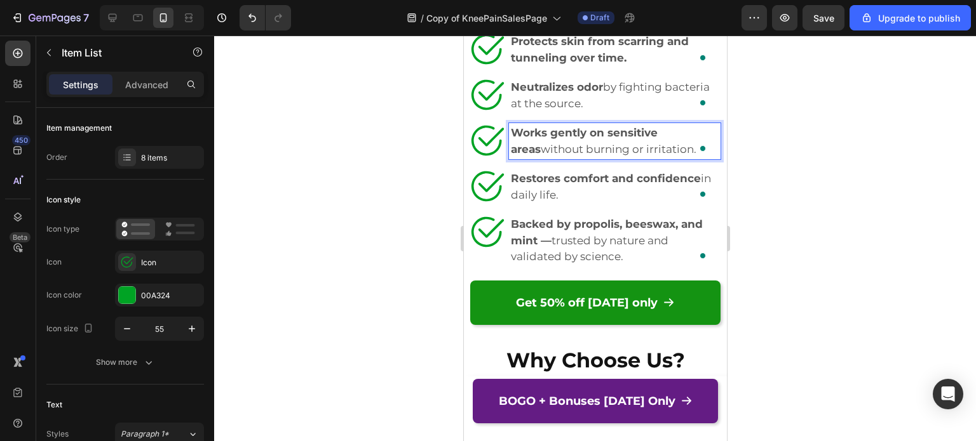
scroll to position [5154, 0]
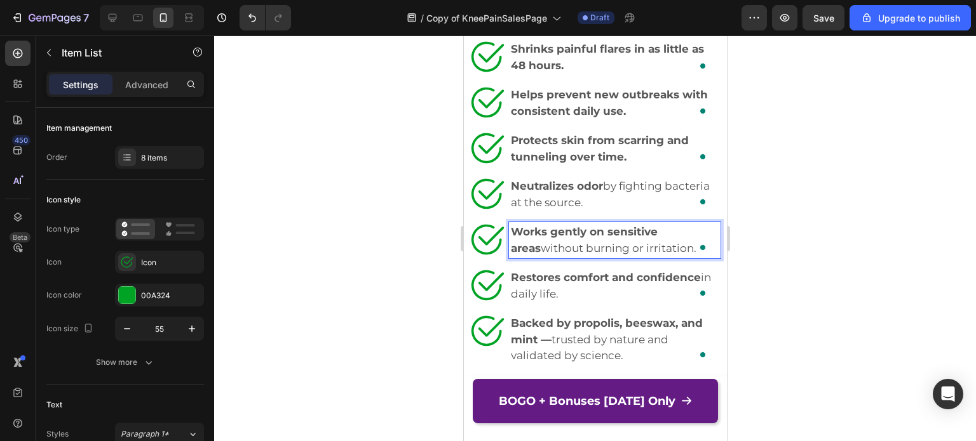
click at [607, 163] on strong "Protects skin from scarring and tunneling over time." at bounding box center [599, 148] width 178 height 29
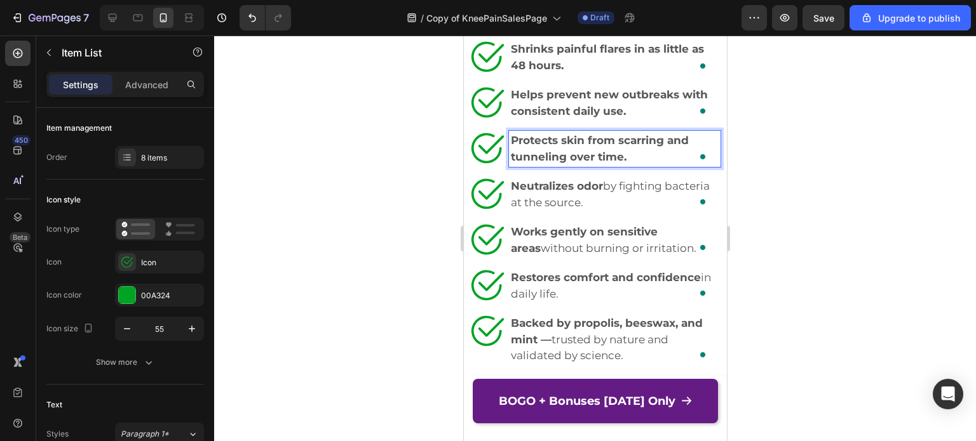
click at [615, 165] on p "Protects skin from scarring and tunneling over time." at bounding box center [614, 149] width 208 height 32
click at [637, 165] on p "Protects skin from scarring and tunneling over time." at bounding box center [614, 149] width 208 height 32
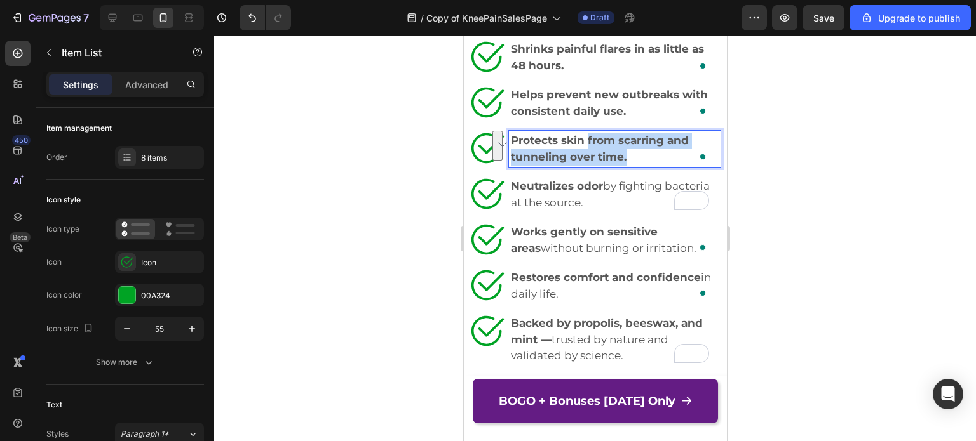
drag, startPoint x: 649, startPoint y: 212, endPoint x: 588, endPoint y: 196, distance: 63.8
click at [588, 165] on p "Protects skin from scarring and tunneling over time." at bounding box center [614, 149] width 208 height 32
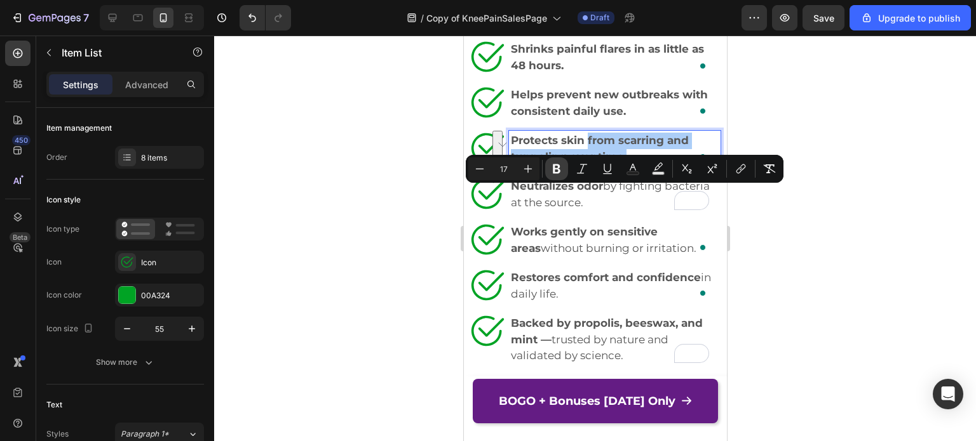
click at [550, 166] on icon "Editor contextual toolbar" at bounding box center [556, 169] width 13 height 13
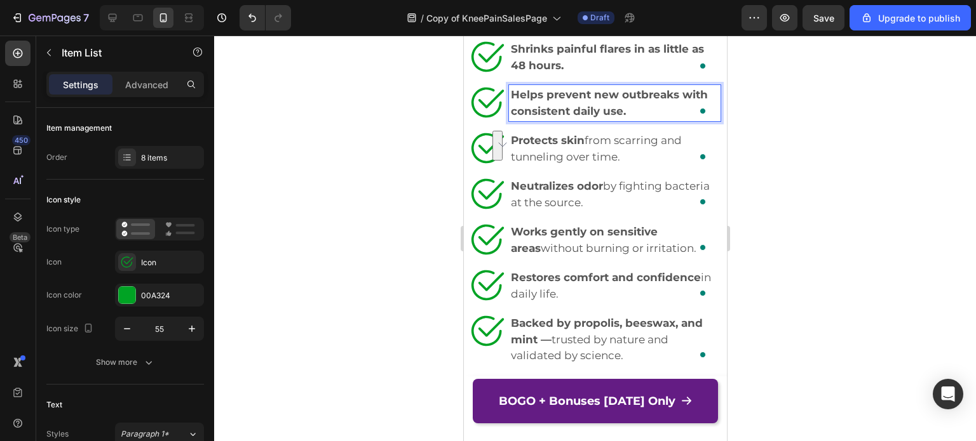
click at [603, 121] on div "Helps prevent new outbreaks with consistent daily use." at bounding box center [614, 103] width 212 height 36
click at [608, 118] on strong "Helps prevent new outbreaks with consistent daily use." at bounding box center [608, 102] width 197 height 29
drag, startPoint x: 633, startPoint y: 167, endPoint x: 681, endPoint y: 150, distance: 50.6
click at [681, 119] on p "Helps prevent new outbreaks with consistent daily use." at bounding box center [614, 103] width 208 height 32
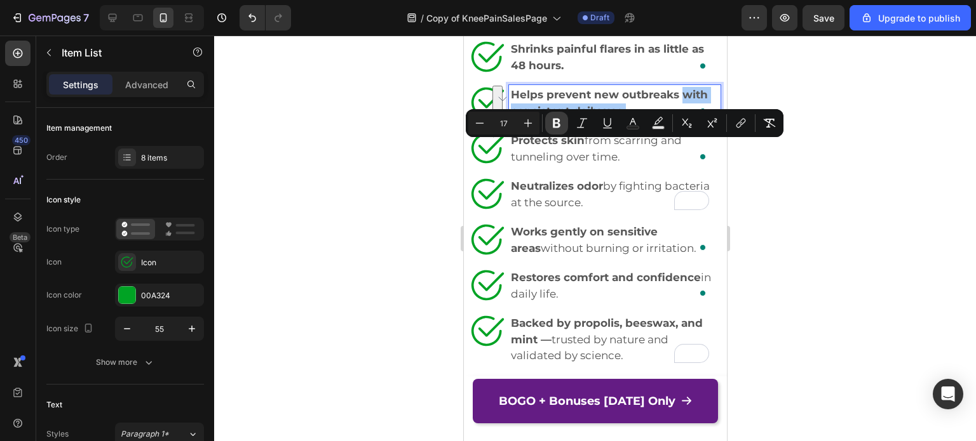
click at [561, 126] on icon "Editor contextual toolbar" at bounding box center [556, 123] width 13 height 13
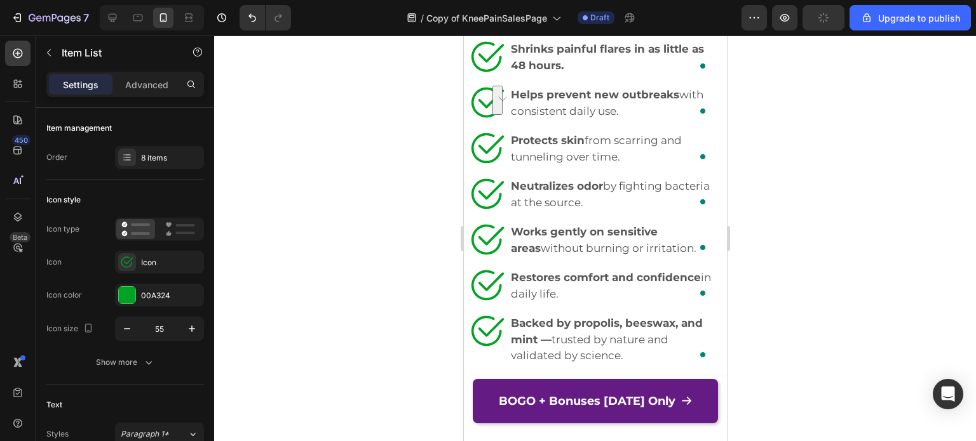
click at [608, 165] on p "Protects skin from scarring and tunneling over time." at bounding box center [614, 149] width 208 height 32
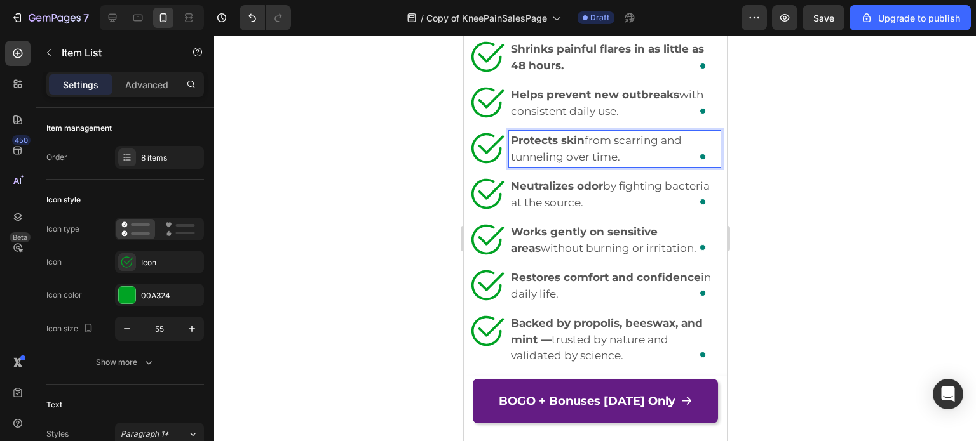
click at [622, 74] on p "Shrinks painful flares in as little as 48 hours." at bounding box center [614, 57] width 208 height 32
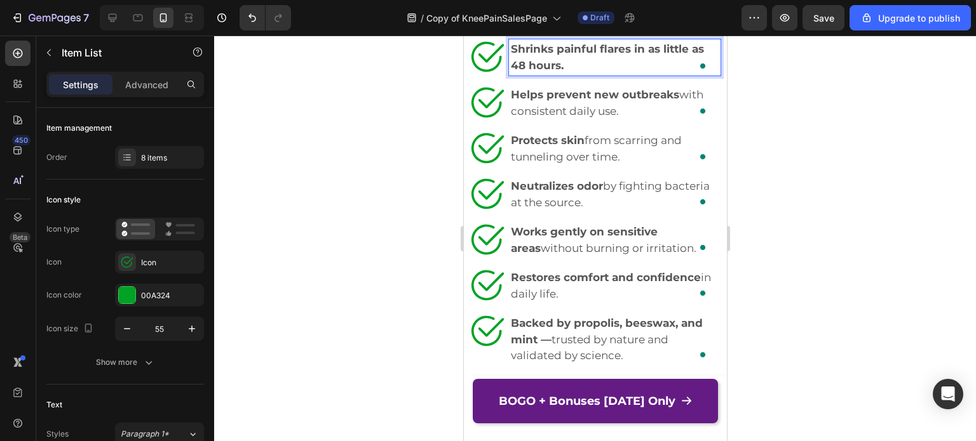
click at [622, 74] on p "Shrinks painful flares in as little as 48 hours." at bounding box center [614, 57] width 208 height 32
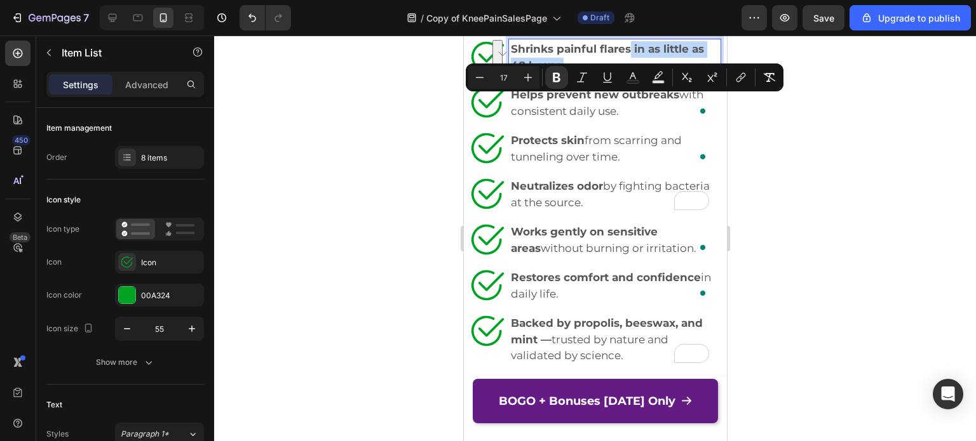
drag, startPoint x: 638, startPoint y: 125, endPoint x: 628, endPoint y: 105, distance: 22.7
click at [628, 74] on p "Shrinks painful flares in as little as 48 hours." at bounding box center [614, 57] width 208 height 32
click at [561, 76] on icon "Editor contextual toolbar" at bounding box center [556, 77] width 13 height 13
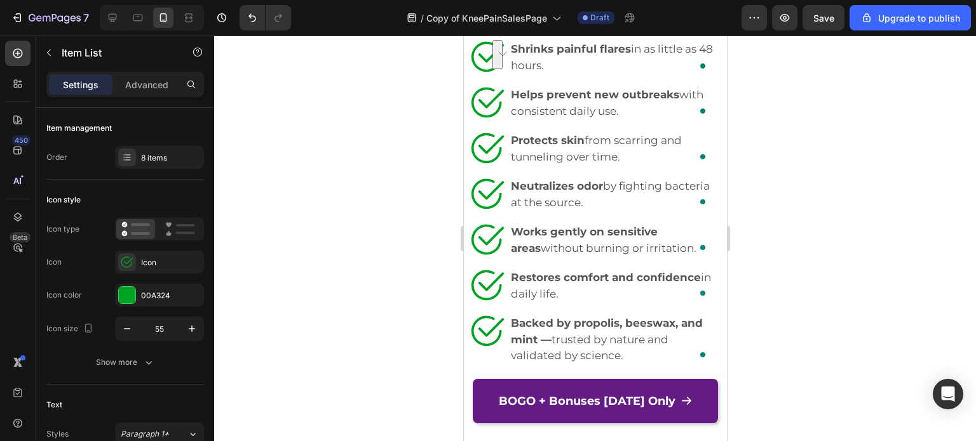
click at [563, 119] on p "Helps prevent new outbreaks with consistent daily use." at bounding box center [614, 103] width 208 height 32
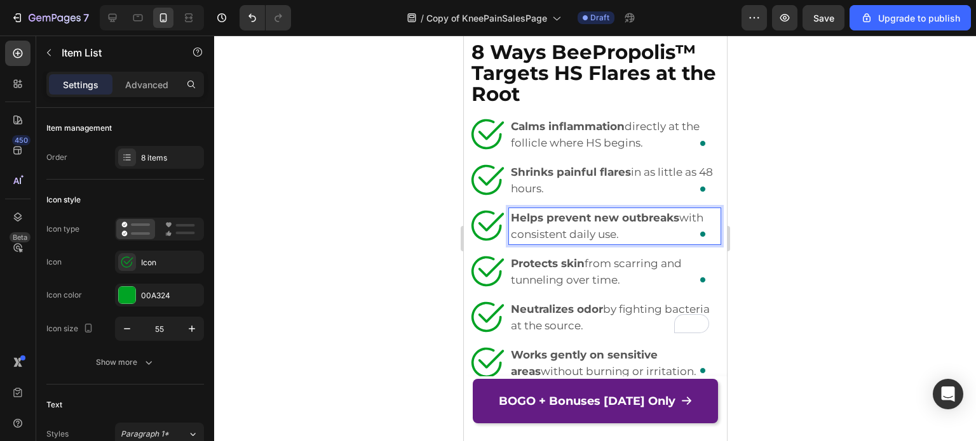
scroll to position [5013, 0]
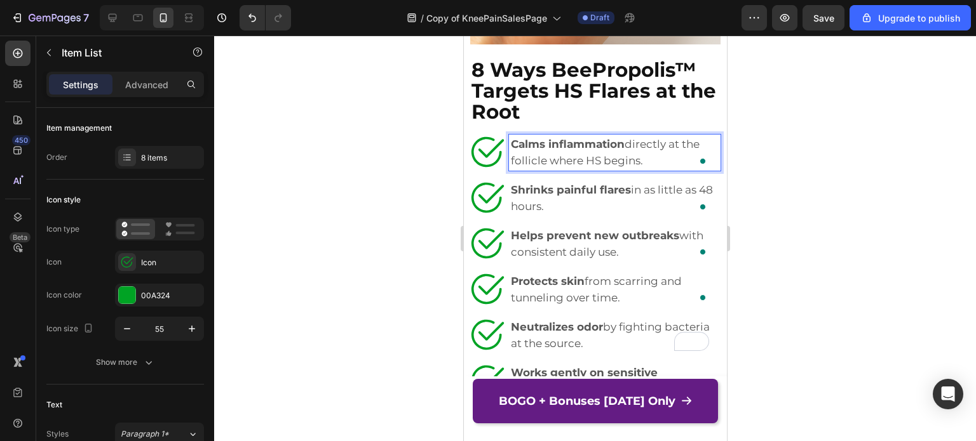
click at [694, 169] on p "Calms inflammation directly at the follicle where HS begins." at bounding box center [614, 153] width 208 height 32
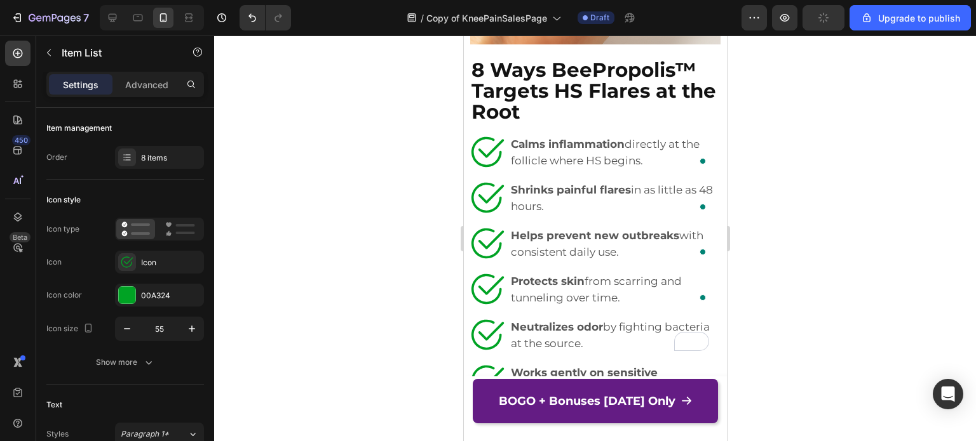
click at [788, 208] on div at bounding box center [595, 239] width 762 height 406
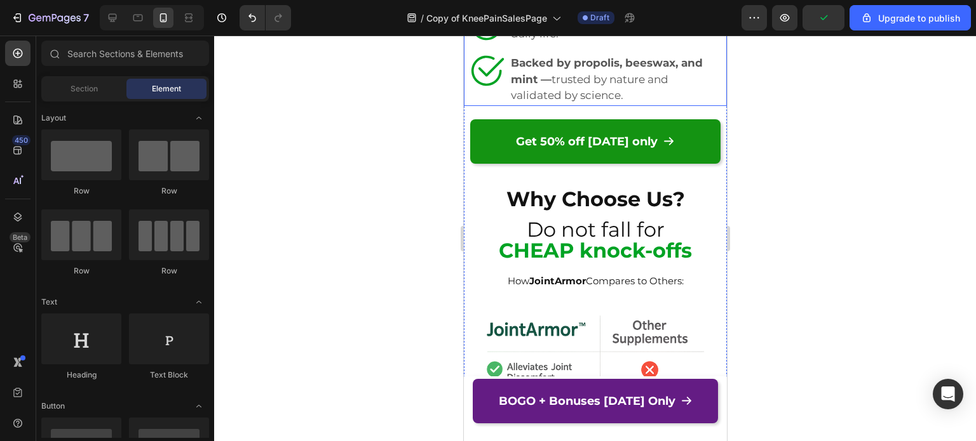
scroll to position [5416, 0]
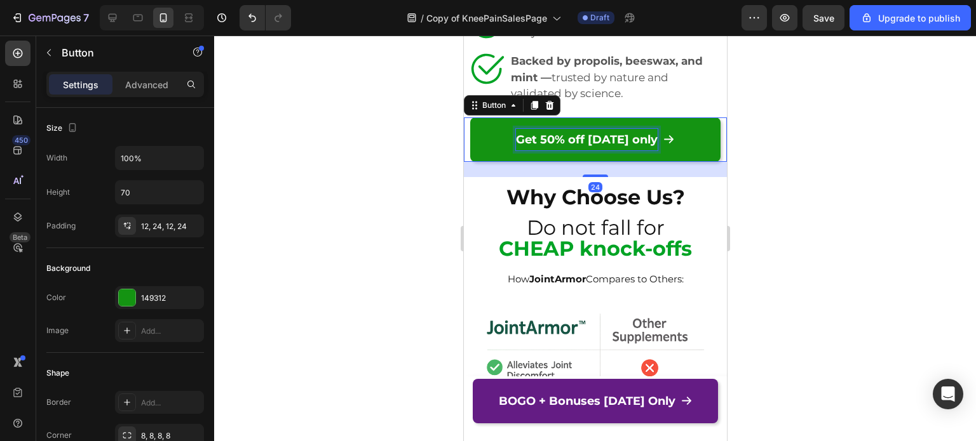
click at [589, 147] on strong "Get 50% off today only" at bounding box center [586, 140] width 142 height 14
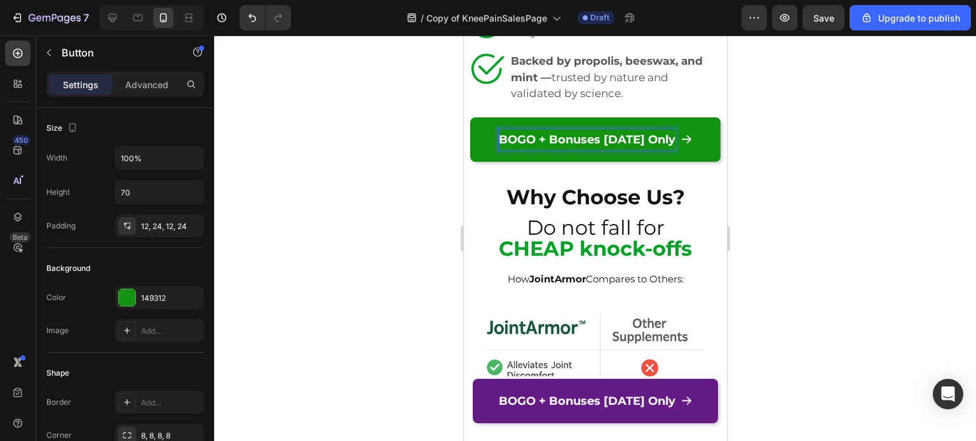
click at [539, 162] on link "BOGO + Bonuses [DATE] Only" at bounding box center [594, 140] width 250 height 44
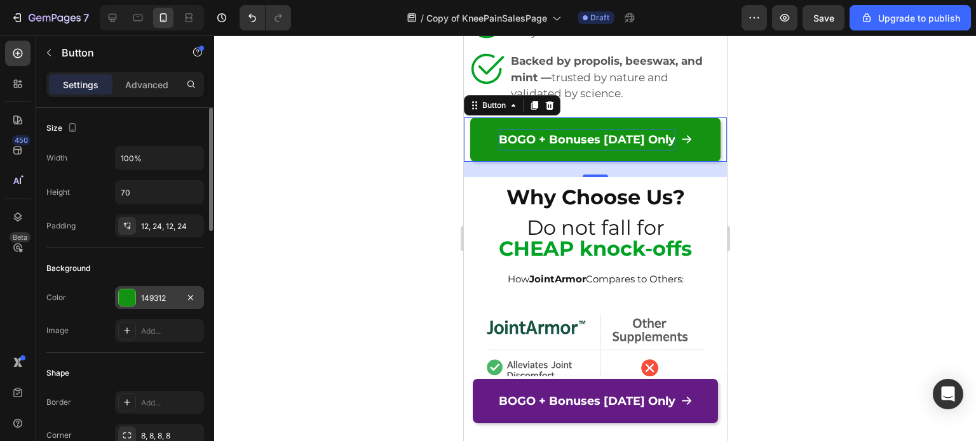
click at [165, 297] on div "149312" at bounding box center [159, 298] width 37 height 11
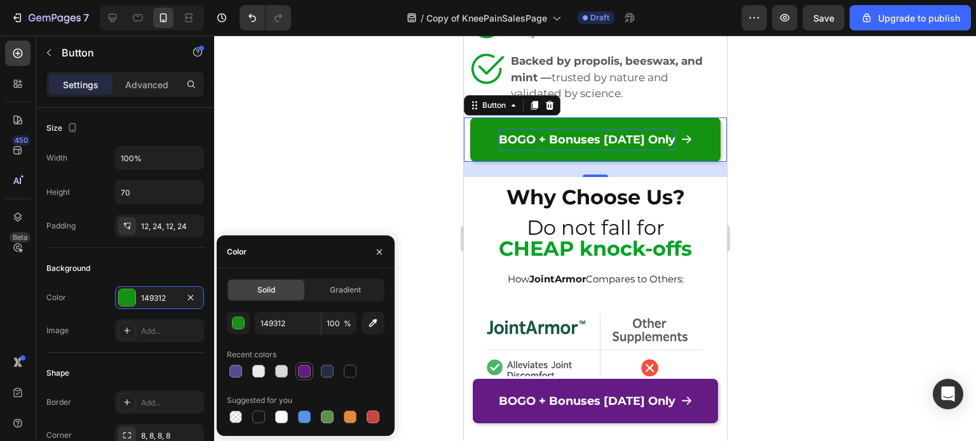
click at [301, 370] on div at bounding box center [304, 371] width 13 height 13
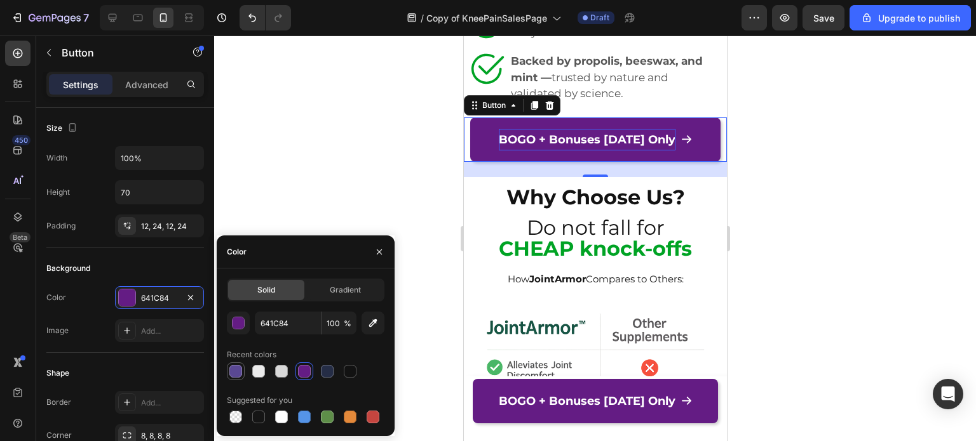
click at [233, 370] on div at bounding box center [235, 371] width 13 height 13
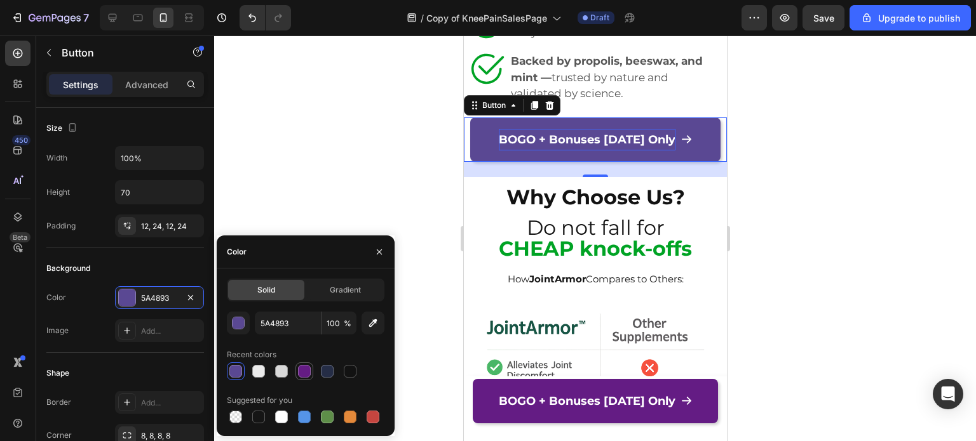
click at [310, 368] on div at bounding box center [304, 371] width 13 height 13
type input "641C84"
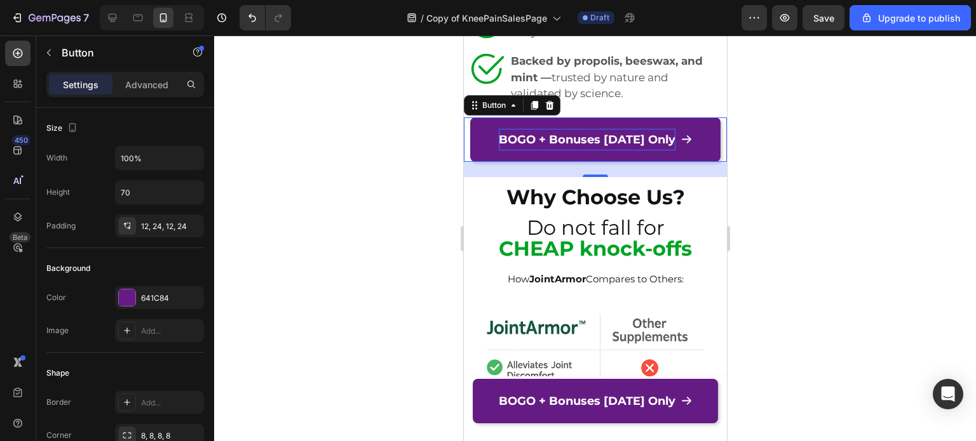
click at [769, 246] on div at bounding box center [595, 239] width 762 height 406
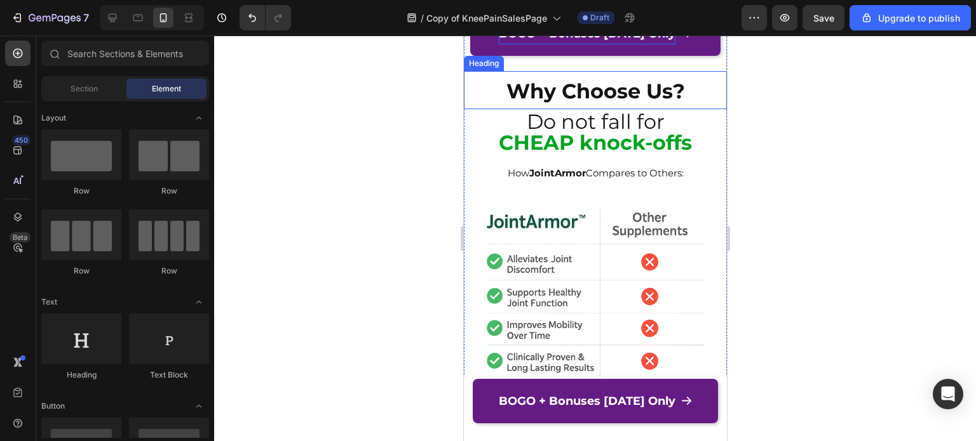
scroll to position [5523, 0]
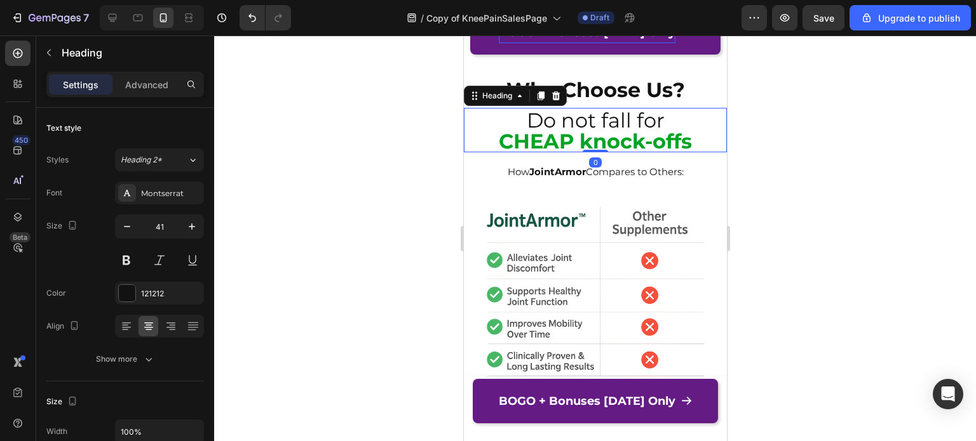
click at [621, 133] on span "Do not fall for" at bounding box center [595, 120] width 138 height 25
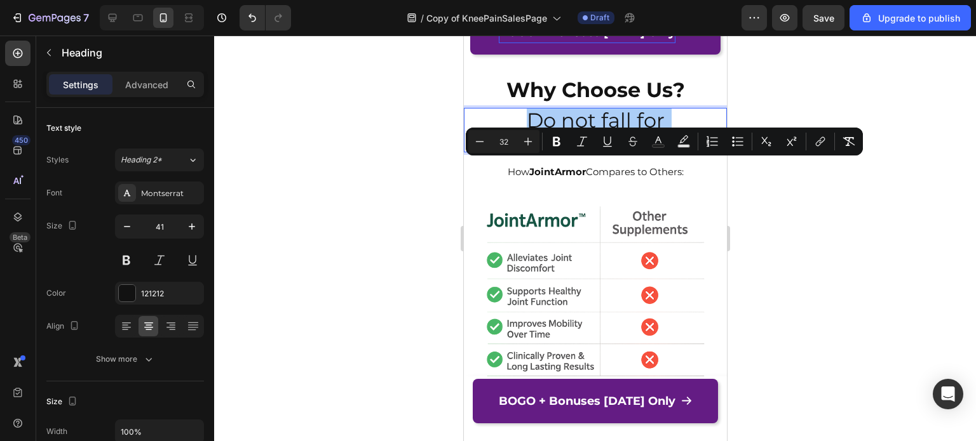
click at [800, 187] on div at bounding box center [595, 239] width 762 height 406
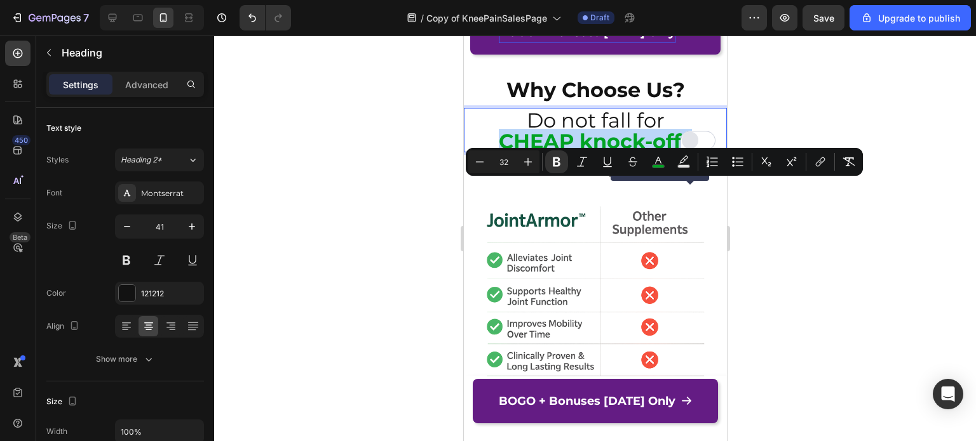
drag, startPoint x: 495, startPoint y: 194, endPoint x: 687, endPoint y: 187, distance: 191.3
click at [654, 165] on rect "Editor contextual toolbar" at bounding box center [658, 166] width 12 height 3
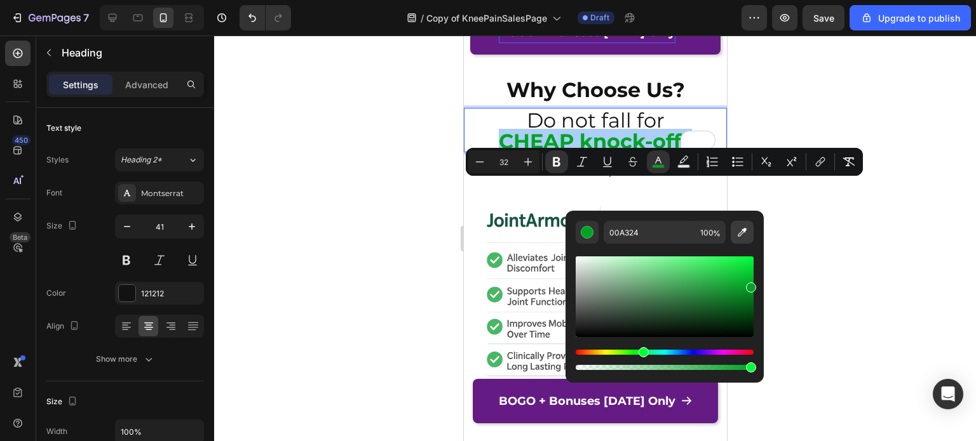
click at [740, 236] on icon "Editor contextual toolbar" at bounding box center [742, 232] width 13 height 13
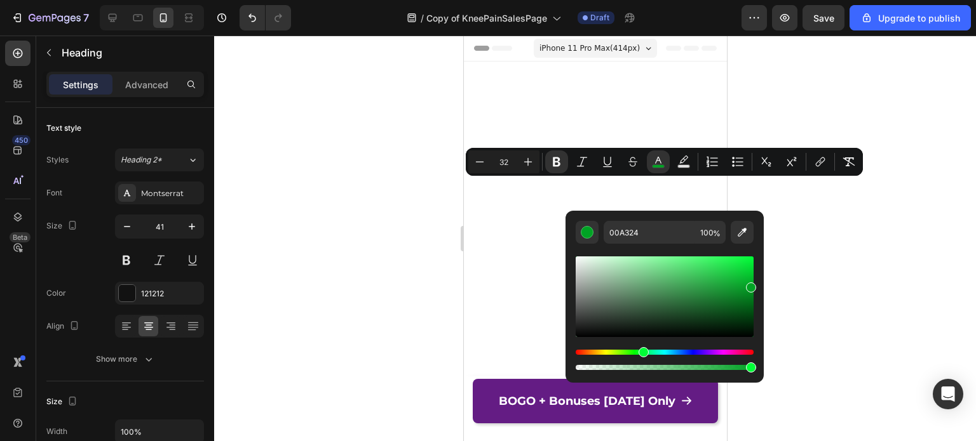
scroll to position [5523, 0]
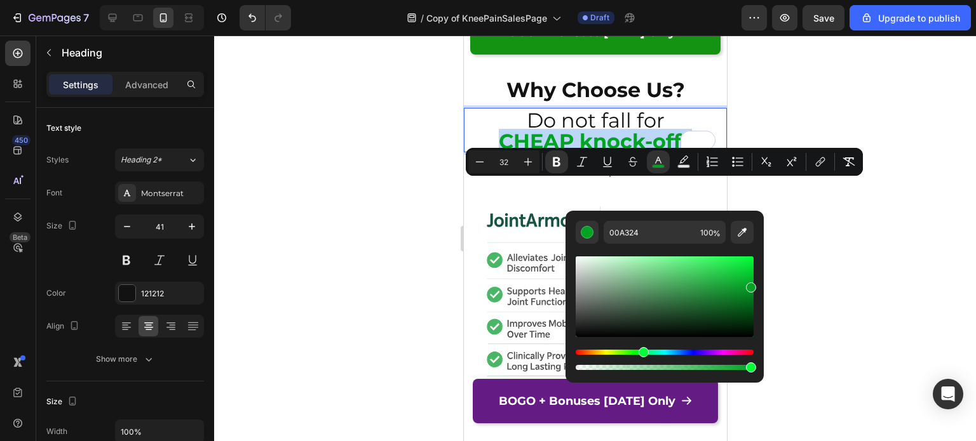
type input "641C84"
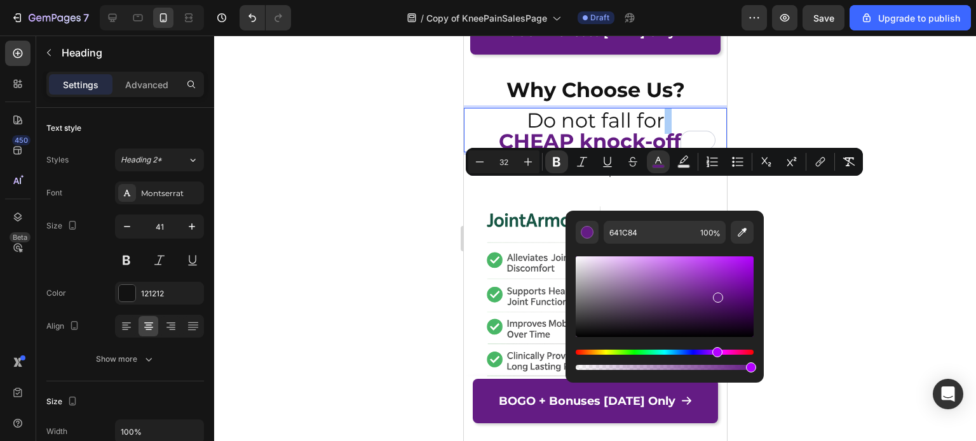
click at [798, 121] on div at bounding box center [595, 239] width 762 height 406
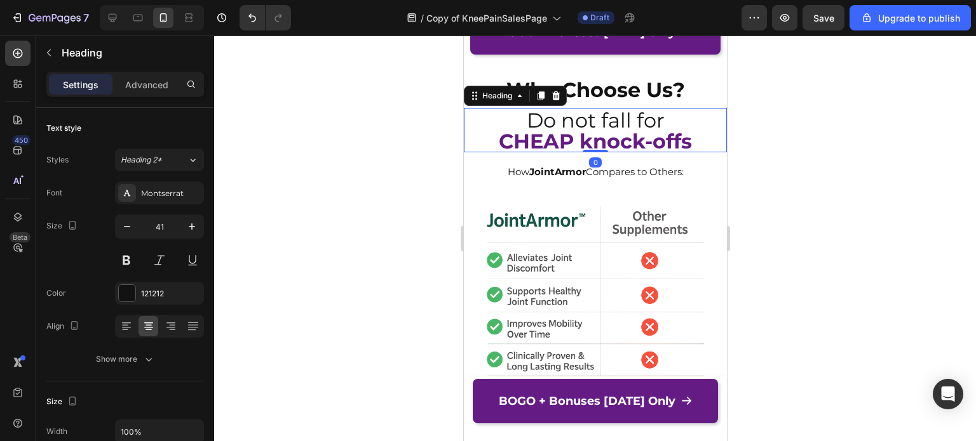
click at [593, 133] on span "Do not fall for" at bounding box center [595, 120] width 138 height 25
click at [594, 133] on span "Do not fall for" at bounding box center [595, 120] width 138 height 25
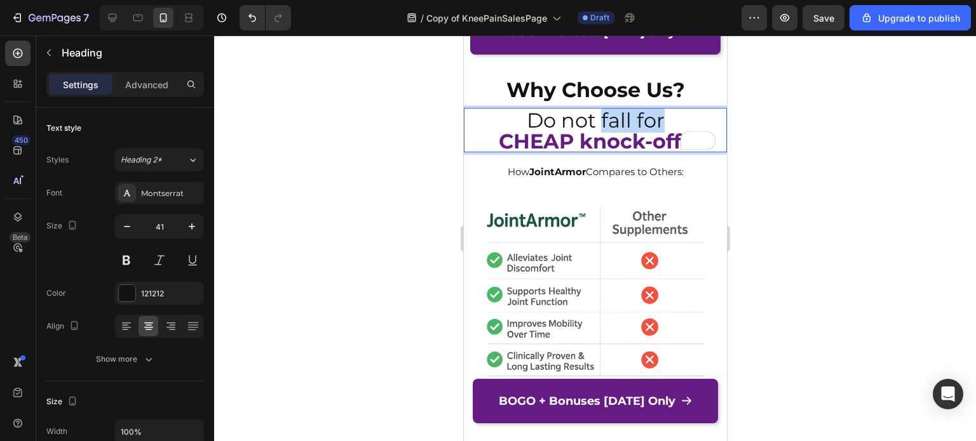
drag, startPoint x: 595, startPoint y: 175, endPoint x: 654, endPoint y: 176, distance: 58.4
click at [654, 133] on span "Do not fall for" at bounding box center [595, 120] width 138 height 25
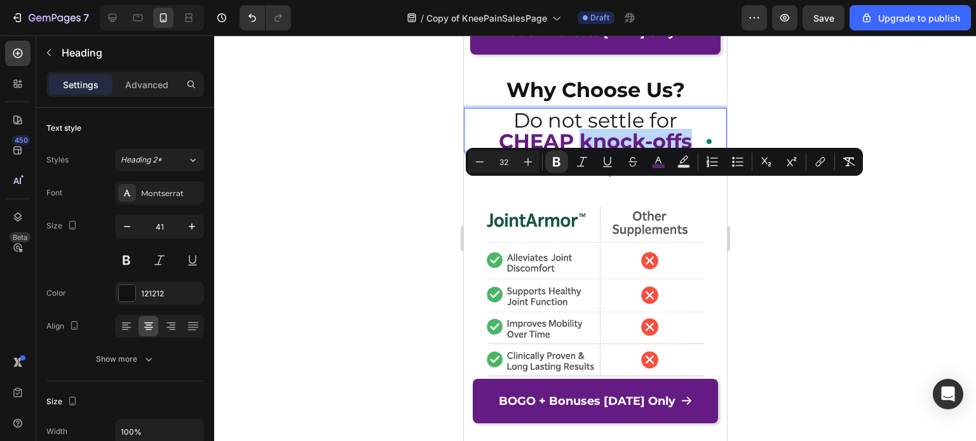
drag, startPoint x: 575, startPoint y: 194, endPoint x: 685, endPoint y: 192, distance: 109.9
click at [685, 154] on strong "CHEAP knock-offs" at bounding box center [594, 141] width 193 height 25
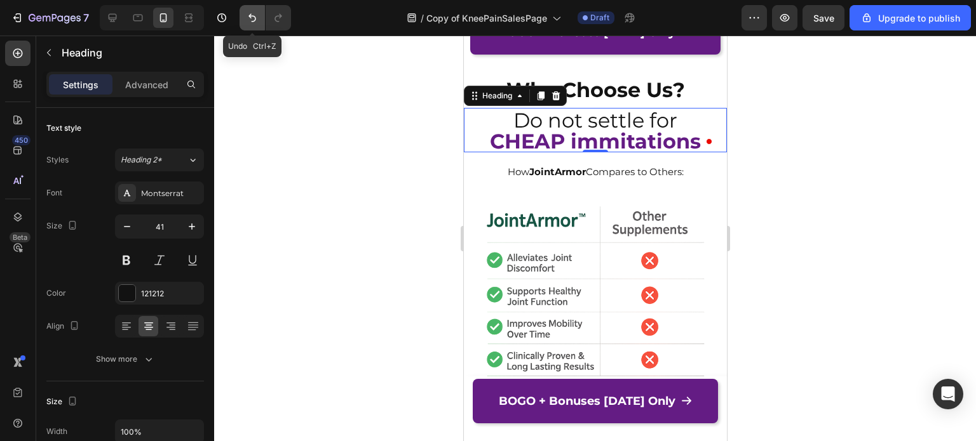
click at [251, 25] on button "Undo/Redo" at bounding box center [251, 17] width 25 height 25
click at [335, 176] on div at bounding box center [595, 239] width 762 height 406
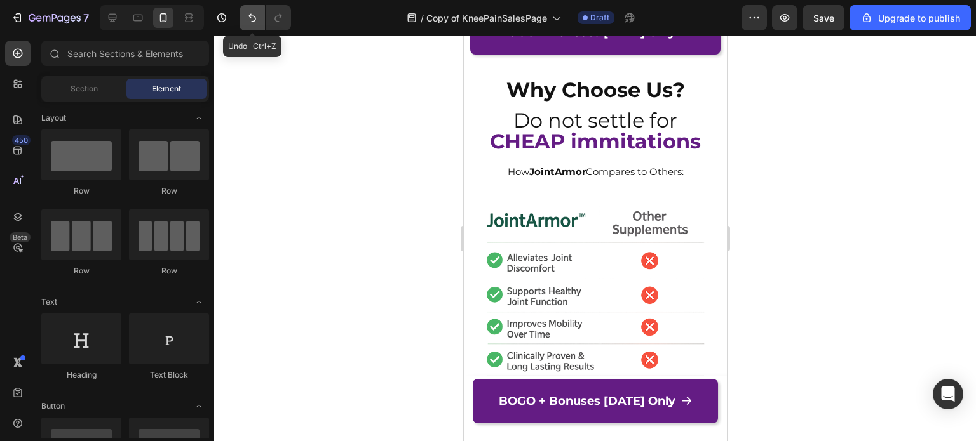
click at [248, 20] on icon "Undo/Redo" at bounding box center [252, 17] width 13 height 13
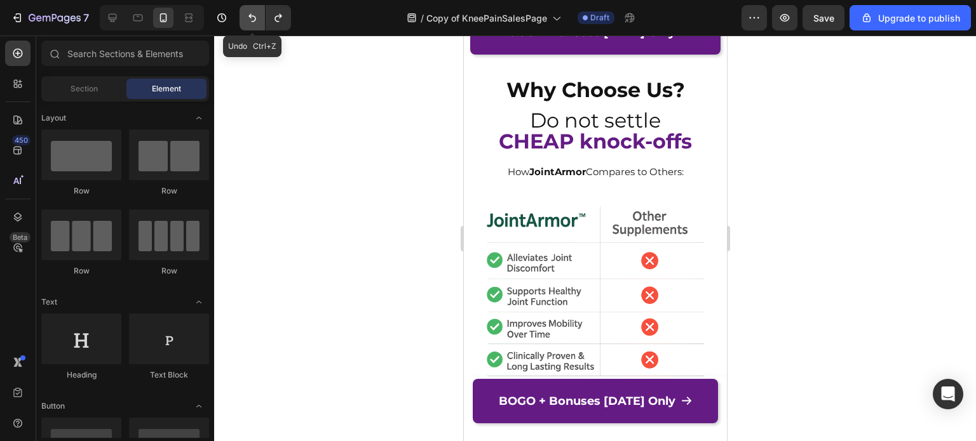
click at [248, 20] on icon "Undo/Redo" at bounding box center [252, 17] width 13 height 13
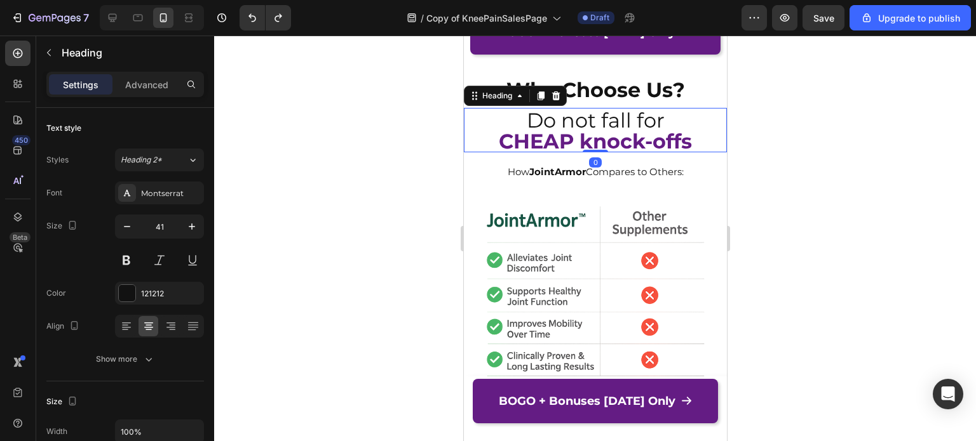
click at [609, 133] on span "Do not fall for" at bounding box center [595, 120] width 138 height 25
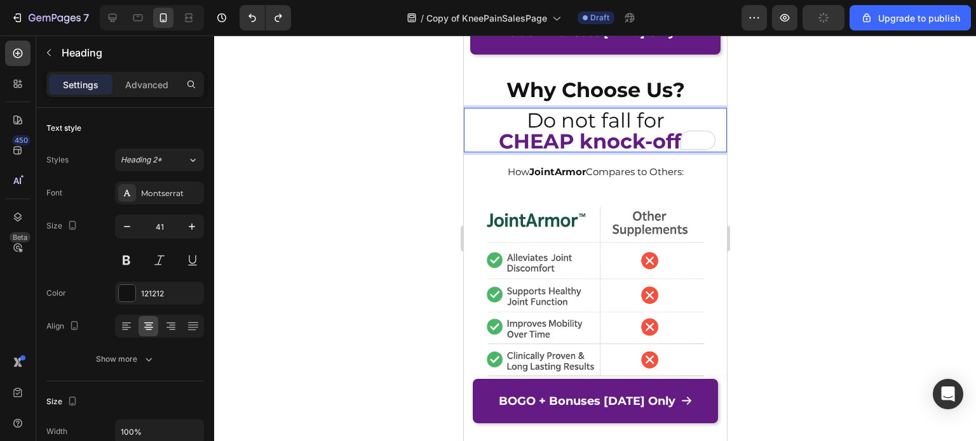
click at [600, 133] on span "Do not fall for" at bounding box center [595, 120] width 138 height 25
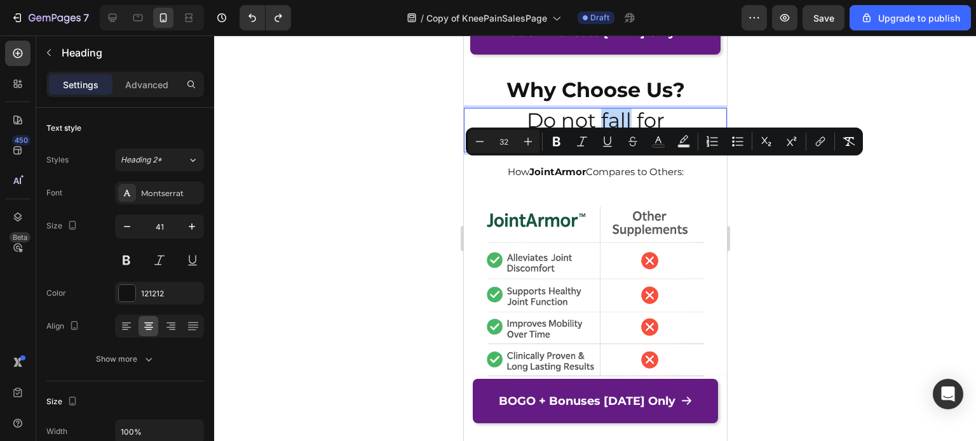
drag, startPoint x: 595, startPoint y: 175, endPoint x: 624, endPoint y: 178, distance: 30.0
click at [624, 133] on span "Do not fall for" at bounding box center [595, 120] width 138 height 25
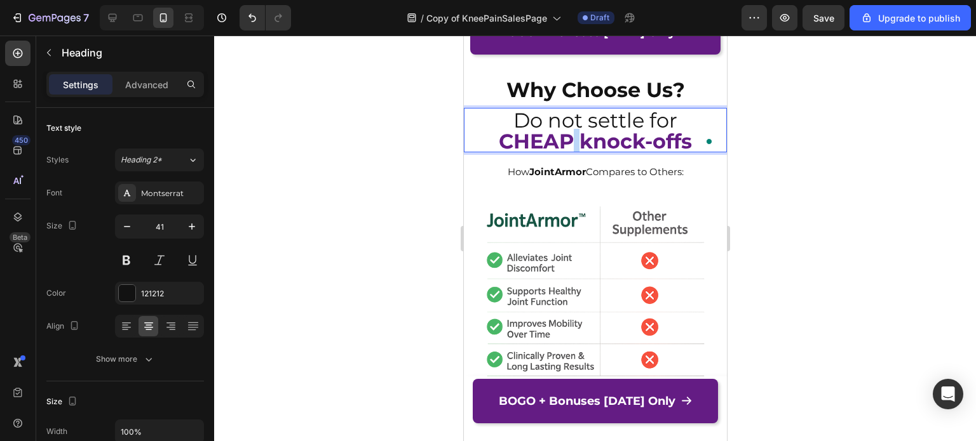
click at [574, 154] on strong "CHEAP knock-offs" at bounding box center [594, 141] width 193 height 25
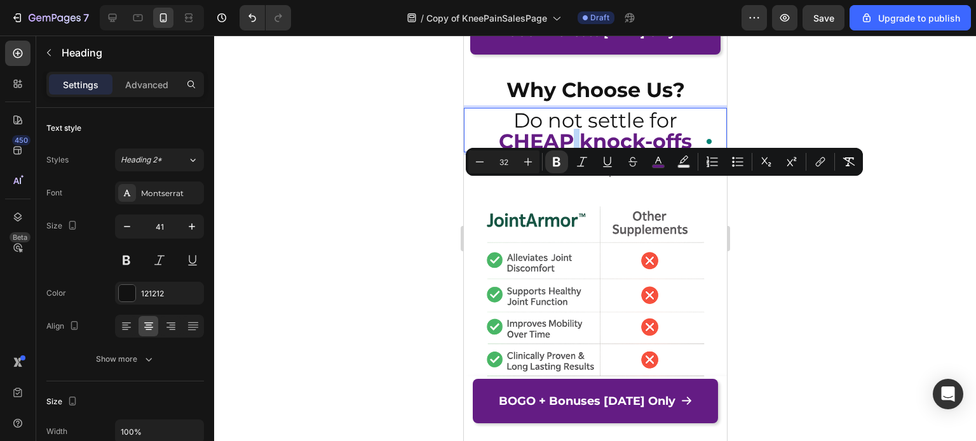
click at [574, 154] on strong "CHEAP knock-offs" at bounding box center [594, 141] width 193 height 25
drag, startPoint x: 574, startPoint y: 194, endPoint x: 666, endPoint y: 194, distance: 92.7
click at [666, 154] on strong "CHEAP knock-offs" at bounding box center [594, 141] width 193 height 25
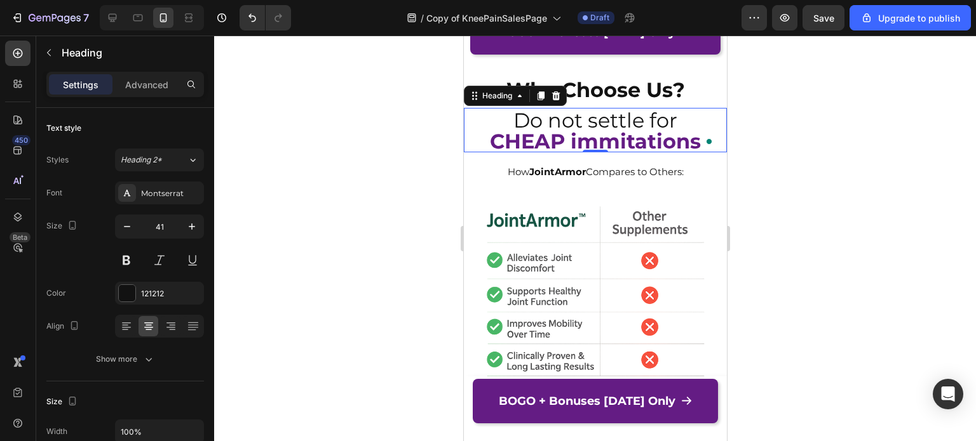
click at [874, 181] on div at bounding box center [595, 239] width 762 height 406
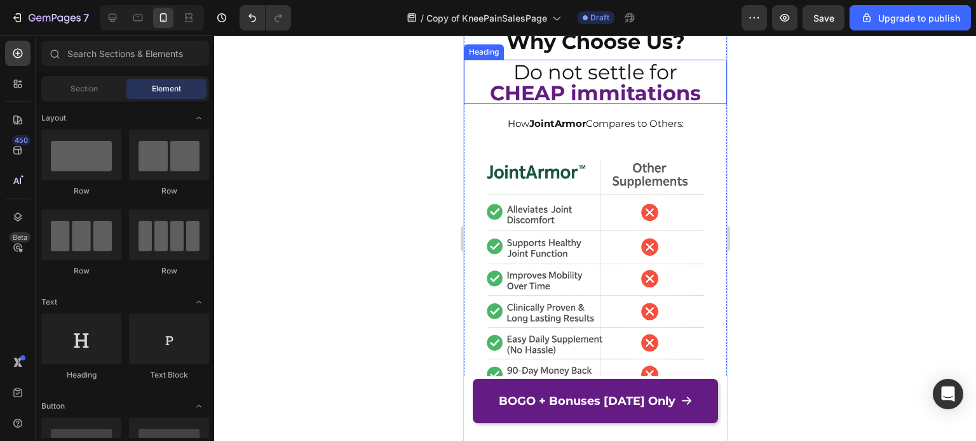
scroll to position [5584, 0]
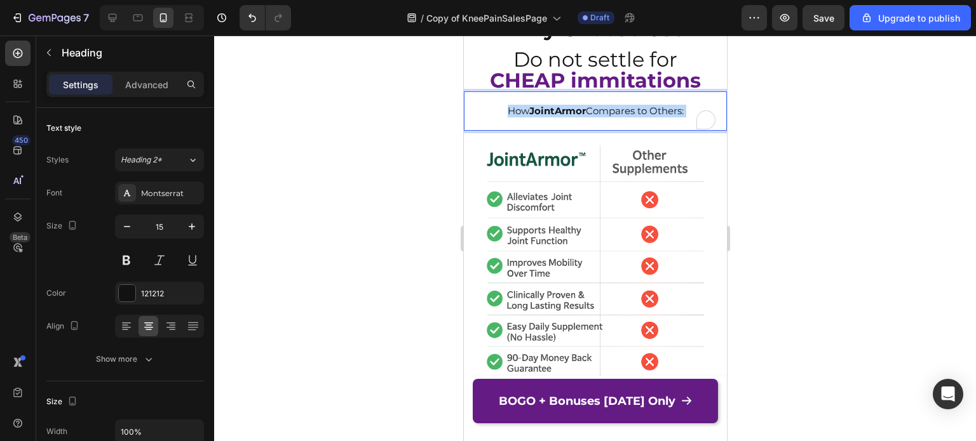
click at [595, 117] on span "How JointArmor Compares to Others:" at bounding box center [595, 111] width 176 height 12
copy p "How JointArmor Compares to Others:"
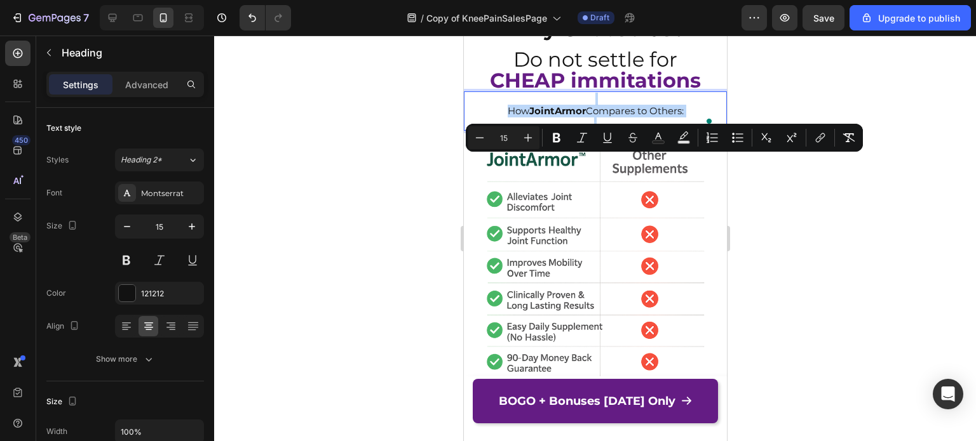
click at [532, 117] on strong "JointArmor" at bounding box center [556, 111] width 57 height 12
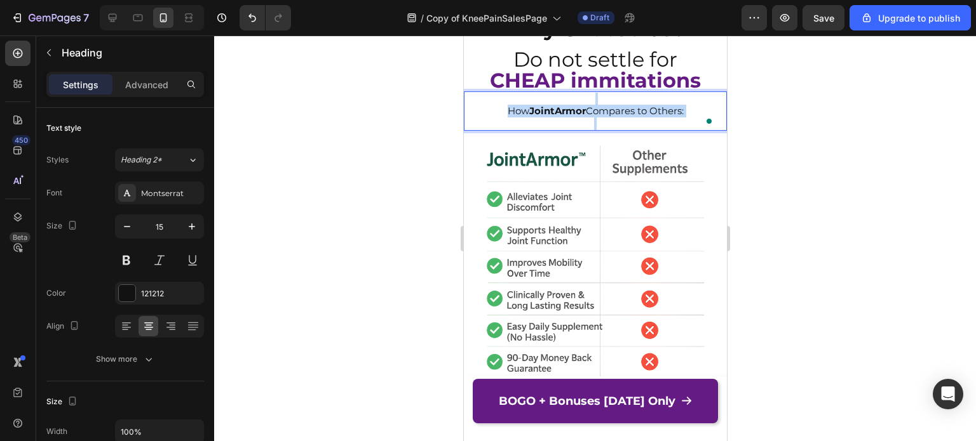
click at [532, 117] on strong "JointArmor" at bounding box center [556, 111] width 57 height 12
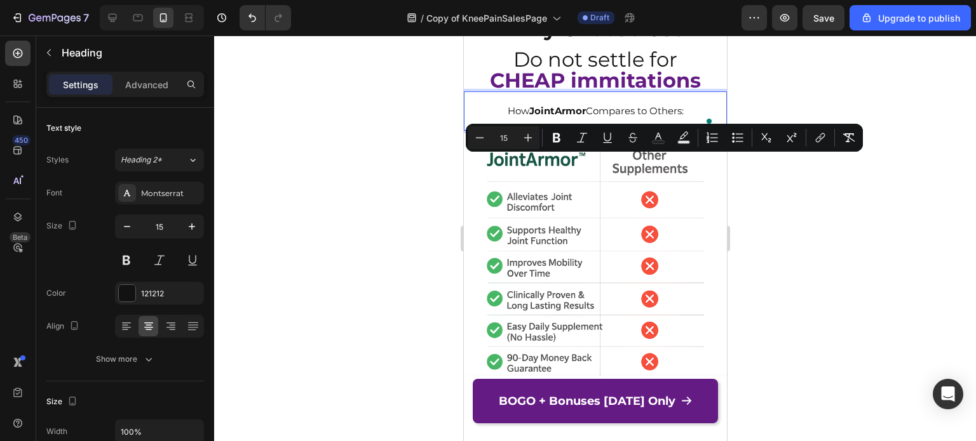
click at [553, 117] on strong "JointArmor" at bounding box center [556, 111] width 57 height 12
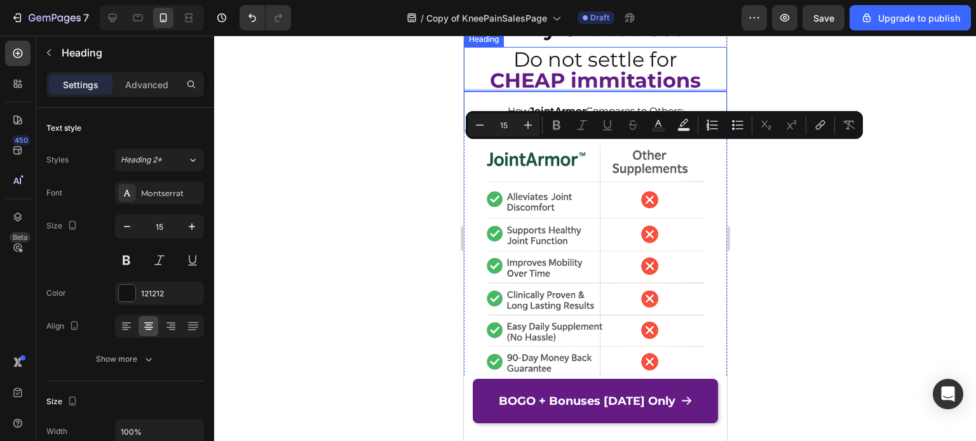
drag, startPoint x: 498, startPoint y: 159, endPoint x: 498, endPoint y: 131, distance: 27.9
click at [507, 117] on span "How JointArmor Compares to Others:" at bounding box center [595, 111] width 176 height 12
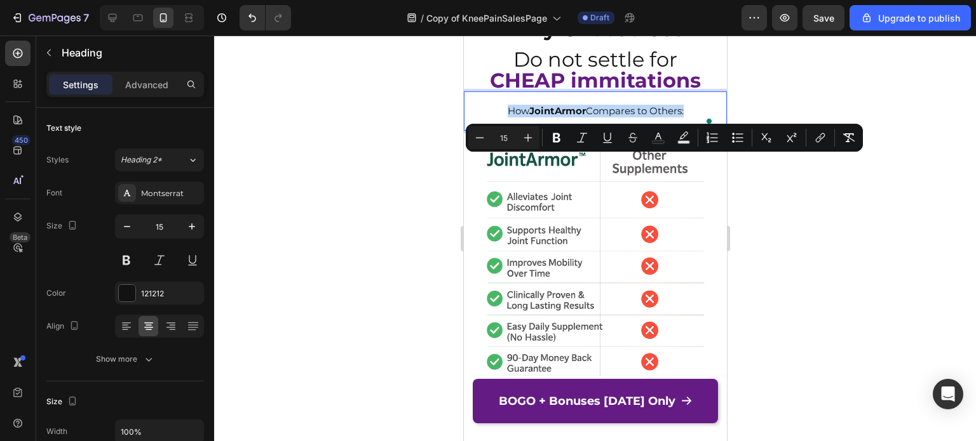
drag, startPoint x: 499, startPoint y: 161, endPoint x: 680, endPoint y: 163, distance: 181.7
click at [680, 130] on p "How JointArmor Compares to Others:" at bounding box center [594, 111] width 260 height 37
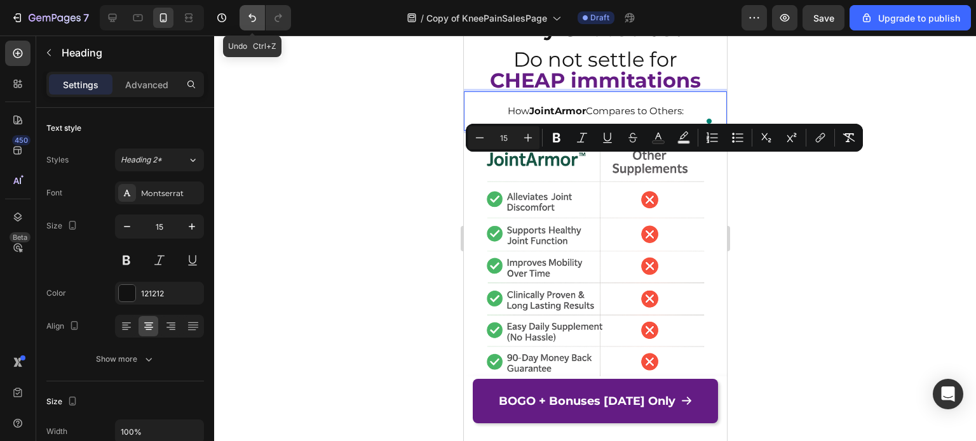
click at [256, 13] on icon "Undo/Redo" at bounding box center [252, 17] width 13 height 13
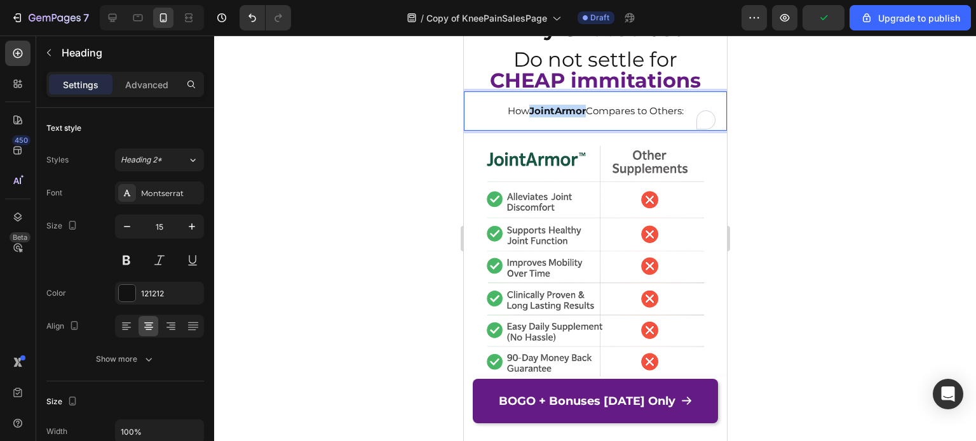
click at [558, 117] on strong "JointArmor" at bounding box center [556, 111] width 57 height 12
click at [674, 117] on span "How JointArmor Compares to Others:" at bounding box center [595, 111] width 176 height 12
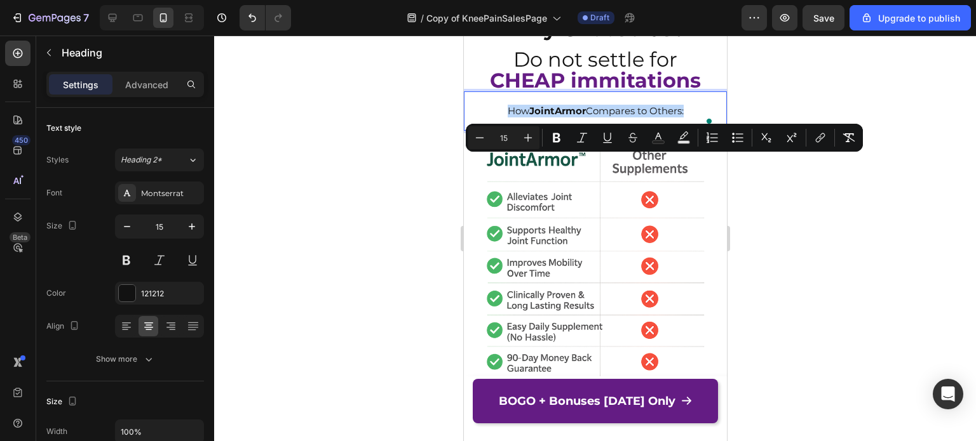
drag, startPoint x: 680, startPoint y: 161, endPoint x: 497, endPoint y: 161, distance: 183.6
click at [497, 130] on p "How JointArmor Compares to Others:" at bounding box center [594, 111] width 260 height 37
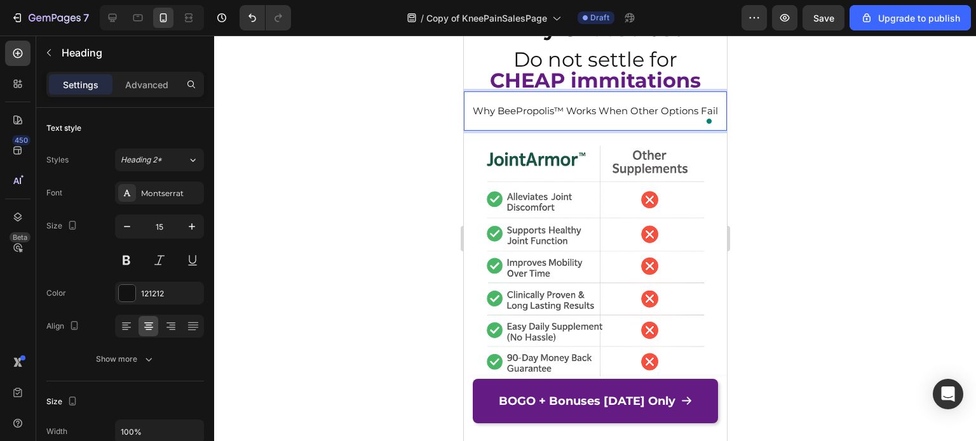
click at [593, 117] on span "Why BeePropolis™ Works When Other Options Fail" at bounding box center [594, 111] width 245 height 12
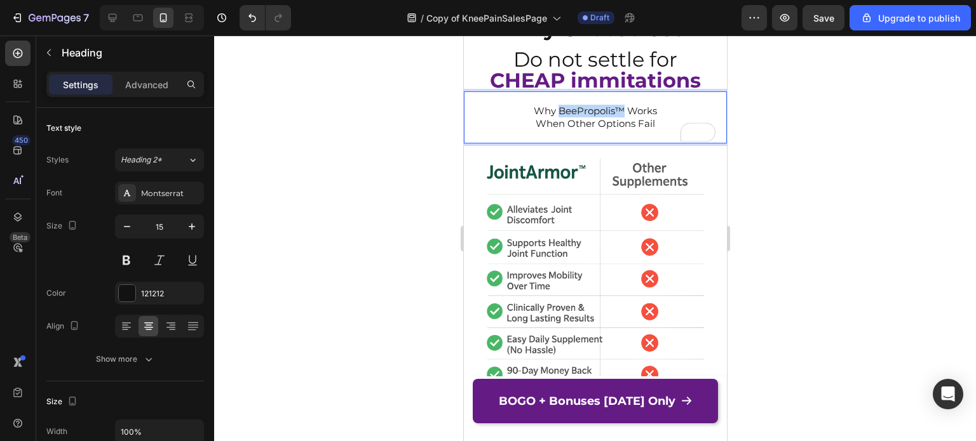
drag, startPoint x: 552, startPoint y: 160, endPoint x: 618, endPoint y: 161, distance: 66.1
click at [618, 117] on span "Why BeePropolis™ Works" at bounding box center [594, 111] width 123 height 12
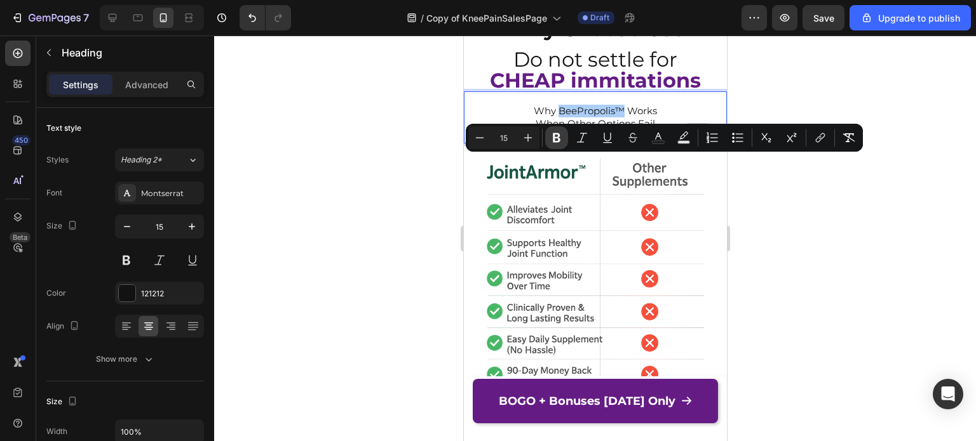
click at [551, 147] on button "Bold" at bounding box center [556, 137] width 23 height 23
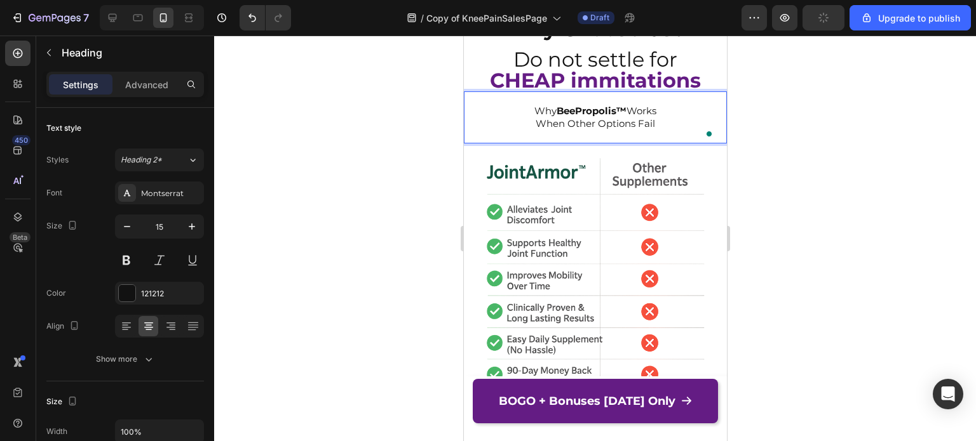
click at [649, 142] on p "⁠⁠⁠⁠⁠⁠⁠ Why BeePropolis™ Works When Other Options Fail" at bounding box center [594, 118] width 260 height 50
click at [668, 142] on p "Why BeePropolis™ Works When Other Options Fail" at bounding box center [594, 118] width 260 height 50
click at [783, 162] on div at bounding box center [595, 239] width 762 height 406
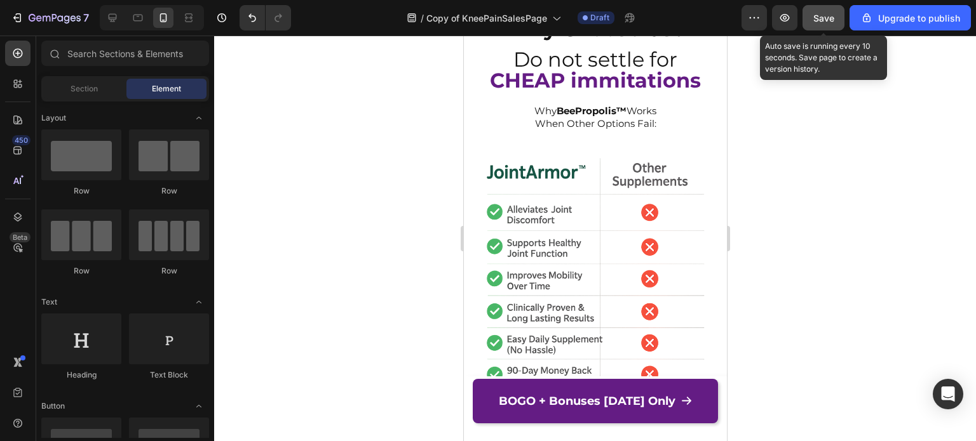
click at [823, 25] on button "Save" at bounding box center [823, 17] width 42 height 25
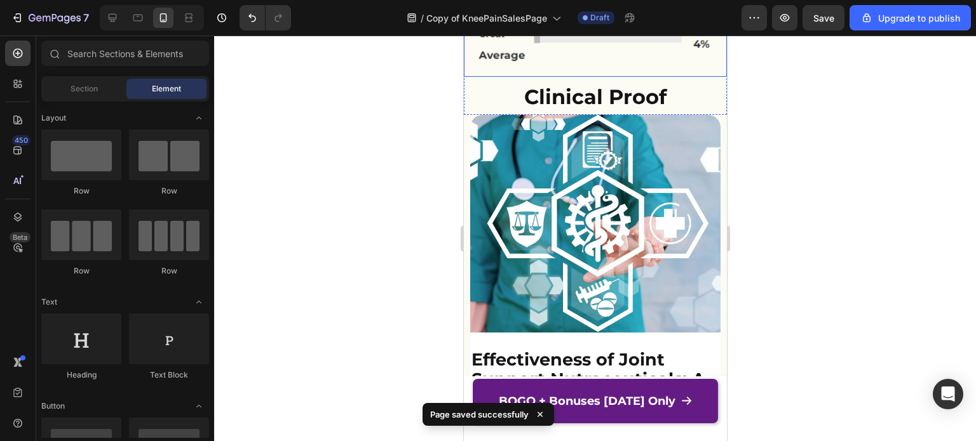
scroll to position [6193, 0]
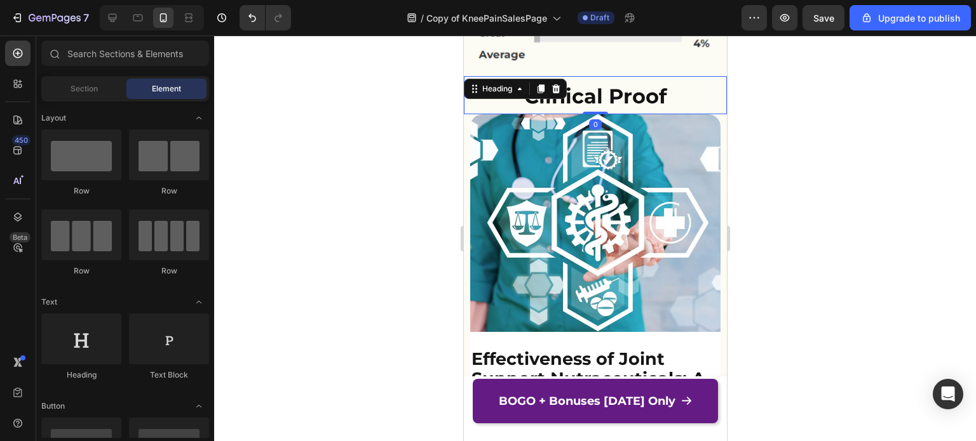
click at [608, 84] on strong "Clinical Proof" at bounding box center [594, 96] width 142 height 25
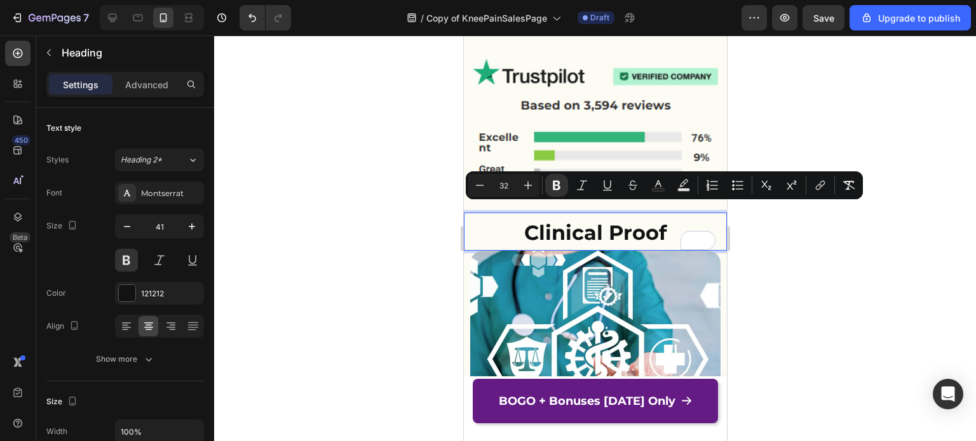
scroll to position [6056, 0]
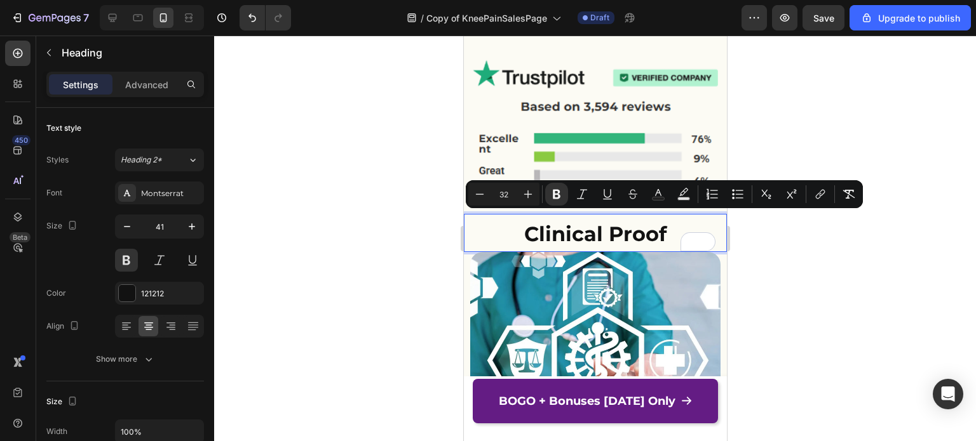
click at [574, 222] on strong "Clinical Proof" at bounding box center [594, 234] width 142 height 25
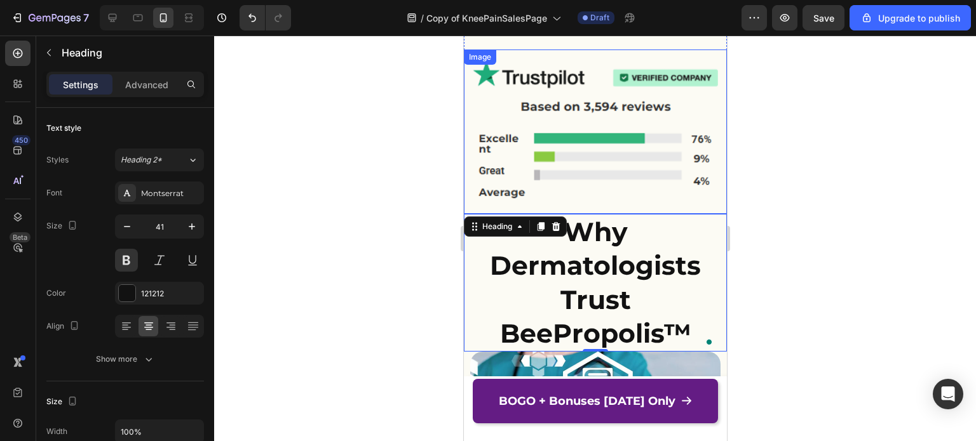
click at [423, 215] on div at bounding box center [595, 239] width 762 height 406
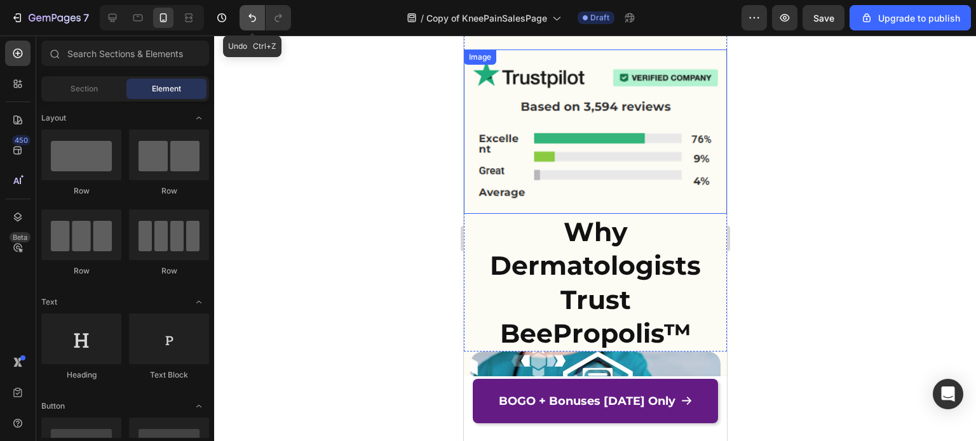
click at [247, 17] on icon "Undo/Redo" at bounding box center [252, 17] width 13 height 13
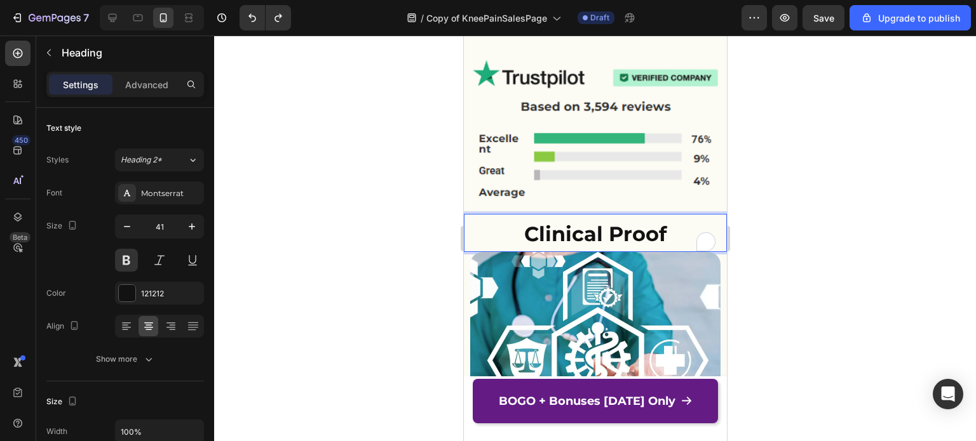
click at [593, 223] on strong "Clinical Proof" at bounding box center [594, 234] width 142 height 25
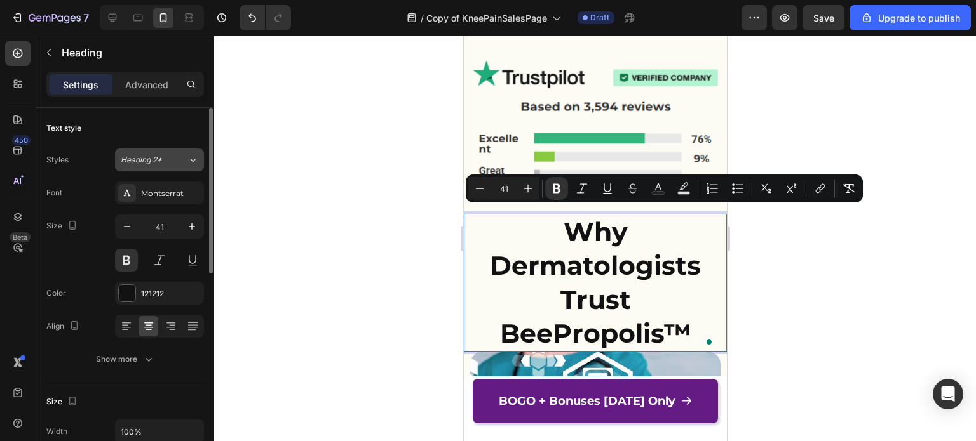
click at [163, 168] on button "Heading 2*" at bounding box center [159, 160] width 89 height 23
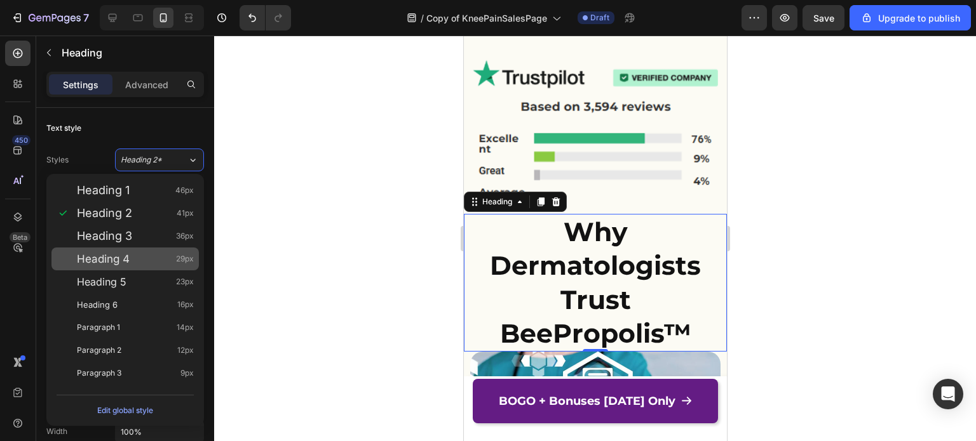
click at [138, 269] on div "Heading 4 29px" at bounding box center [124, 259] width 147 height 23
type input "29"
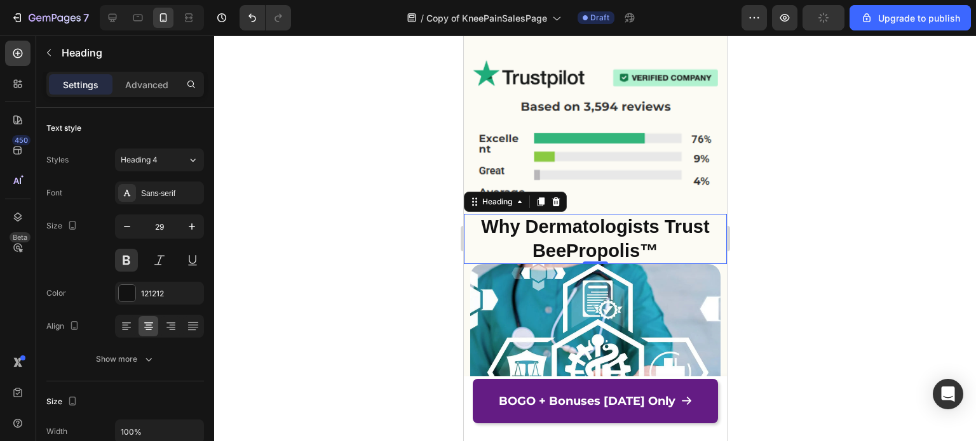
click at [775, 286] on div at bounding box center [595, 239] width 762 height 406
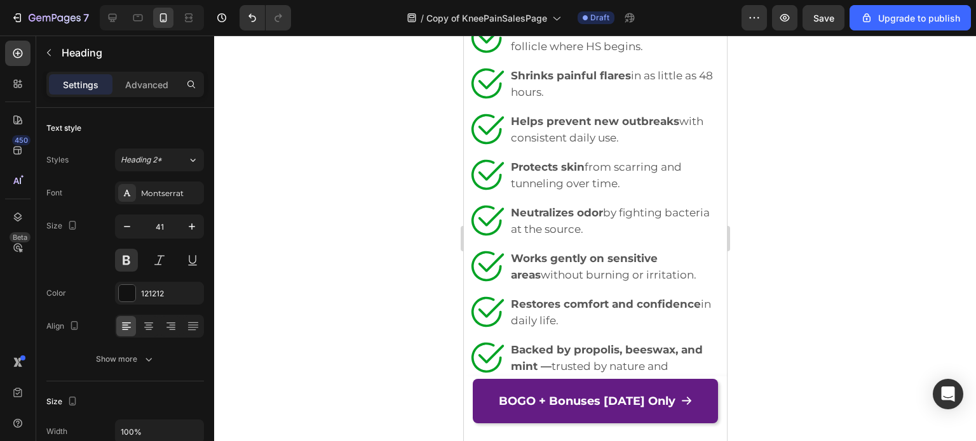
scroll to position [5063, 0]
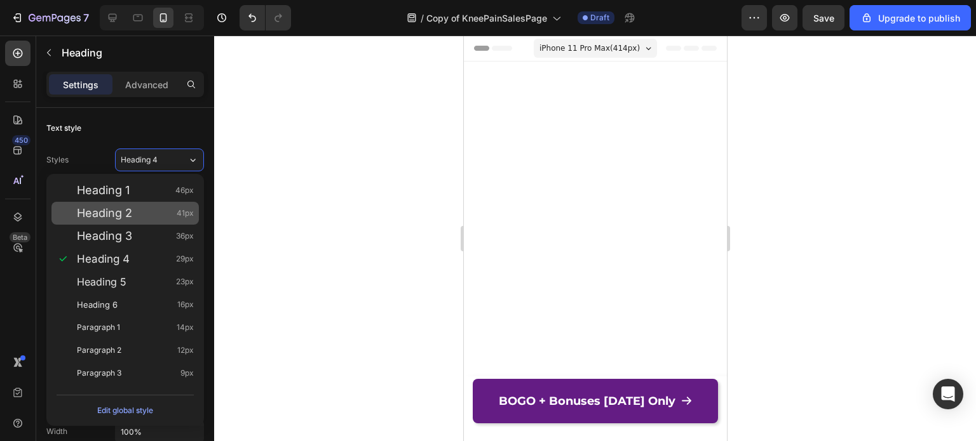
scroll to position [6173, 0]
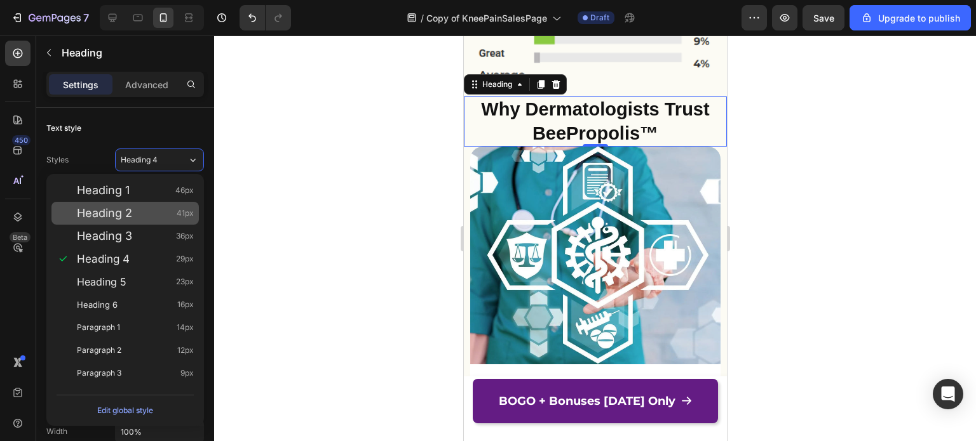
click at [154, 216] on div "Heading 2 41px" at bounding box center [135, 213] width 117 height 13
type input "41"
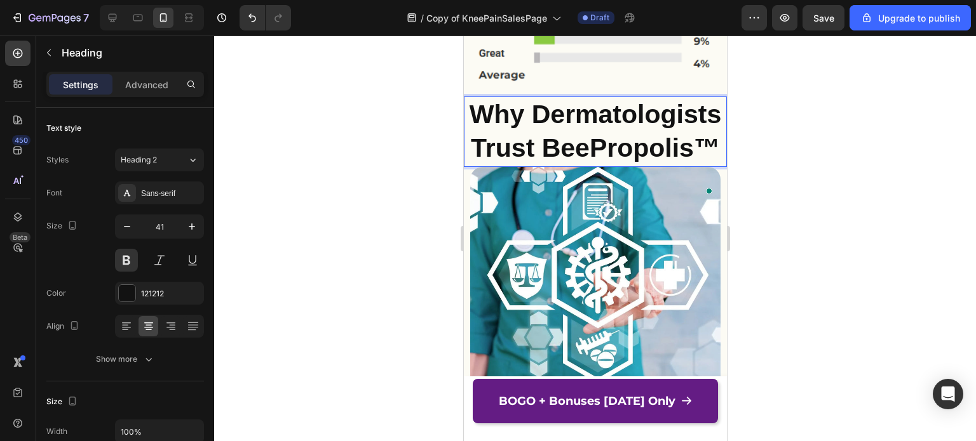
click at [499, 159] on p "Why Dermatologists Trust BeePropolis™" at bounding box center [594, 132] width 260 height 68
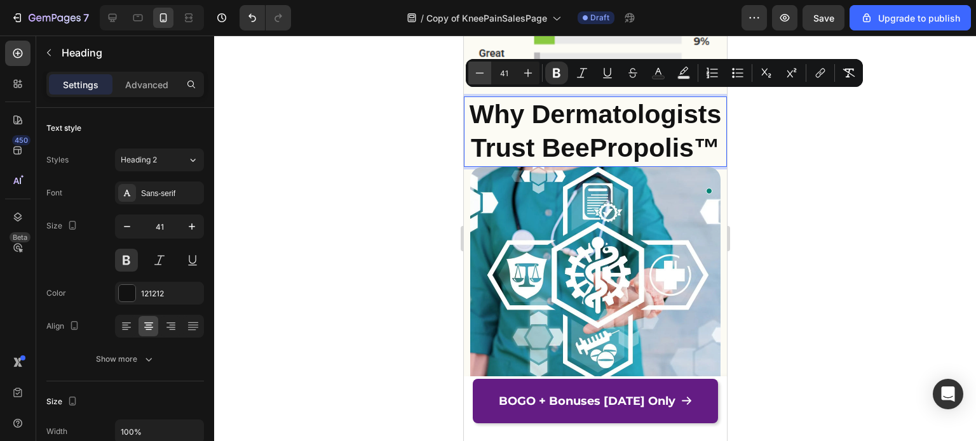
click at [487, 68] on button "Minus" at bounding box center [479, 73] width 23 height 23
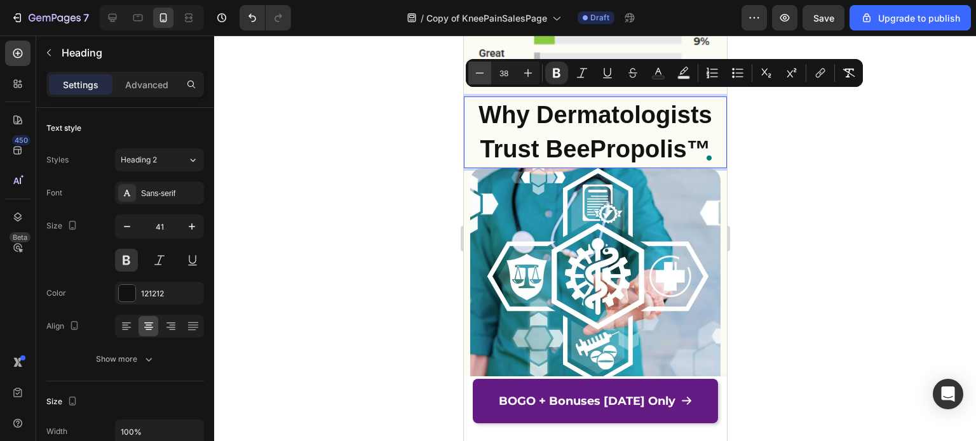
click at [487, 68] on button "Minus" at bounding box center [479, 73] width 23 height 23
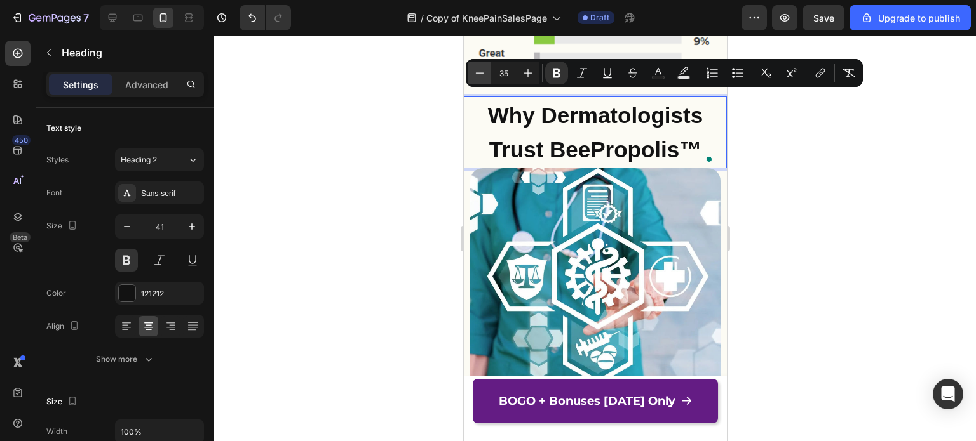
click at [487, 68] on button "Minus" at bounding box center [479, 73] width 23 height 23
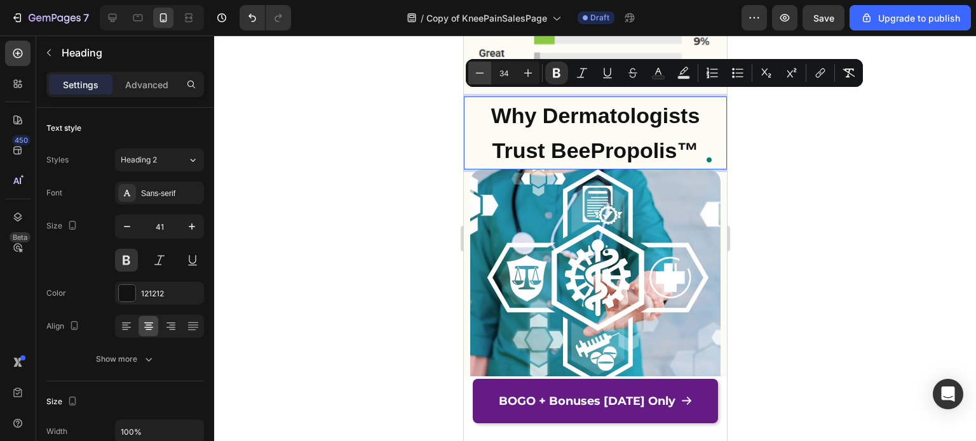
click at [487, 68] on button "Minus" at bounding box center [479, 73] width 23 height 23
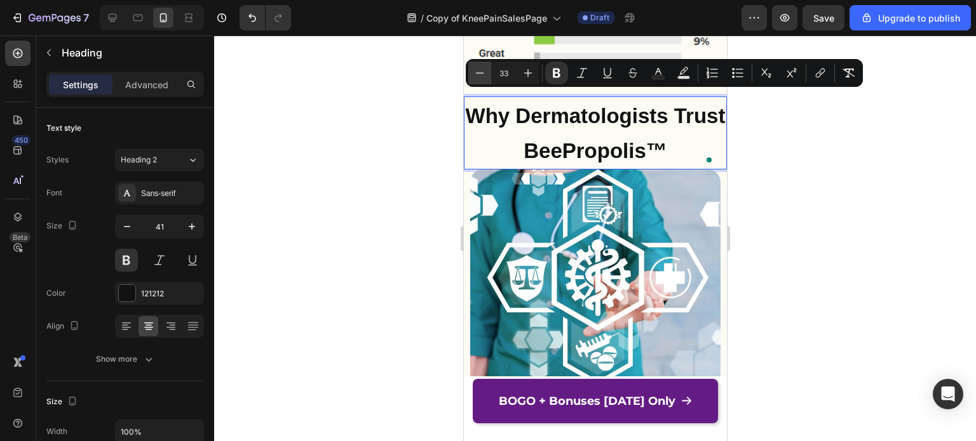
click at [487, 68] on button "Minus" at bounding box center [479, 73] width 23 height 23
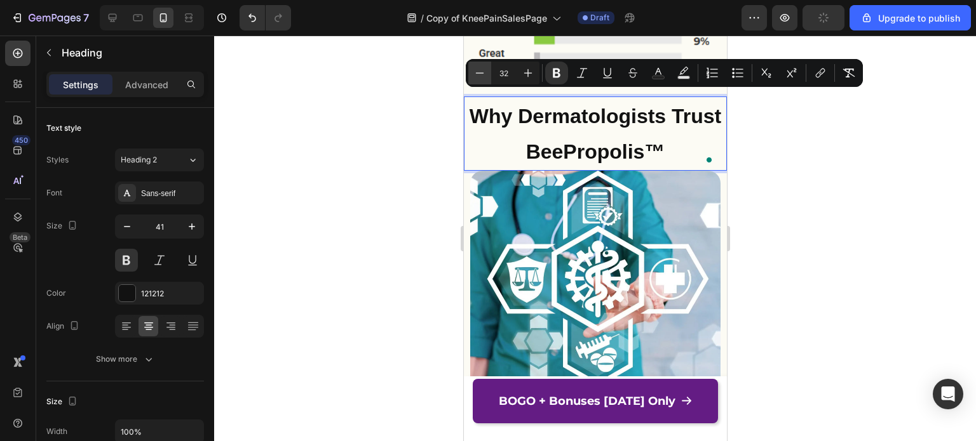
click at [487, 68] on button "Minus" at bounding box center [479, 73] width 23 height 23
click at [527, 77] on icon "Editor contextual toolbar" at bounding box center [527, 73] width 13 height 13
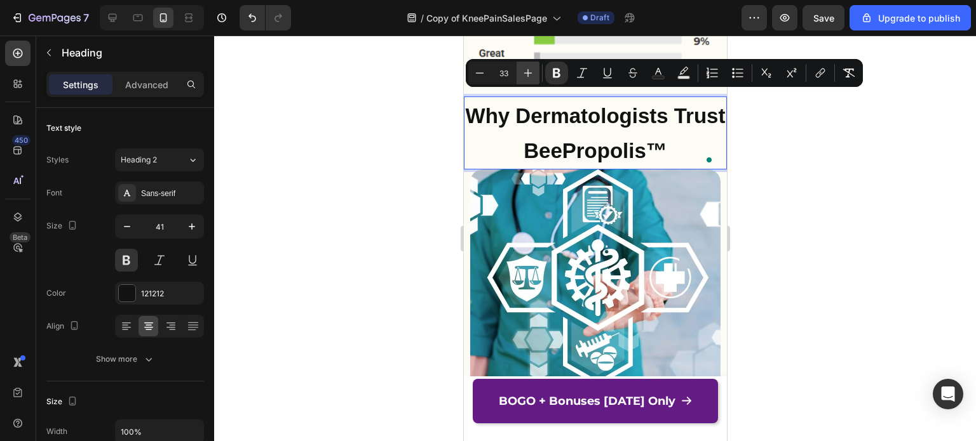
click at [527, 77] on icon "Editor contextual toolbar" at bounding box center [527, 73] width 13 height 13
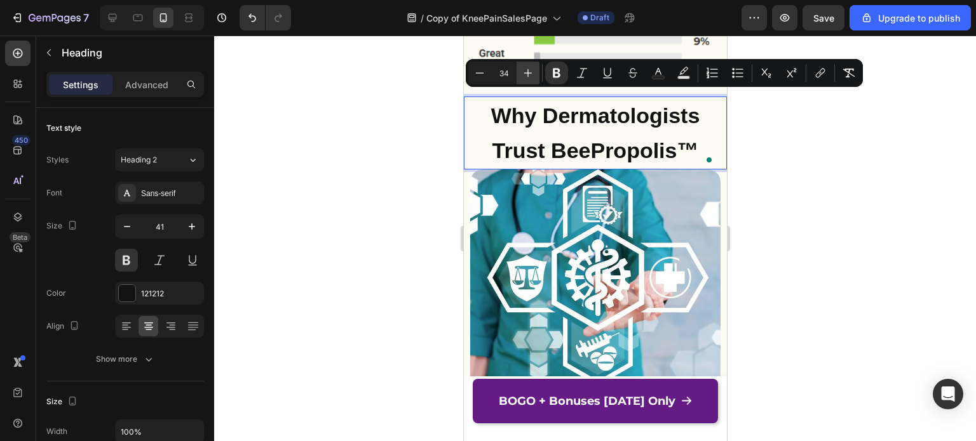
click at [527, 77] on icon "Editor contextual toolbar" at bounding box center [527, 73] width 13 height 13
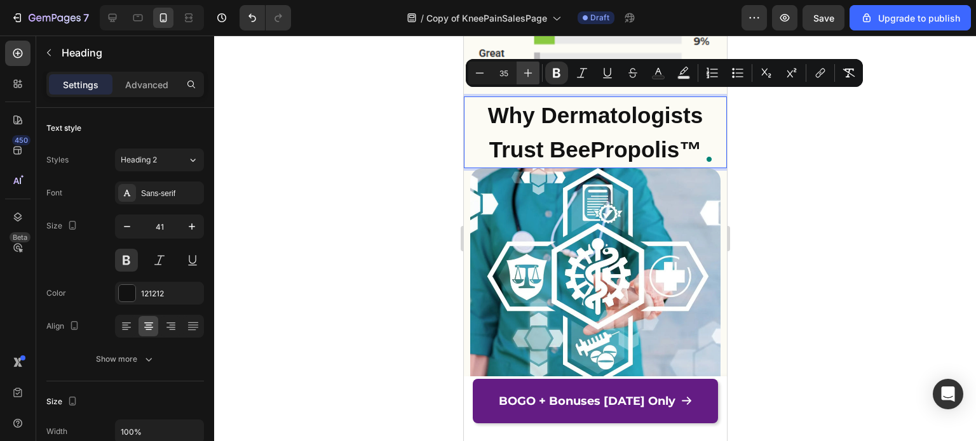
click at [527, 77] on icon "Editor contextual toolbar" at bounding box center [527, 73] width 13 height 13
type input "38"
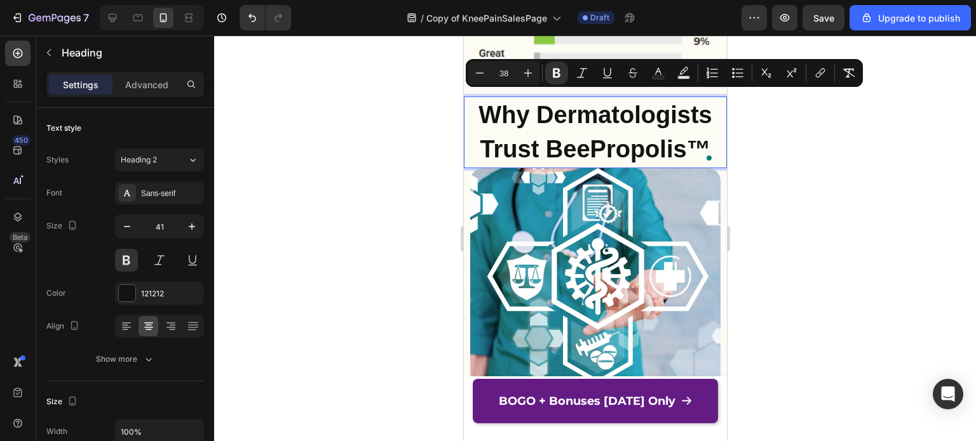
click at [783, 181] on div at bounding box center [595, 239] width 762 height 406
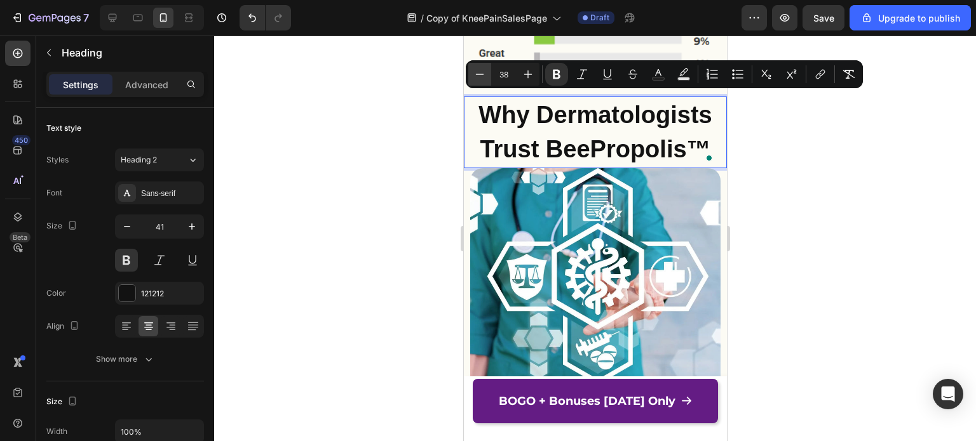
click at [490, 76] on button "Minus" at bounding box center [479, 74] width 23 height 23
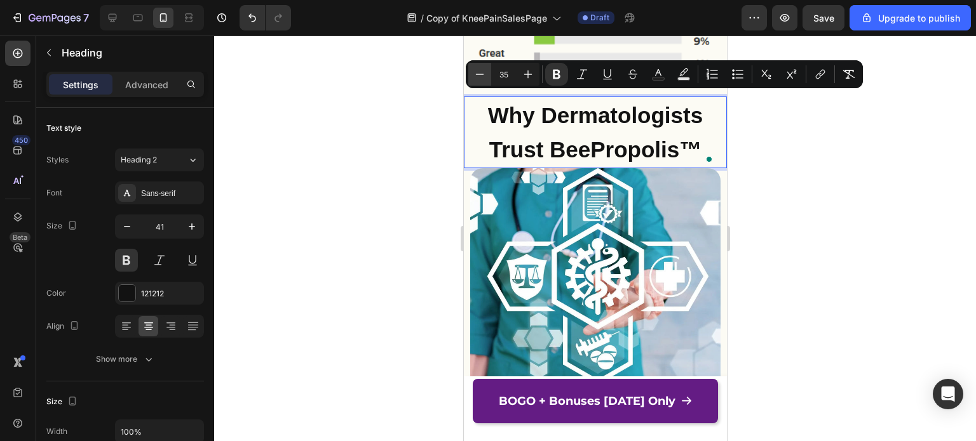
click at [490, 76] on button "Minus" at bounding box center [479, 74] width 23 height 23
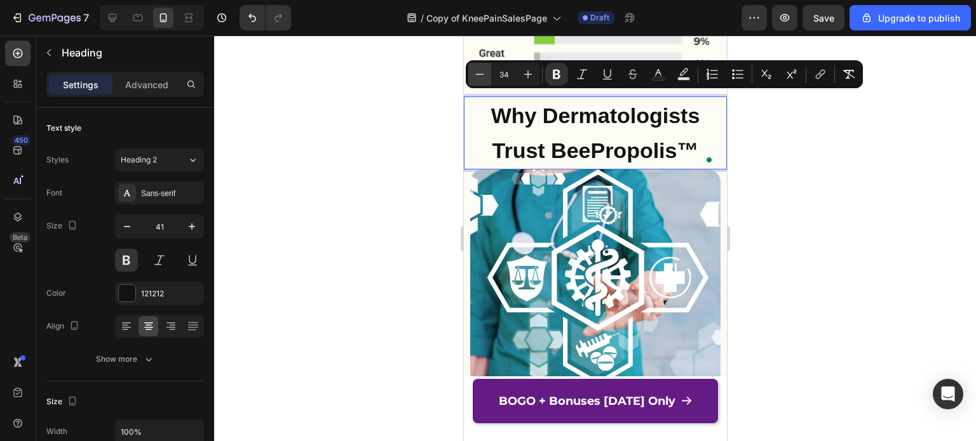
click at [490, 76] on button "Minus" at bounding box center [479, 74] width 23 height 23
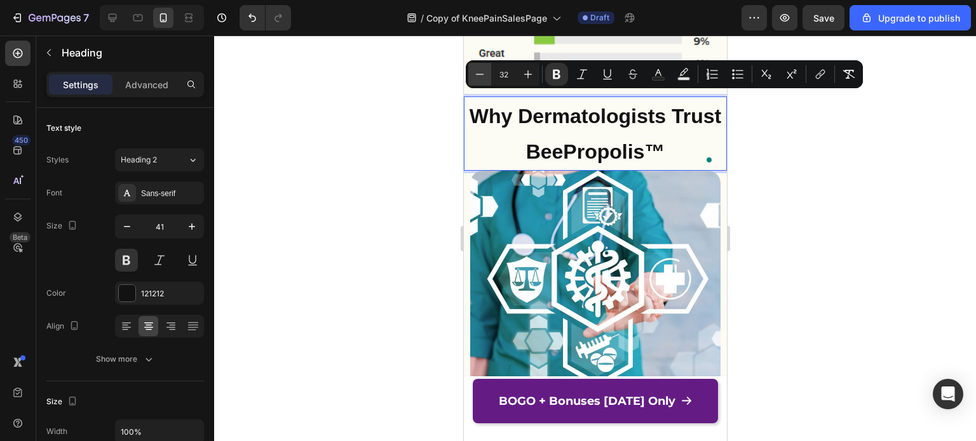
click at [490, 76] on button "Minus" at bounding box center [479, 74] width 23 height 23
type input "30"
click at [807, 189] on div at bounding box center [595, 239] width 762 height 406
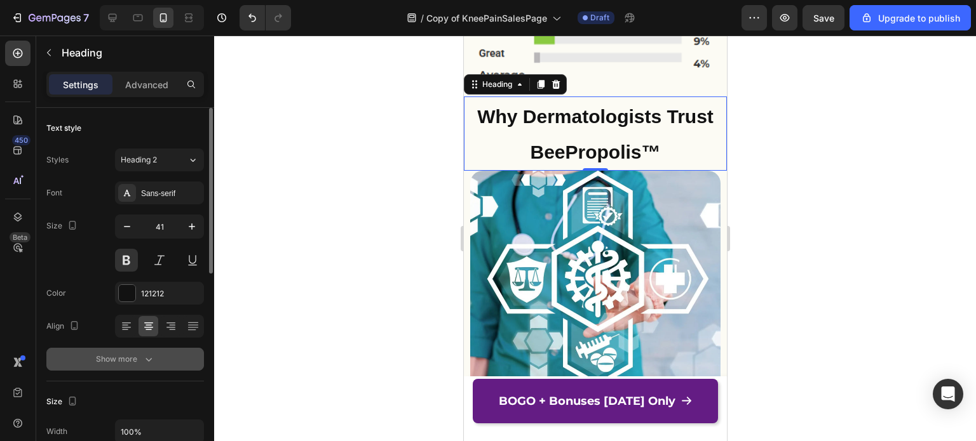
click at [147, 359] on icon "button" at bounding box center [148, 360] width 6 height 4
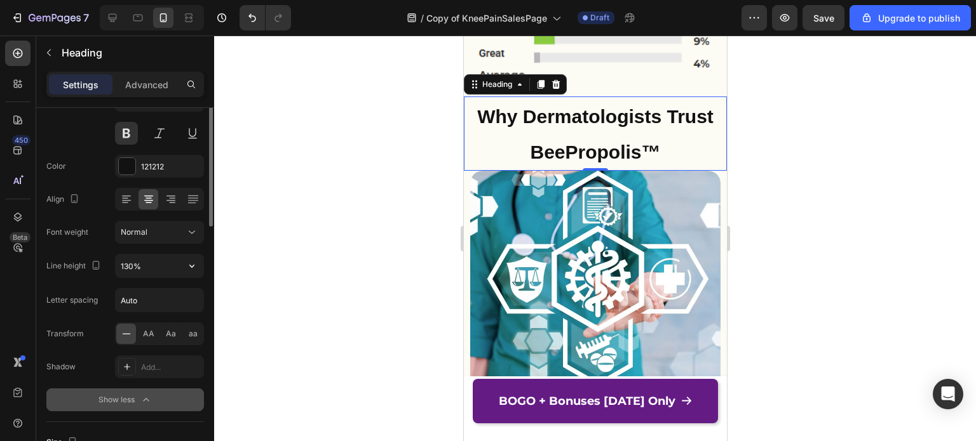
scroll to position [128, 0]
click at [133, 274] on input "130%" at bounding box center [160, 265] width 88 height 23
click at [198, 265] on icon "button" at bounding box center [191, 265] width 13 height 13
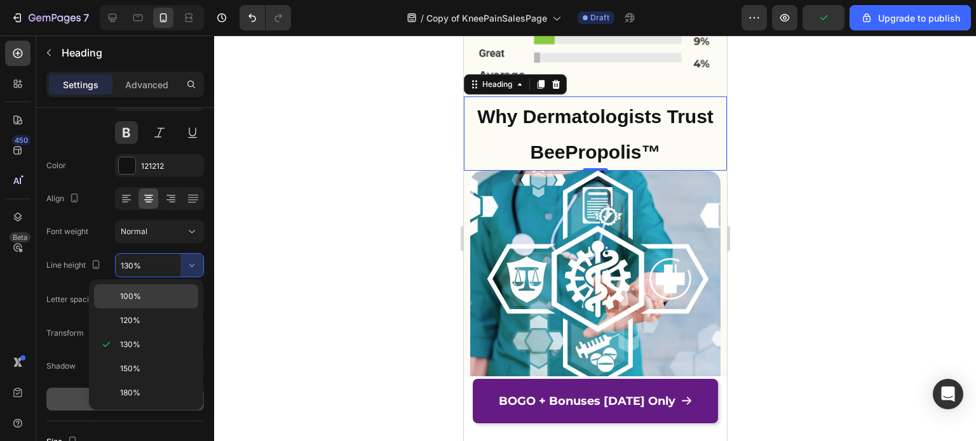
click at [148, 300] on p "100%" at bounding box center [156, 296] width 72 height 11
type input "100%"
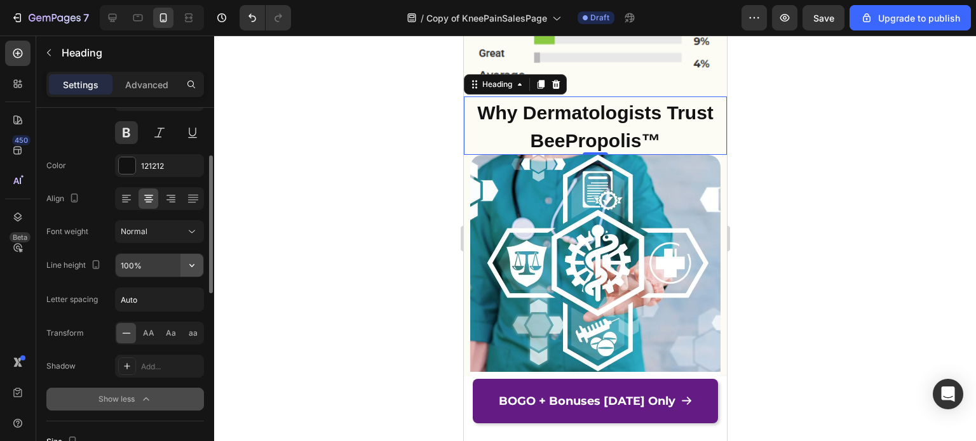
click at [188, 270] on icon "button" at bounding box center [191, 265] width 13 height 13
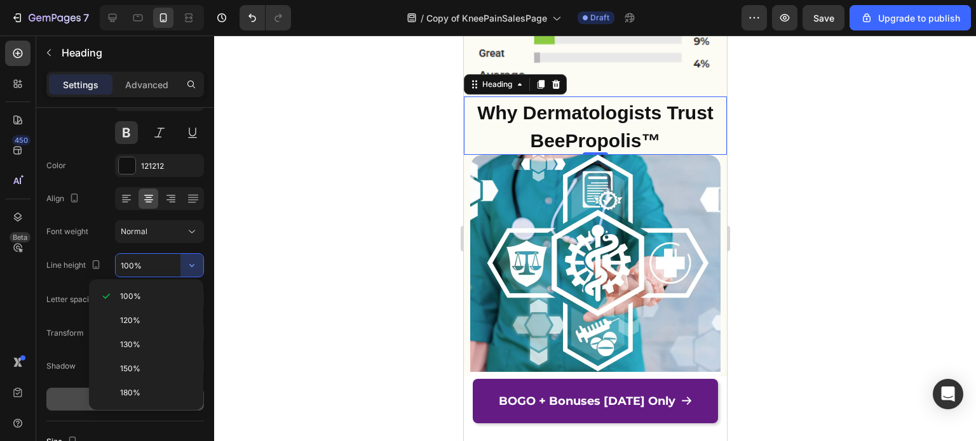
click at [292, 236] on div at bounding box center [595, 239] width 762 height 406
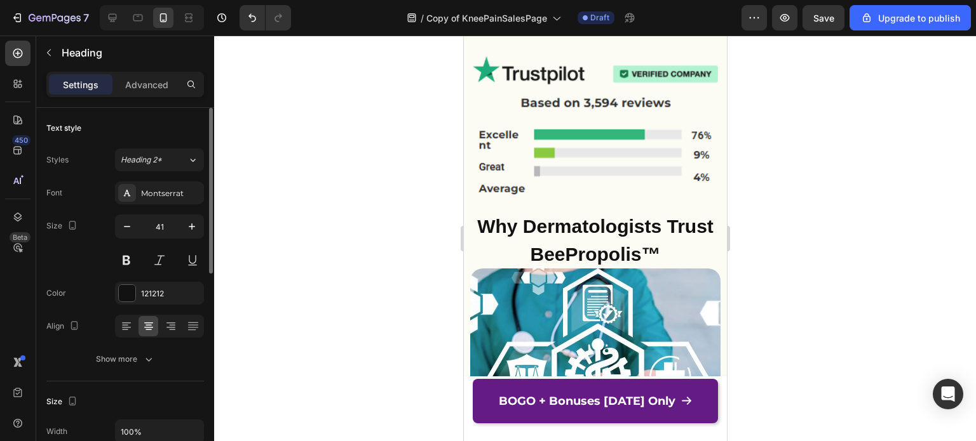
scroll to position [6204, 0]
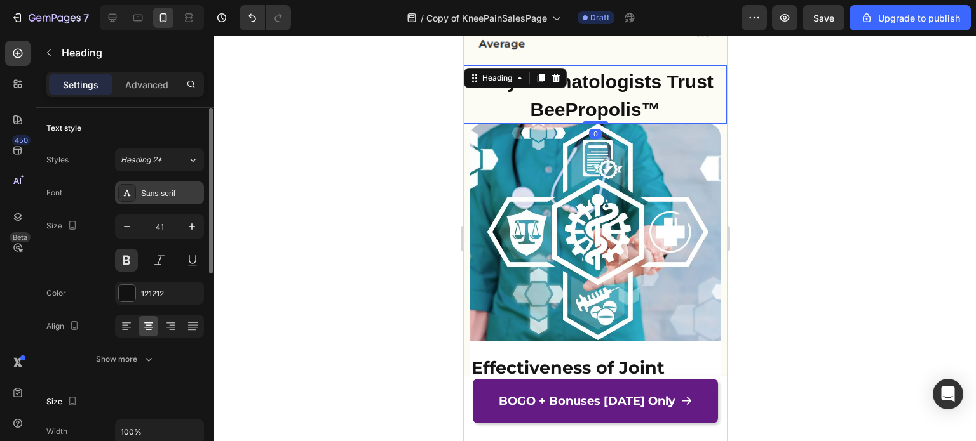
click at [163, 188] on div "Sans-serif" at bounding box center [171, 193] width 60 height 11
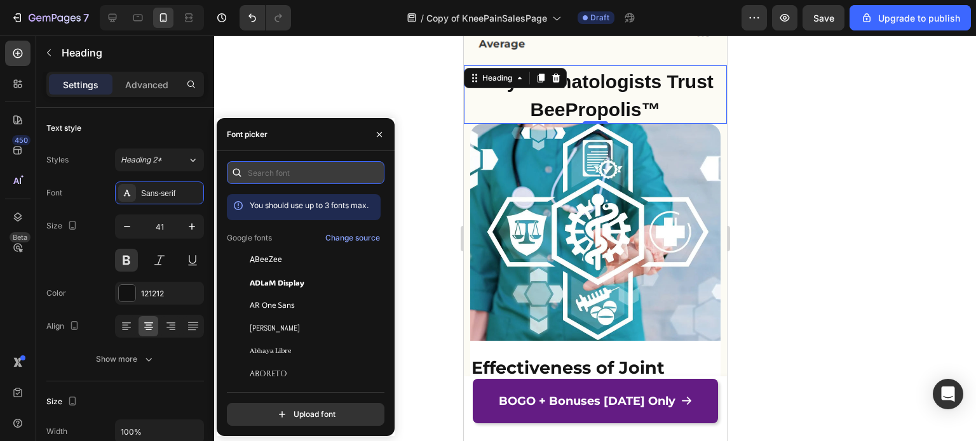
click at [259, 171] on input "text" at bounding box center [306, 172] width 158 height 23
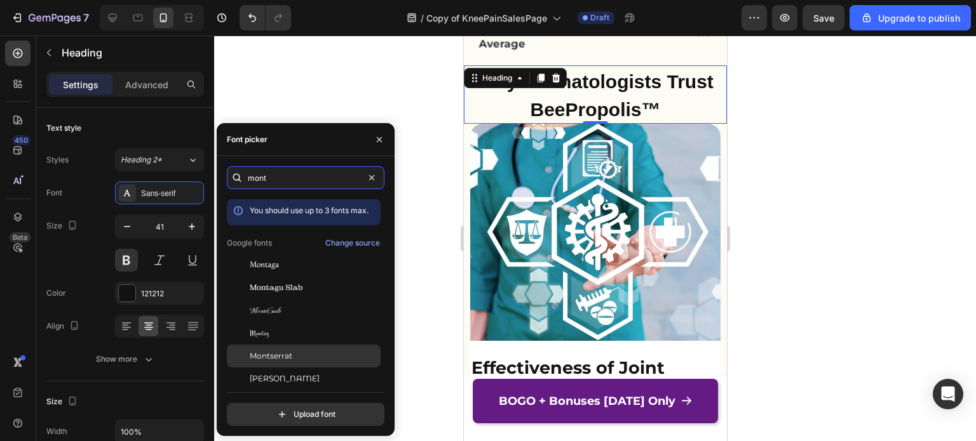
type input "mont"
click at [285, 353] on span "Montserrat" at bounding box center [271, 356] width 43 height 11
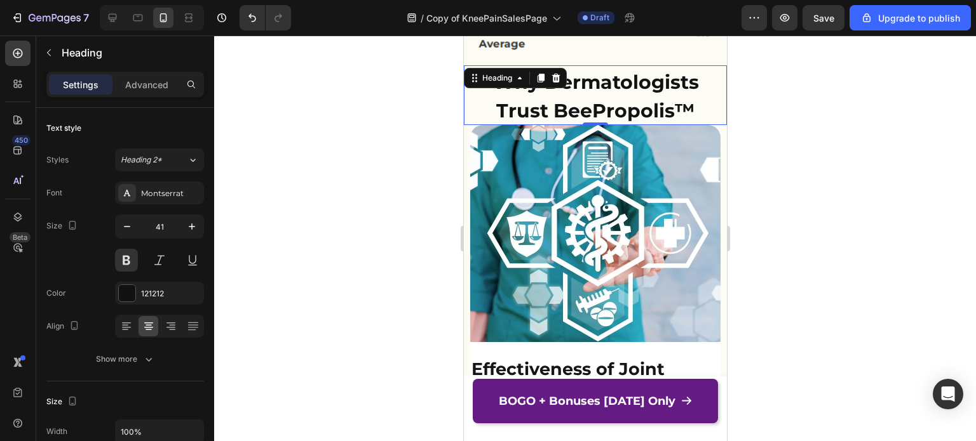
click at [749, 146] on div at bounding box center [595, 239] width 762 height 406
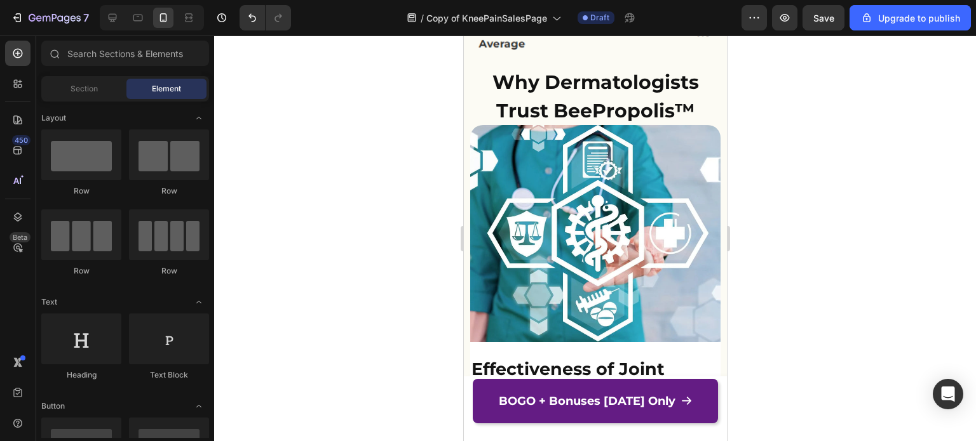
click at [749, 146] on div at bounding box center [595, 239] width 762 height 406
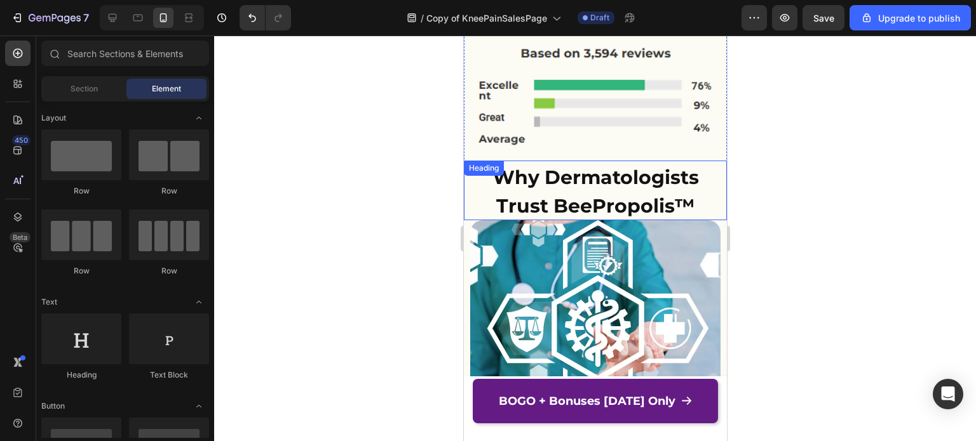
scroll to position [5965, 0]
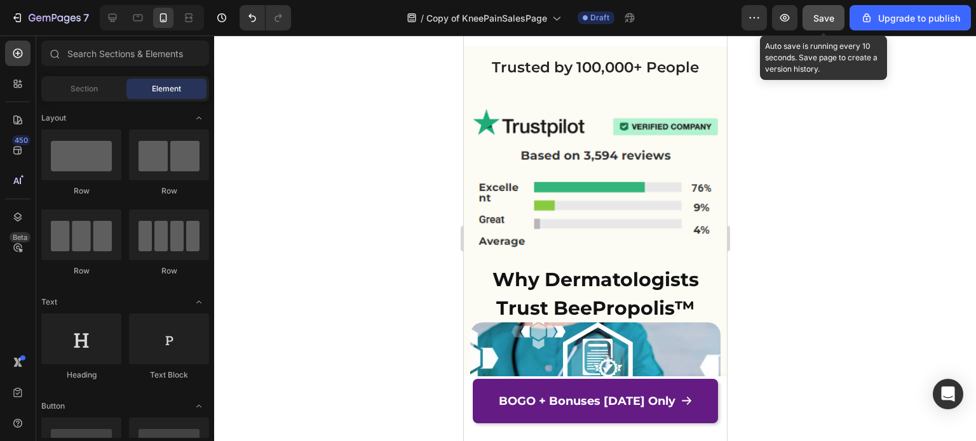
click at [826, 19] on span "Save" at bounding box center [823, 18] width 21 height 11
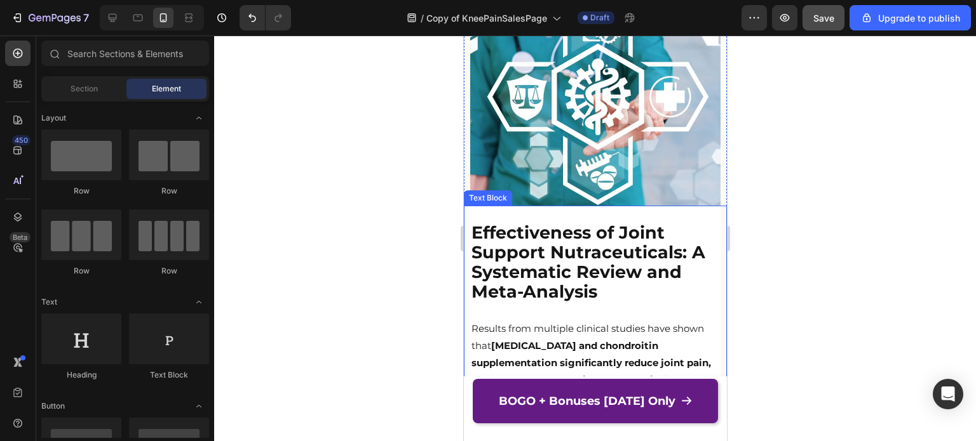
scroll to position [6440, 0]
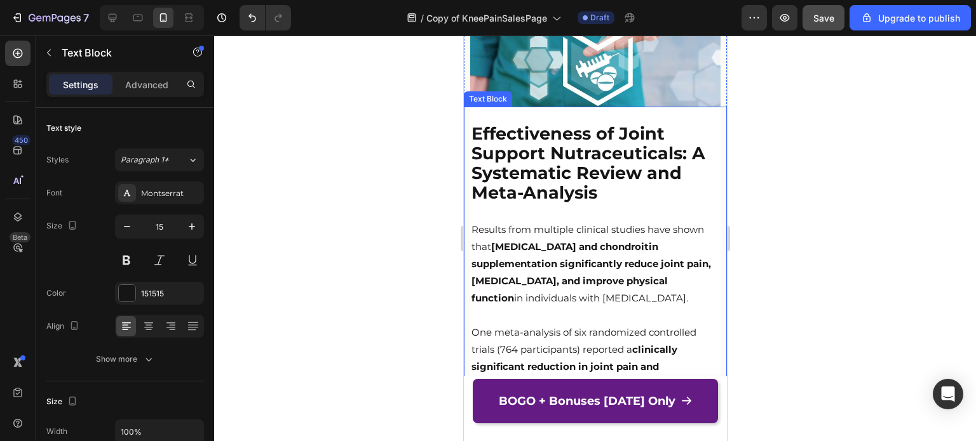
click at [552, 221] on p "Results from multiple clinical studies have shown that glucosamine and chondroi…" at bounding box center [595, 264] width 248 height 86
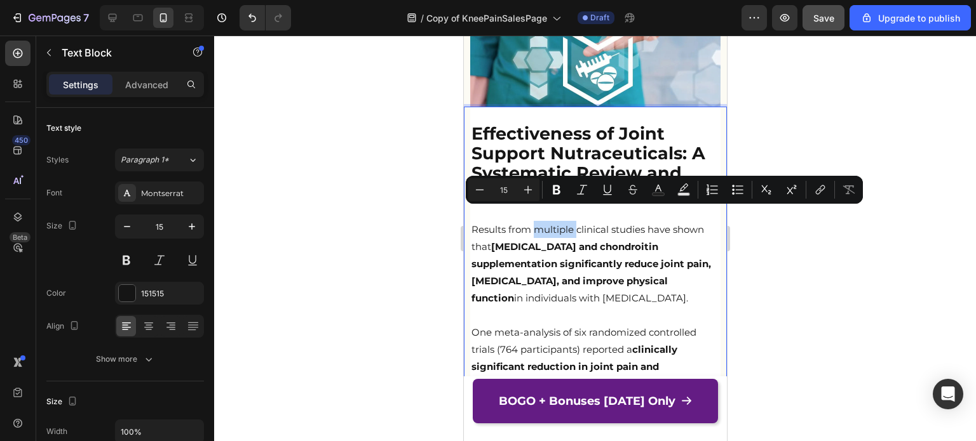
type input "27"
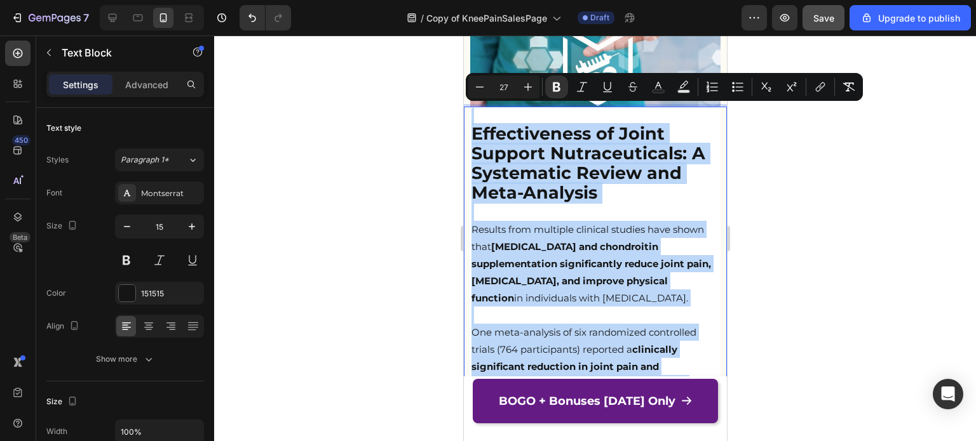
copy div "Effectiveness of Joint Support Nutraceuticals: A Systematic Review and Meta-Ana…"
click at [587, 123] on strong "Effectiveness of Joint Support Nutraceuticals: A Systematic Review and Meta-Ana…" at bounding box center [588, 163] width 234 height 80
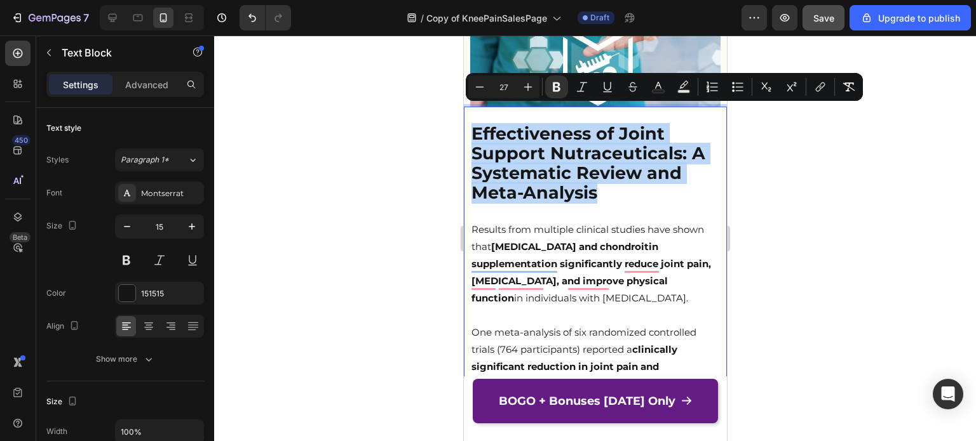
drag, startPoint x: 605, startPoint y: 176, endPoint x: 474, endPoint y: 112, distance: 145.2
click at [474, 125] on p "Effectiveness of Joint Support Nutraceuticals: A Systematic Review and Meta-Ana…" at bounding box center [595, 164] width 248 height 79
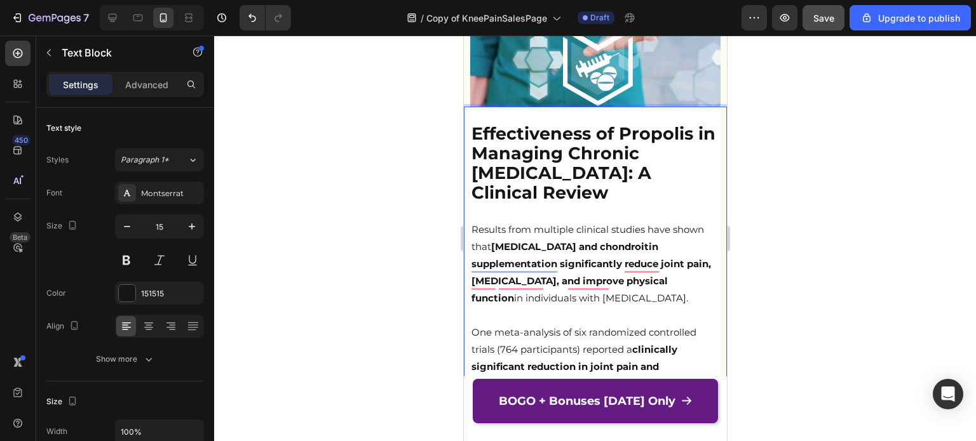
click at [549, 204] on p "Rich Text Editor. Editing area: main" at bounding box center [595, 212] width 248 height 17
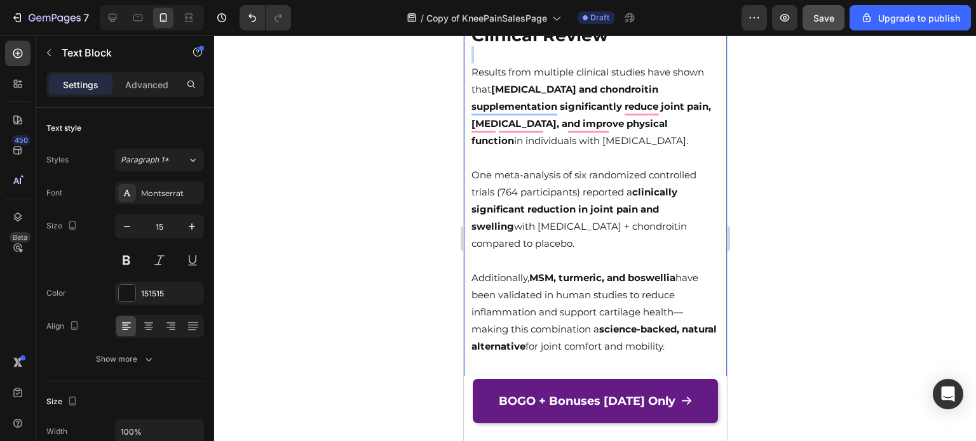
scroll to position [6595, 0]
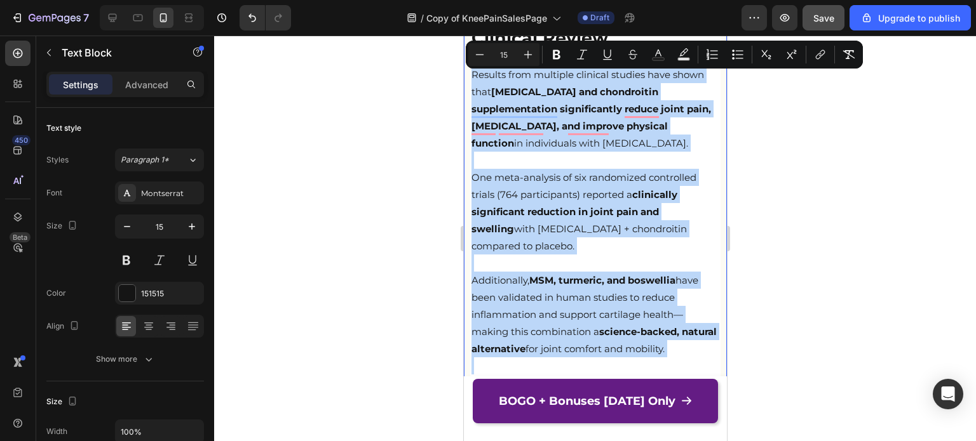
drag, startPoint x: 469, startPoint y: 214, endPoint x: 678, endPoint y: 350, distance: 249.3
click at [678, 350] on div "Effectiveness of Propolis in Managing Chronic Skin Inflammation: A Clinical Rev…" at bounding box center [594, 190] width 250 height 476
click at [508, 169] on p "One meta-analysis of six randomized controlled trials (764 participants) report…" at bounding box center [595, 212] width 248 height 86
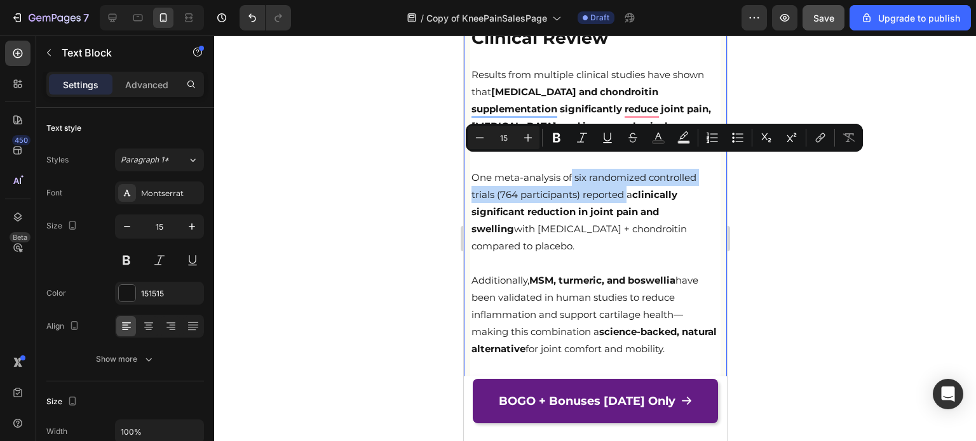
drag, startPoint x: 570, startPoint y: 161, endPoint x: 628, endPoint y: 182, distance: 60.9
click at [628, 182] on p "One meta-analysis of six randomized controlled trials (764 participants) report…" at bounding box center [595, 212] width 248 height 86
copy p "six randomized controlled trials (764 participants) reported"
click at [676, 216] on p "One meta-analysis of six randomized controlled trials (764 participants) report…" at bounding box center [595, 212] width 248 height 86
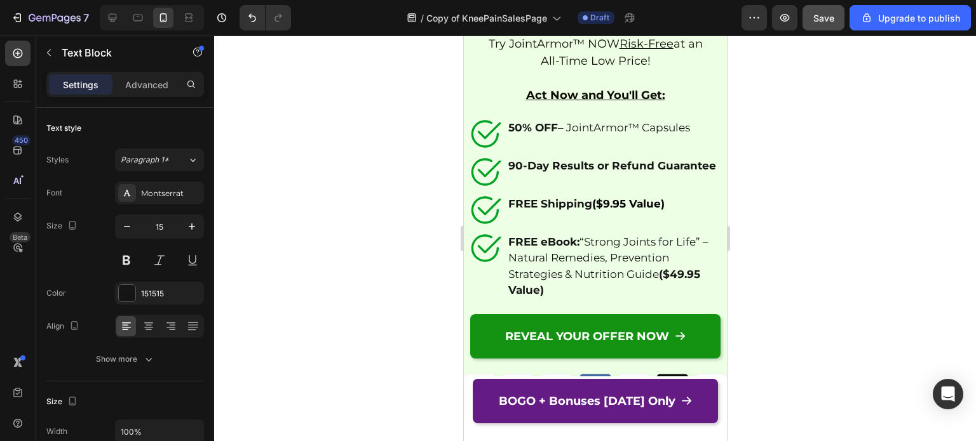
scroll to position [9271, 0]
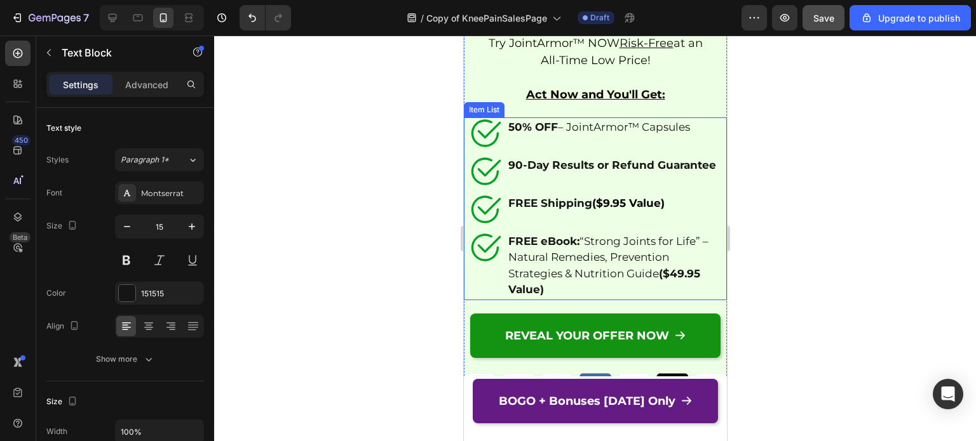
click at [519, 159] on strong "90-Day Results or Refund Guarantee" at bounding box center [611, 165] width 208 height 13
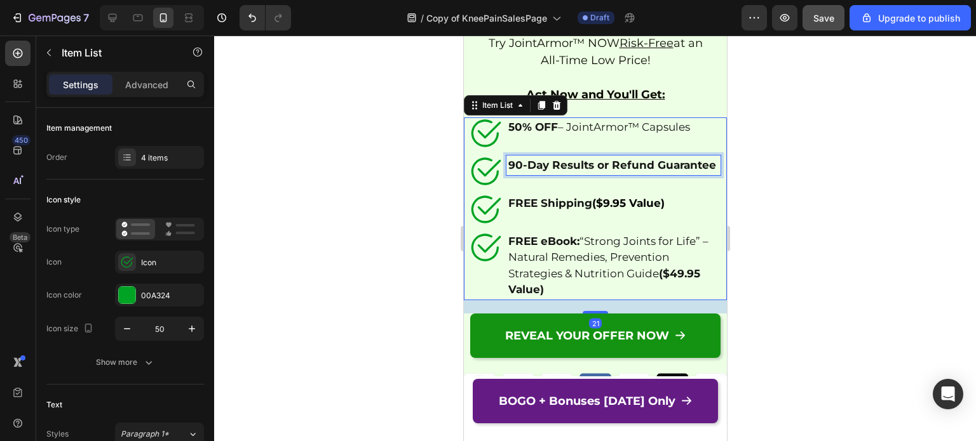
click at [514, 159] on strong "90-Day Results or Refund Guarantee" at bounding box center [611, 165] width 208 height 13
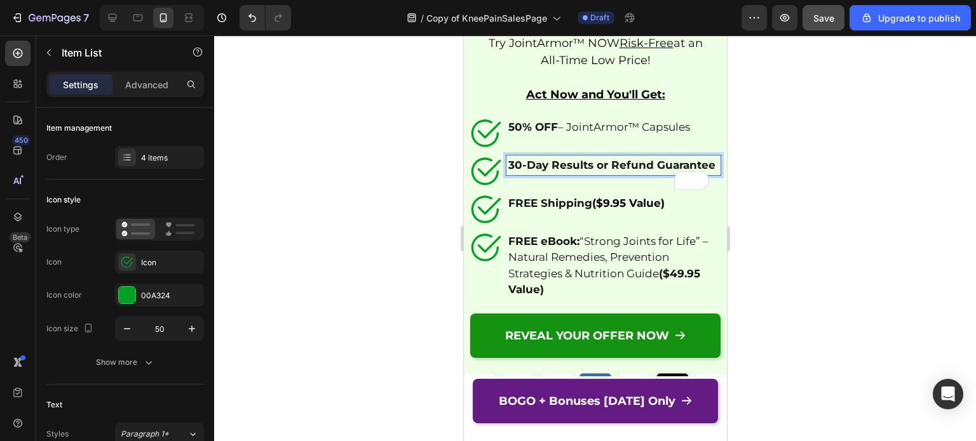
click at [580, 198] on strong "FREE Shipping" at bounding box center [549, 203] width 84 height 13
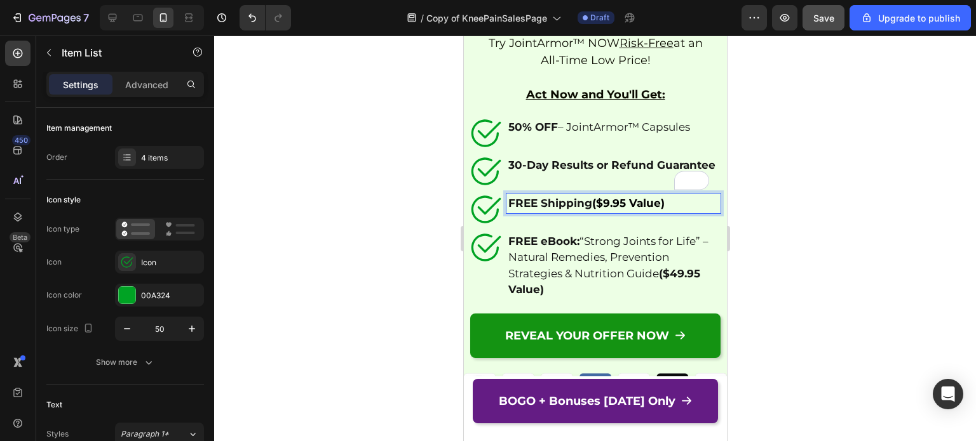
click at [610, 201] on strong "($9.95 Value)" at bounding box center [627, 203] width 72 height 13
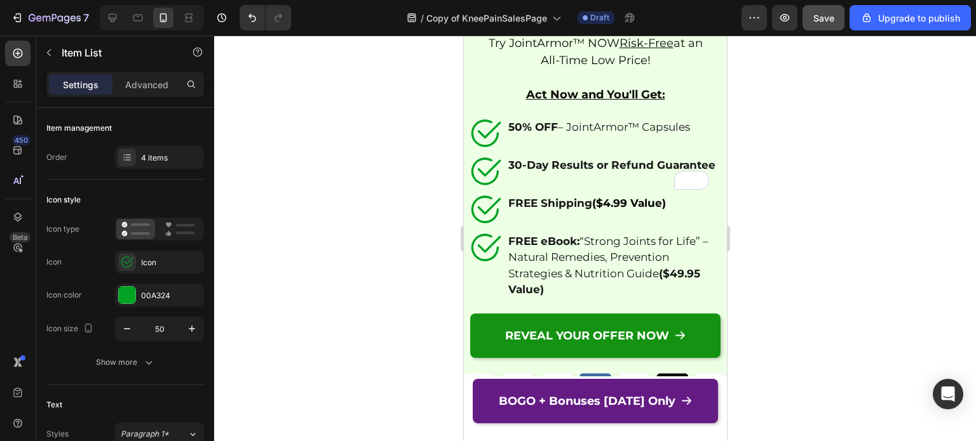
click at [478, 238] on icon at bounding box center [485, 248] width 32 height 32
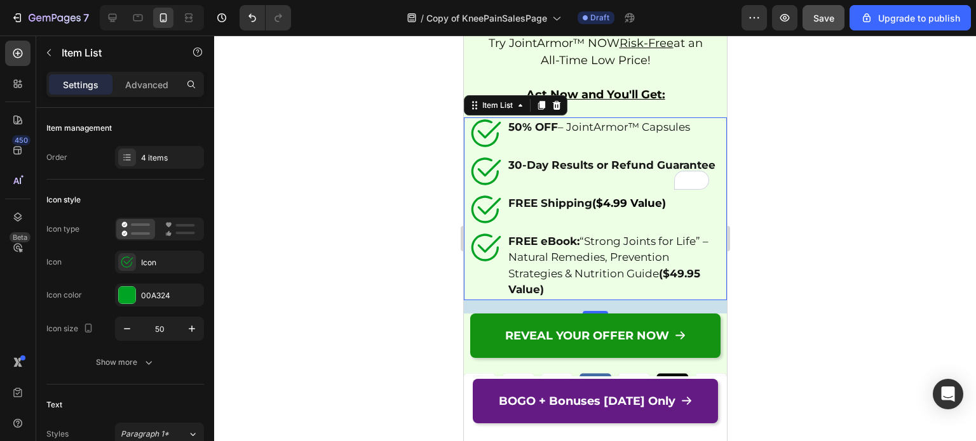
click at [482, 126] on icon at bounding box center [489, 129] width 24 height 17
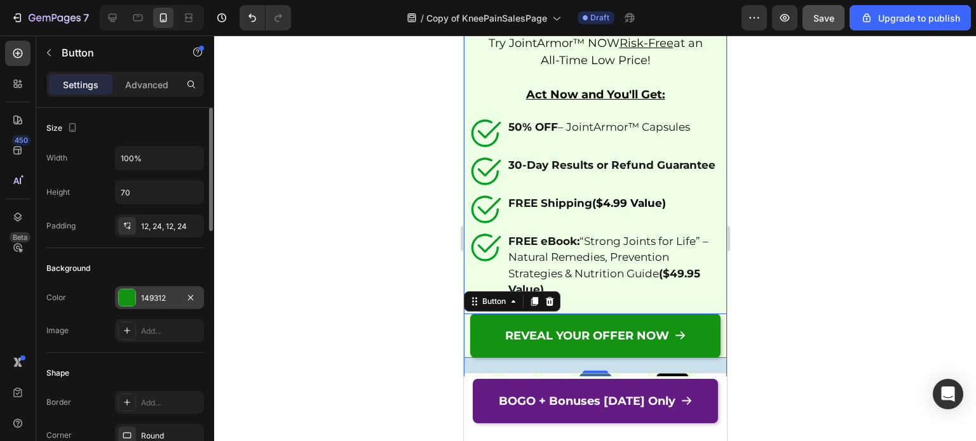
click at [156, 299] on div "149312" at bounding box center [159, 298] width 37 height 11
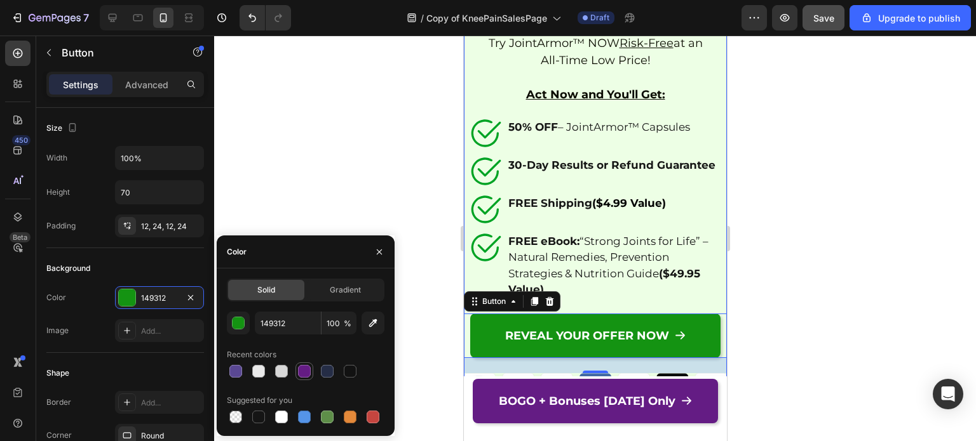
click at [304, 374] on div at bounding box center [304, 371] width 13 height 13
type input "641C84"
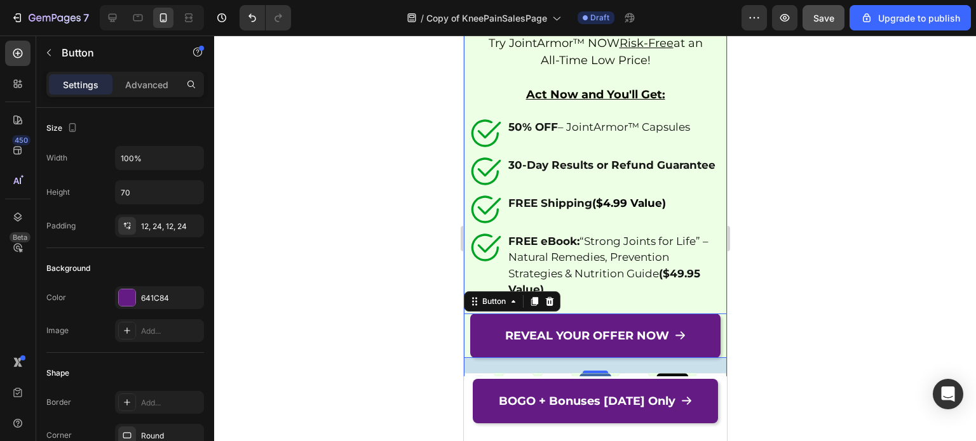
click at [388, 190] on div at bounding box center [595, 239] width 762 height 406
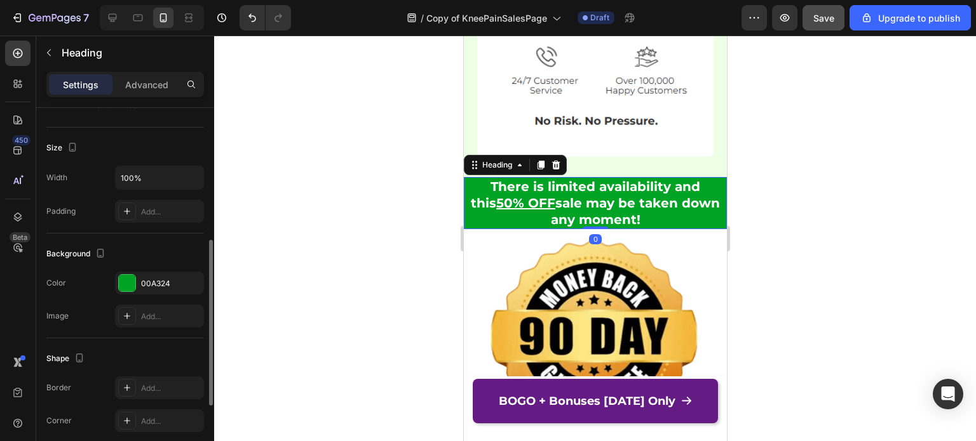
scroll to position [267, 0]
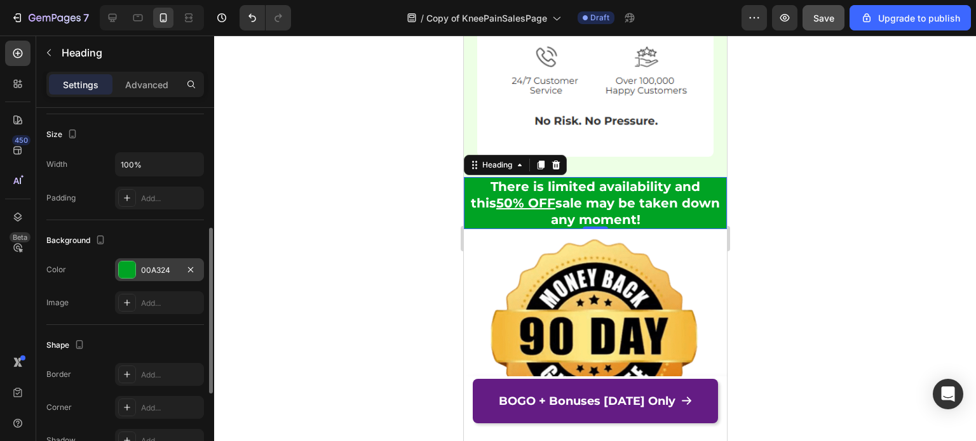
click at [155, 267] on div "00A324" at bounding box center [159, 270] width 37 height 11
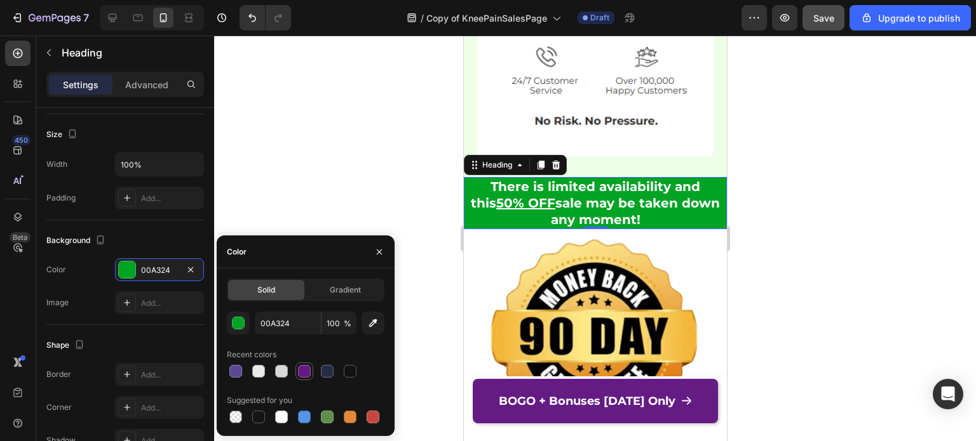
click at [300, 368] on div at bounding box center [304, 371] width 13 height 13
type input "641C84"
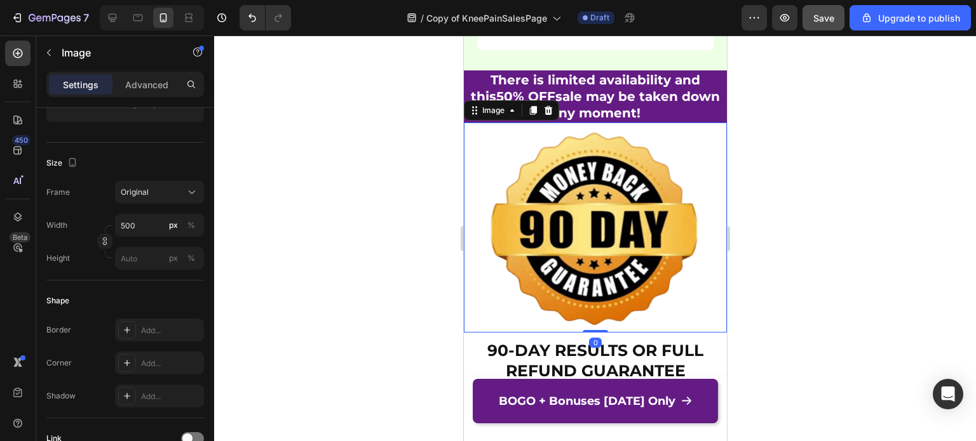
scroll to position [0, 0]
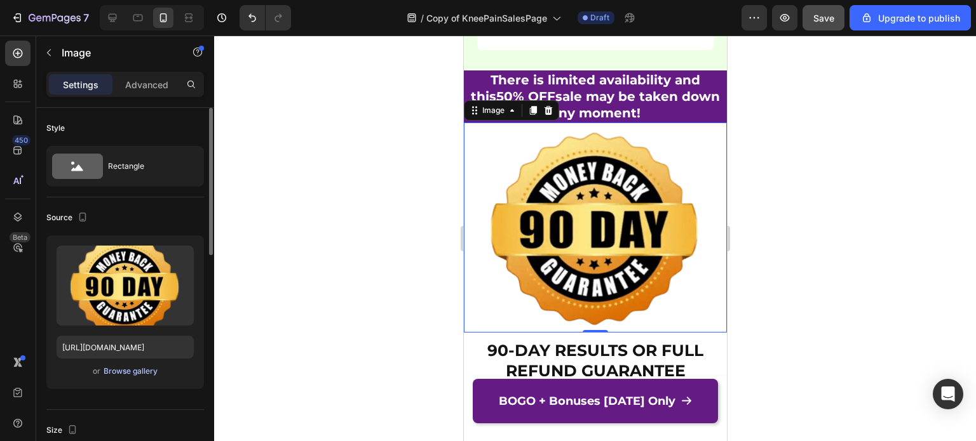
click at [128, 372] on div "Browse gallery" at bounding box center [131, 371] width 54 height 11
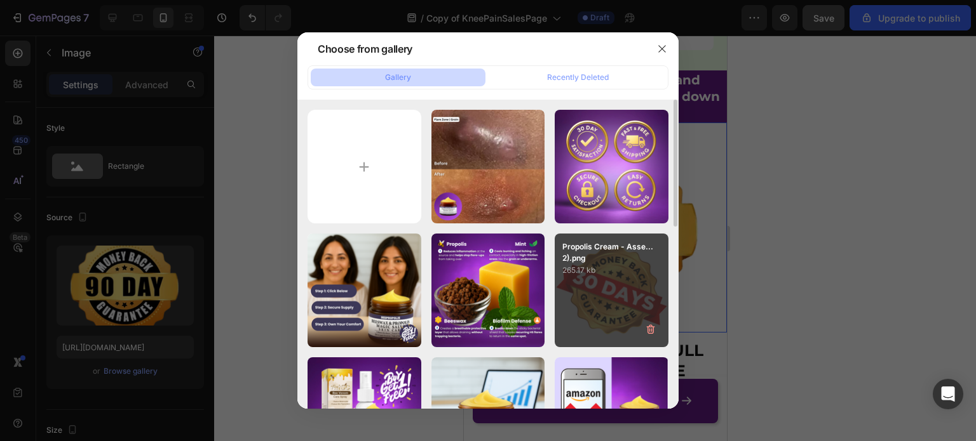
click at [591, 282] on div "Propolis Cream - Asse...2).png 265.17 kb" at bounding box center [611, 291] width 114 height 114
type input "https://cdn.shopify.com/s/files/1/0636/1599/2006/files/gempages_522390663921140…"
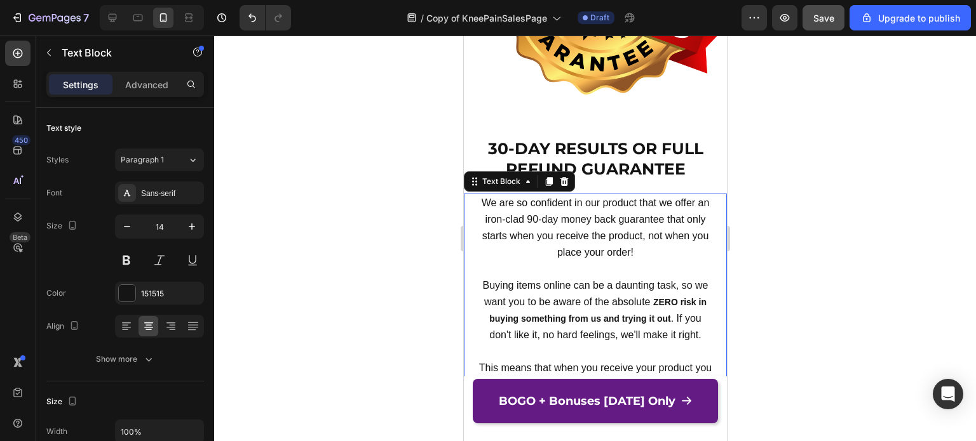
scroll to position [10547, 0]
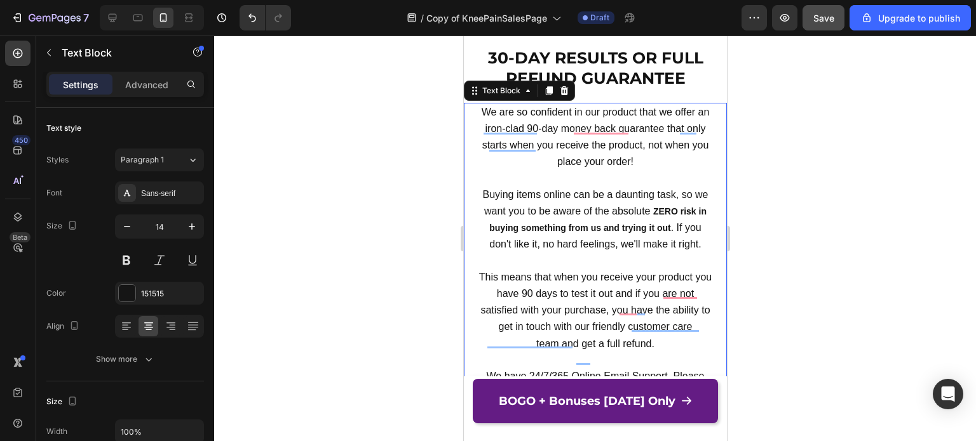
click at [544, 118] on span "We are so confident in our product that we offer an iron-clad 90-day money back…" at bounding box center [595, 137] width 228 height 61
click at [658, 207] on p "﻿Buying items online can be a daunting task, so we want you to be aware of the …" at bounding box center [594, 220] width 235 height 67
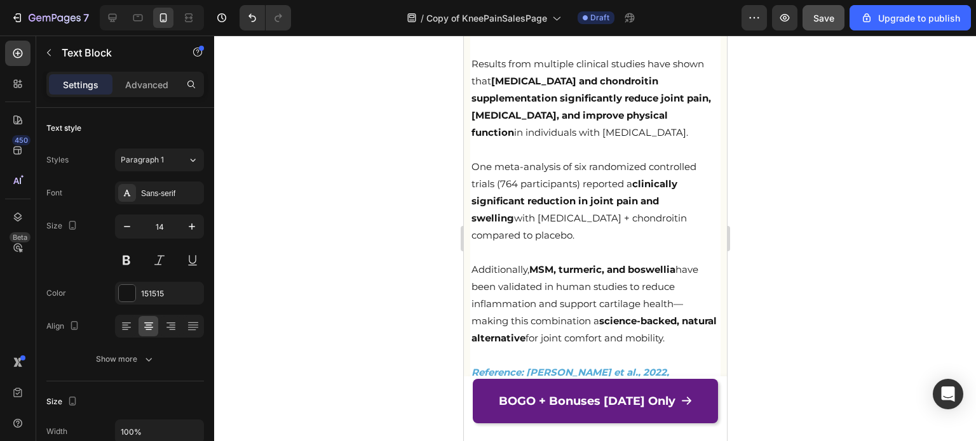
scroll to position [6602, 0]
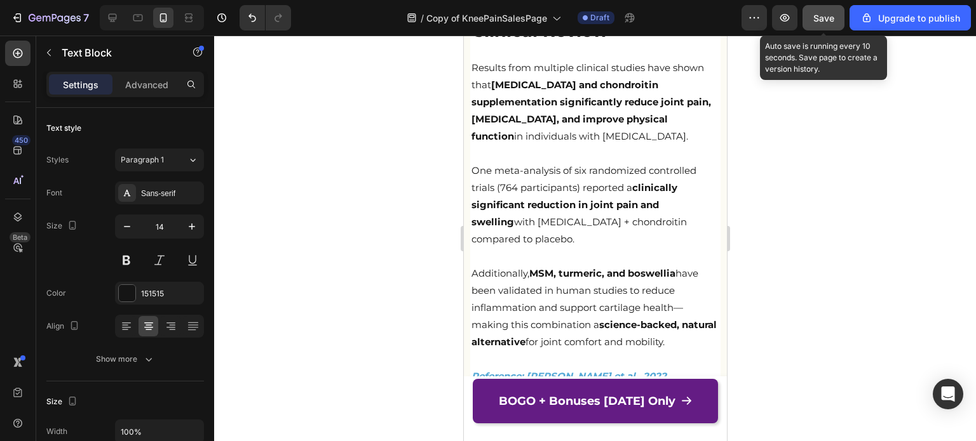
click at [826, 26] on button "Save" at bounding box center [823, 17] width 42 height 25
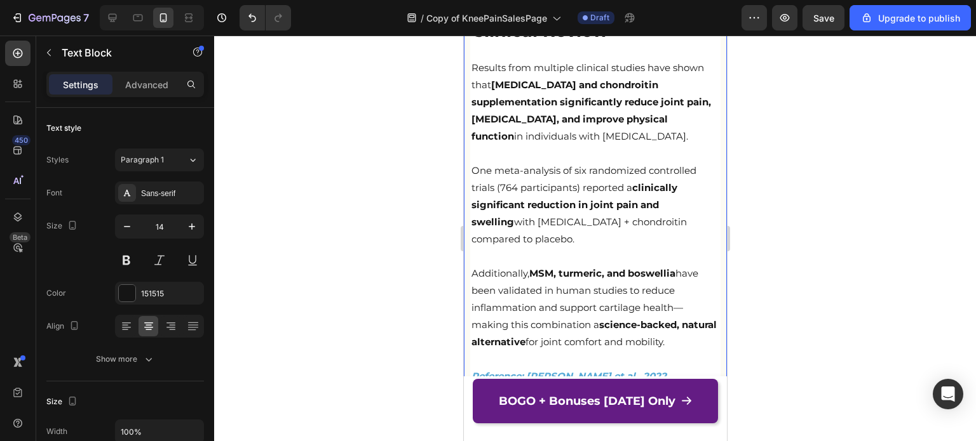
scroll to position [6470, 0]
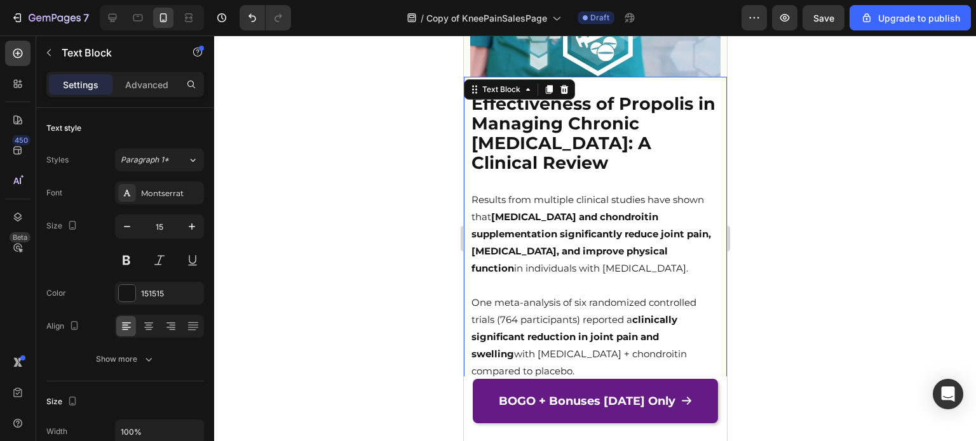
click at [469, 184] on div "Effectiveness of Propolis in Managing Chronic Skin Inflammation: A Clinical Rev…" at bounding box center [594, 315] width 250 height 476
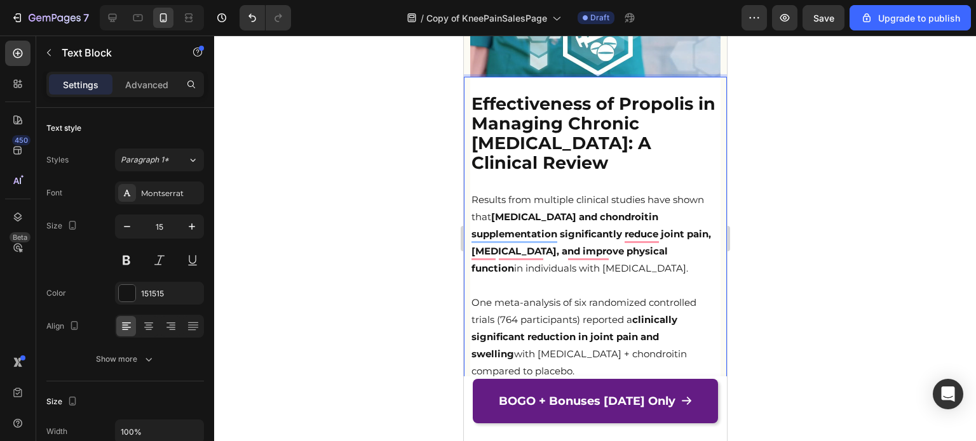
scroll to position [6628, 0]
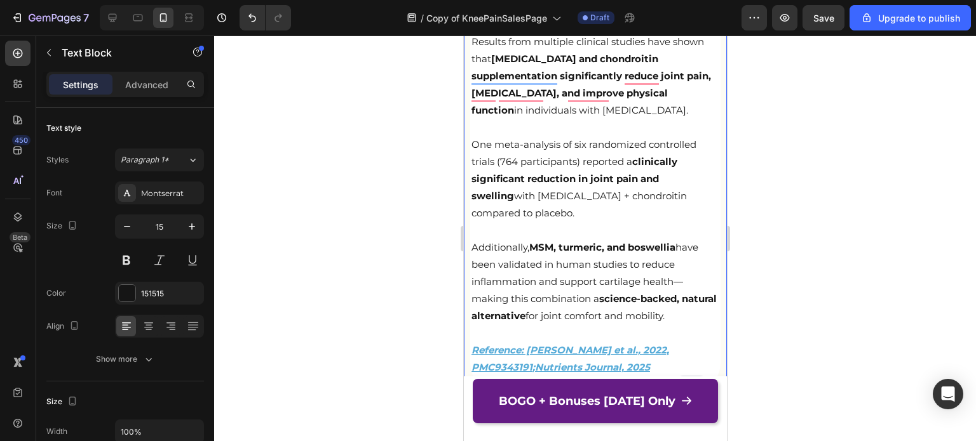
drag, startPoint x: 471, startPoint y: 184, endPoint x: 711, endPoint y: 302, distance: 268.2
click at [711, 302] on div "Effectiveness of Propolis in Managing Chronic Skin Inflammation: A Clinical Rev…" at bounding box center [594, 157] width 263 height 476
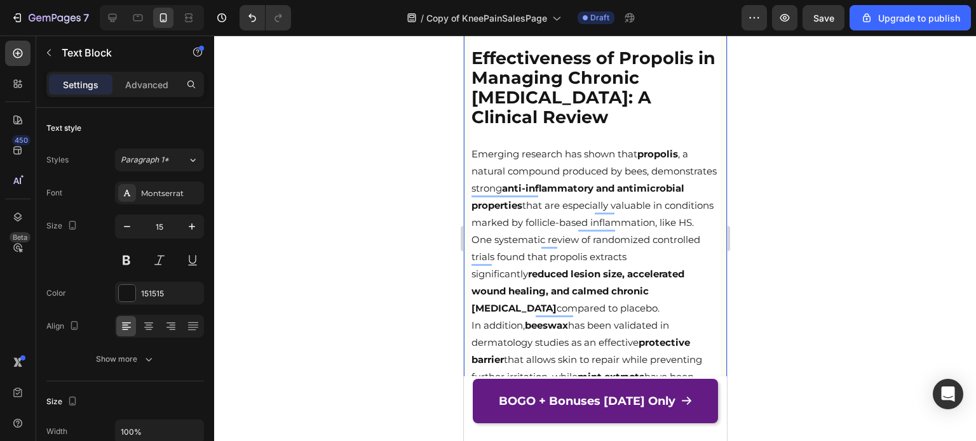
scroll to position [6515, 0]
click at [610, 232] on p "Emerging research has shown that propolis , a natural compound produced by bees…" at bounding box center [595, 189] width 248 height 86
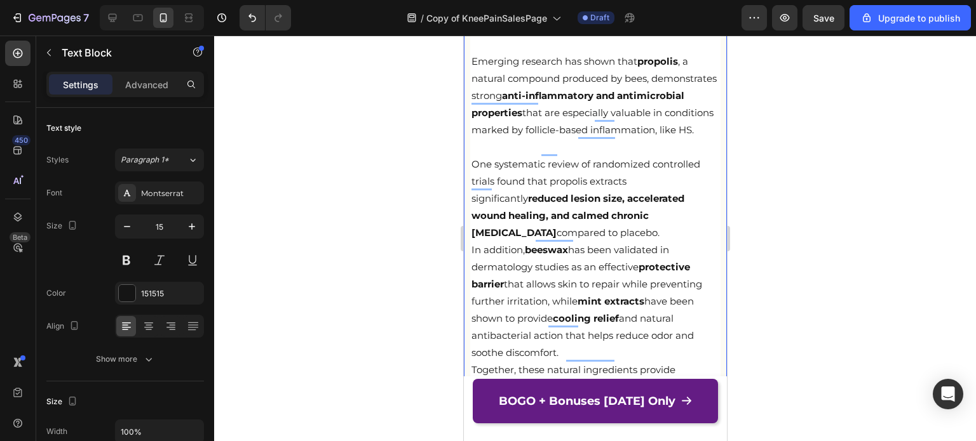
scroll to position [6610, 0]
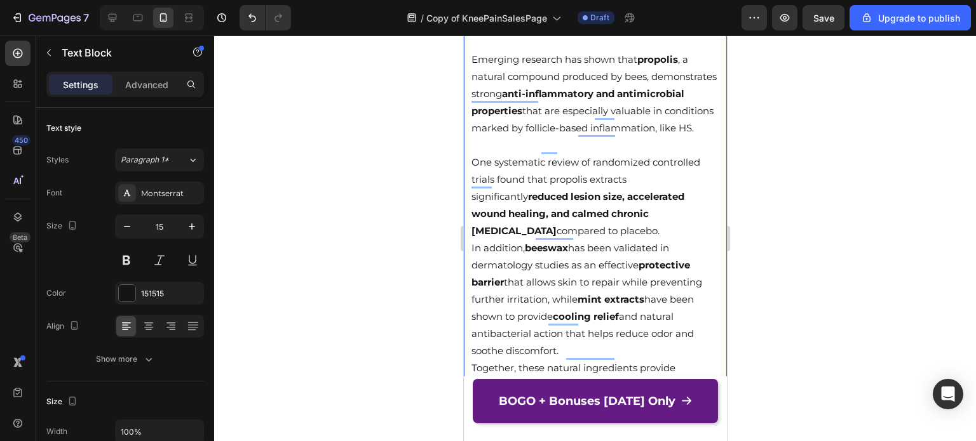
click at [615, 234] on p "One systematic review of randomized controlled trials found that propolis extra…" at bounding box center [595, 197] width 248 height 86
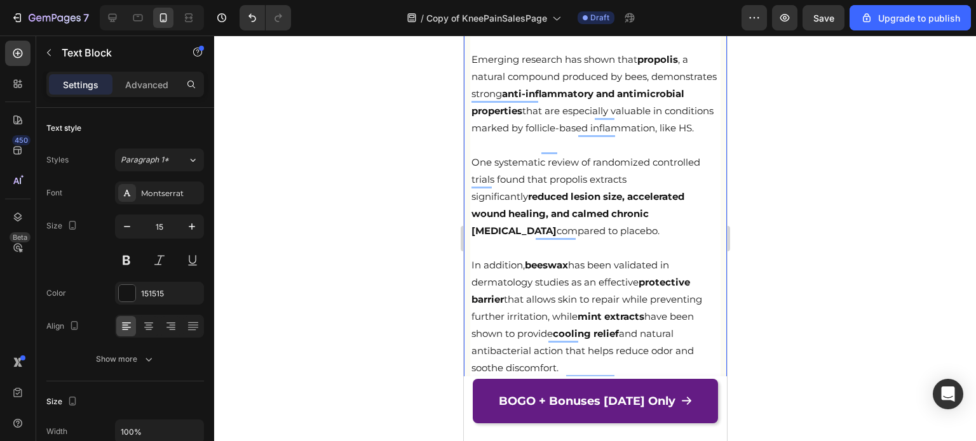
click at [573, 238] on p "One systematic review of randomized controlled trials found that propolis extra…" at bounding box center [595, 197] width 248 height 86
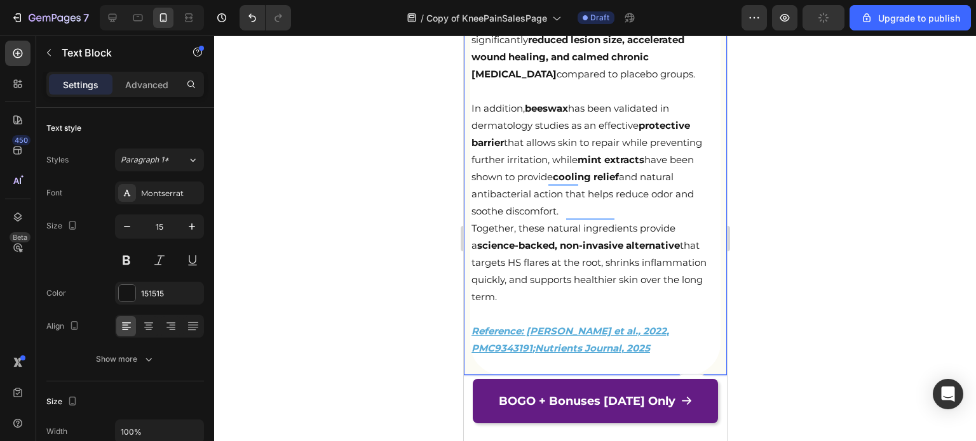
scroll to position [6768, 0]
click at [578, 210] on p "In addition, beeswax has been validated in dermatology studies as an effective …" at bounding box center [595, 159] width 248 height 120
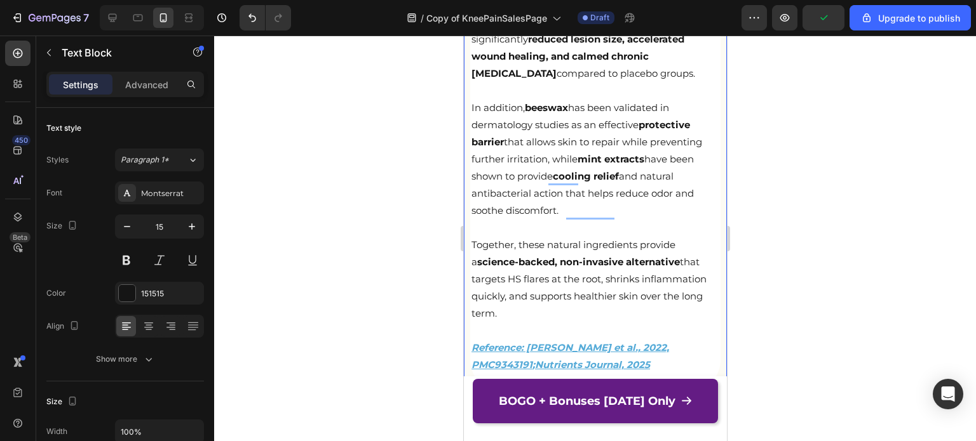
click at [578, 210] on p "In addition, beeswax has been validated in dermatology studies as an effective …" at bounding box center [595, 159] width 248 height 120
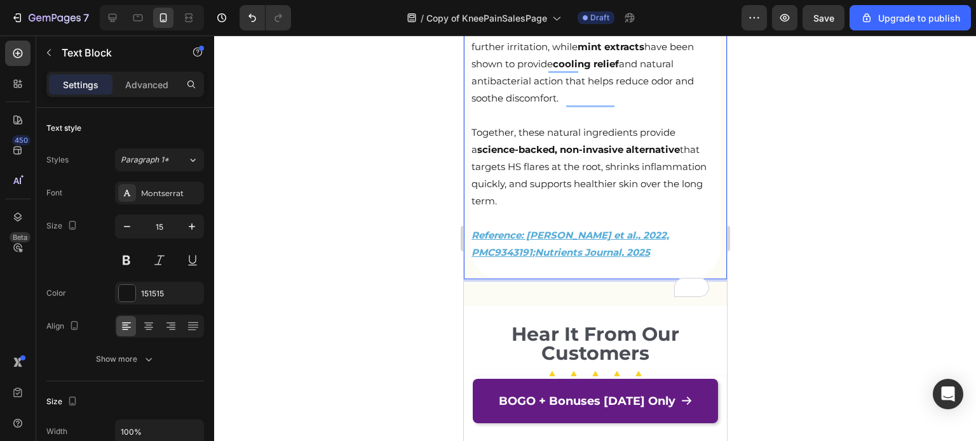
scroll to position [6881, 0]
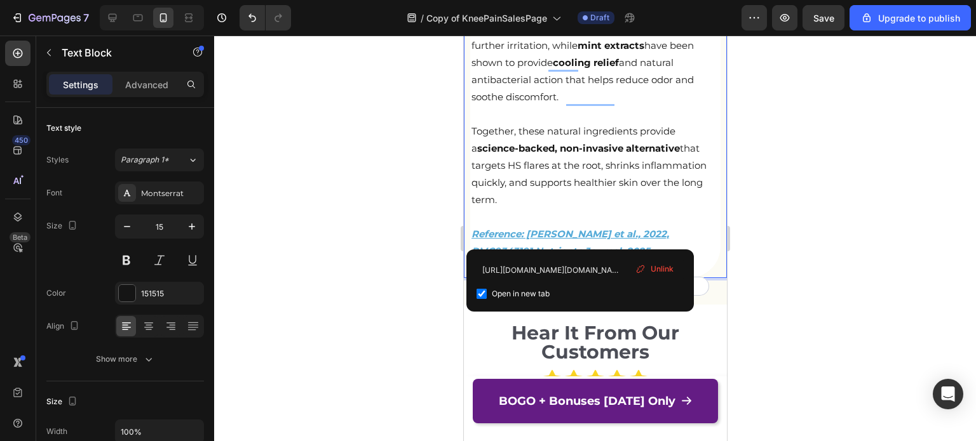
click at [541, 243] on p "Reference: [PERSON_NAME] et al., 2022, PMC9343191 ; Nutrients Journal, 2025" at bounding box center [595, 242] width 248 height 34
click at [553, 269] on input "https://pmc.ncbi.nlm.nih.gov/articles/PMC9343191/?utm_source=chatgpt.com" at bounding box center [579, 270] width 207 height 20
click at [774, 203] on div at bounding box center [595, 239] width 762 height 406
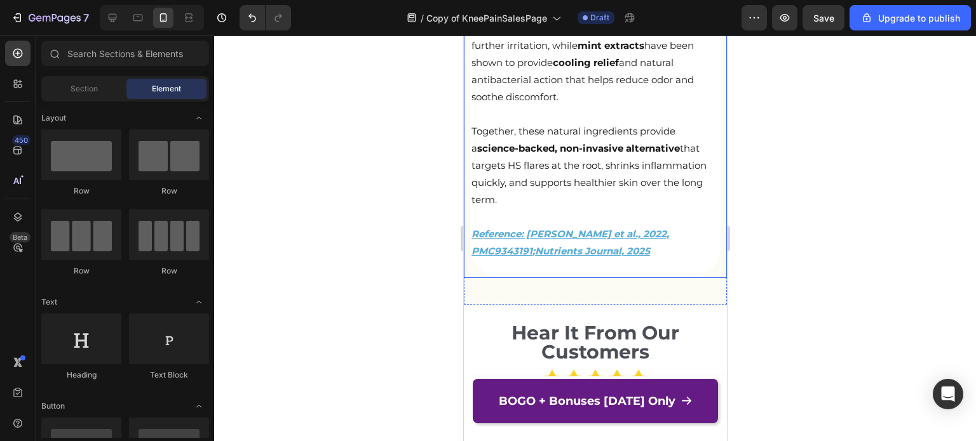
click at [626, 241] on u "Reference: Hou et al., 2022, PMC9343191" at bounding box center [570, 242] width 198 height 29
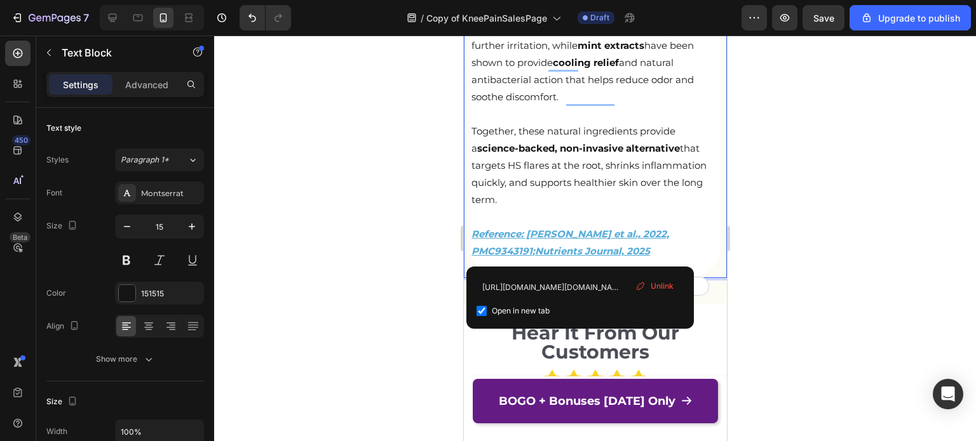
click at [556, 252] on u "Nutrients Journal, 2025" at bounding box center [591, 251] width 115 height 12
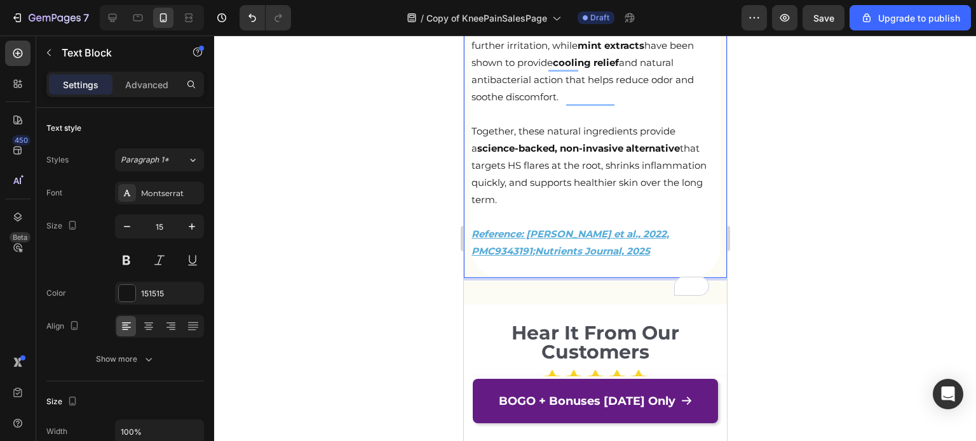
click at [596, 256] on p "Reference: Hou et al., 2022, PMC9343191 ; Nutrients Journal, 2025 ⁠⁠⁠⁠⁠⁠⁠" at bounding box center [595, 242] width 248 height 34
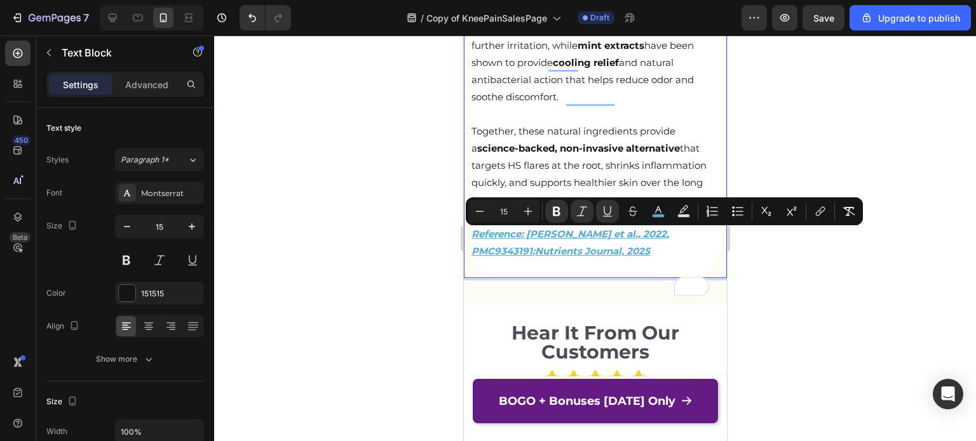
drag, startPoint x: 592, startPoint y: 252, endPoint x: 462, endPoint y: 234, distance: 130.8
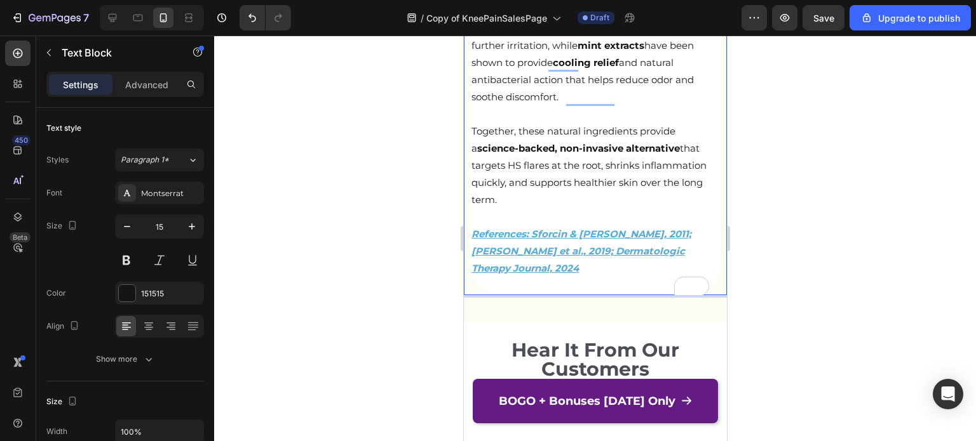
click at [559, 241] on u "References: Sforcin & [PERSON_NAME], 2011; [PERSON_NAME] et al., 2019; Dermatol…" at bounding box center [581, 251] width 220 height 46
click at [594, 236] on u "References: Sforcin & [PERSON_NAME], 2011; [PERSON_NAME] et al., 2019; Dermatol…" at bounding box center [581, 251] width 220 height 46
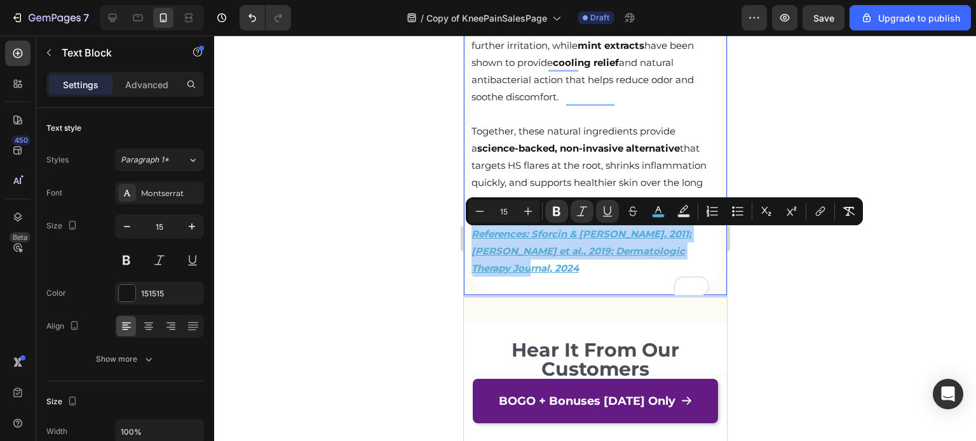
drag, startPoint x: 708, startPoint y: 255, endPoint x: 465, endPoint y: 236, distance: 243.4
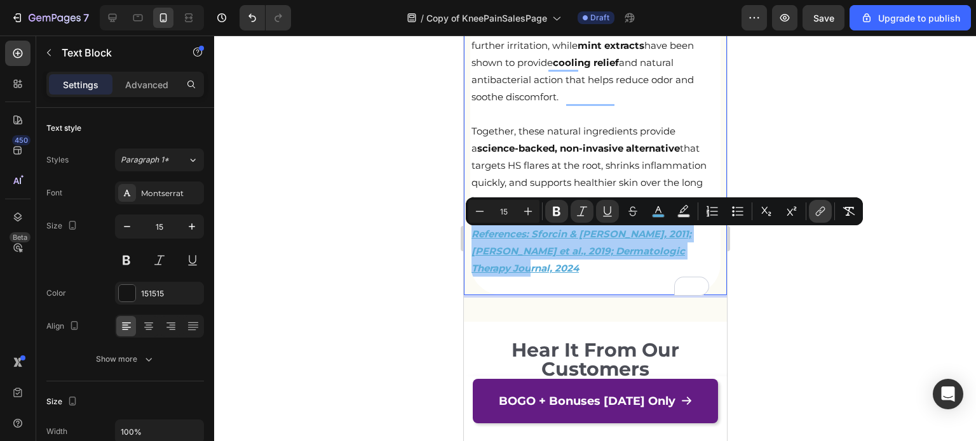
click at [817, 207] on icon "Editor contextual toolbar" at bounding box center [820, 211] width 13 height 13
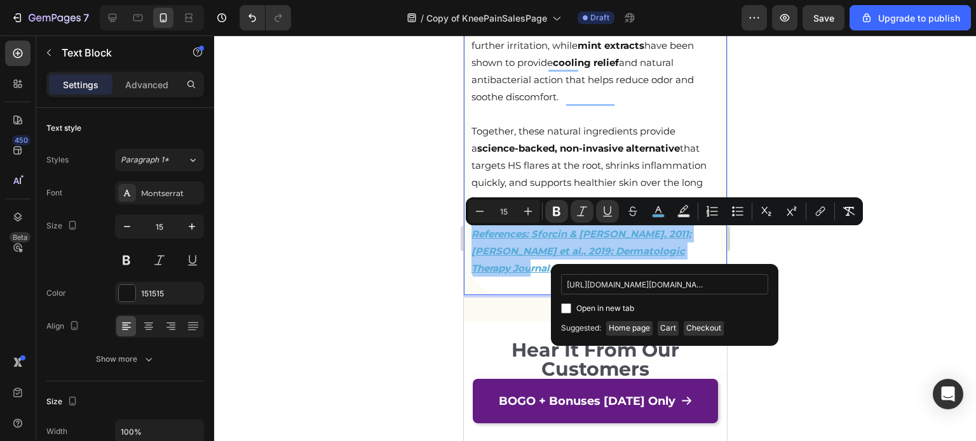
scroll to position [0, 158]
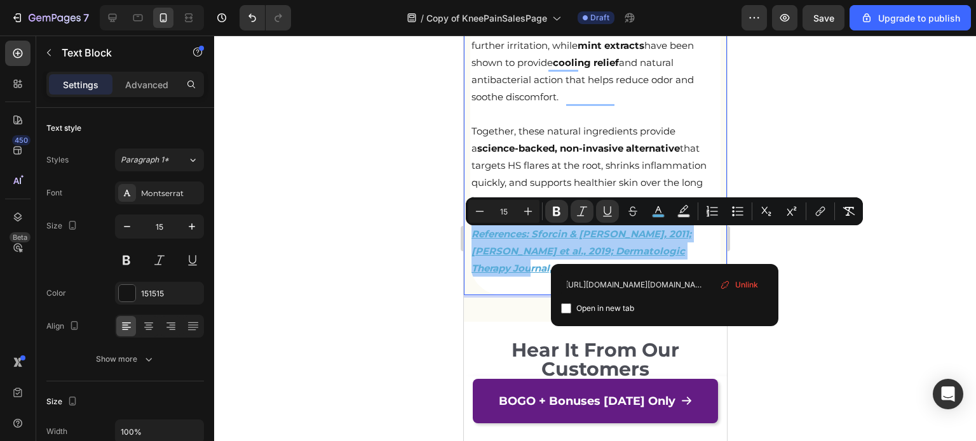
type input "https://onlinelibrary.wiley.com/doi/10.1155/2019/4836378?utm_source=chatgpt.com"
click at [567, 307] on input "Editor contextual toolbar" at bounding box center [566, 309] width 10 height 10
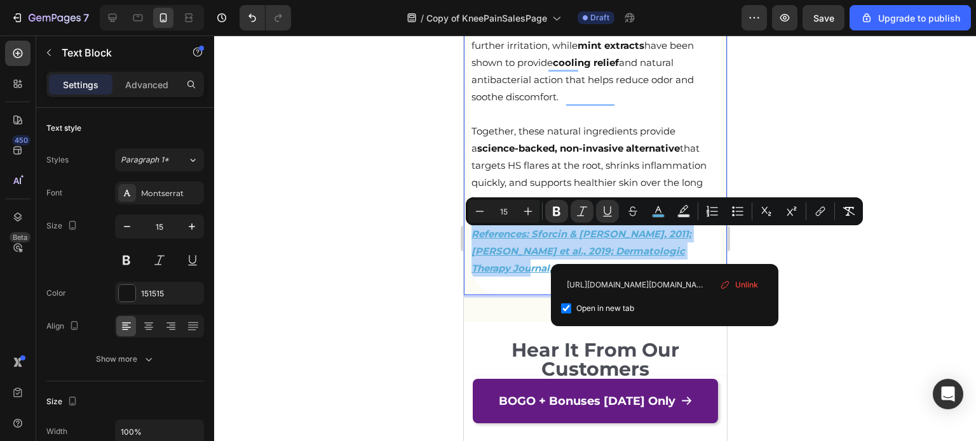
checkbox input "true"
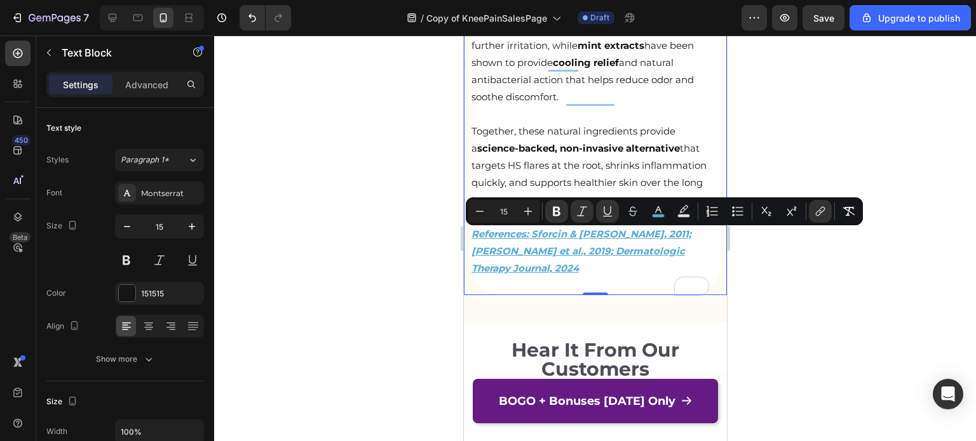
click at [814, 268] on div at bounding box center [595, 239] width 762 height 406
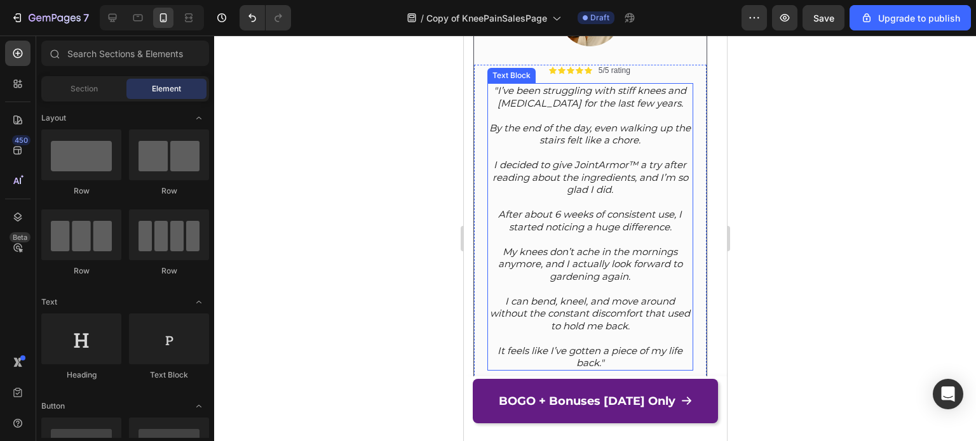
scroll to position [7320, 0]
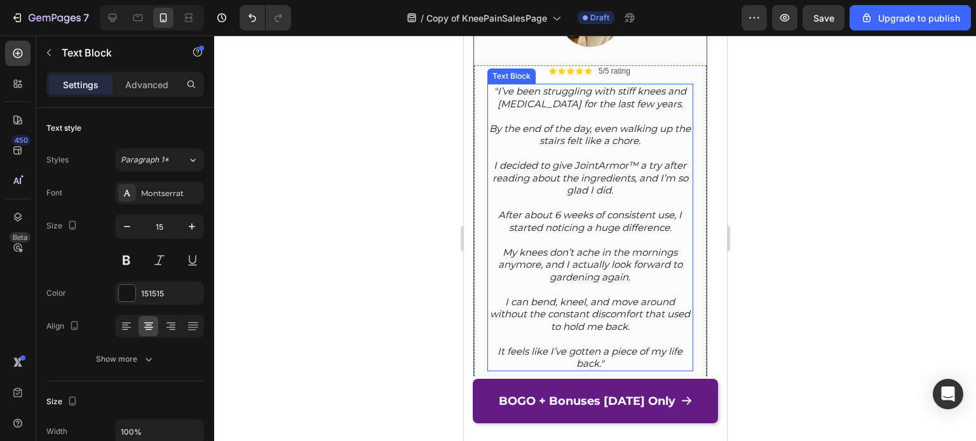
click at [581, 169] on icon "I decided to give JointArmor™ a try after reading about the ingredients, and I’…" at bounding box center [590, 177] width 196 height 37
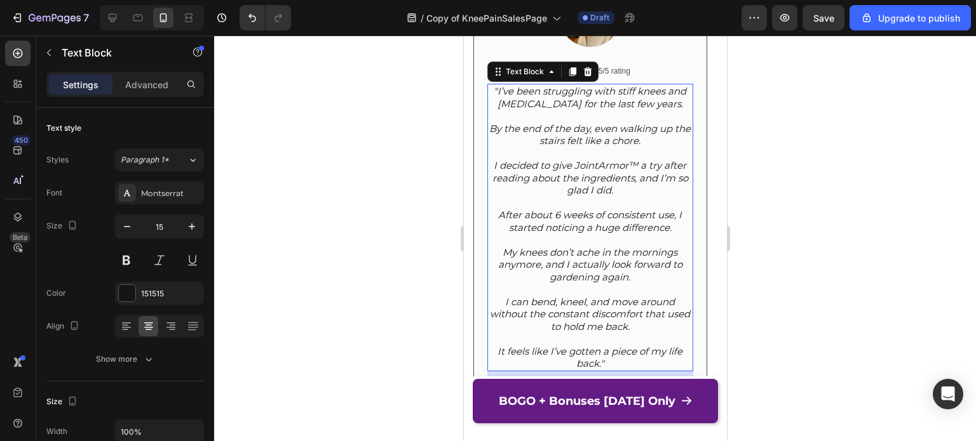
click at [581, 169] on icon "I decided to give JointArmor™ a try after reading about the ingredients, and I’…" at bounding box center [590, 177] width 196 height 37
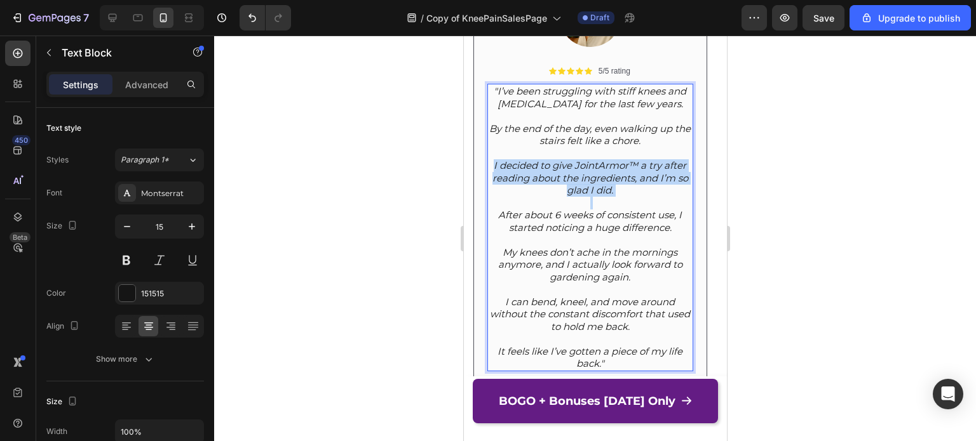
click at [581, 169] on icon "I decided to give JointArmor™ a try after reading about the ingredients, and I’…" at bounding box center [590, 177] width 196 height 37
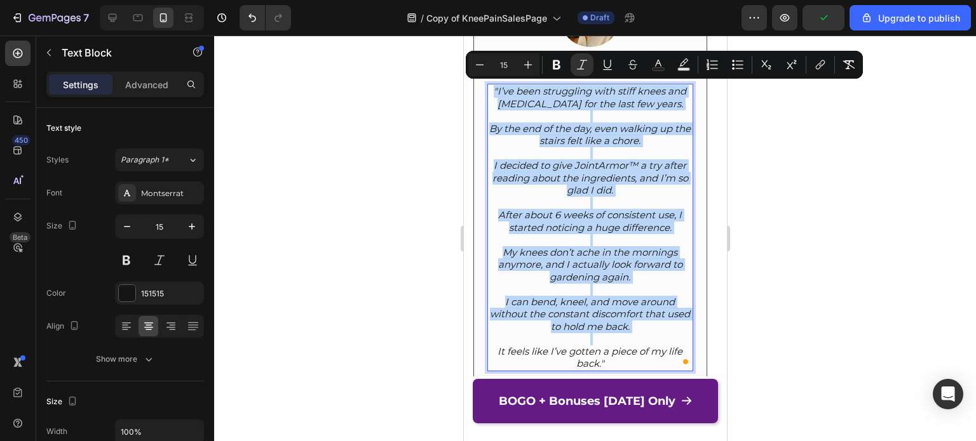
copy div ""I’ve been struggling with stiff knees and swollen joints for the last few year…"
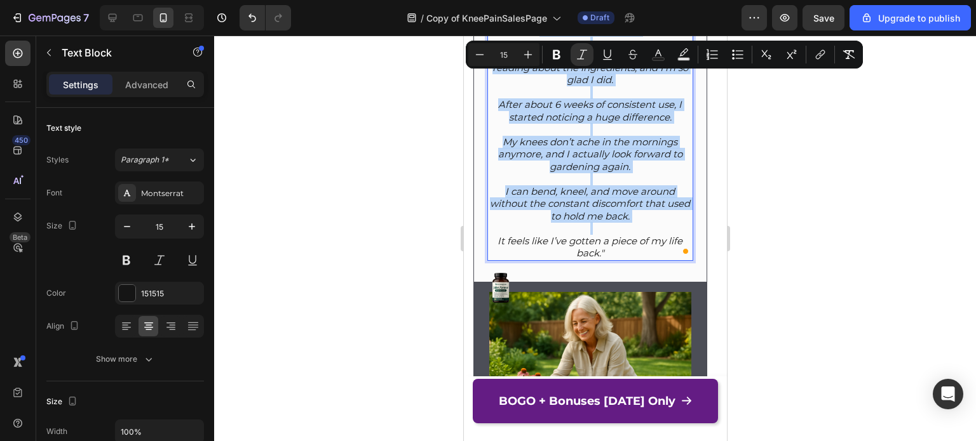
scroll to position [7433, 0]
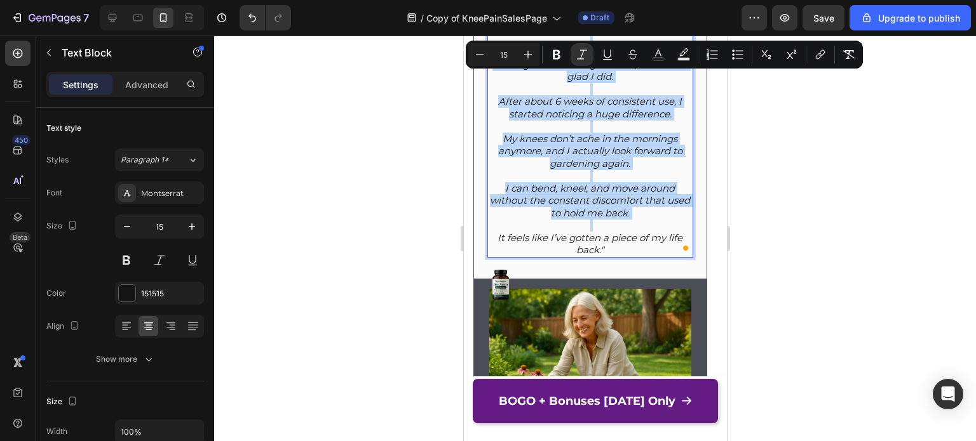
click at [624, 212] on icon "I can bend, kneel, and move around without the constant discomfort that used to…" at bounding box center [589, 200] width 200 height 37
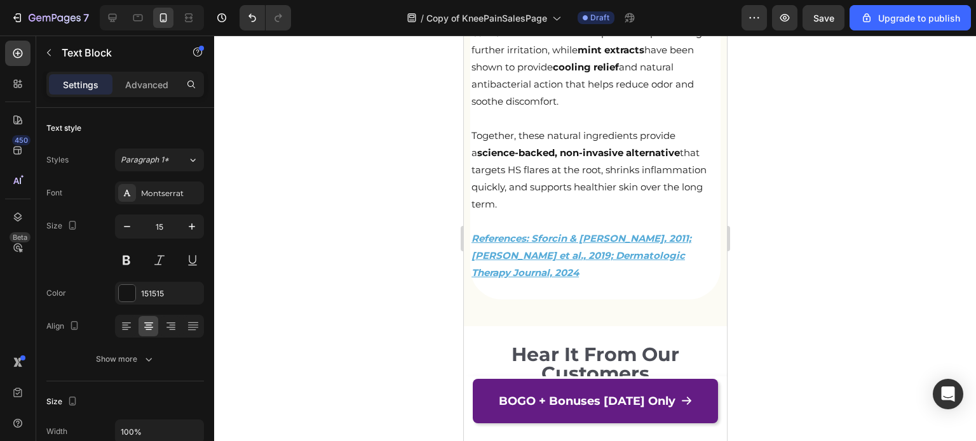
scroll to position [6876, 0]
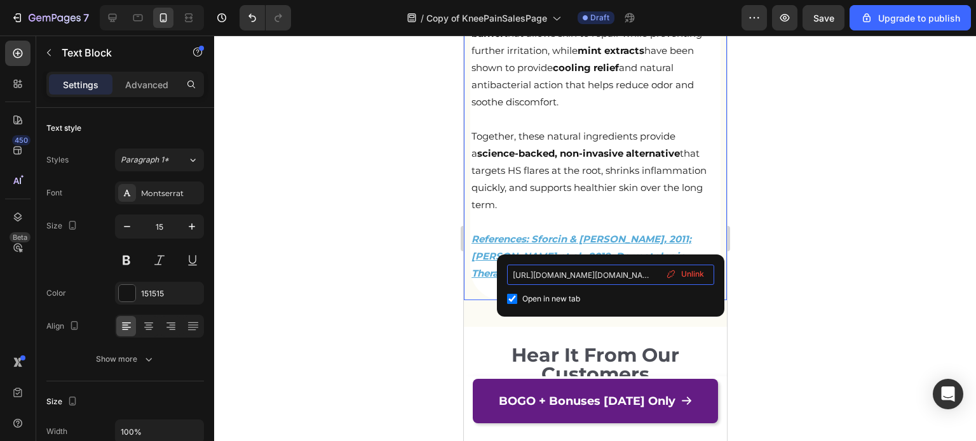
click at [610, 274] on input "https://onlinelibrary.wiley.com/doi/10.1155/2019/4836378?utm_source=chatgpt.com" at bounding box center [610, 275] width 207 height 20
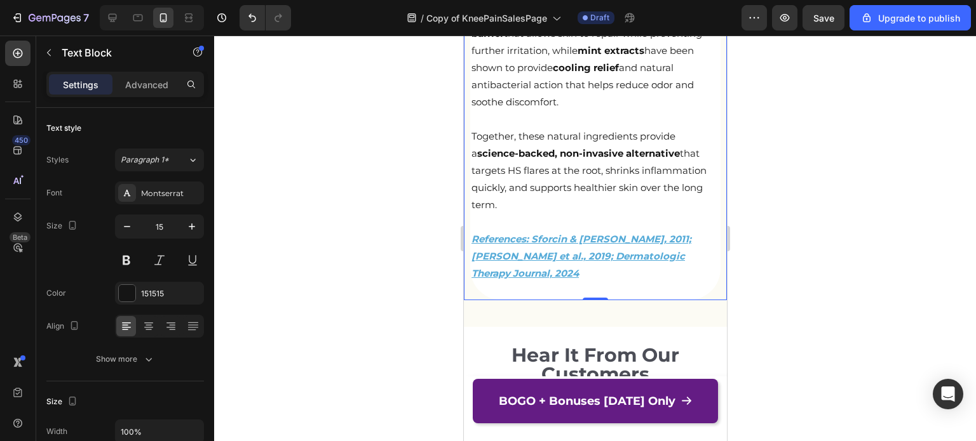
click at [744, 262] on div at bounding box center [595, 239] width 762 height 406
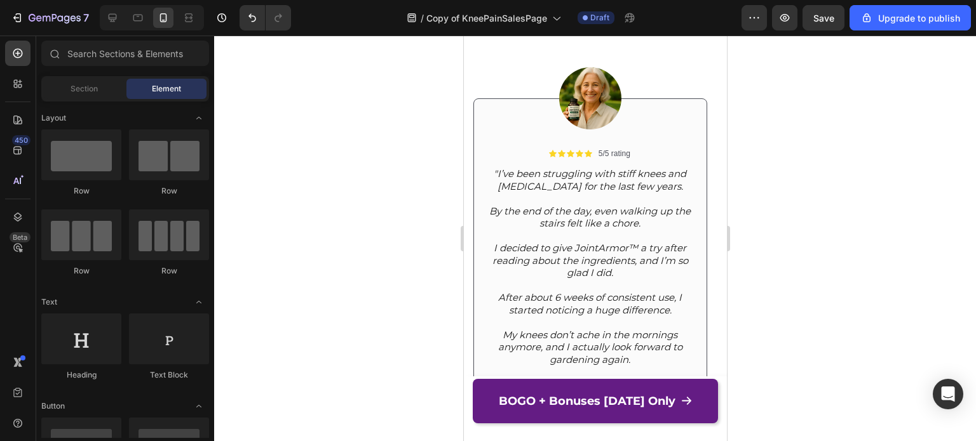
scroll to position [7297, 0]
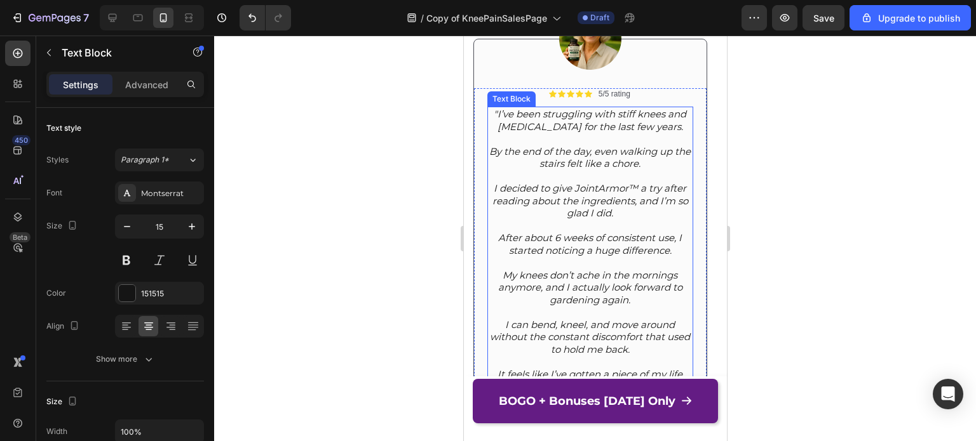
click at [573, 173] on p "Rich Text Editor. Editing area: main" at bounding box center [589, 176] width 203 height 13
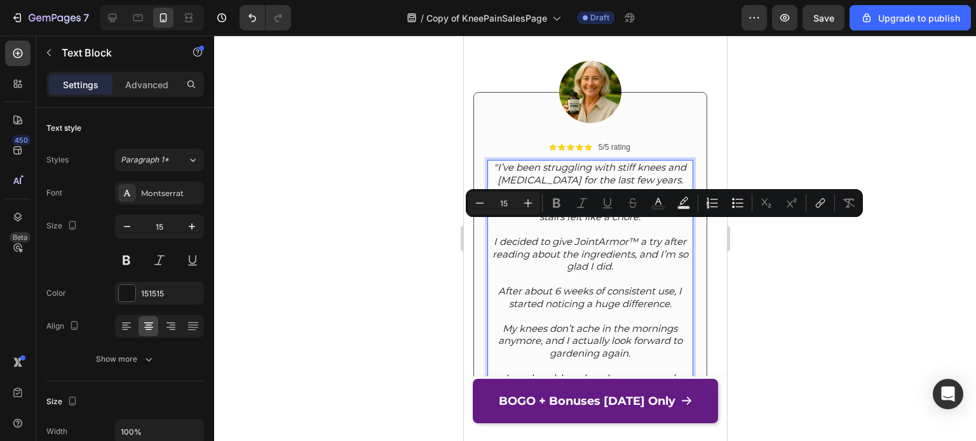
scroll to position [7240, 0]
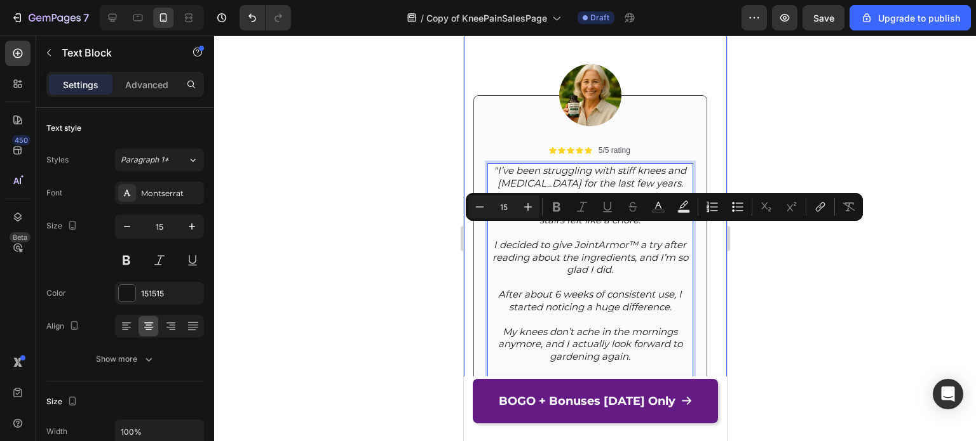
click at [800, 245] on div at bounding box center [595, 239] width 762 height 406
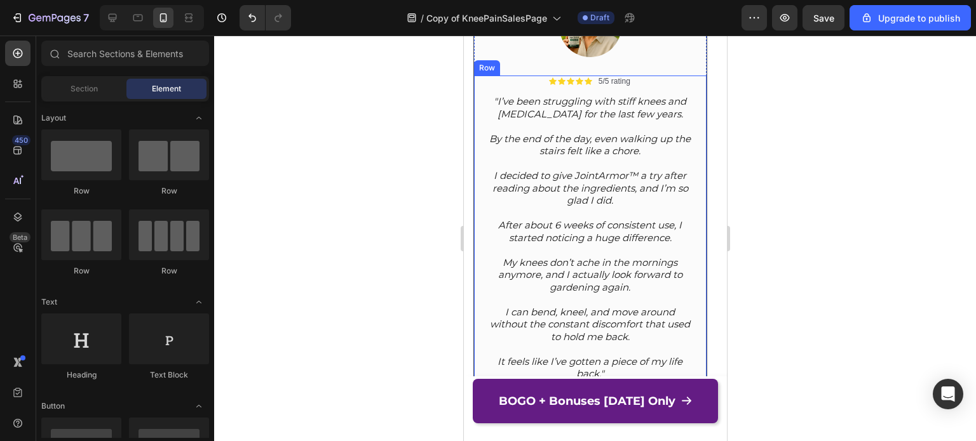
scroll to position [7309, 0]
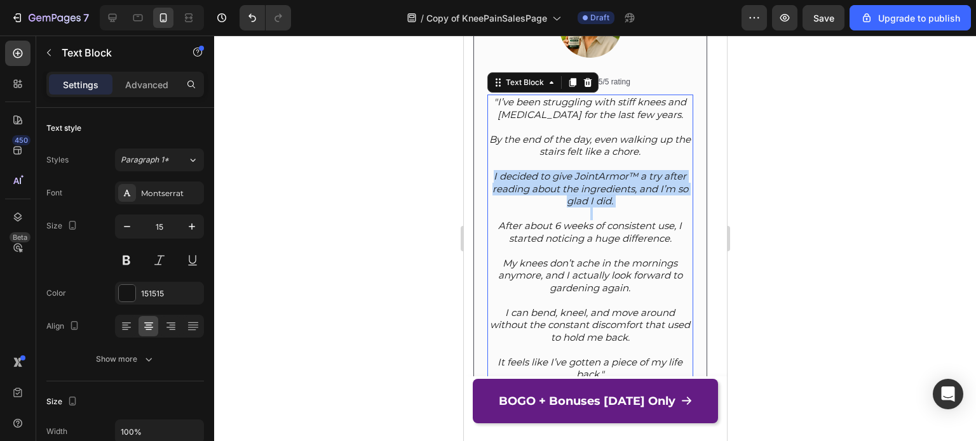
click at [598, 185] on icon "I decided to give JointArmor™ a try after reading about the ingredients, and I’…" at bounding box center [590, 188] width 196 height 37
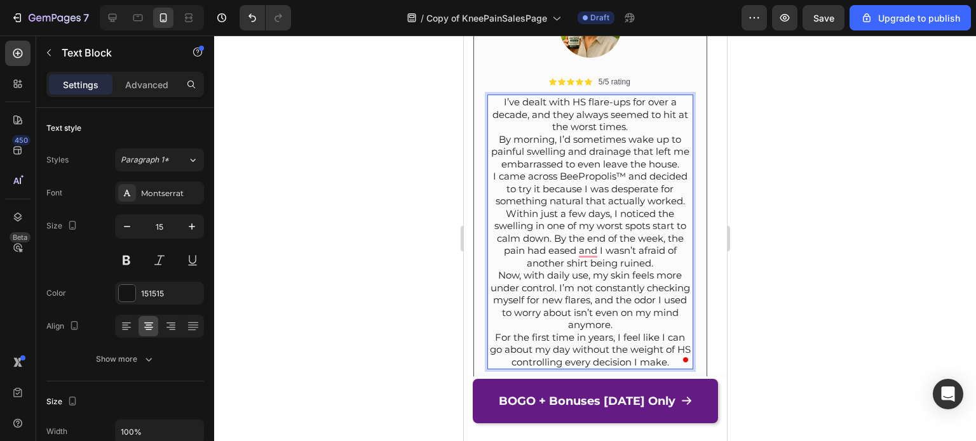
click at [496, 105] on p "I’ve dealt with HS flare-ups for over a decade, and they always seemed to hit a…" at bounding box center [589, 114] width 203 height 37
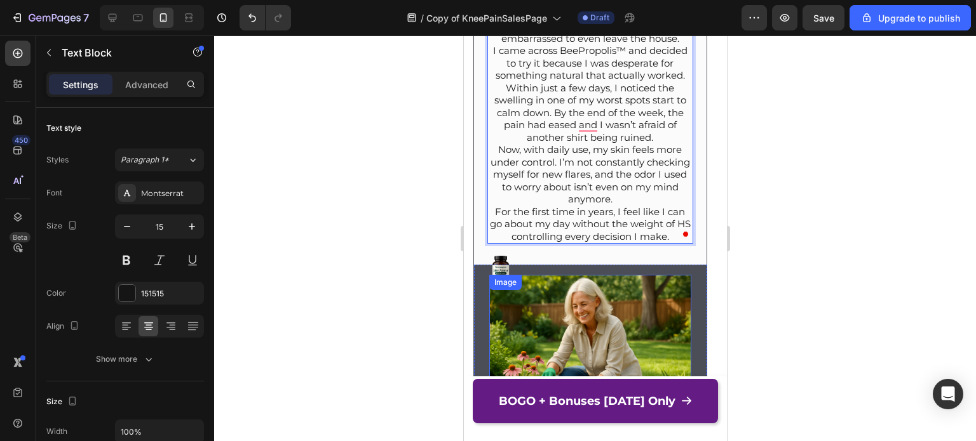
scroll to position [7434, 0]
click at [670, 235] on p "For the first time in years, I feel like I can go about my day without the weig…" at bounding box center [589, 224] width 203 height 37
click at [642, 192] on p "Now, with daily use, my skin feels more under control. I’m not constantly check…" at bounding box center [589, 175] width 203 height 62
click at [630, 199] on p "Now, with daily use, my skin feels more under control. I’m not constantly check…" at bounding box center [589, 175] width 203 height 62
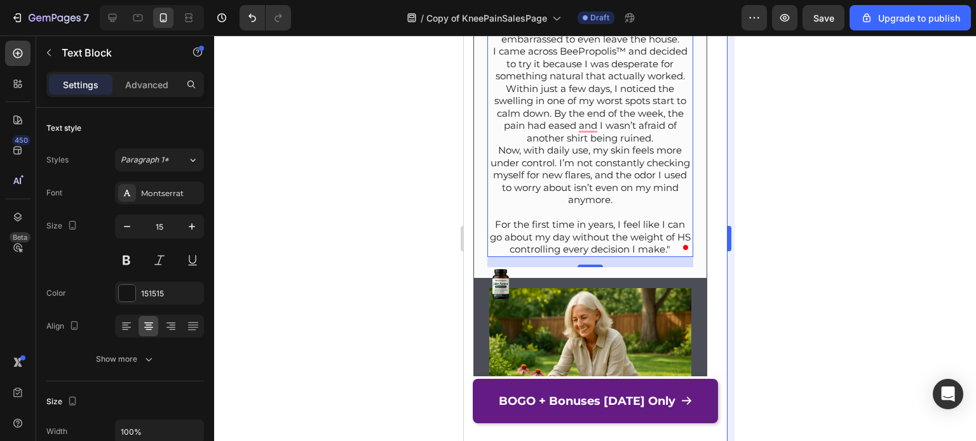
click at [742, 144] on div at bounding box center [595, 239] width 762 height 406
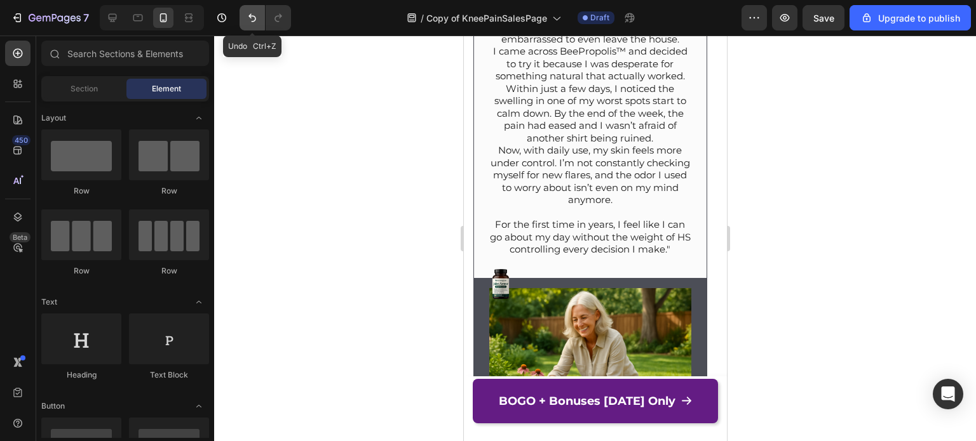
click at [244, 17] on button "Undo/Redo" at bounding box center [251, 17] width 25 height 25
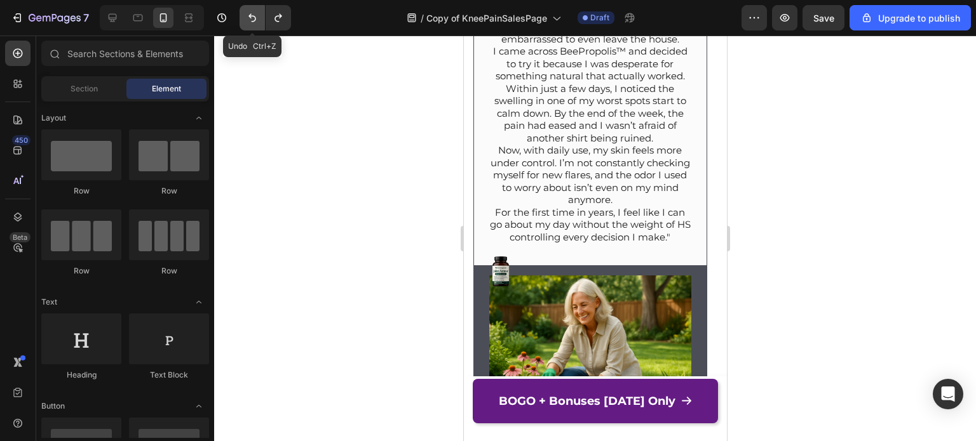
click at [244, 17] on button "Undo/Redo" at bounding box center [251, 17] width 25 height 25
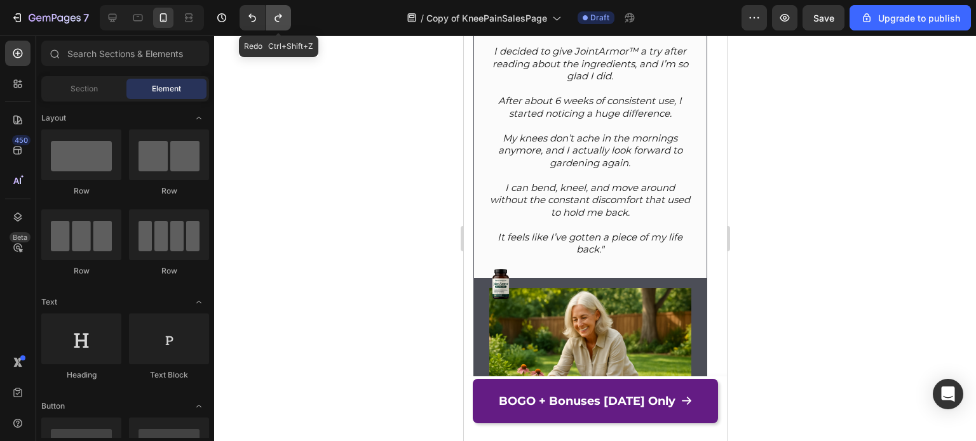
click at [282, 14] on icon "Undo/Redo" at bounding box center [278, 17] width 13 height 13
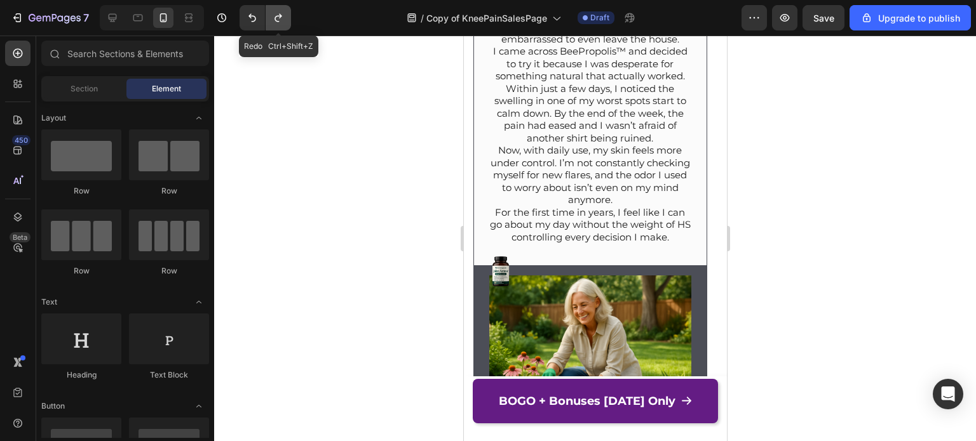
click at [282, 14] on icon "Undo/Redo" at bounding box center [278, 17] width 13 height 13
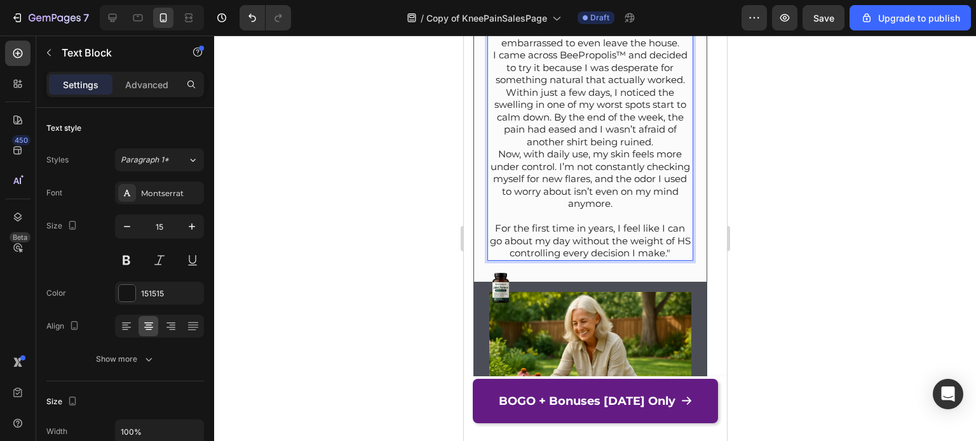
scroll to position [7425, 0]
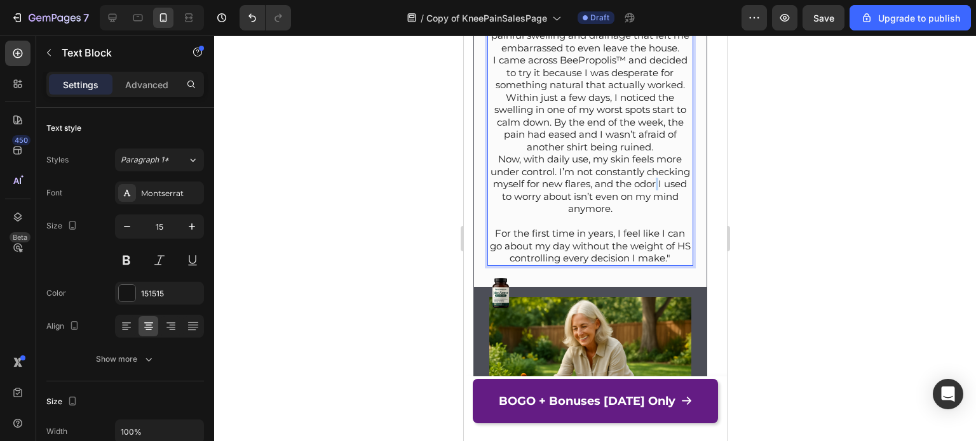
click at [655, 187] on p "Now, with daily use, my skin feels more under control. I’m not constantly check…" at bounding box center [589, 184] width 203 height 62
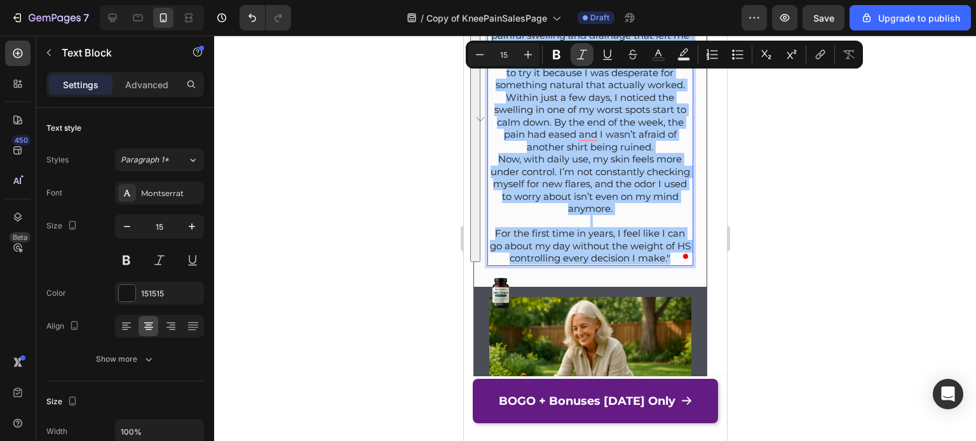
click at [586, 45] on button "Italic" at bounding box center [581, 54] width 23 height 23
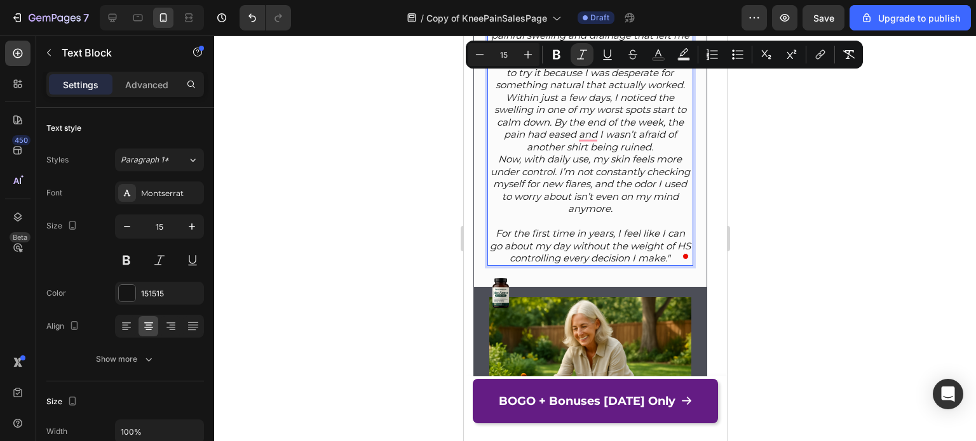
click at [622, 195] on icon "Now, with daily use, my skin feels more under control. I’m not constantly check…" at bounding box center [589, 184] width 199 height 62
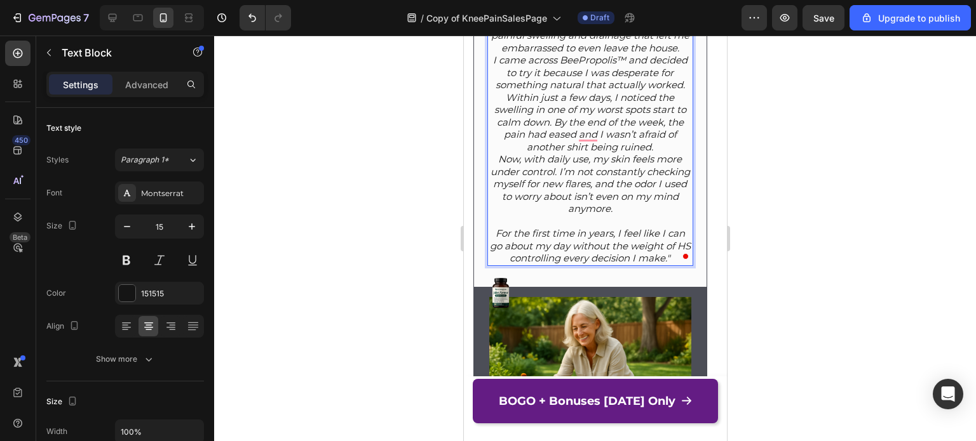
click at [673, 144] on p "Within just a few days, I noticed the swelling in one of my worst spots start t…" at bounding box center [589, 122] width 203 height 62
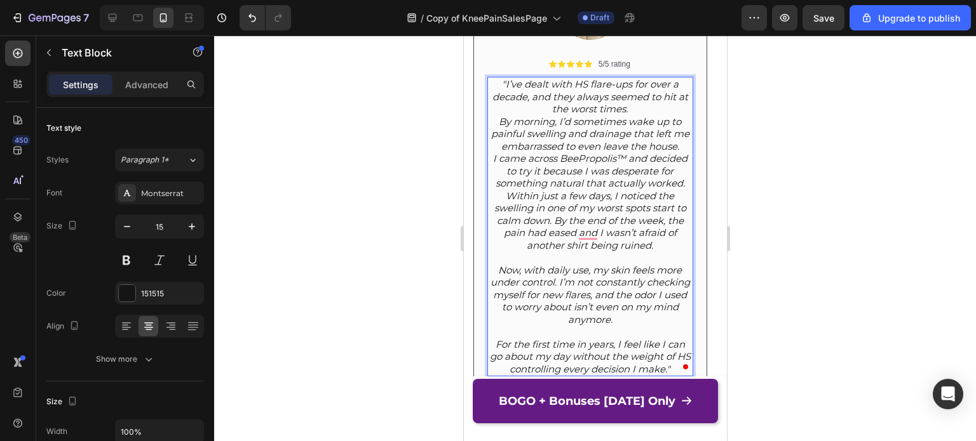
scroll to position [7326, 0]
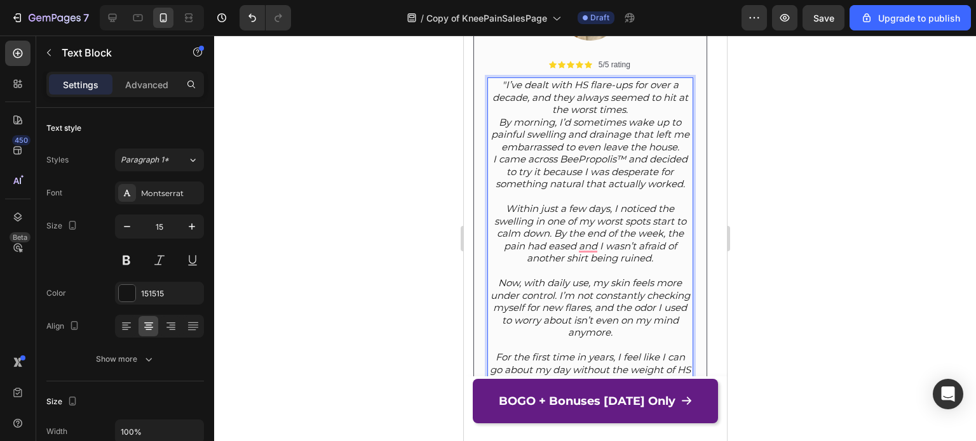
click at [683, 145] on p "By morning, I’d sometimes wake up to painful swelling and drainage that left me…" at bounding box center [589, 134] width 203 height 37
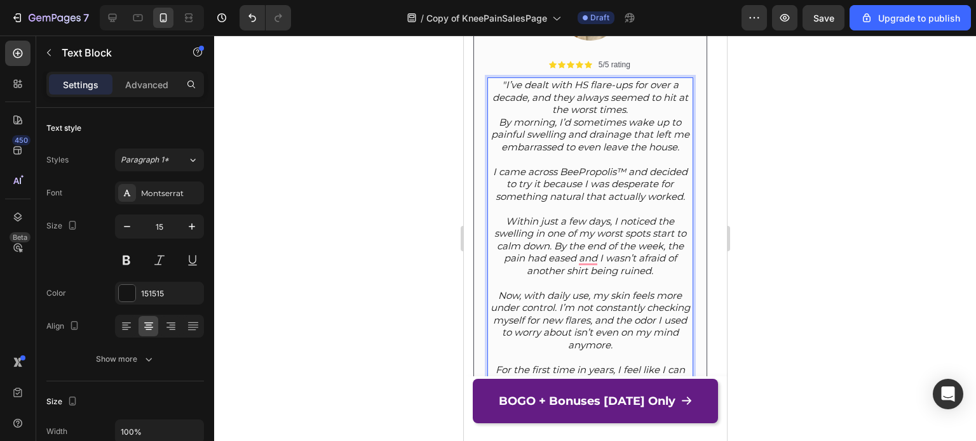
click at [639, 111] on p ""I’ve dealt with HS flare-ups for over a decade, and they always seemed to hit …" at bounding box center [589, 97] width 203 height 37
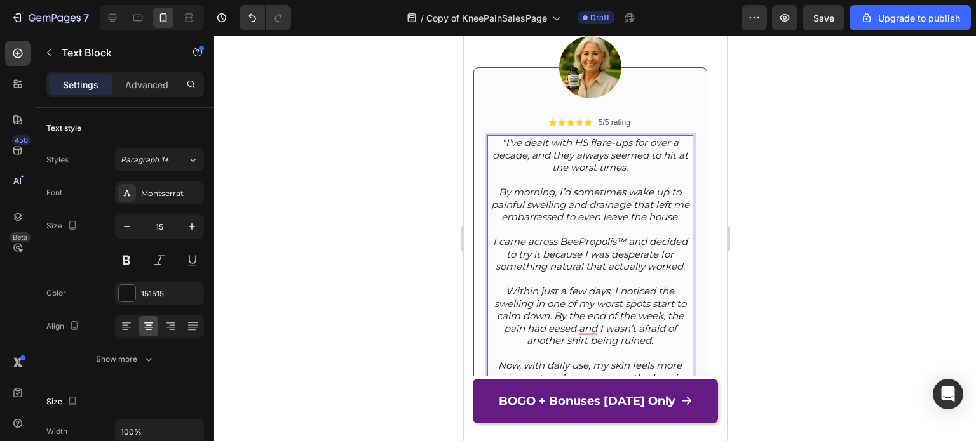
scroll to position [7260, 0]
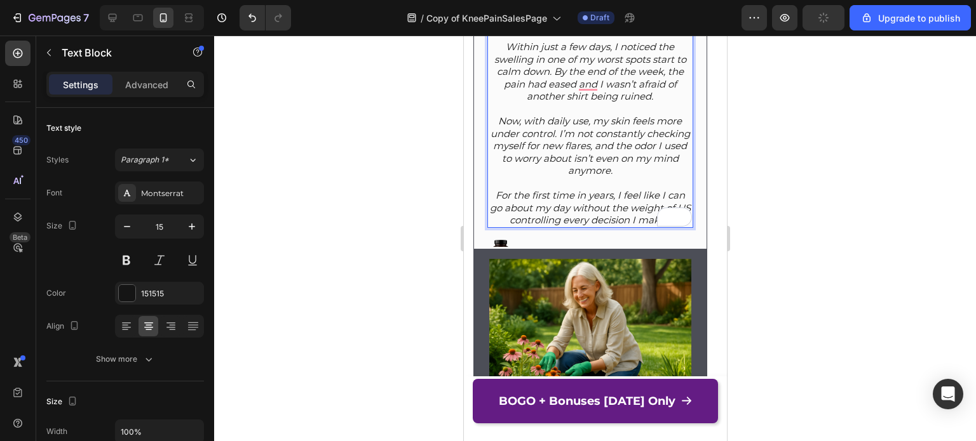
scroll to position [7489, 0]
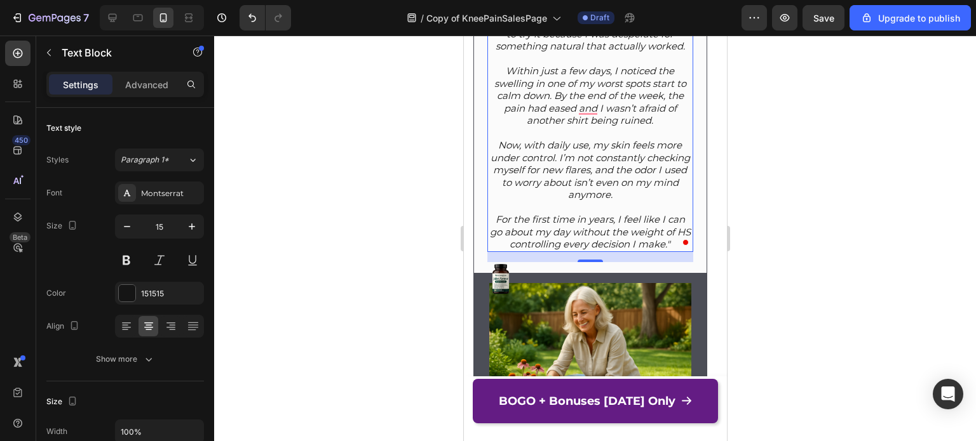
click at [772, 284] on div at bounding box center [595, 239] width 762 height 406
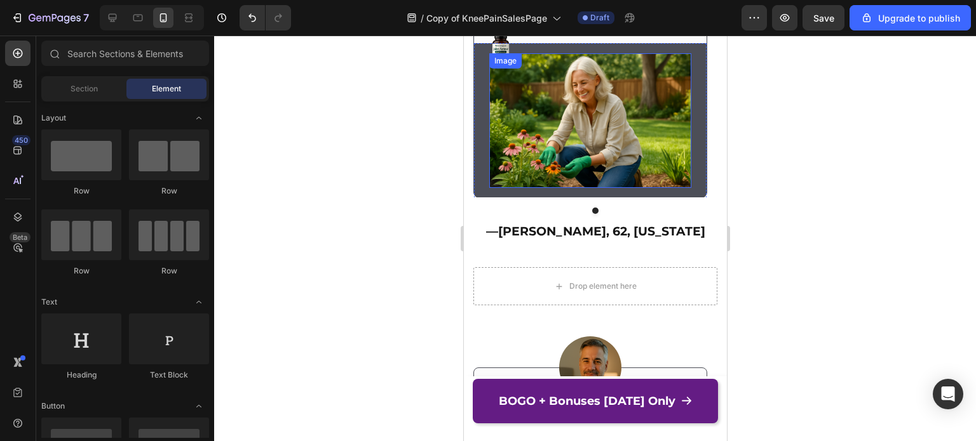
scroll to position [7718, 0]
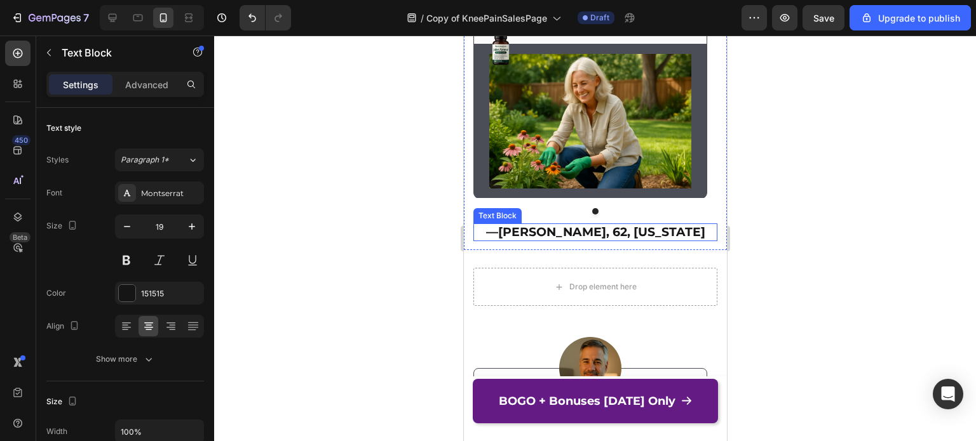
click at [573, 236] on strong "[PERSON_NAME], 62, [US_STATE]" at bounding box center [600, 232] width 207 height 15
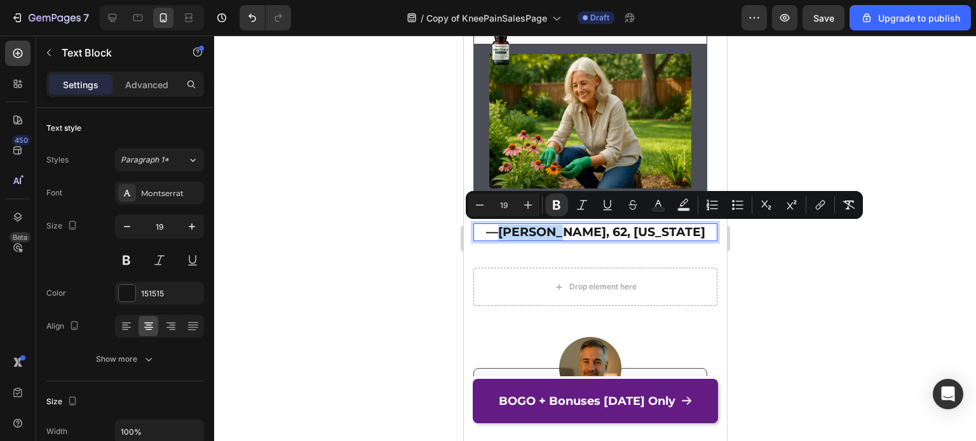
click at [536, 234] on strong "[PERSON_NAME], 62, [US_STATE]" at bounding box center [600, 232] width 207 height 15
drag, startPoint x: 537, startPoint y: 233, endPoint x: 664, endPoint y: 233, distance: 127.0
click at [664, 233] on p "— [PERSON_NAME], 62, [US_STATE]" at bounding box center [594, 233] width 241 height 16
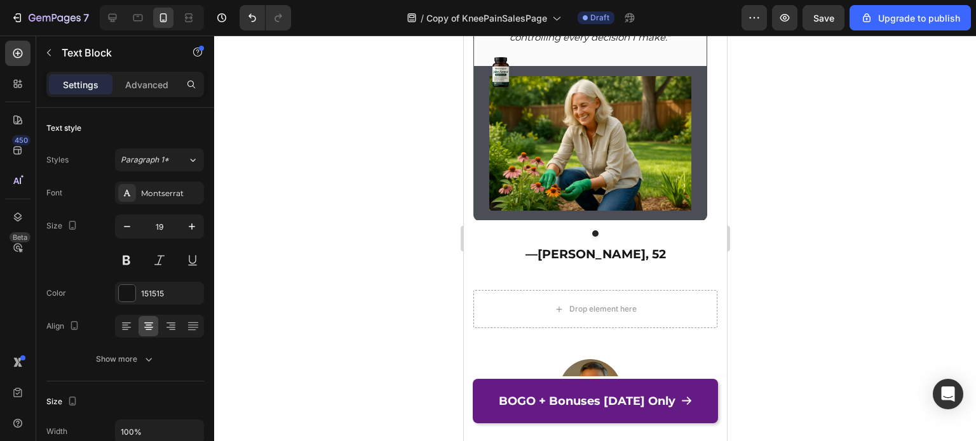
scroll to position [7695, 0]
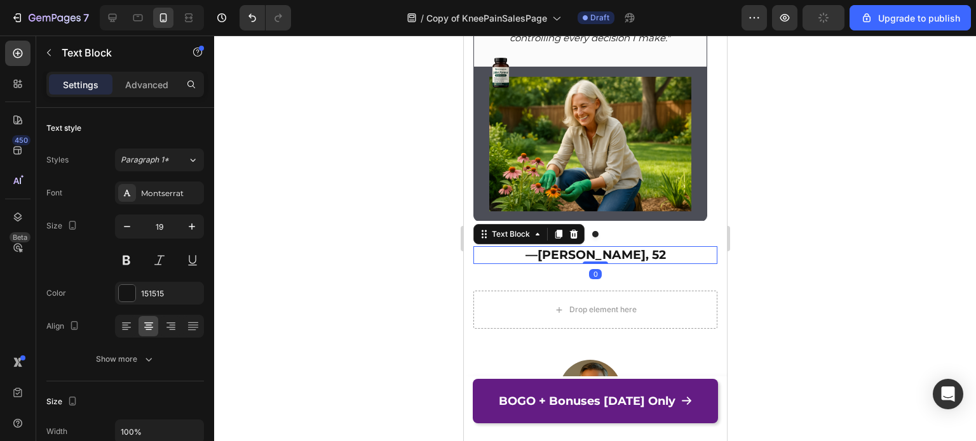
click at [649, 254] on p "— [PERSON_NAME], 52" at bounding box center [594, 256] width 241 height 16
click at [761, 226] on div at bounding box center [595, 239] width 762 height 406
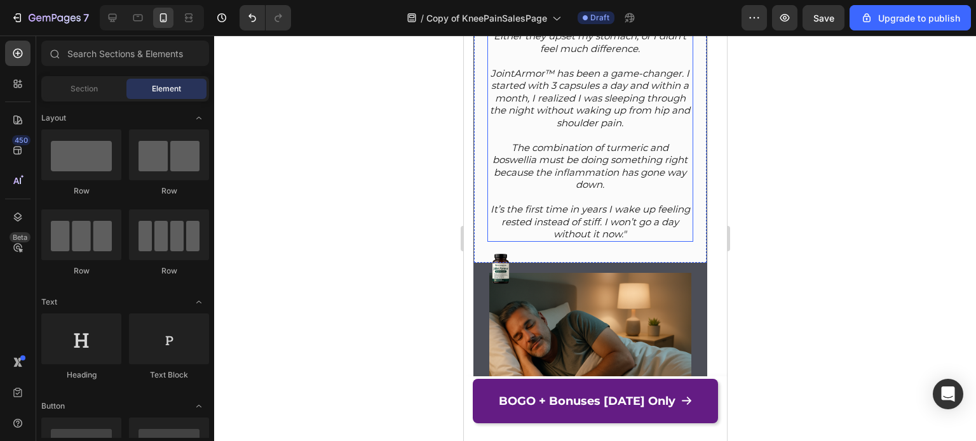
scroll to position [8218, 0]
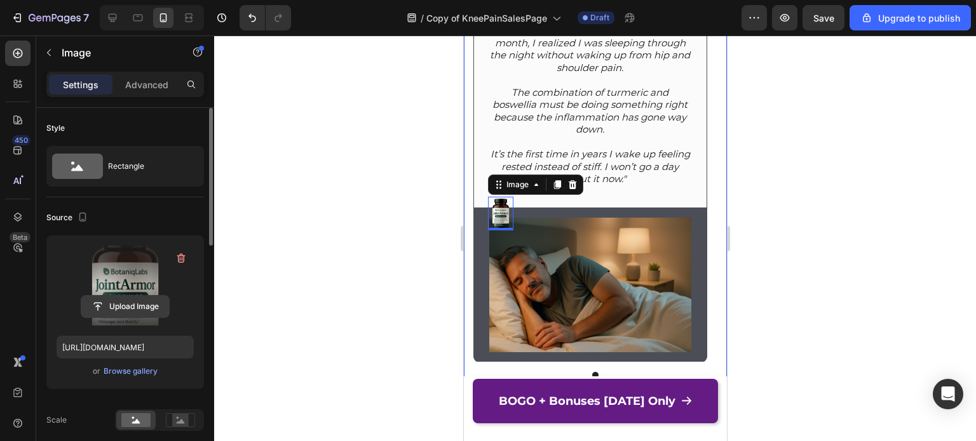
click at [128, 299] on input "file" at bounding box center [125, 307] width 88 height 22
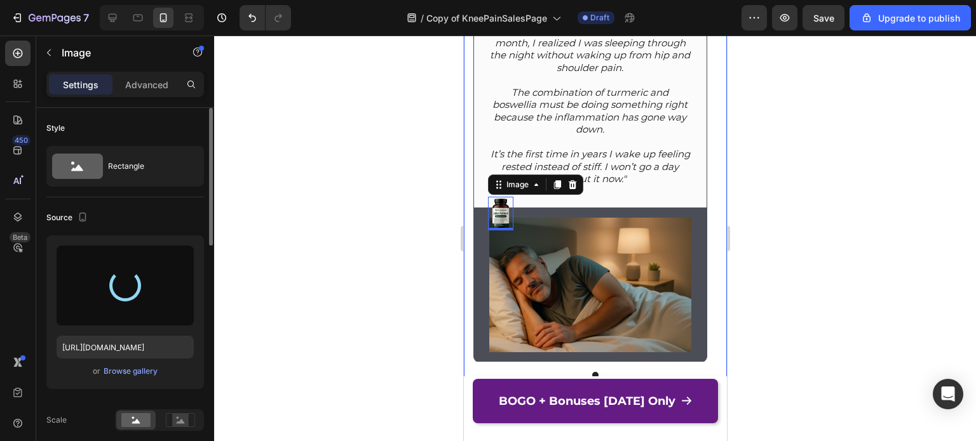
type input "[URL][DOMAIN_NAME]"
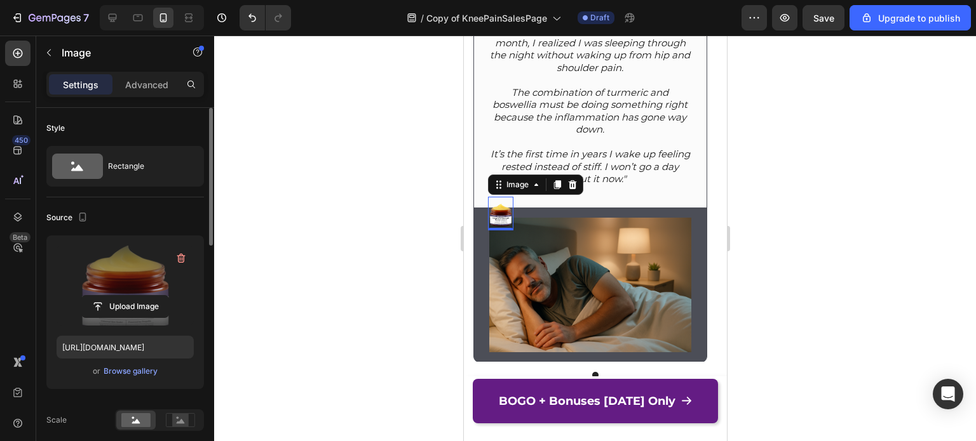
click at [776, 227] on div at bounding box center [595, 239] width 762 height 406
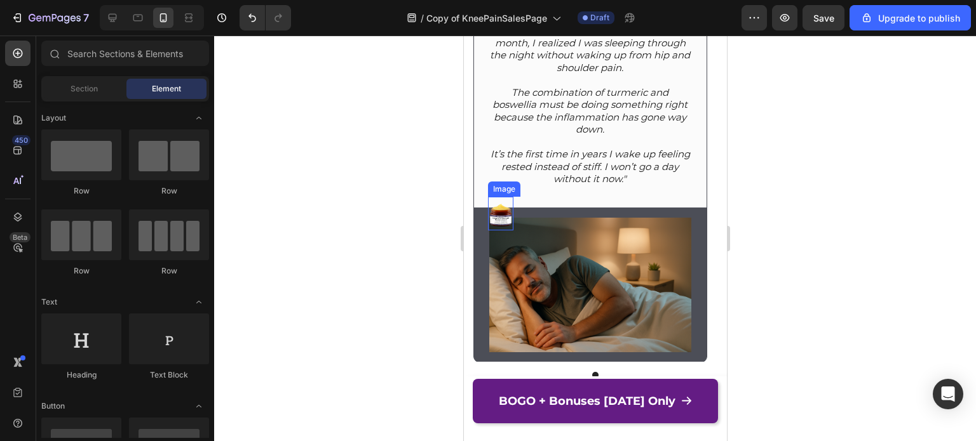
click at [495, 212] on img at bounding box center [499, 214] width 25 height 34
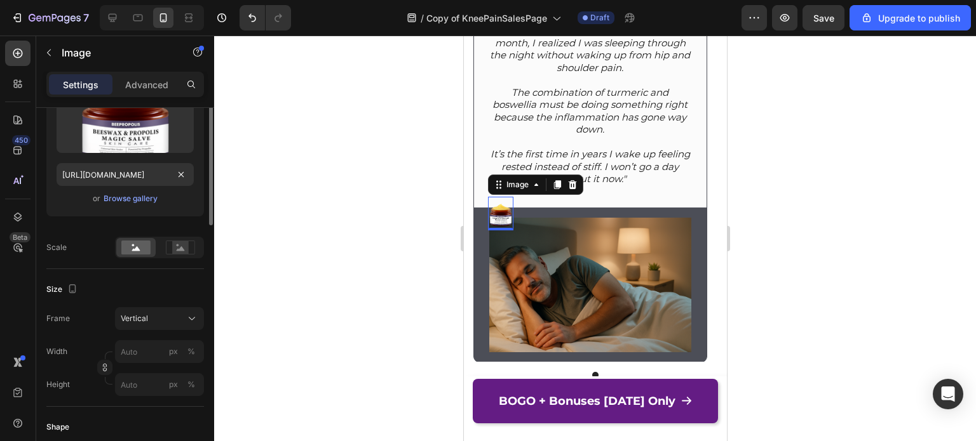
scroll to position [0, 0]
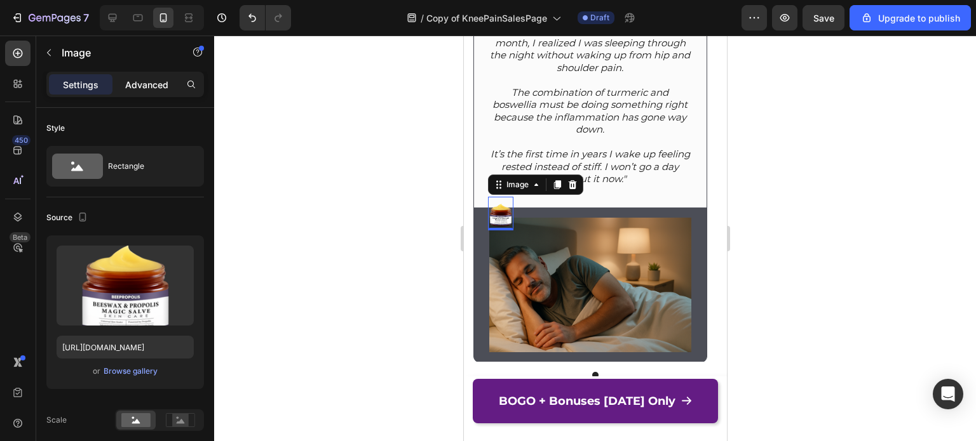
click at [139, 83] on p "Advanced" at bounding box center [146, 84] width 43 height 13
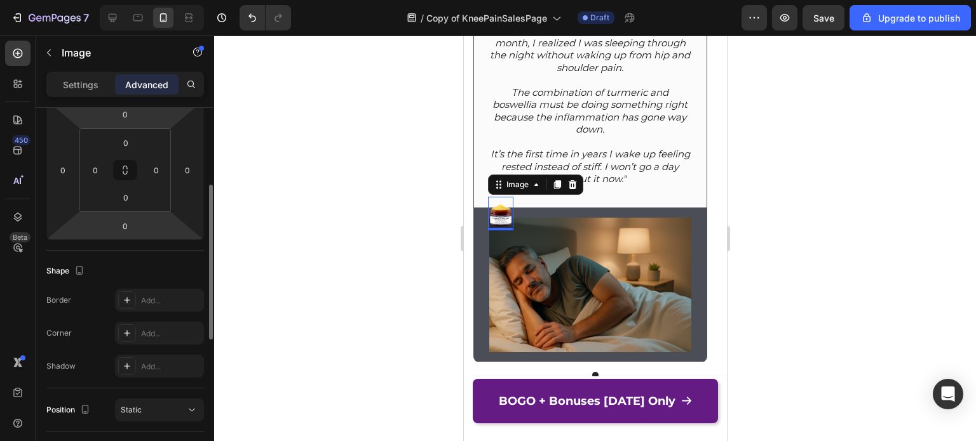
scroll to position [296, 0]
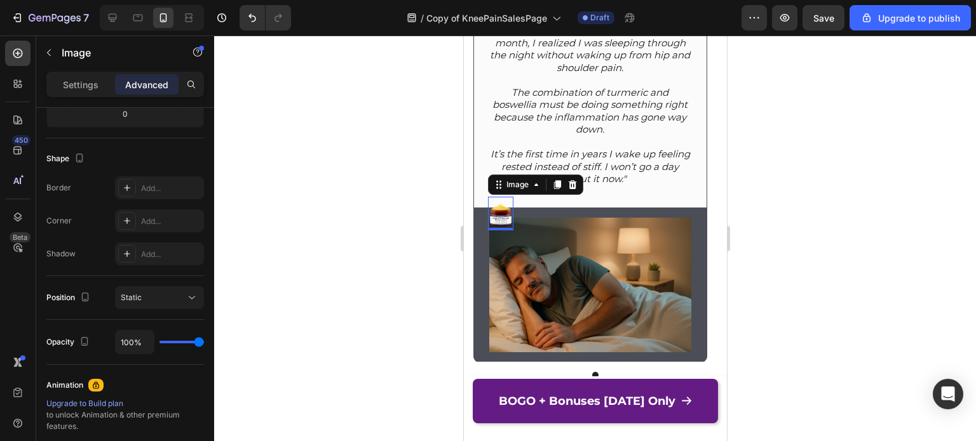
click at [776, 195] on div at bounding box center [595, 239] width 762 height 406
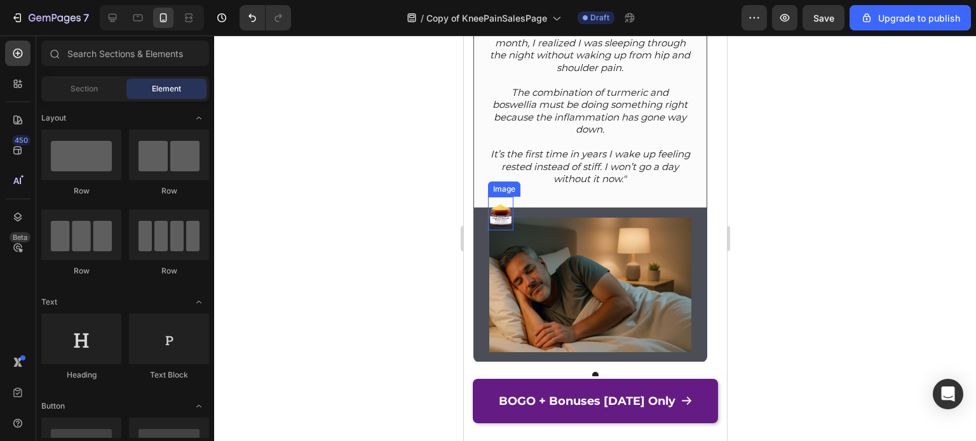
click at [504, 215] on img at bounding box center [499, 214] width 25 height 34
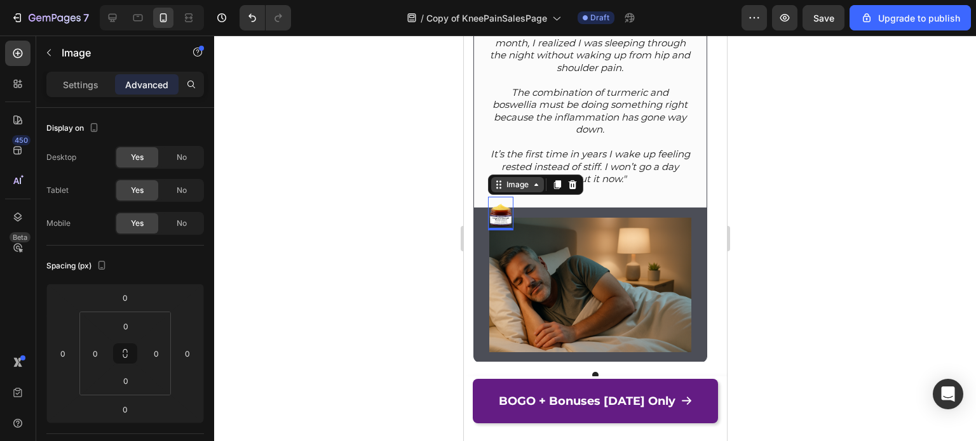
click at [535, 186] on icon at bounding box center [535, 185] width 10 height 10
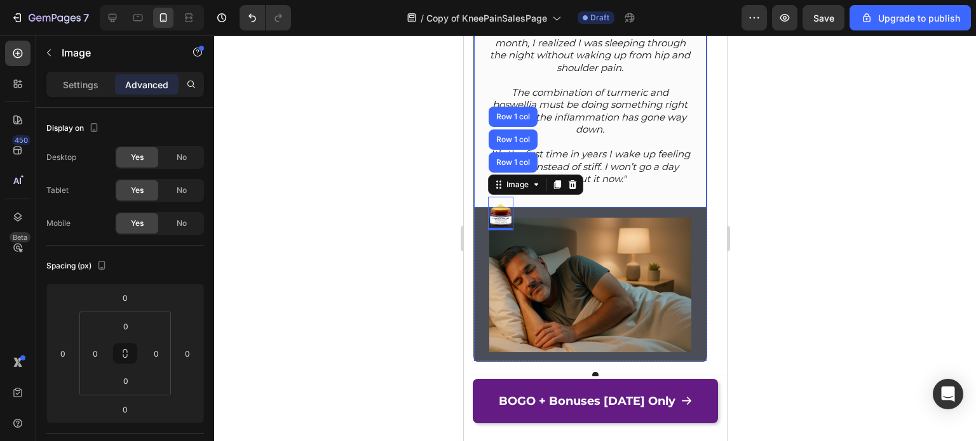
click at [857, 155] on div at bounding box center [595, 239] width 762 height 406
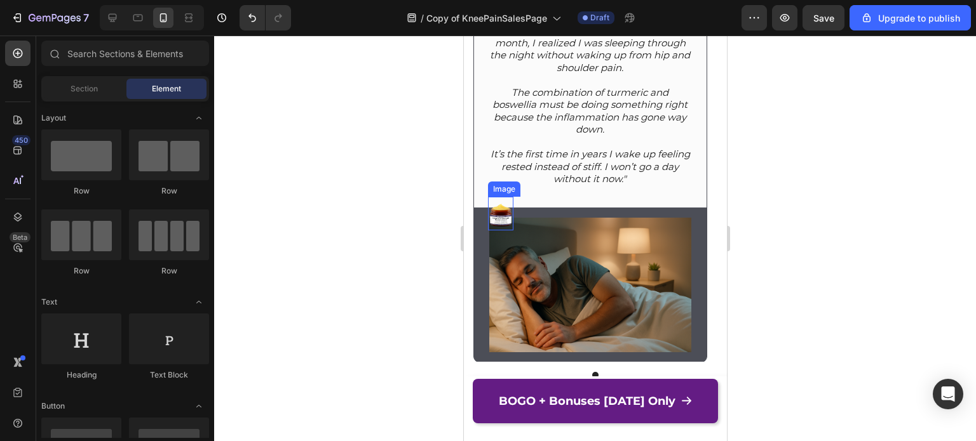
click at [501, 220] on img at bounding box center [499, 214] width 25 height 34
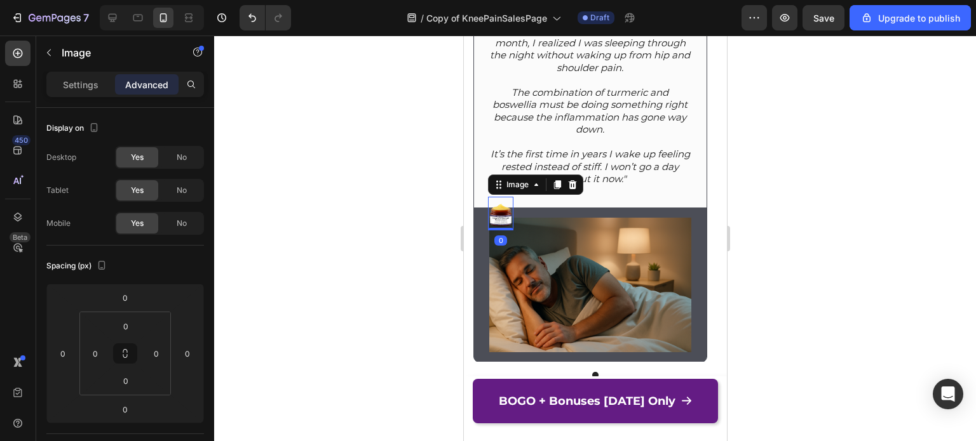
click at [399, 164] on div at bounding box center [595, 239] width 762 height 406
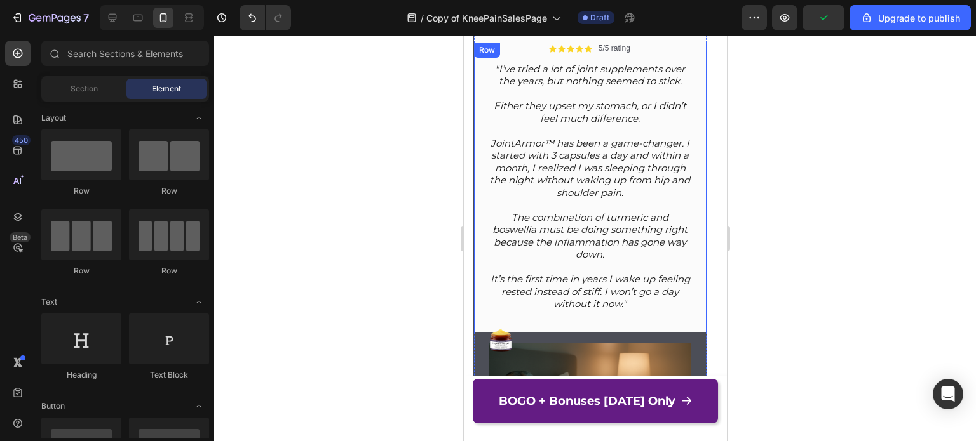
scroll to position [8026, 0]
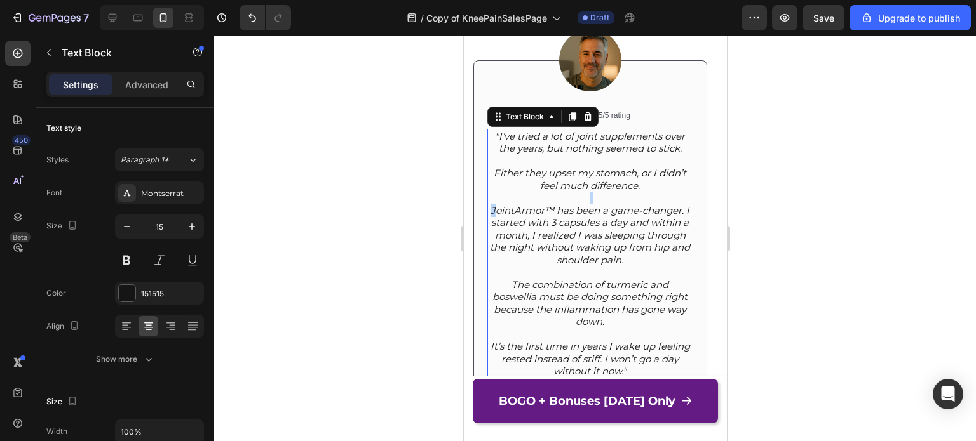
click at [614, 191] on div ""I’ve tried a lot of joint supplements over the years, but nothing seemed to st…" at bounding box center [590, 254] width 206 height 250
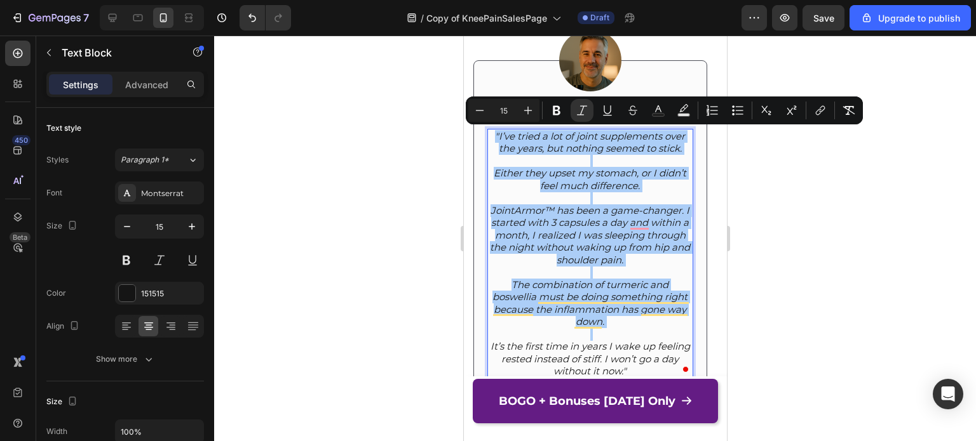
click at [871, 209] on div at bounding box center [595, 239] width 762 height 406
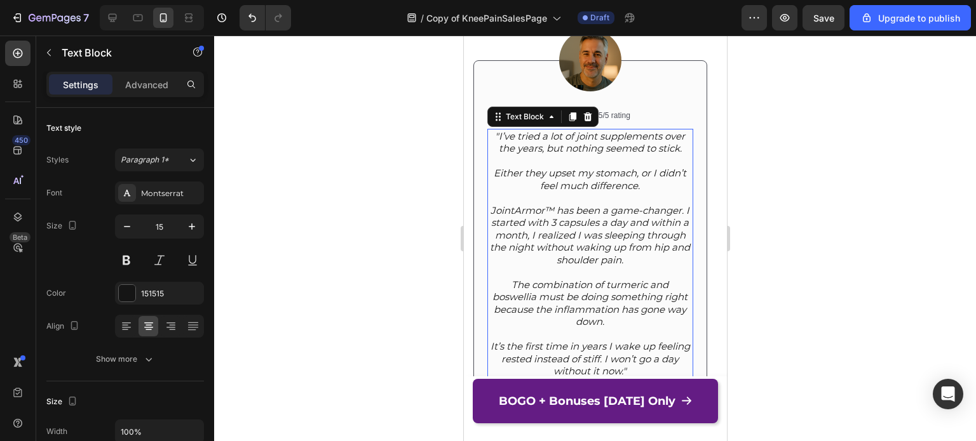
click at [615, 239] on icon "JointArmor™ has been a game-changer. I started with 3 capsules a day and within…" at bounding box center [589, 236] width 200 height 62
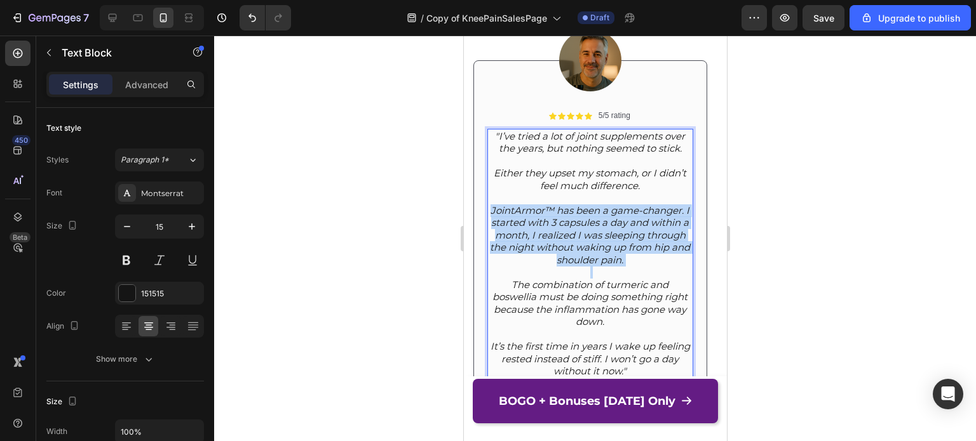
click at [615, 239] on icon "JointArmor™ has been a game-changer. I started with 3 capsules a day and within…" at bounding box center [589, 236] width 200 height 62
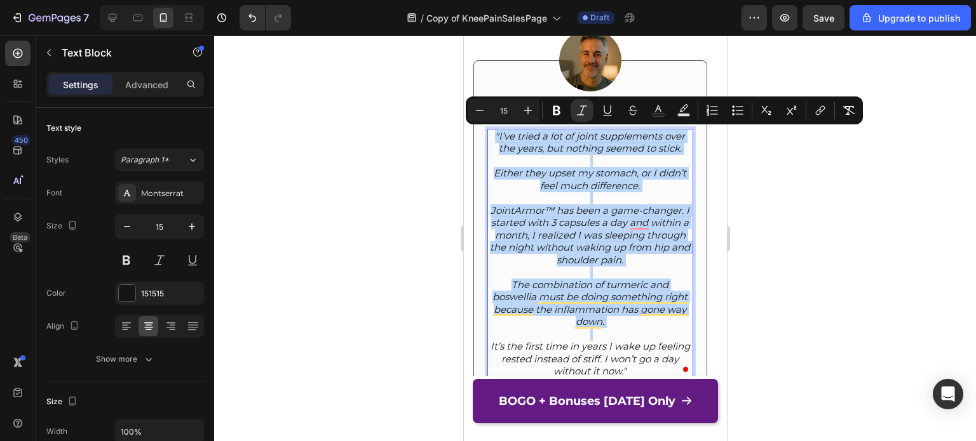
copy div ""I’ve tried a lot of joint supplements over the years, but nothing seemed to st…"
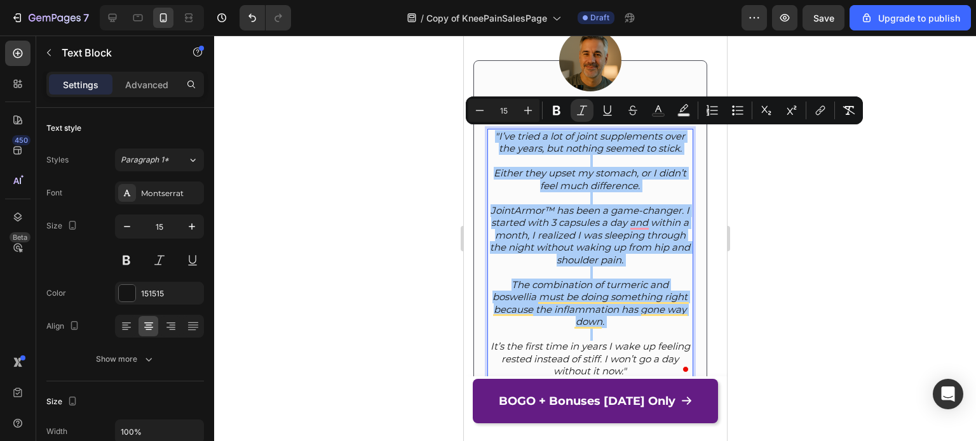
click at [759, 238] on div at bounding box center [595, 239] width 762 height 406
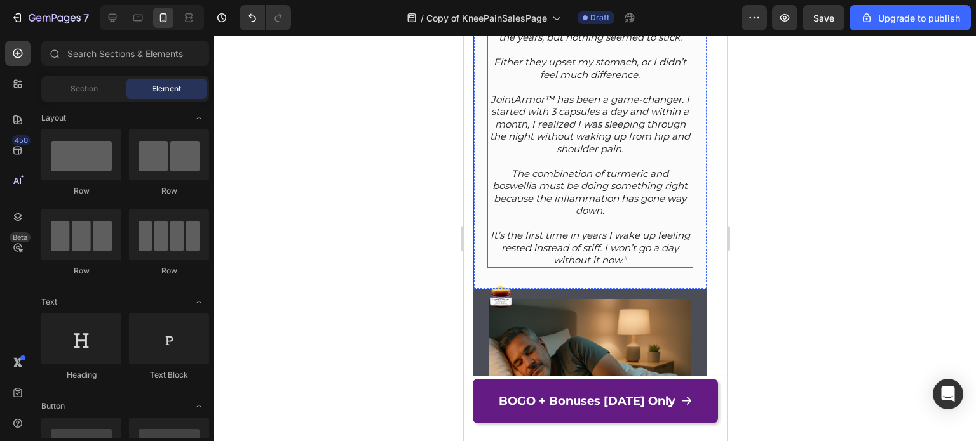
scroll to position [7985, 0]
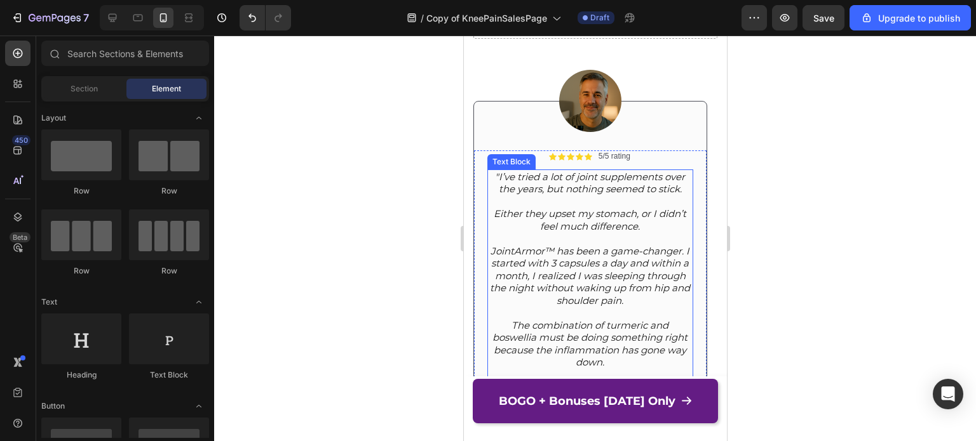
click at [521, 189] on icon ""I’ve tried a lot of joint supplements over the years, but nothing seemed to st…" at bounding box center [589, 183] width 190 height 25
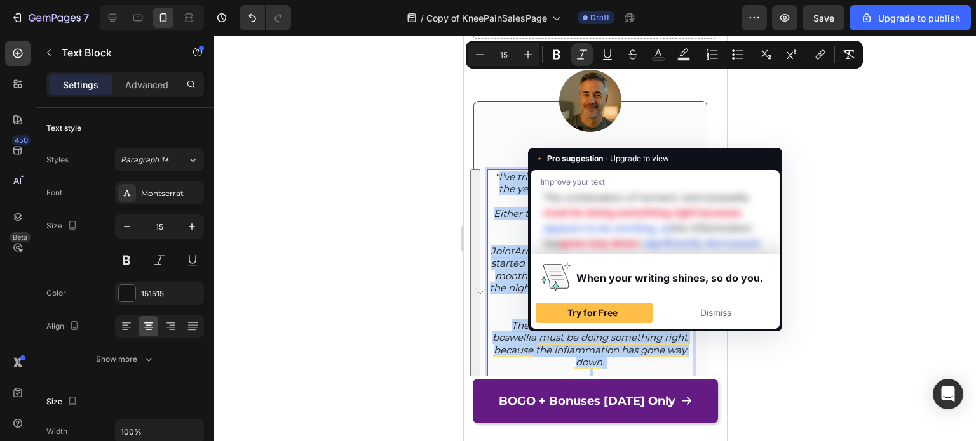
scroll to position [8101, 0]
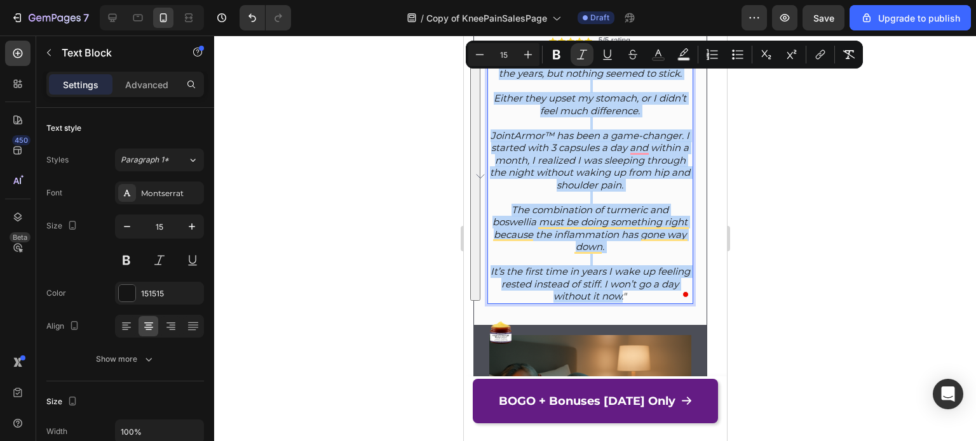
drag, startPoint x: 497, startPoint y: 175, endPoint x: 624, endPoint y: 296, distance: 175.2
click at [624, 296] on div ""I’ve tried a lot of joint supplements over the years, but nothing seemed to st…" at bounding box center [590, 179] width 206 height 250
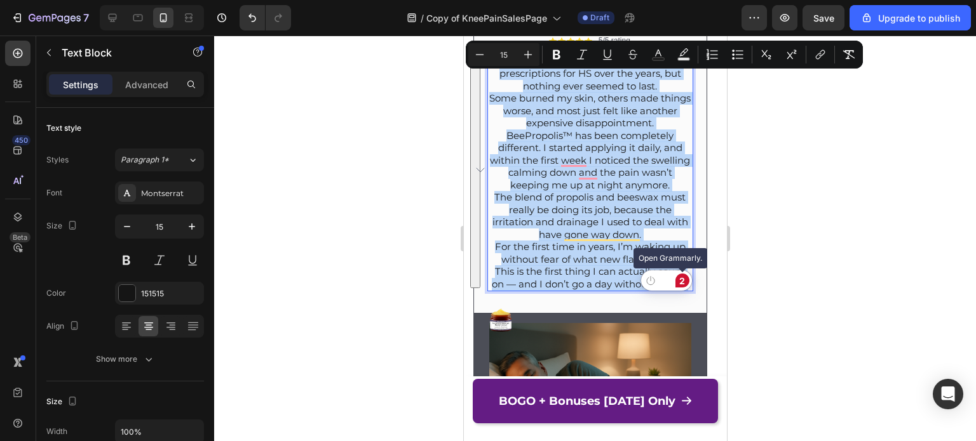
drag, startPoint x: 520, startPoint y: 62, endPoint x: 684, endPoint y: 283, distance: 275.2
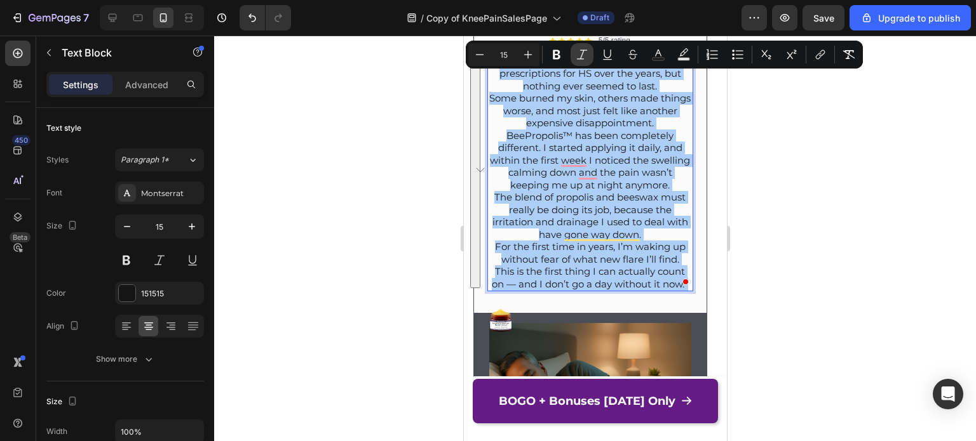
click at [587, 58] on icon "Editor contextual toolbar" at bounding box center [581, 54] width 13 height 13
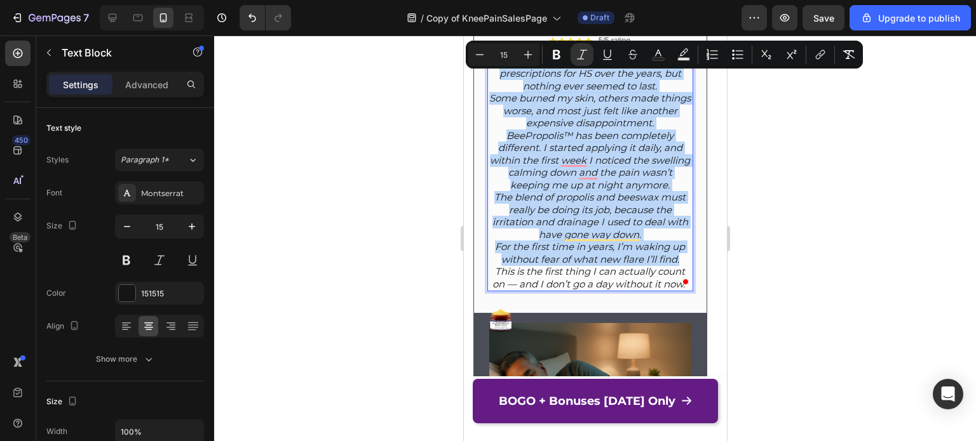
click at [586, 152] on icon "BeePropolis™ has been completely different. I started applying it daily, and wi…" at bounding box center [589, 161] width 200 height 62
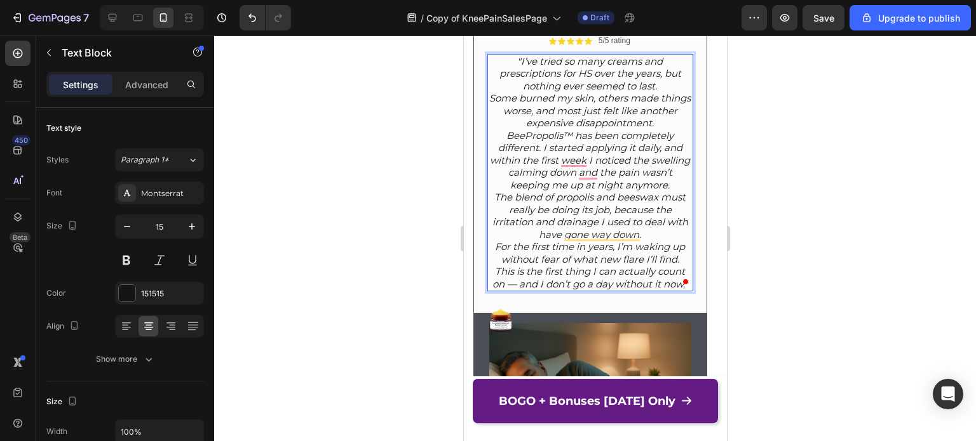
click at [671, 82] on p ""I’ve tried so many creams and prescriptions for HS over the years, but nothing…" at bounding box center [589, 73] width 203 height 37
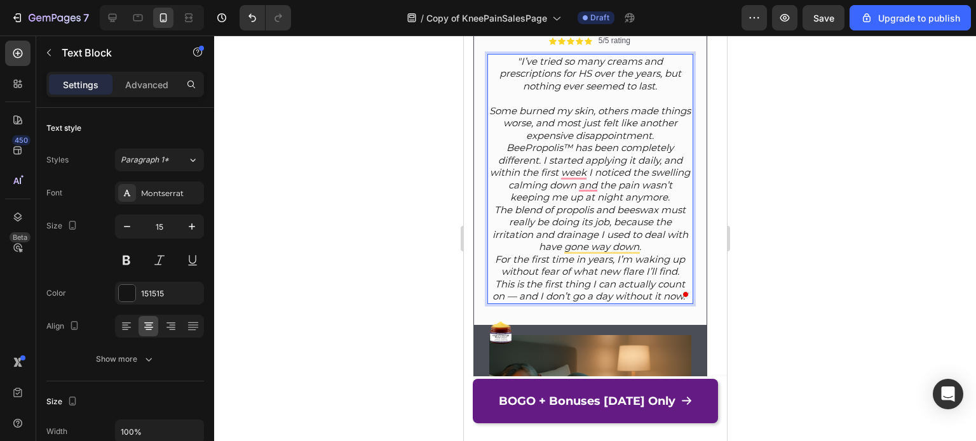
click at [680, 133] on p "Some burned my skin, others made things worse, and most just felt like another …" at bounding box center [589, 123] width 203 height 37
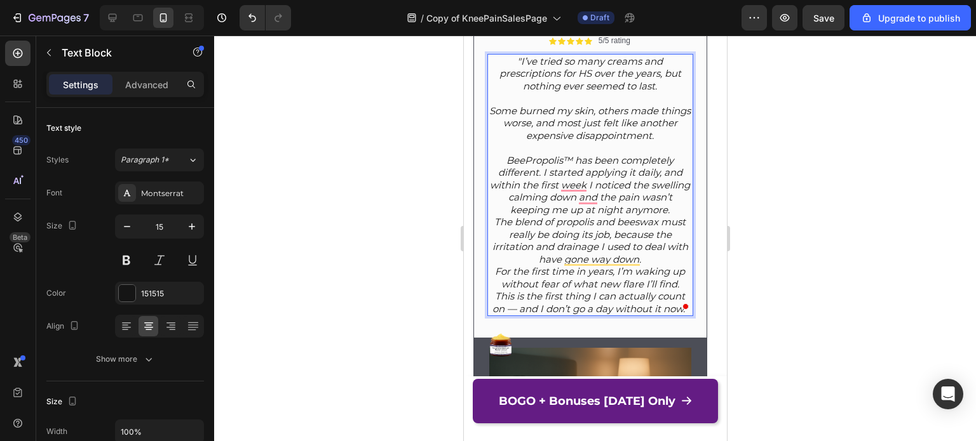
click at [676, 210] on p "BeePropolis™ has been completely different. I started applying it daily, and wi…" at bounding box center [589, 185] width 203 height 62
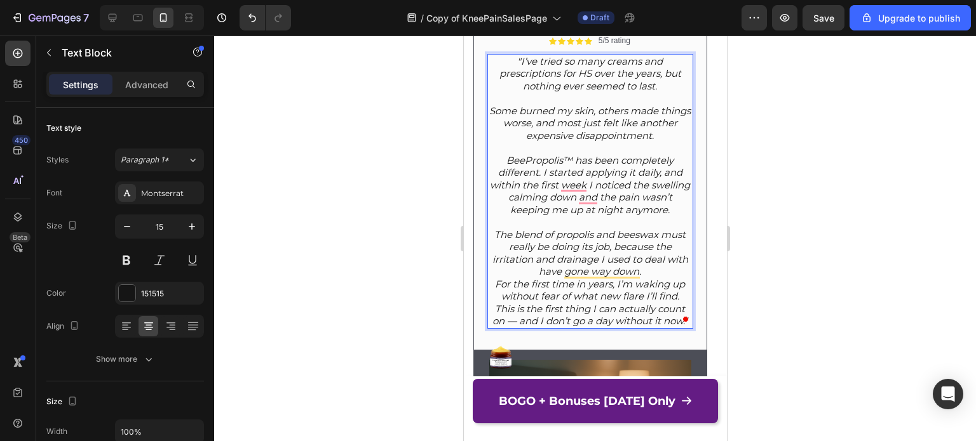
click at [651, 276] on p "The blend of propolis and beeswax must really be doing its job, because the irr…" at bounding box center [589, 254] width 203 height 50
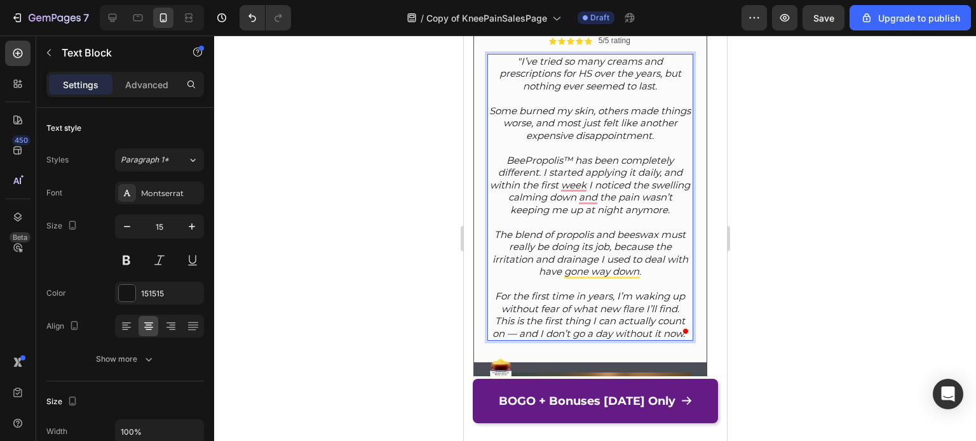
click at [681, 306] on p "For the first time in years, I’m waking up without fear of what new flare I’ll …" at bounding box center [589, 302] width 203 height 25
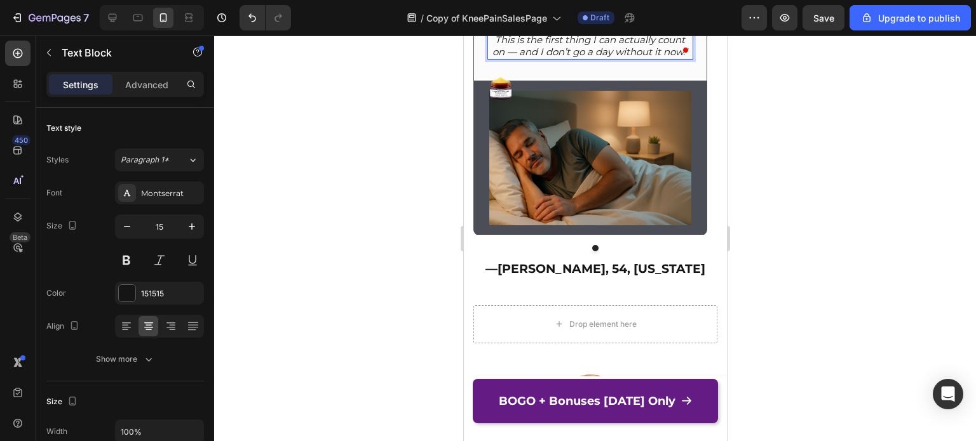
scroll to position [8457, 0]
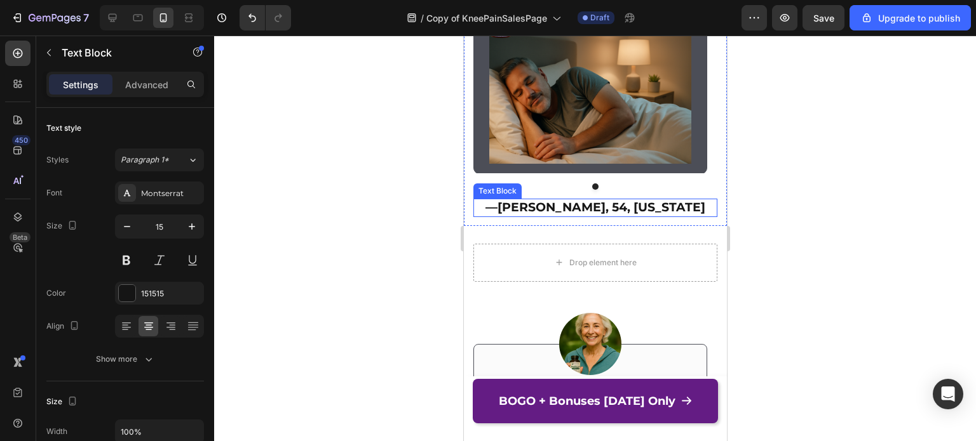
click at [583, 210] on strong "James R., 54, California" at bounding box center [601, 207] width 208 height 15
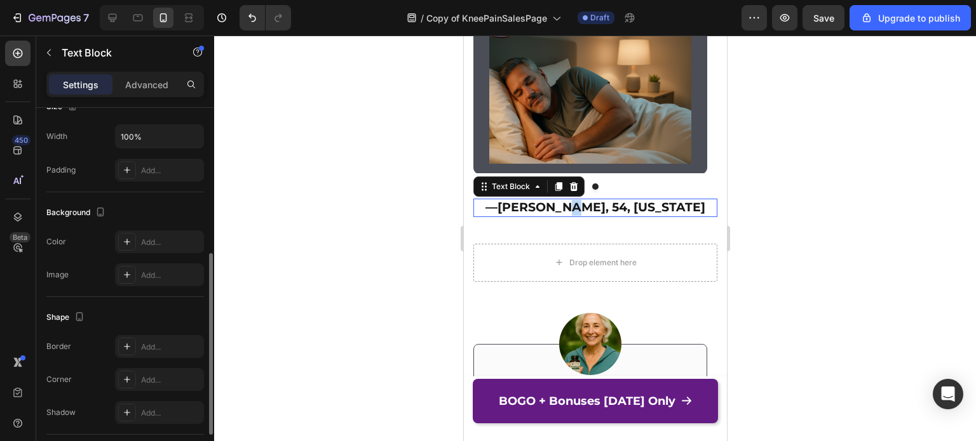
click at [583, 210] on strong "James R., 54, California" at bounding box center [601, 207] width 208 height 15
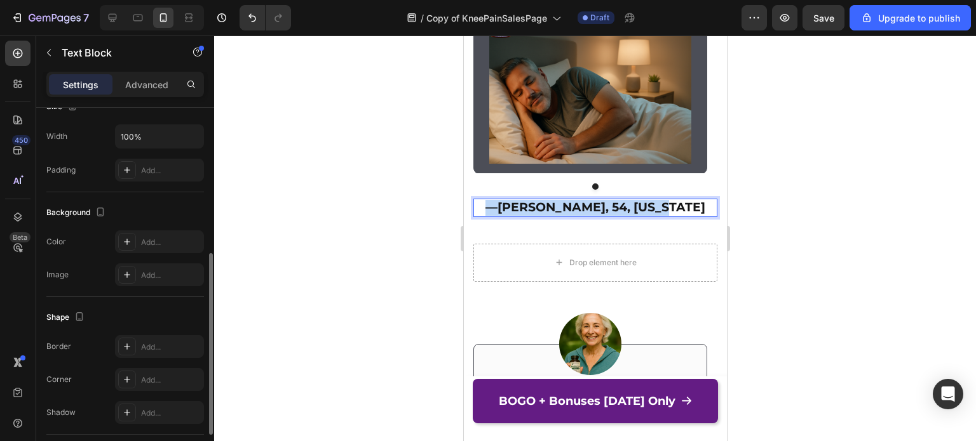
click at [583, 210] on strong "James R., 54, California" at bounding box center [601, 207] width 208 height 15
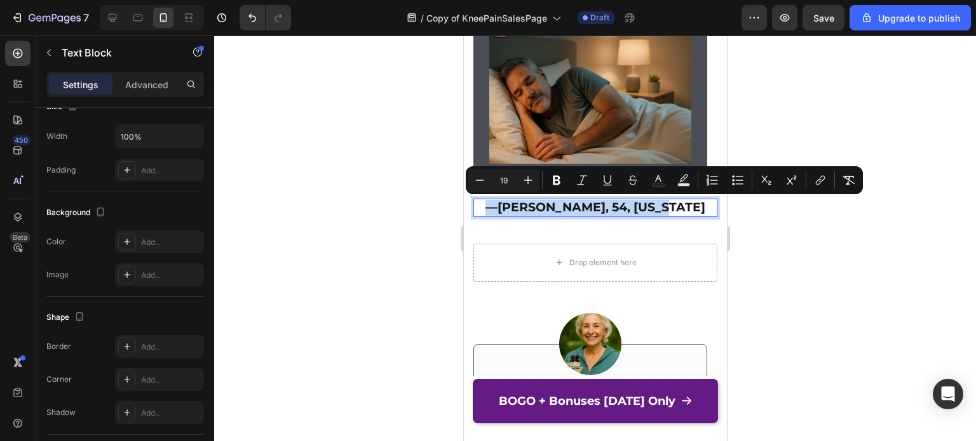
click at [582, 210] on strong "James R., 54, California" at bounding box center [601, 207] width 208 height 15
drag, startPoint x: 526, startPoint y: 210, endPoint x: 601, endPoint y: 209, distance: 75.6
click at [601, 209] on strong "James R., 54, California" at bounding box center [601, 207] width 208 height 15
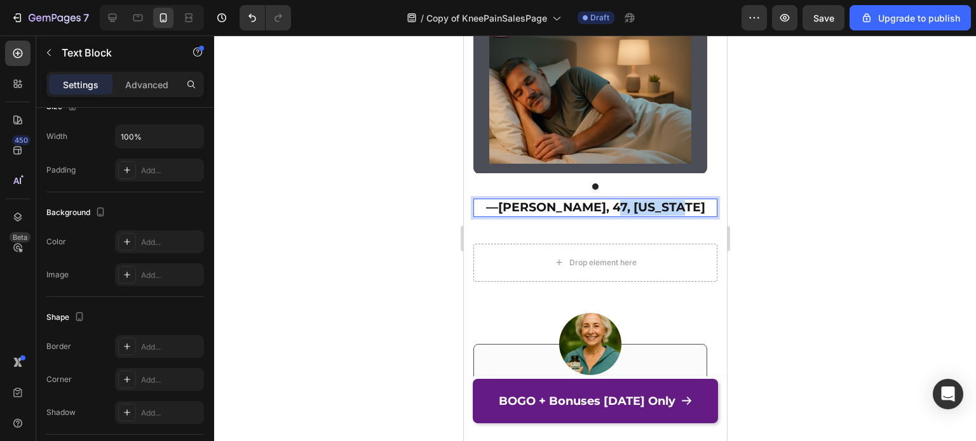
drag, startPoint x: 613, startPoint y: 208, endPoint x: 671, endPoint y: 206, distance: 58.4
click at [671, 206] on strong "Marisol G., 47, California" at bounding box center [600, 207] width 207 height 15
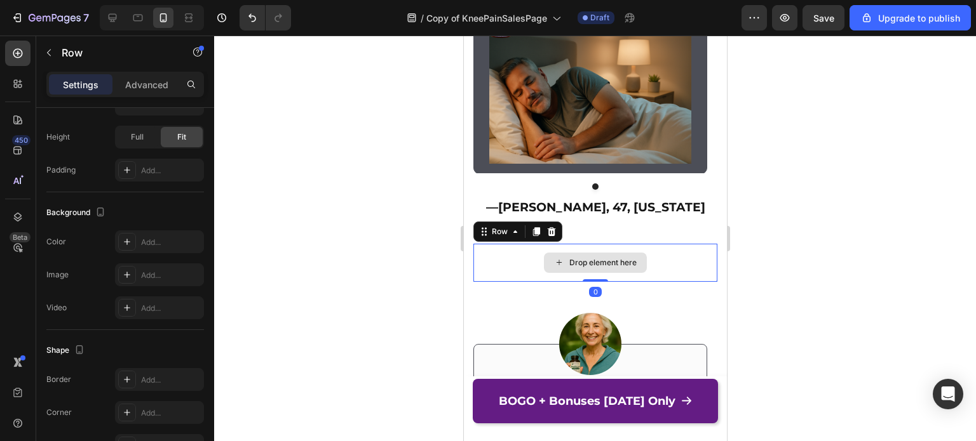
scroll to position [0, 0]
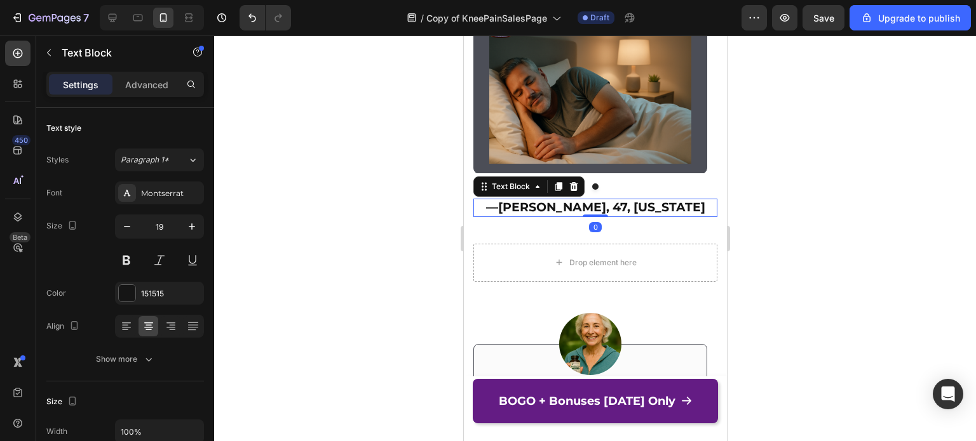
click at [821, 84] on div at bounding box center [595, 239] width 762 height 406
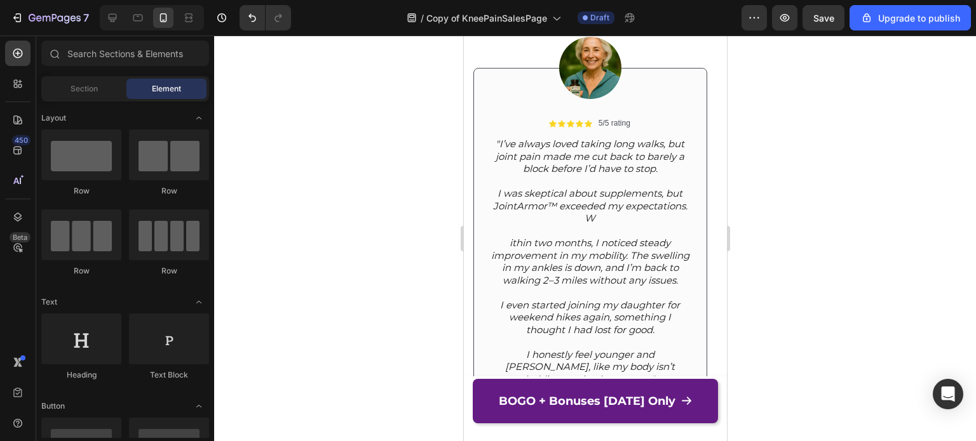
scroll to position [8732, 0]
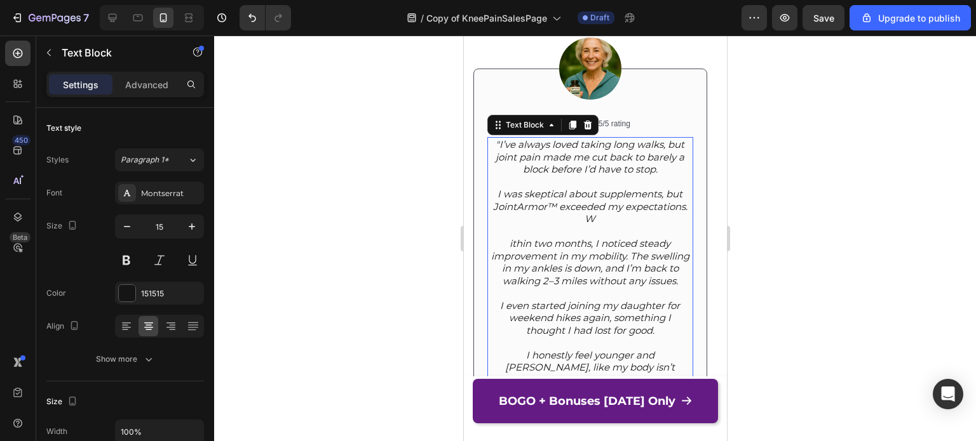
click at [590, 210] on icon "I was skeptical about supplements, but JointArmor™ exceeded my expectations. W" at bounding box center [589, 206] width 194 height 37
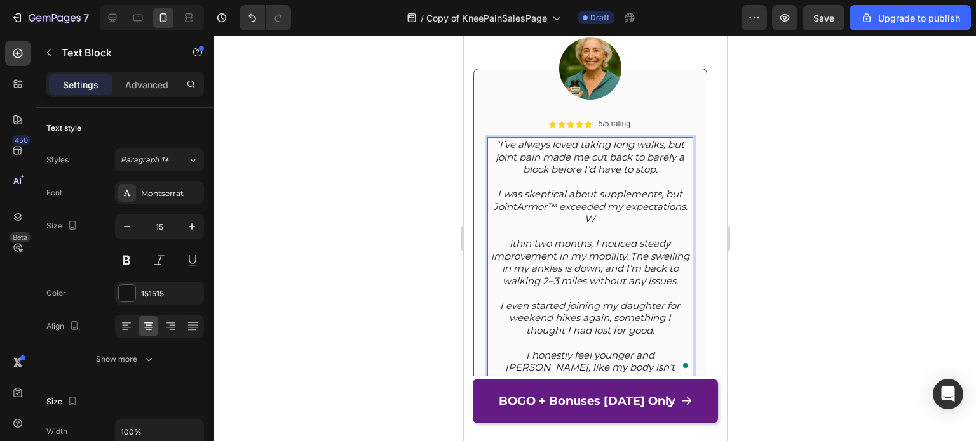
click at [518, 228] on p "To enrich screen reader interactions, please activate Accessibility in Grammarl…" at bounding box center [589, 231] width 203 height 13
click at [506, 241] on p "ithin two months, I noticed steady improvement in my mobility. The swelling in …" at bounding box center [589, 263] width 203 height 50
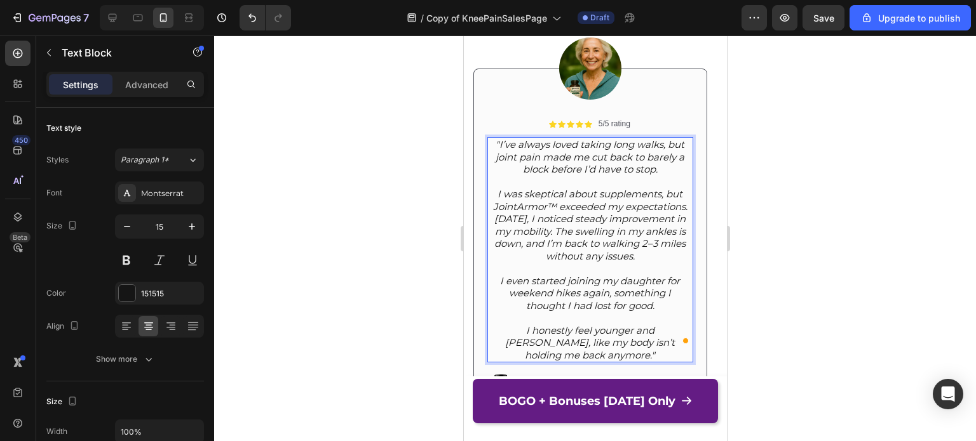
click at [504, 220] on icon "I was skeptical about supplements, but JointArmor™ exceeded my expectations. Wi…" at bounding box center [589, 225] width 194 height 74
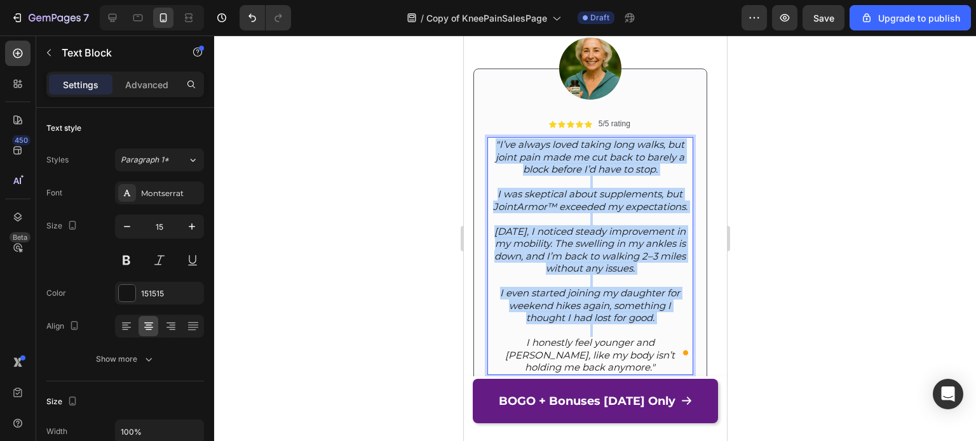
copy div ""I’ve always loved taking long walks, but joint pain made me cut back to barely…"
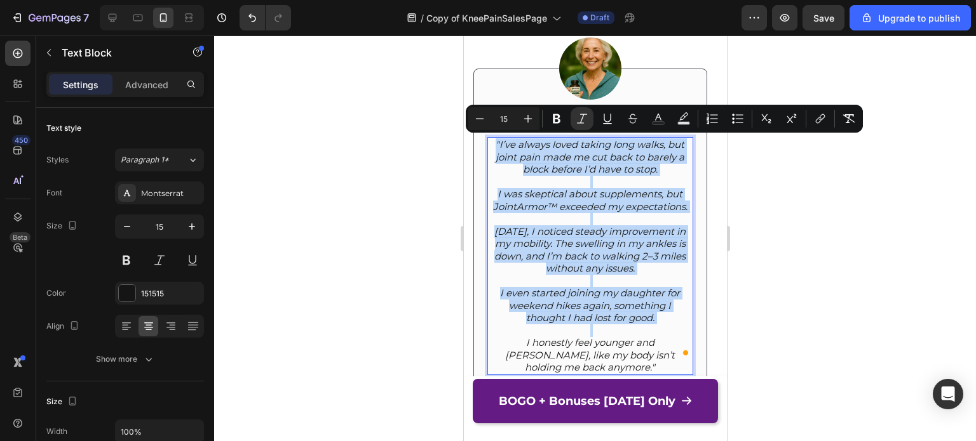
click at [562, 312] on icon "I even started joining my daughter for weekend hikes again, something I thought…" at bounding box center [589, 305] width 180 height 37
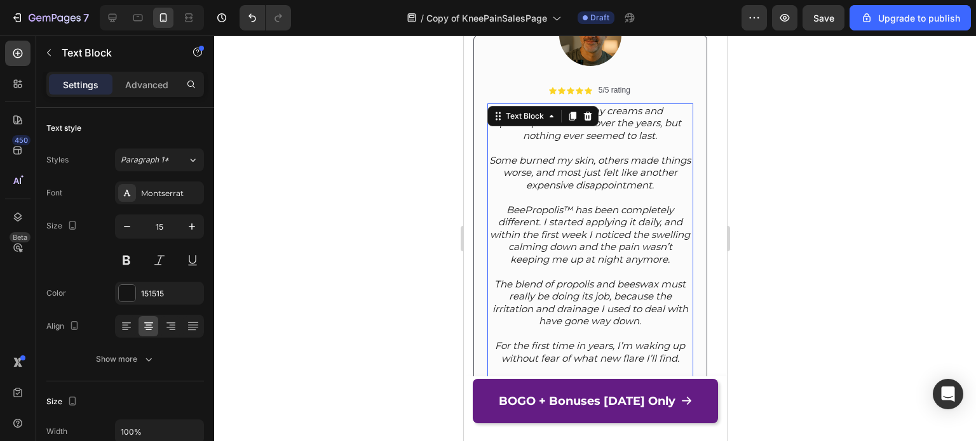
scroll to position [8069, 0]
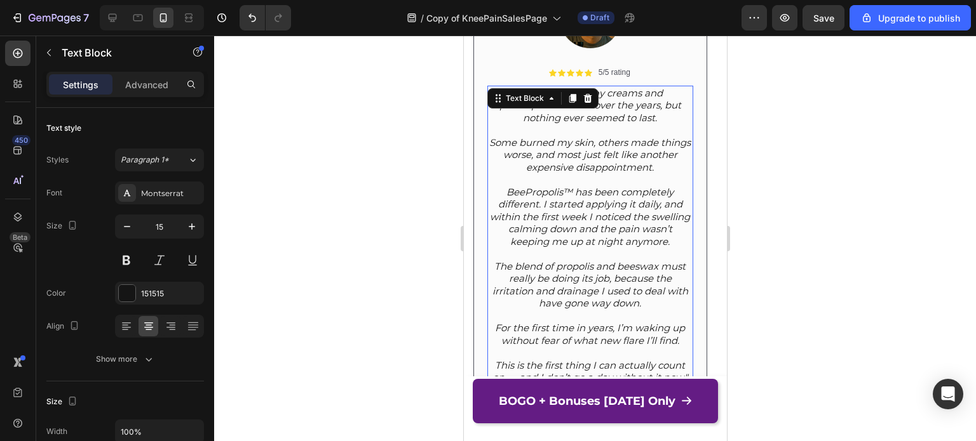
click at [621, 213] on icon "BeePropolis™ has been completely different. I started applying it daily, and wi…" at bounding box center [589, 217] width 200 height 62
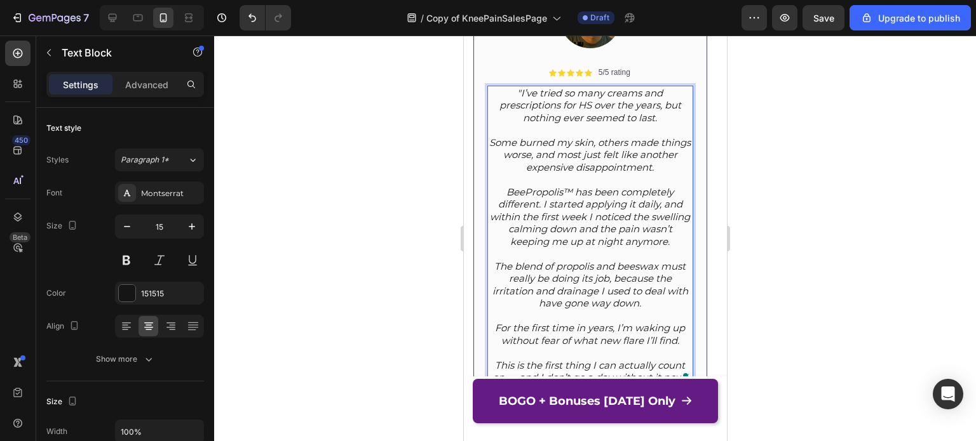
click at [579, 213] on icon "BeePropolis™ has been completely different. I started applying it daily, and wi…" at bounding box center [589, 217] width 200 height 62
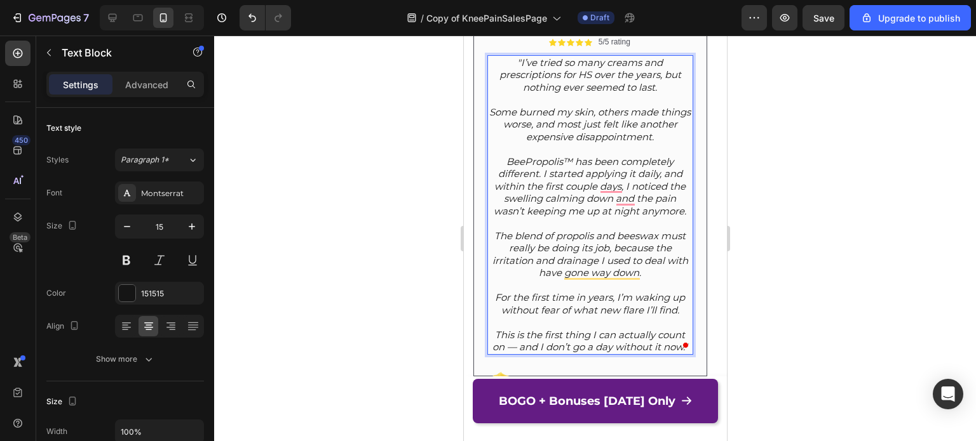
scroll to position [8072, 0]
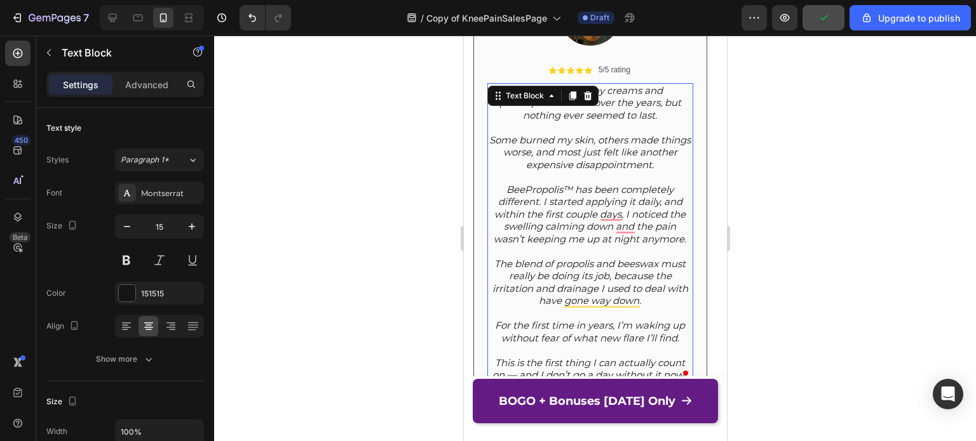
click at [843, 149] on div at bounding box center [595, 239] width 762 height 406
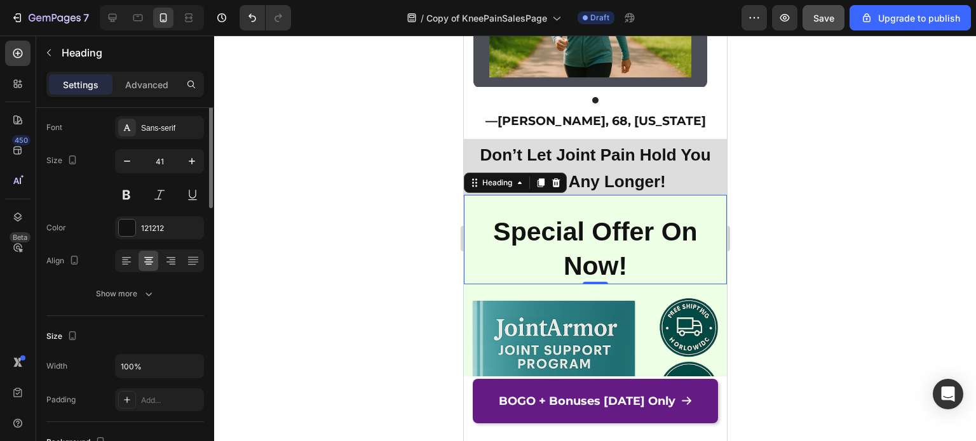
scroll to position [0, 0]
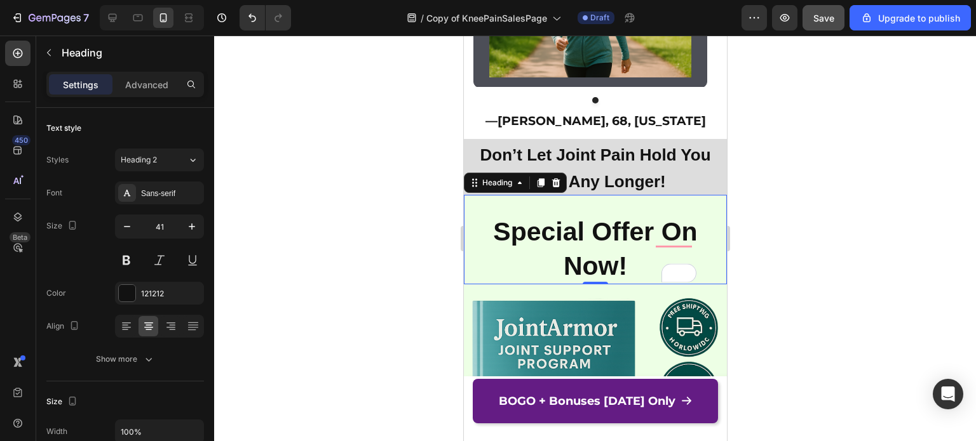
click at [513, 196] on div "Special Offer On Now! Heading 0" at bounding box center [594, 240] width 263 height 90
click at [142, 84] on p "Advanced" at bounding box center [146, 84] width 43 height 13
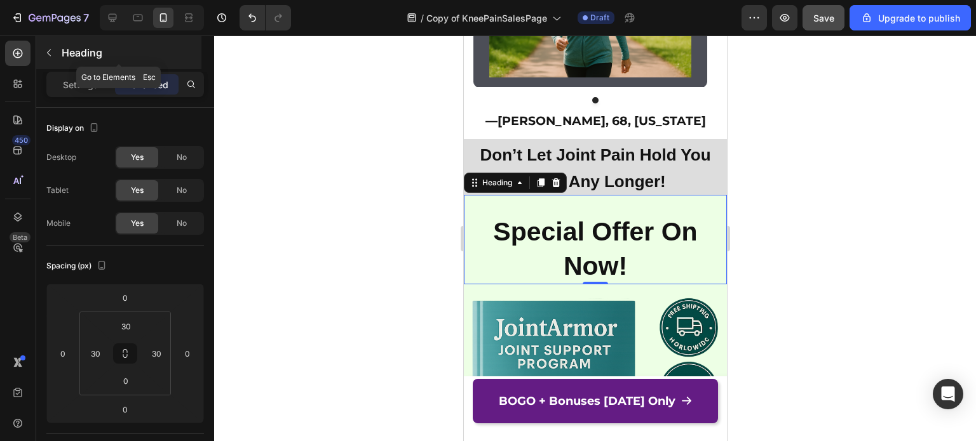
click at [56, 61] on button "button" at bounding box center [49, 53] width 20 height 20
click at [78, 88] on p "Settings" at bounding box center [81, 84] width 36 height 13
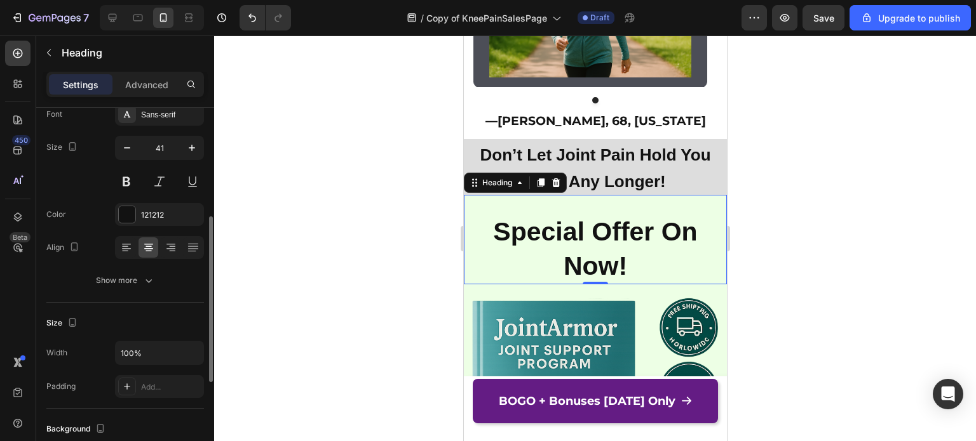
scroll to position [125, 0]
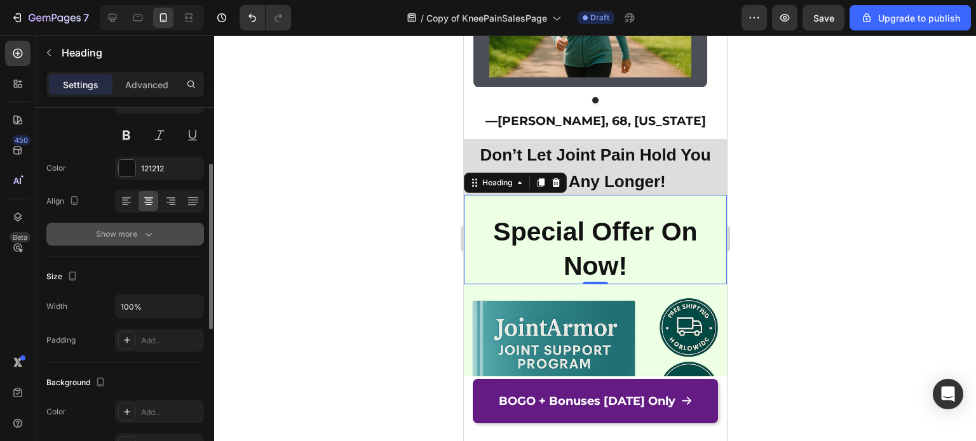
click at [125, 239] on div "Show more" at bounding box center [125, 234] width 59 height 13
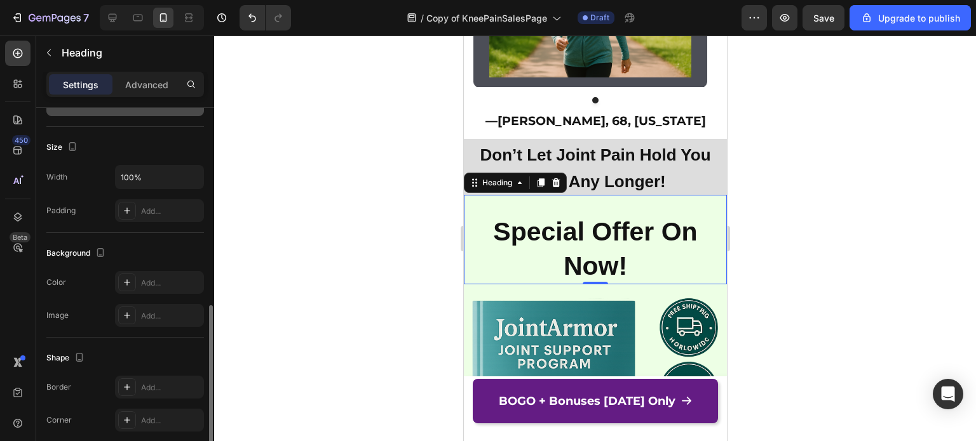
scroll to position [490, 0]
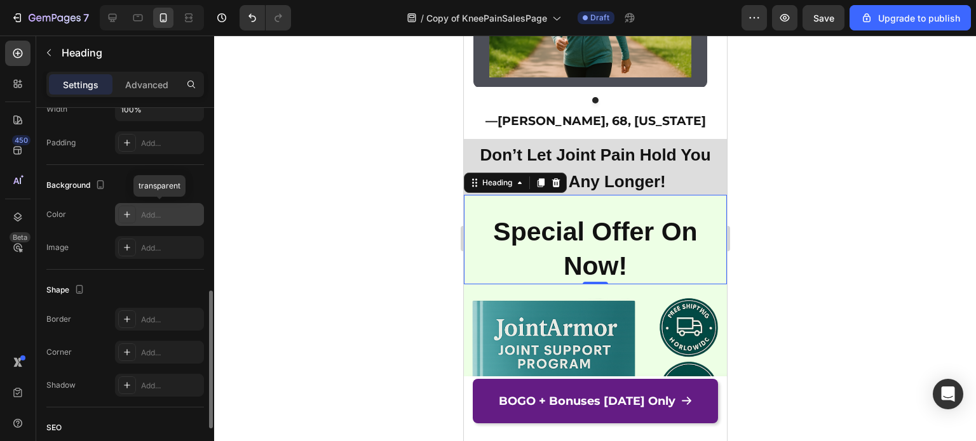
click at [139, 218] on div "Add..." at bounding box center [159, 214] width 89 height 23
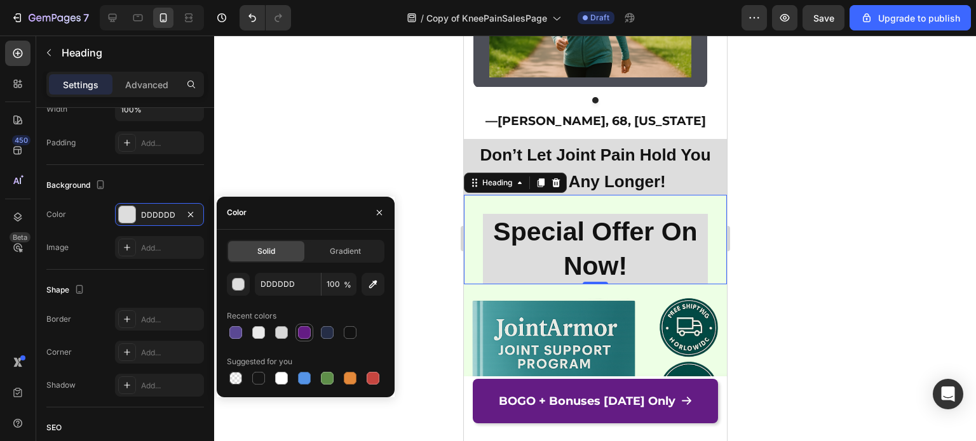
click at [302, 337] on div at bounding box center [304, 332] width 13 height 13
type input "641C84"
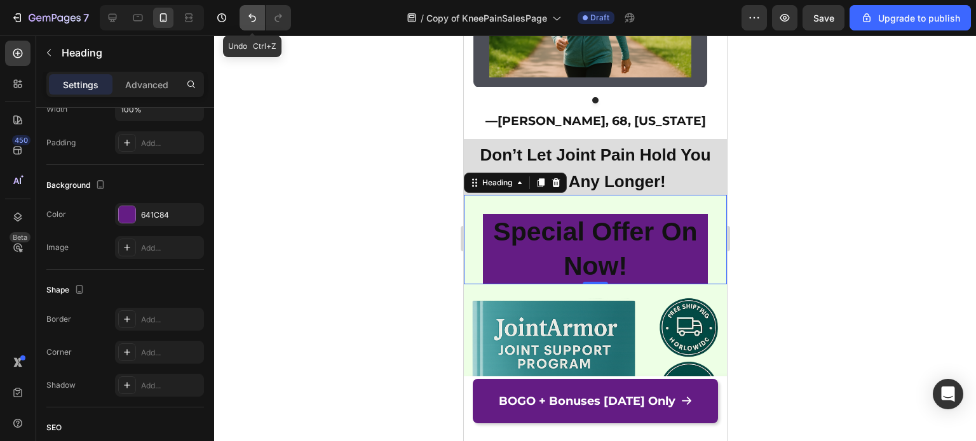
click at [251, 14] on icon "Undo/Redo" at bounding box center [252, 18] width 8 height 8
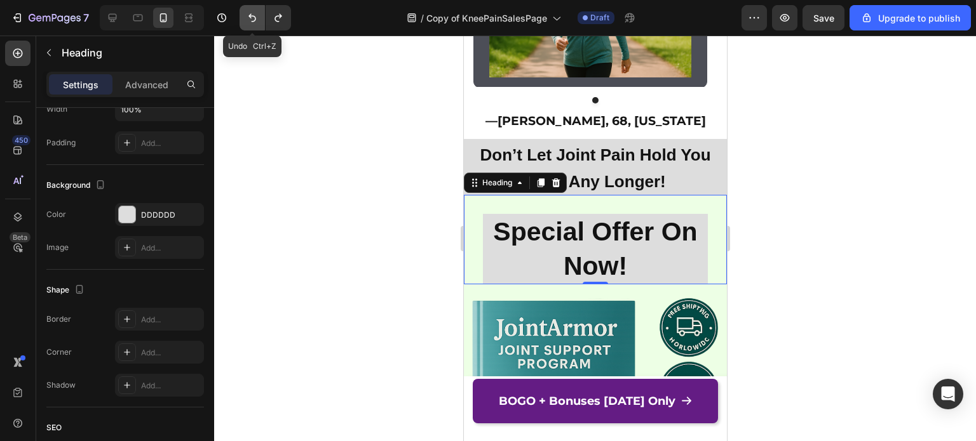
click at [248, 20] on icon "Undo/Redo" at bounding box center [252, 17] width 13 height 13
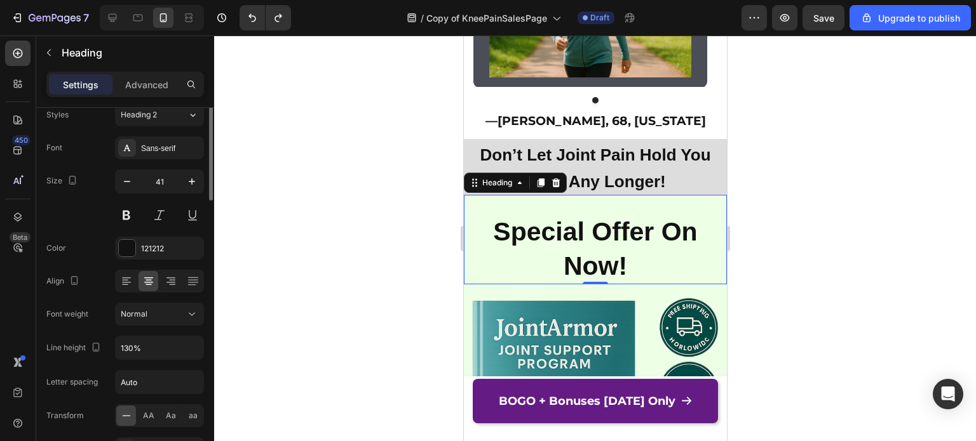
scroll to position [0, 0]
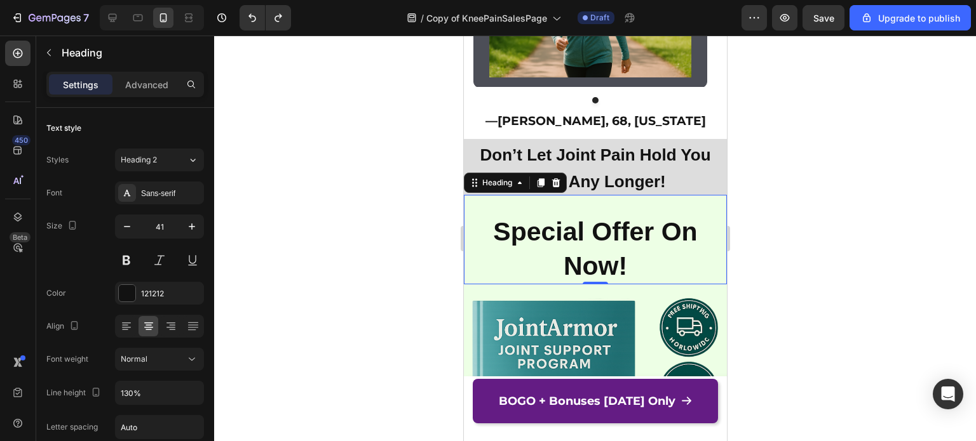
click at [751, 259] on div at bounding box center [595, 239] width 762 height 406
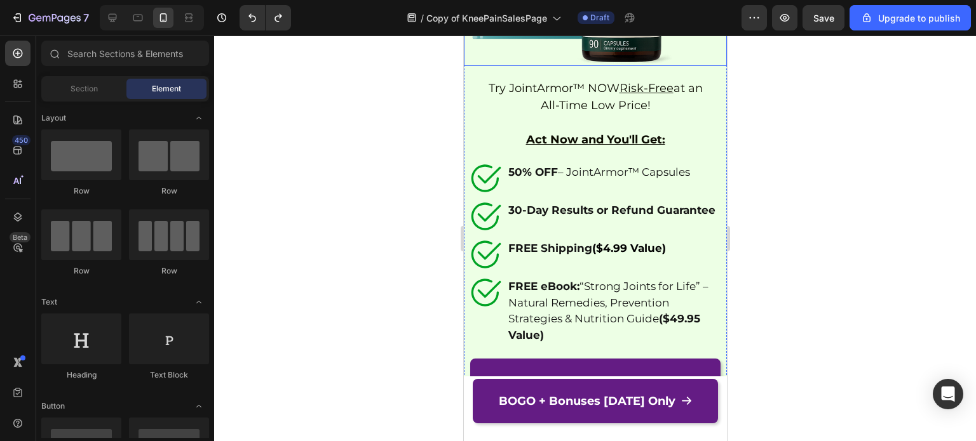
scroll to position [9666, 0]
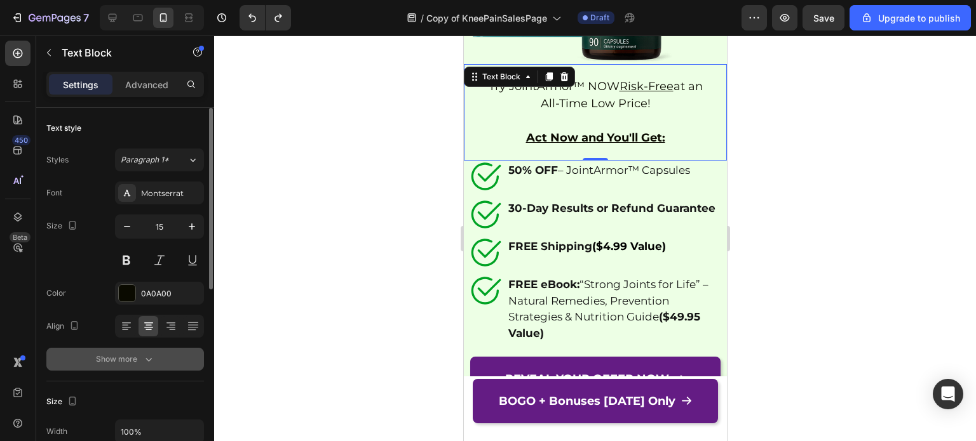
click at [117, 366] on button "Show more" at bounding box center [125, 359] width 158 height 23
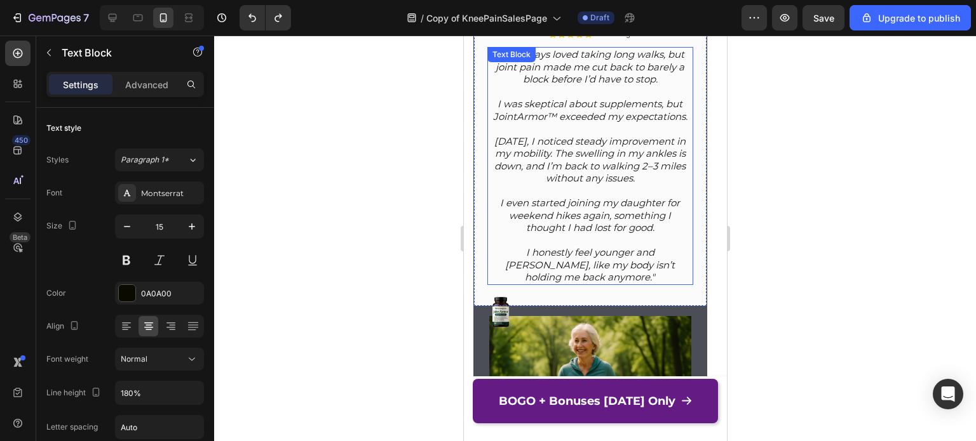
scroll to position [8697, 0]
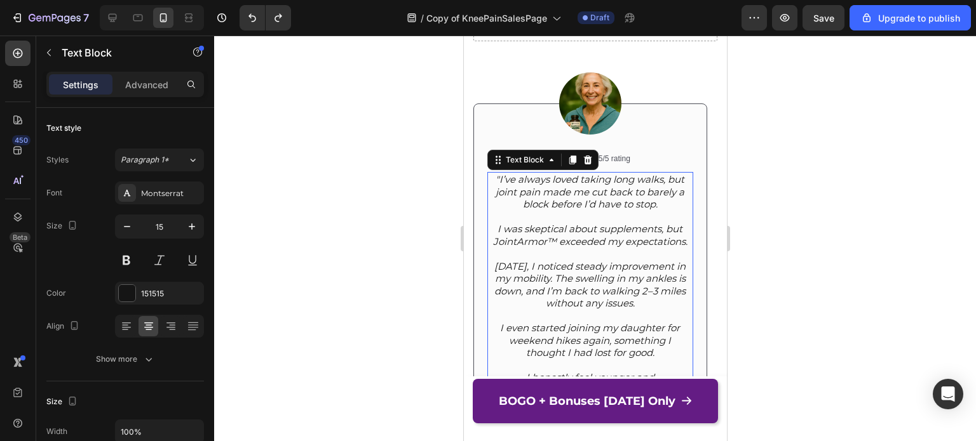
click at [525, 208] on icon ""I’ve always loved taking long walks, but joint pain made me cut back to barely…" at bounding box center [589, 191] width 189 height 37
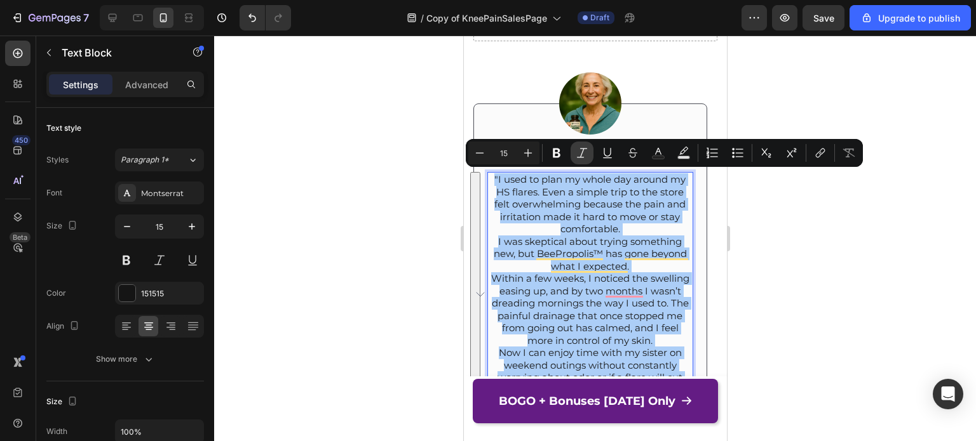
click at [586, 154] on icon "Editor contextual toolbar" at bounding box center [581, 153] width 13 height 13
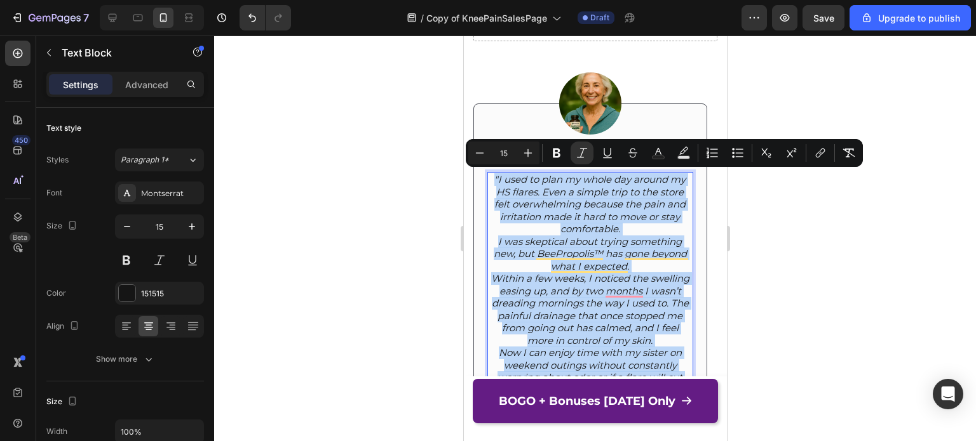
click at [657, 211] on icon ""I used to plan my whole day around my HS flares. Even a simple trip to the sto…" at bounding box center [589, 204] width 191 height 62
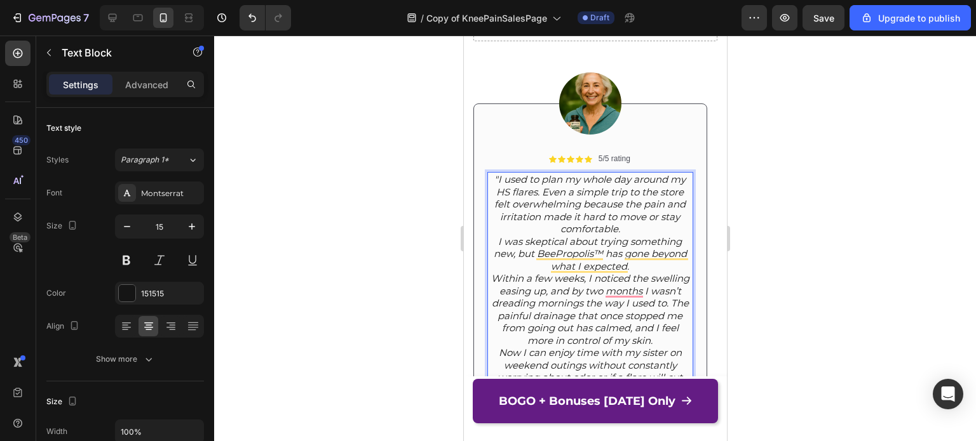
click at [647, 224] on p ""I used to plan my whole day around my HS flares. Even a simple trip to the sto…" at bounding box center [589, 204] width 203 height 62
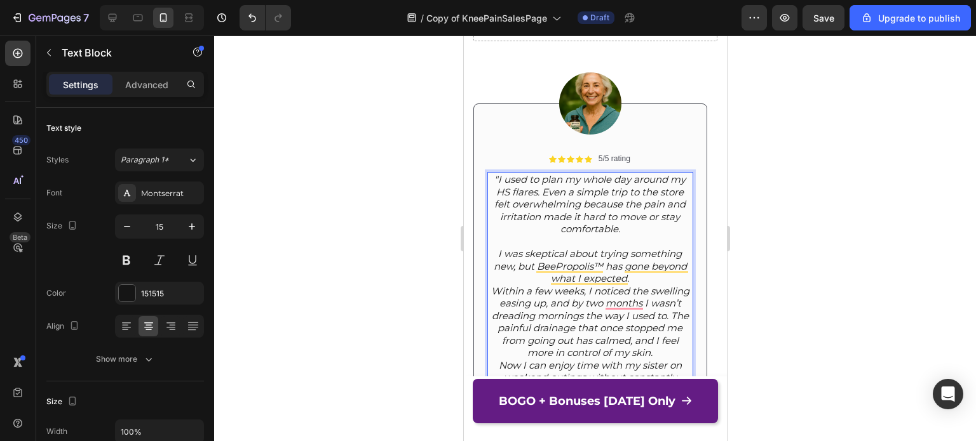
click at [641, 285] on icon "Within a few weeks, I noticed the swelling easing up, and by two months I wasn’…" at bounding box center [589, 322] width 198 height 74
click at [641, 281] on p "I was skeptical about trying something new, but BeePropolis™ has gone beyond wh…" at bounding box center [589, 266] width 203 height 37
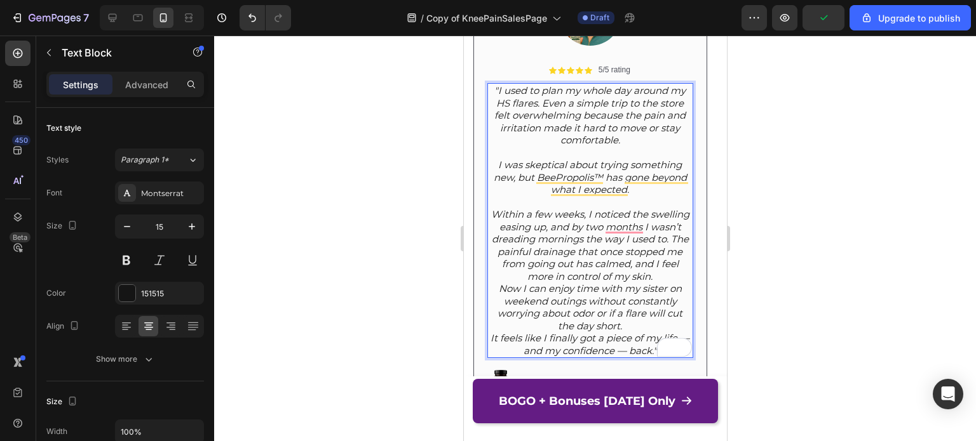
scroll to position [8786, 0]
click at [675, 275] on p "Within a few weeks, I noticed the swelling easing up, and by two months I wasn’…" at bounding box center [589, 245] width 203 height 74
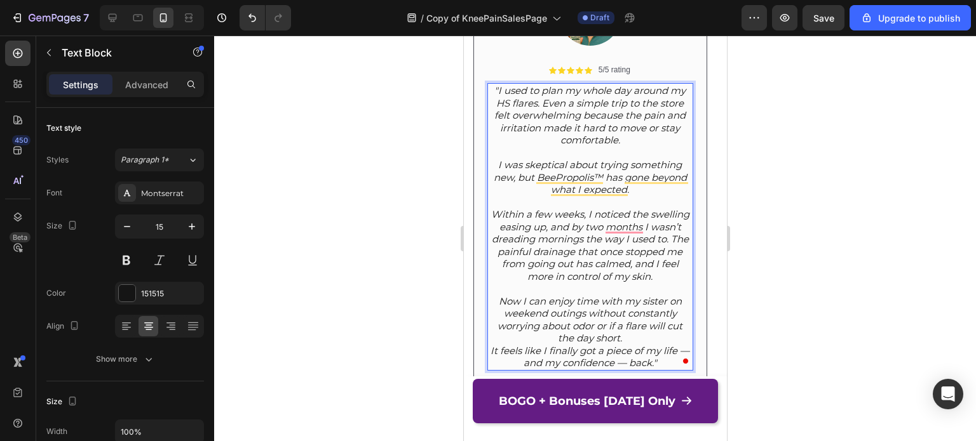
click at [644, 337] on p "Now I can enjoy time with my sister on weekend outings without constantly worry…" at bounding box center [589, 320] width 203 height 50
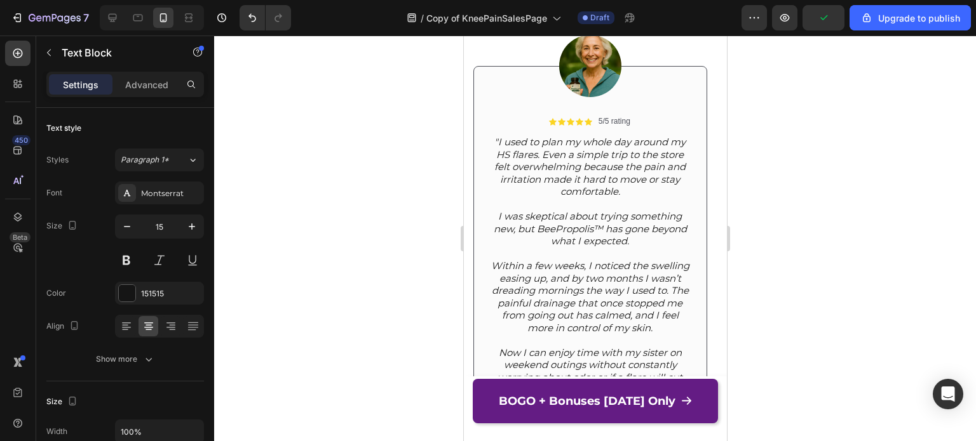
scroll to position [8864, 0]
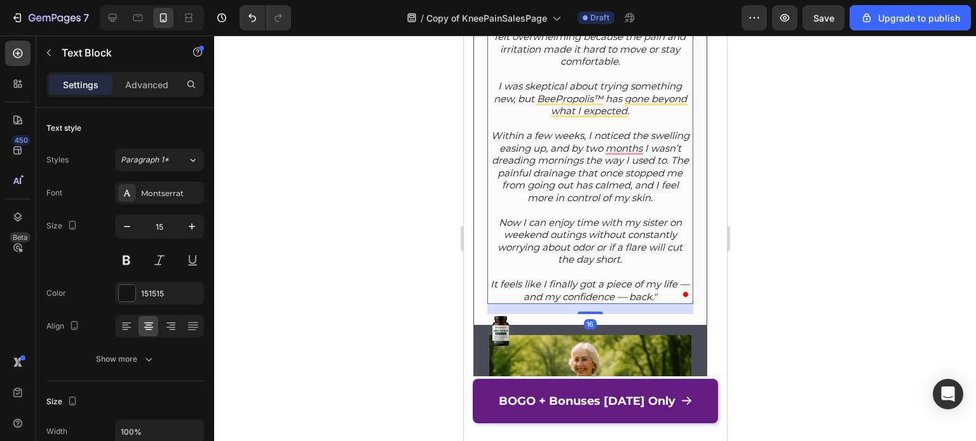
click at [671, 162] on icon "Within a few weeks, I noticed the swelling easing up, and by two months I wasn’…" at bounding box center [589, 167] width 198 height 74
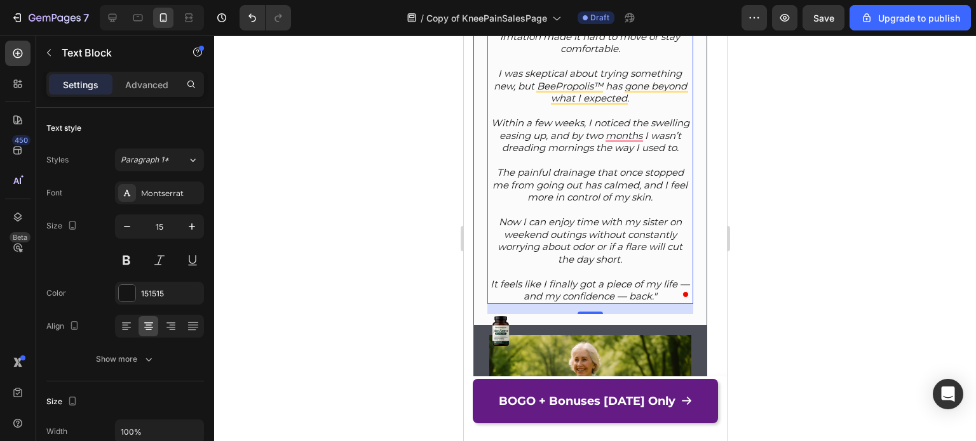
scroll to position [8791, 0]
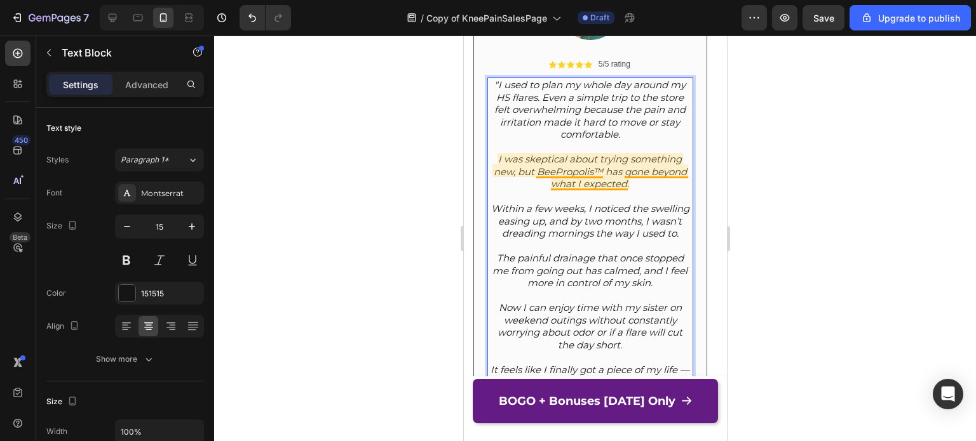
click at [634, 115] on icon ""I used to plan my whole day around my HS flares. Even a simple trip to the sto…" at bounding box center [589, 110] width 191 height 62
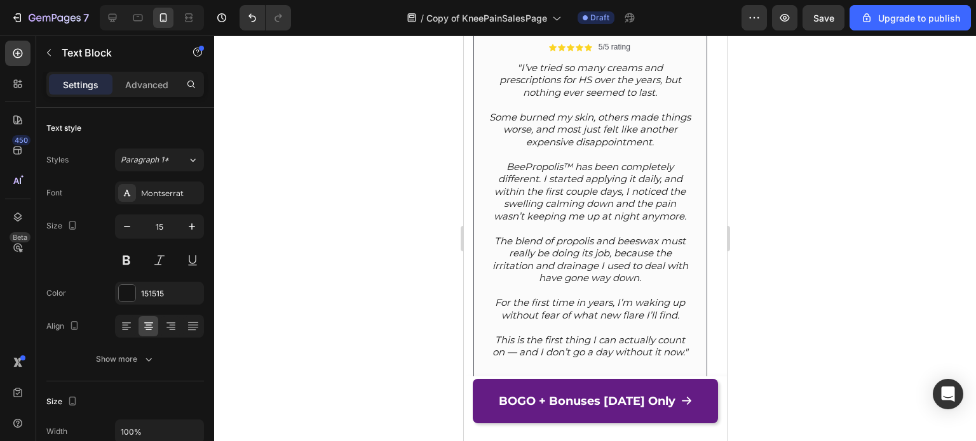
scroll to position [8094, 0]
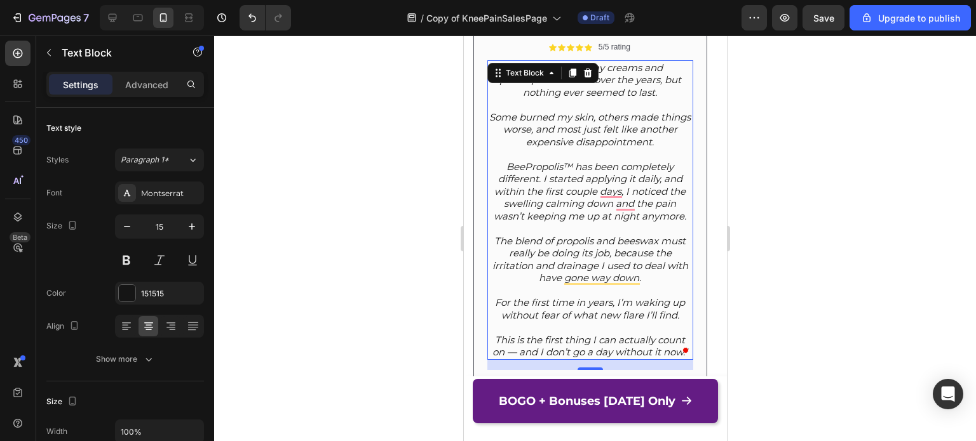
click at [542, 178] on icon "BeePropolis™ has been completely different. I started applying it daily, and wi…" at bounding box center [589, 192] width 192 height 62
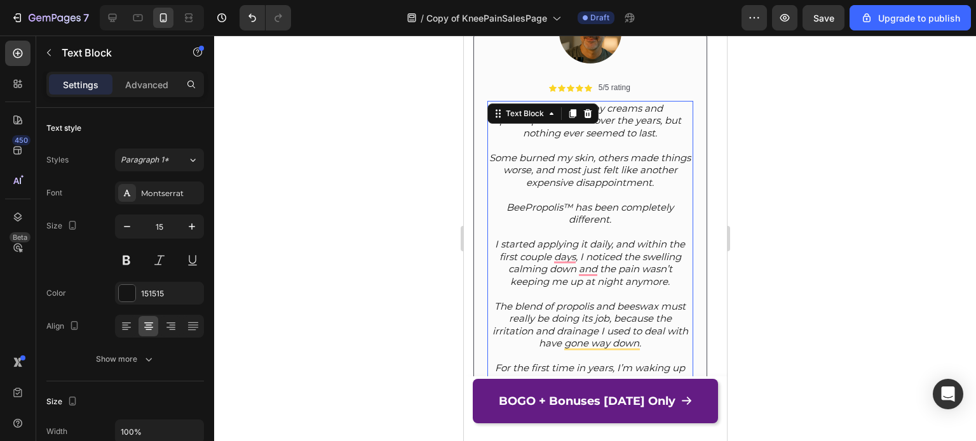
scroll to position [8039, 0]
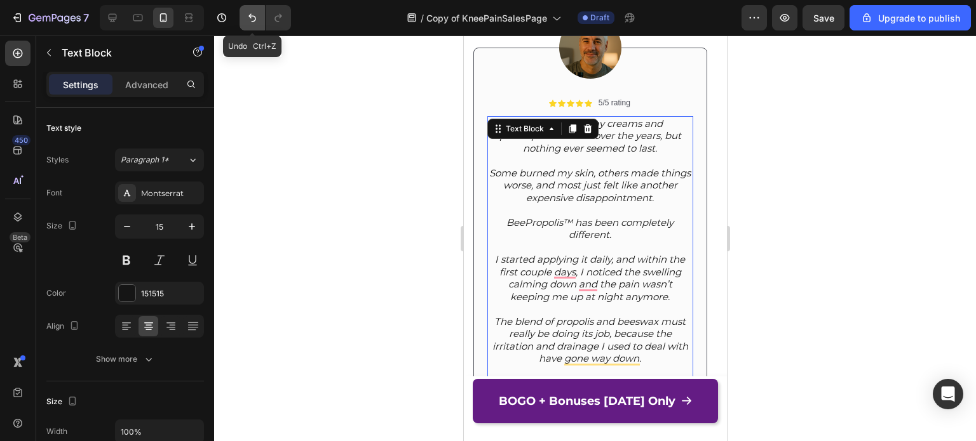
click at [252, 21] on icon "Undo/Redo" at bounding box center [252, 18] width 8 height 8
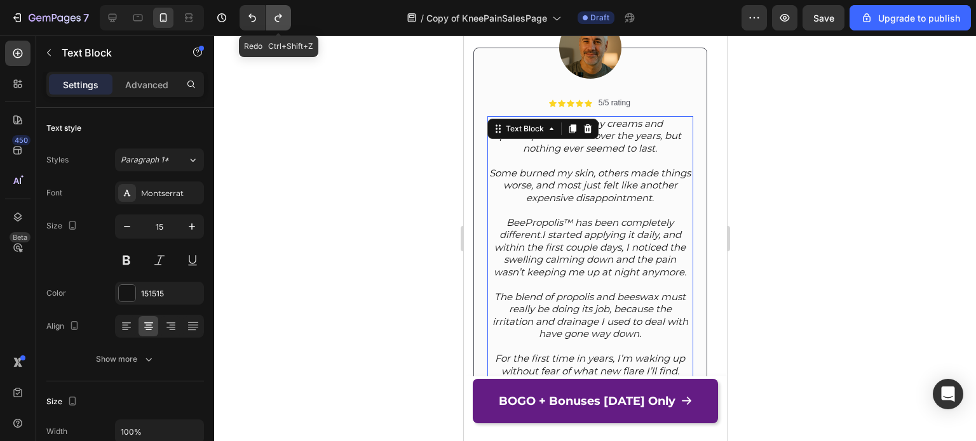
click at [272, 20] on icon "Undo/Redo" at bounding box center [278, 17] width 13 height 13
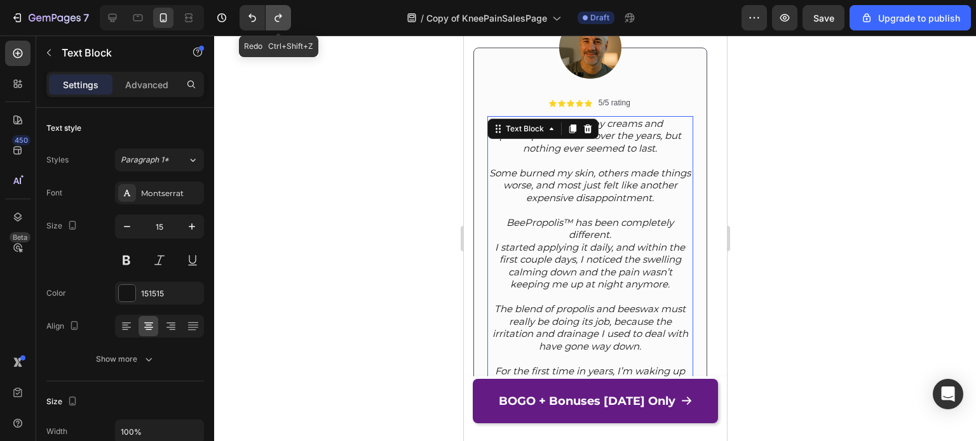
click at [272, 20] on icon "Undo/Redo" at bounding box center [278, 17] width 13 height 13
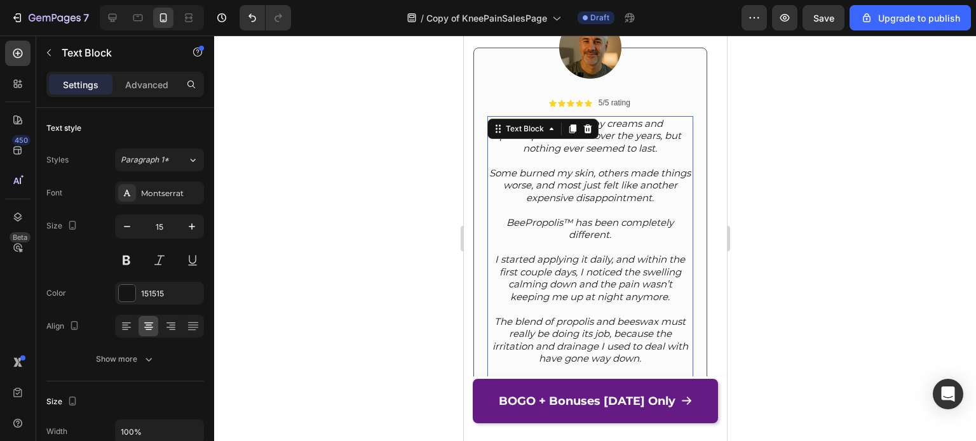
click at [452, 166] on div at bounding box center [595, 239] width 762 height 406
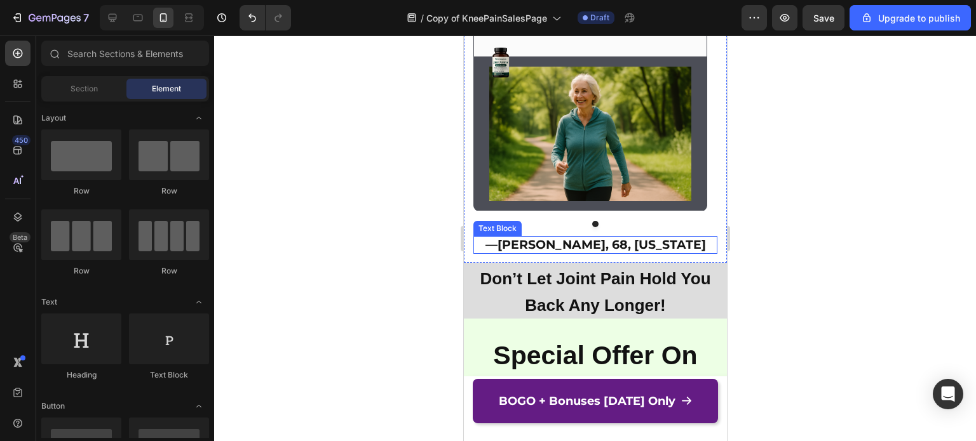
scroll to position [9172, 0]
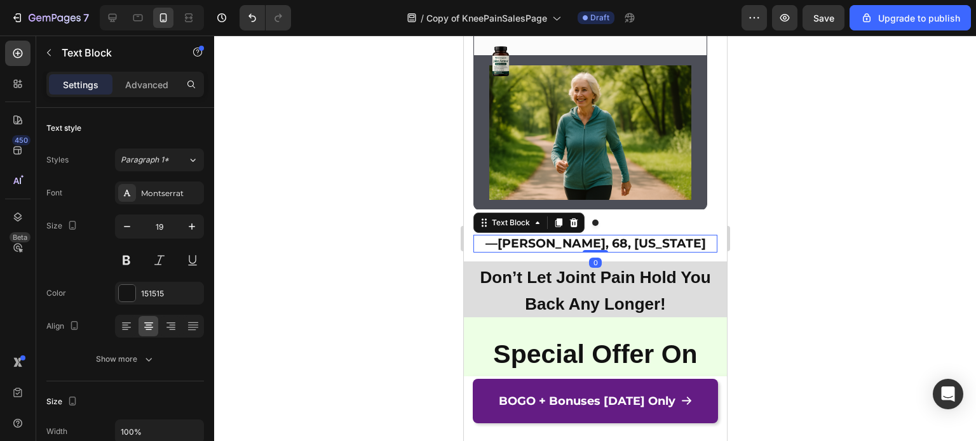
click at [610, 243] on strong "Evelyn H., 68, Florida" at bounding box center [601, 243] width 208 height 15
click at [671, 248] on p "— Evelyn H., 44, Florida" at bounding box center [594, 244] width 241 height 16
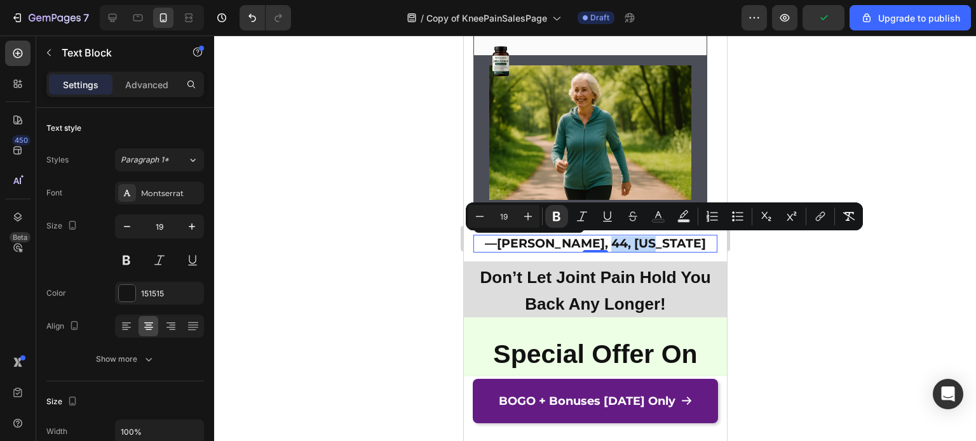
drag, startPoint x: 671, startPoint y: 241, endPoint x: 619, endPoint y: 246, distance: 52.3
click at [619, 246] on p "— Evelyn H., 44, Florida" at bounding box center [594, 244] width 241 height 16
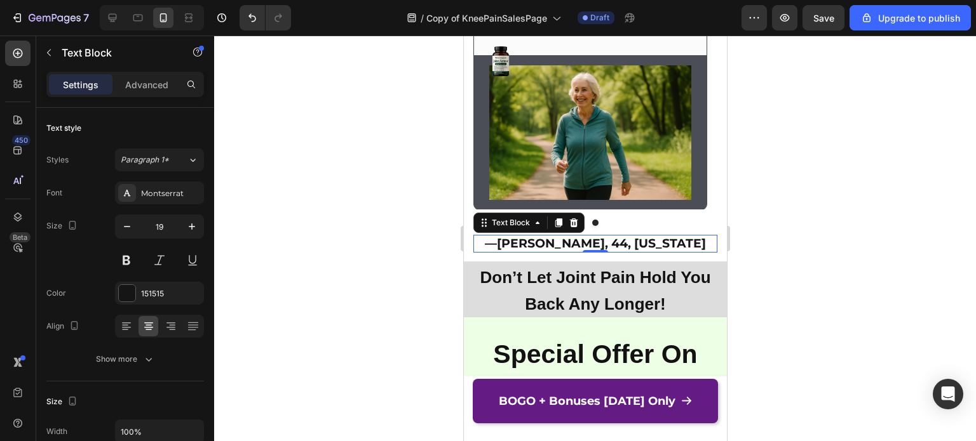
click at [784, 238] on div at bounding box center [595, 239] width 762 height 406
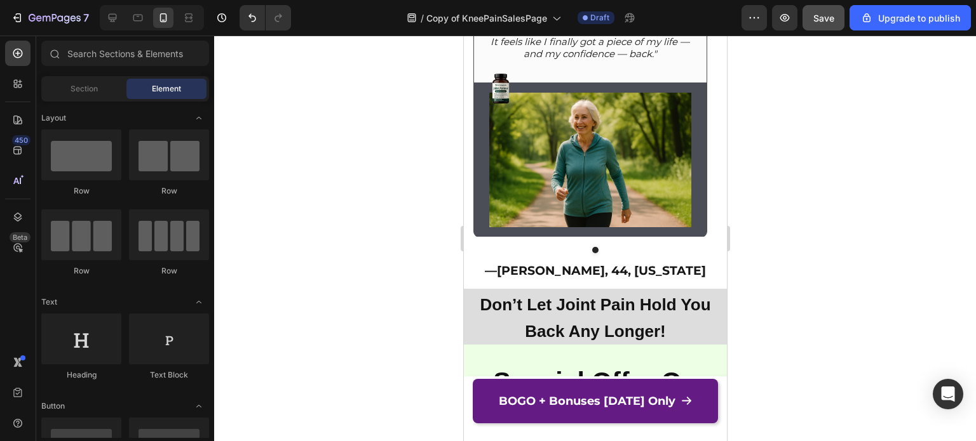
scroll to position [9174, 0]
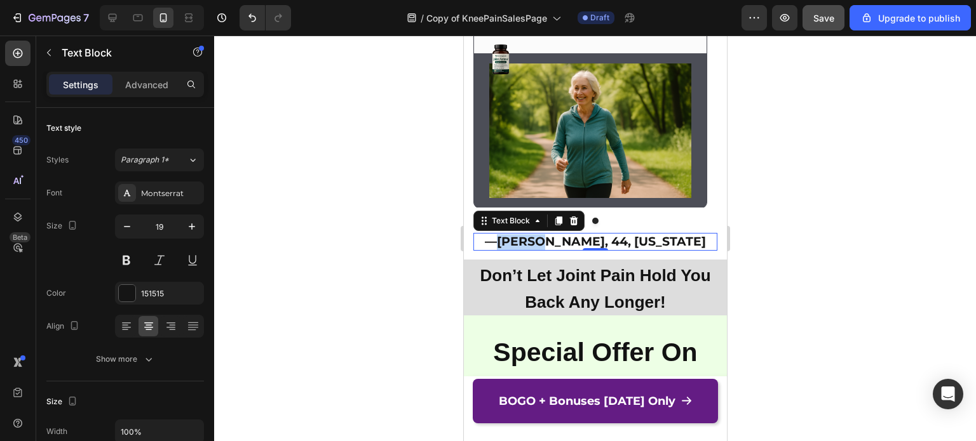
drag, startPoint x: 562, startPoint y: 244, endPoint x: 525, endPoint y: 242, distance: 37.5
click at [525, 242] on strong "Evelyn H., 44, California" at bounding box center [600, 241] width 209 height 15
click at [753, 223] on div at bounding box center [595, 239] width 762 height 406
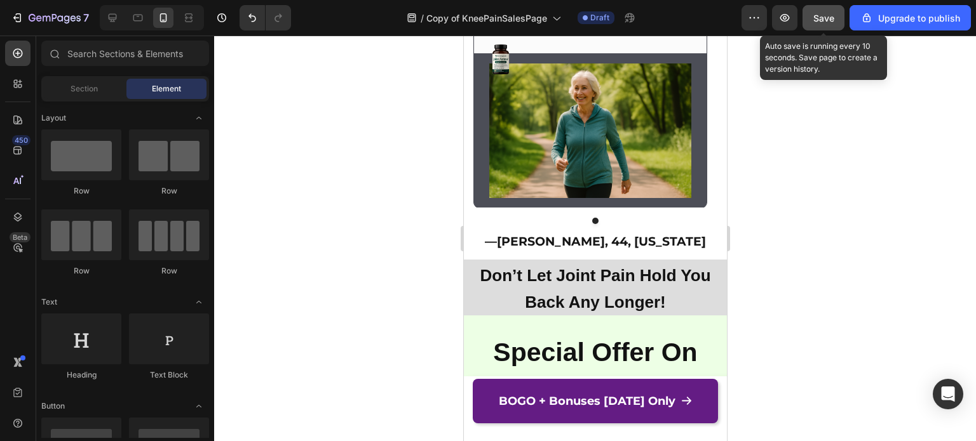
click at [832, 14] on span "Save" at bounding box center [823, 18] width 21 height 11
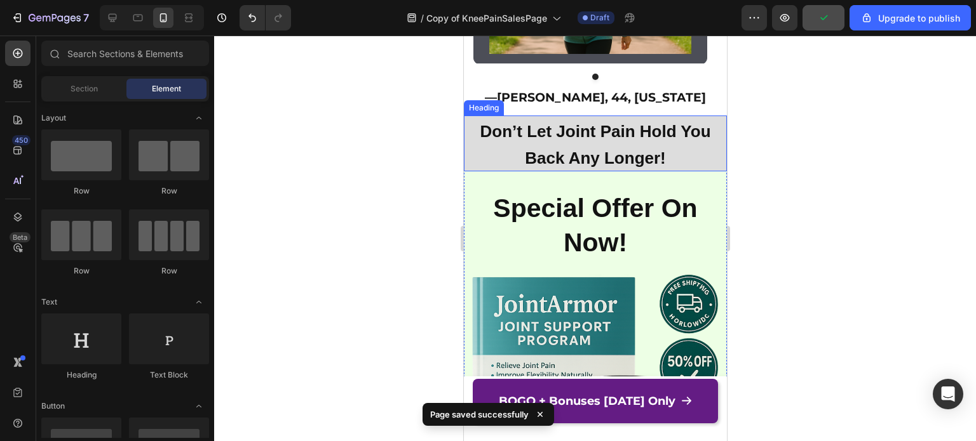
scroll to position [9318, 0]
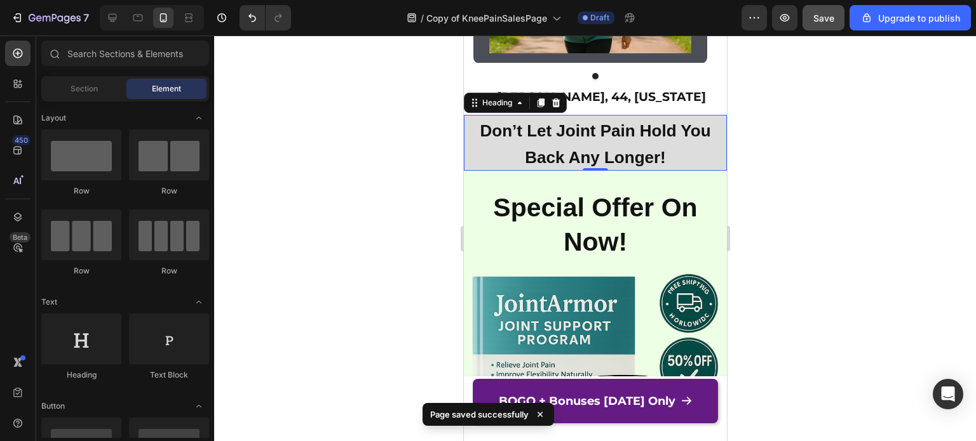
click at [629, 137] on strong "Don’t Let Joint Pain Hold You Back Any Longer!" at bounding box center [594, 144] width 231 height 46
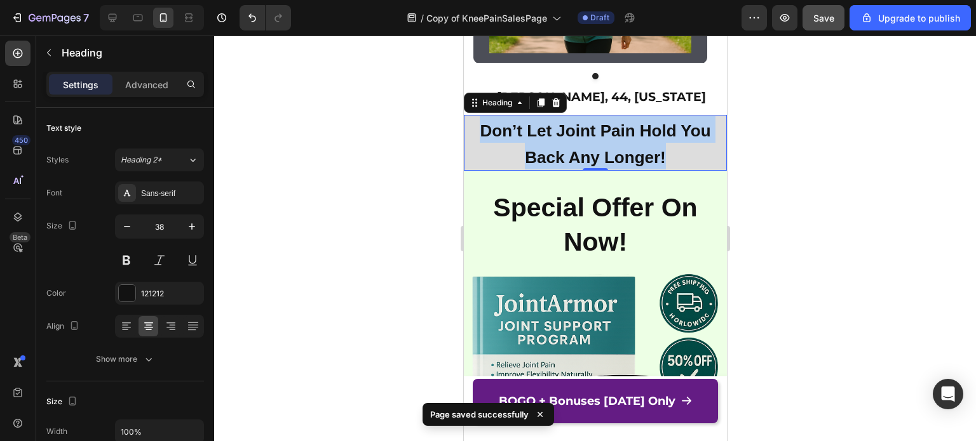
click at [629, 137] on strong "Don’t Let Joint Pain Hold You Back Any Longer!" at bounding box center [594, 144] width 231 height 46
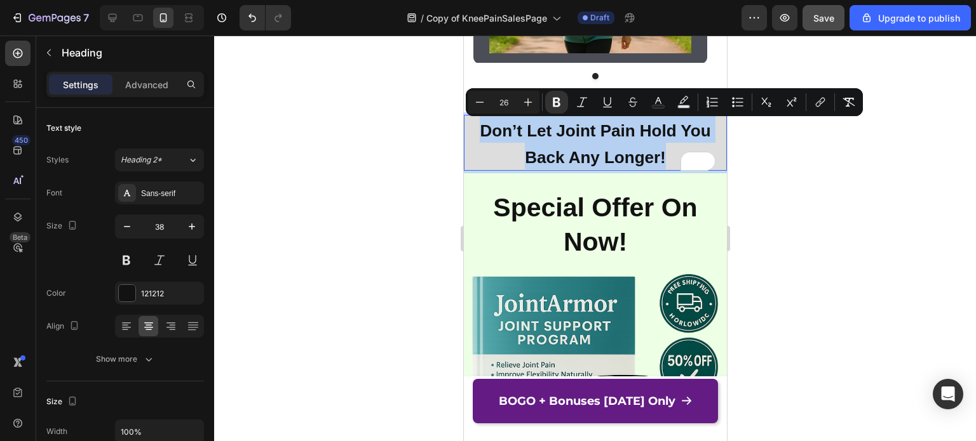
click at [561, 145] on p "Don’t Let Joint Pain Hold You Back Any Longer!" at bounding box center [594, 142] width 260 height 53
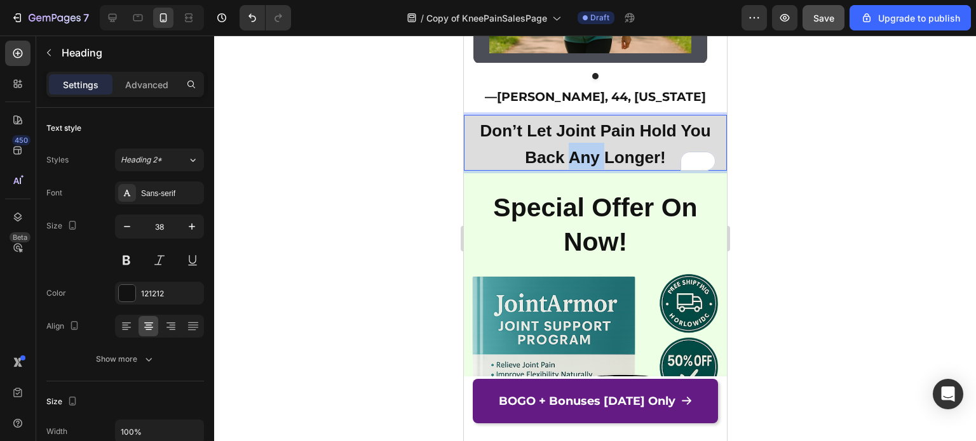
click at [561, 145] on p "Don’t Let Joint Pain Hold You Back Any Longer!" at bounding box center [594, 142] width 260 height 53
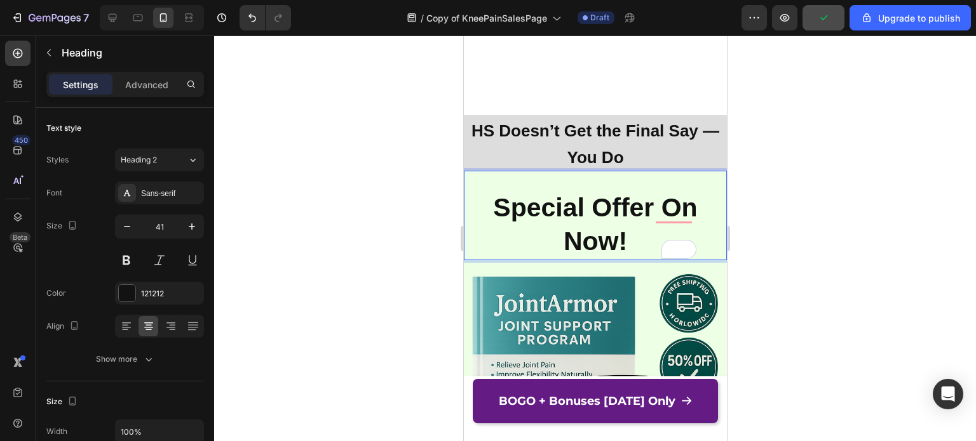
scroll to position [9433, 0]
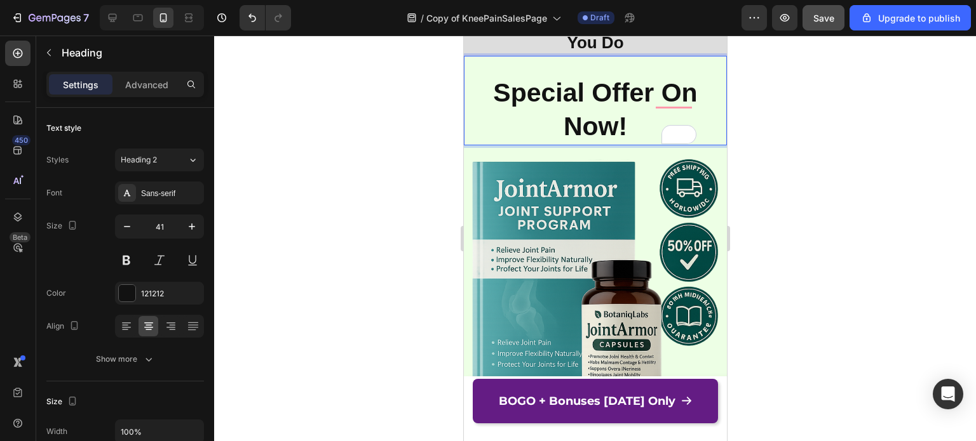
click at [612, 105] on strong "Special Offer On Now!" at bounding box center [594, 109] width 204 height 63
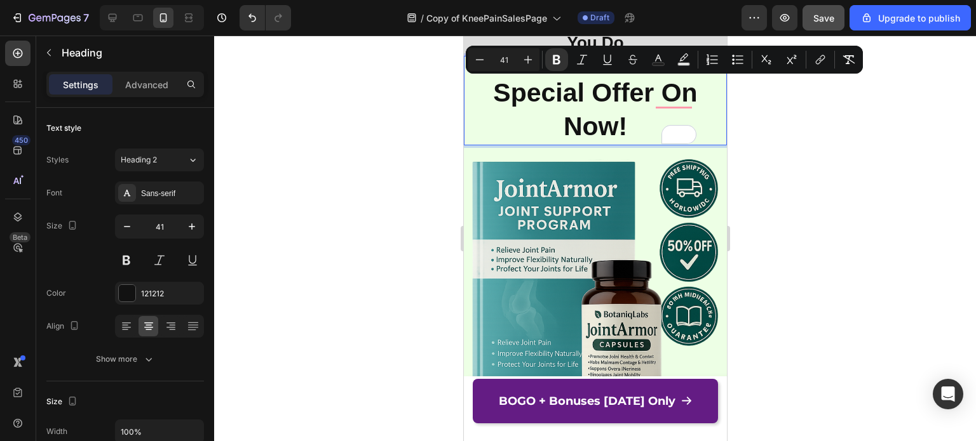
click at [594, 133] on strong "Special Offer On Now!" at bounding box center [594, 109] width 204 height 63
click at [772, 136] on div at bounding box center [595, 239] width 762 height 406
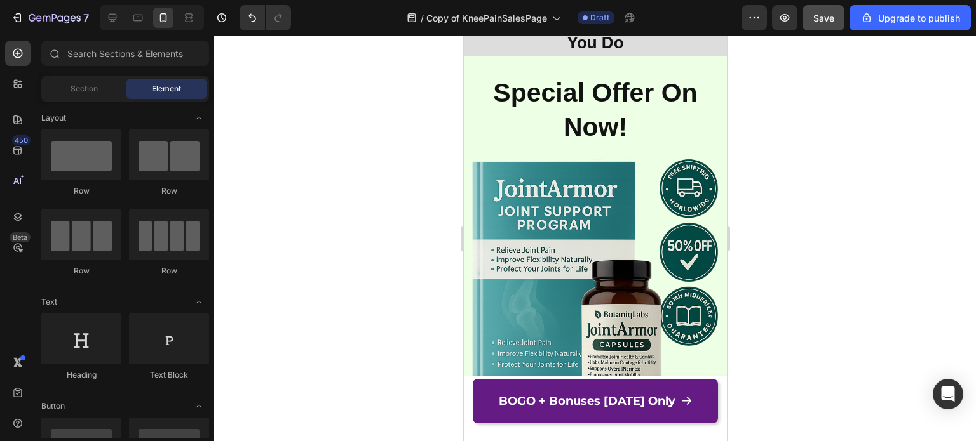
scroll to position [9325, 0]
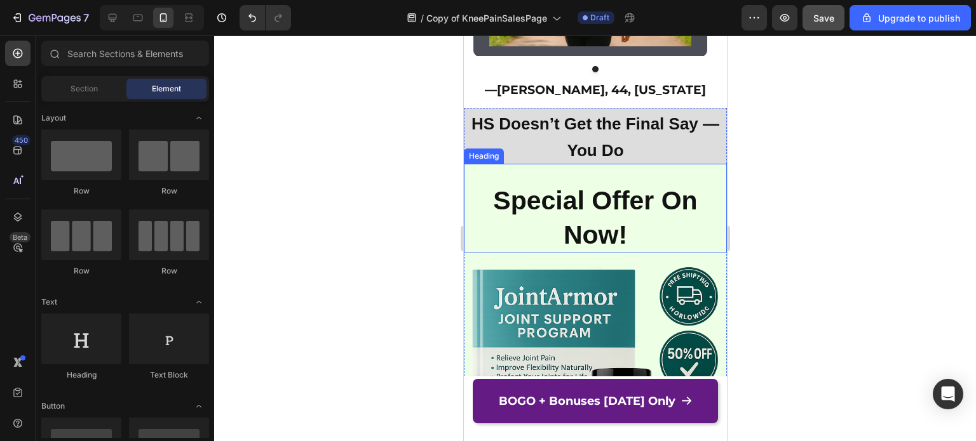
click at [577, 223] on strong "Special Offer On Now!" at bounding box center [594, 217] width 204 height 63
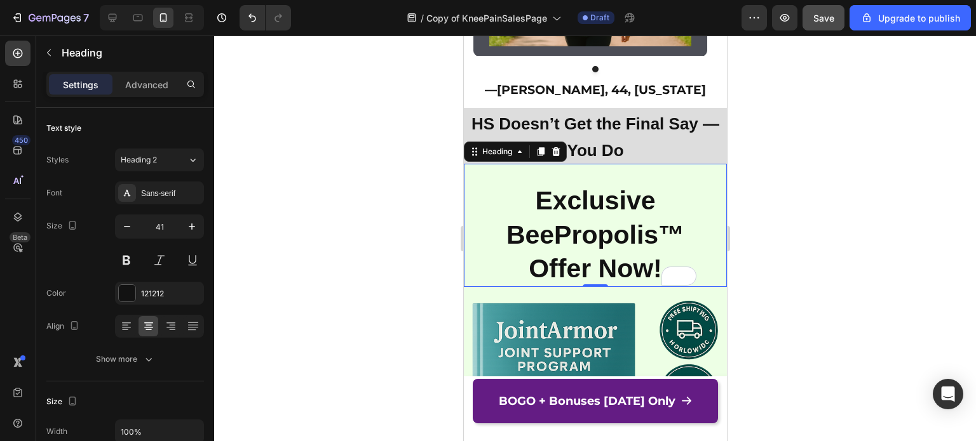
click at [561, 177] on div "Exclusive BeePropolis™ Offer Now! Heading 0" at bounding box center [594, 225] width 263 height 123
click at [850, 205] on div at bounding box center [595, 239] width 762 height 406
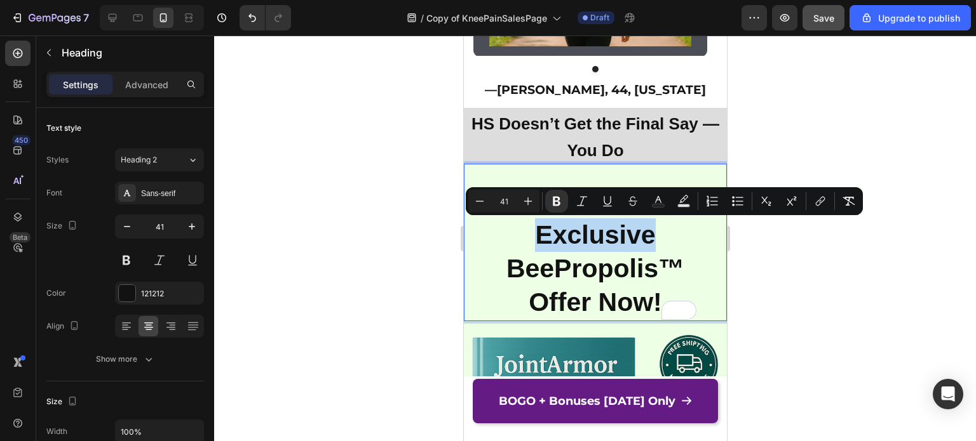
drag, startPoint x: 525, startPoint y: 238, endPoint x: 643, endPoint y: 241, distance: 118.2
click at [643, 241] on p "Limited Time Exclusive BeePropolis™ Offer Now!" at bounding box center [594, 251] width 222 height 135
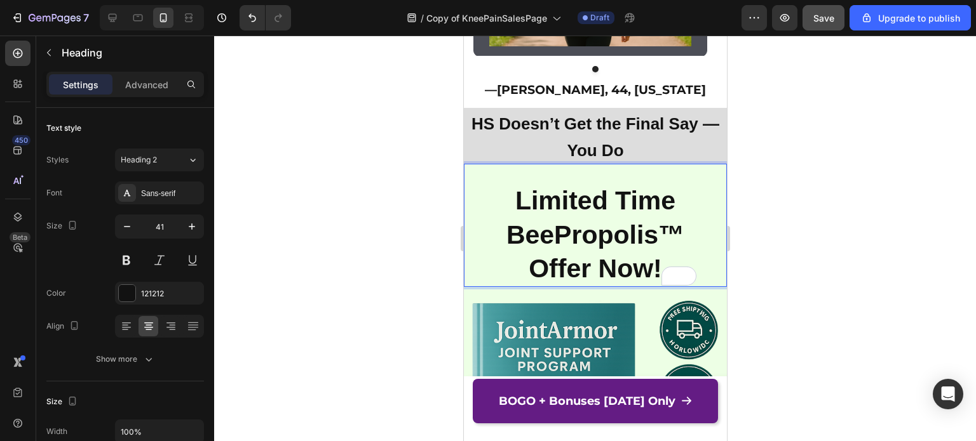
click at [583, 270] on strong "Limited Time BeePropolis™ Offer Now!" at bounding box center [595, 234] width 178 height 97
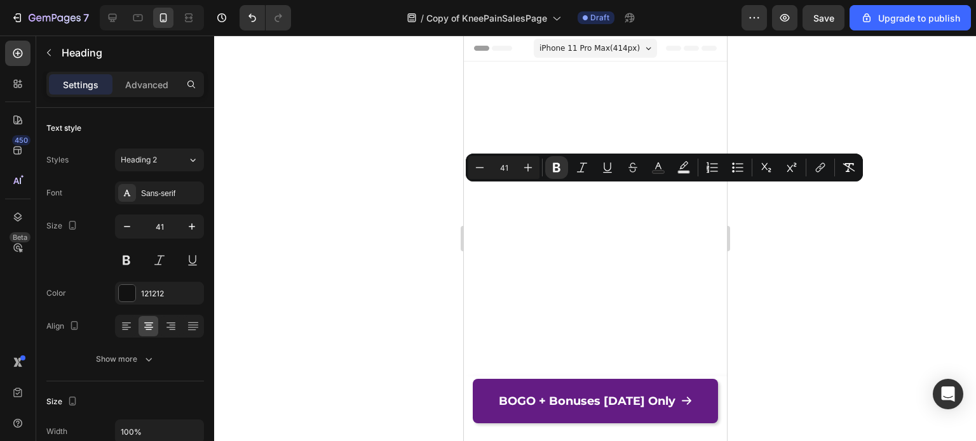
scroll to position [9325, 0]
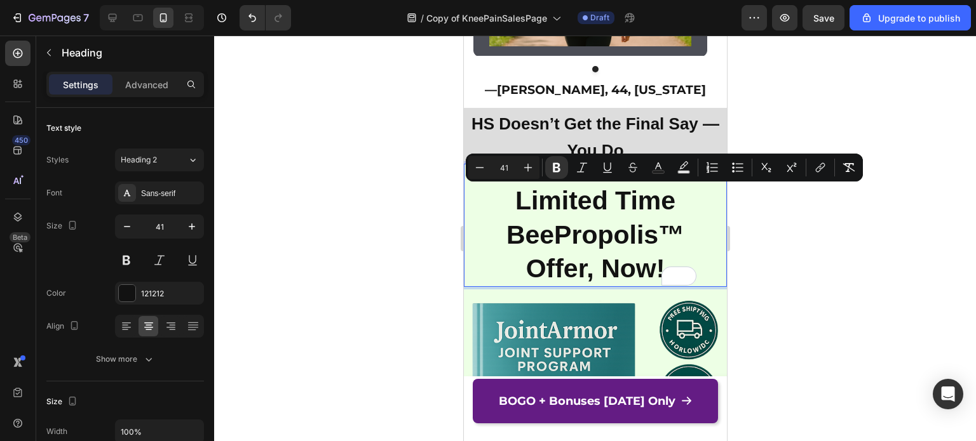
click at [591, 269] on strong "Limited Time BeePropolis™ Offer, Now!" at bounding box center [595, 234] width 178 height 97
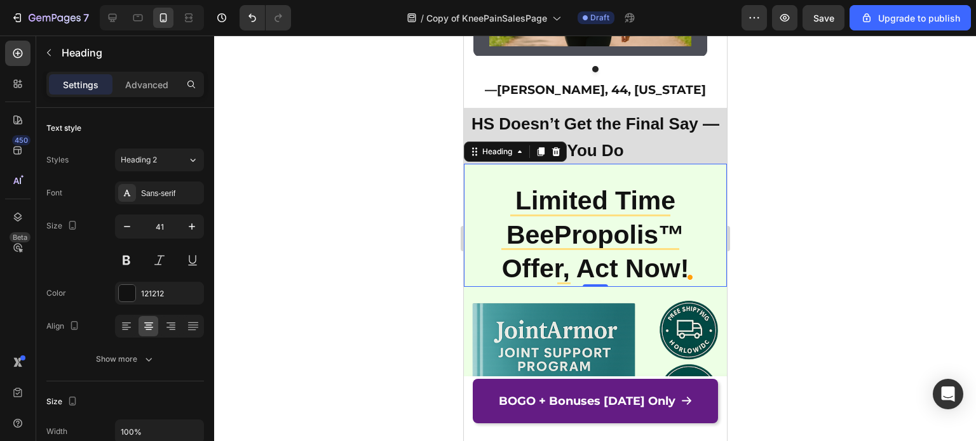
click at [830, 238] on div at bounding box center [595, 239] width 762 height 406
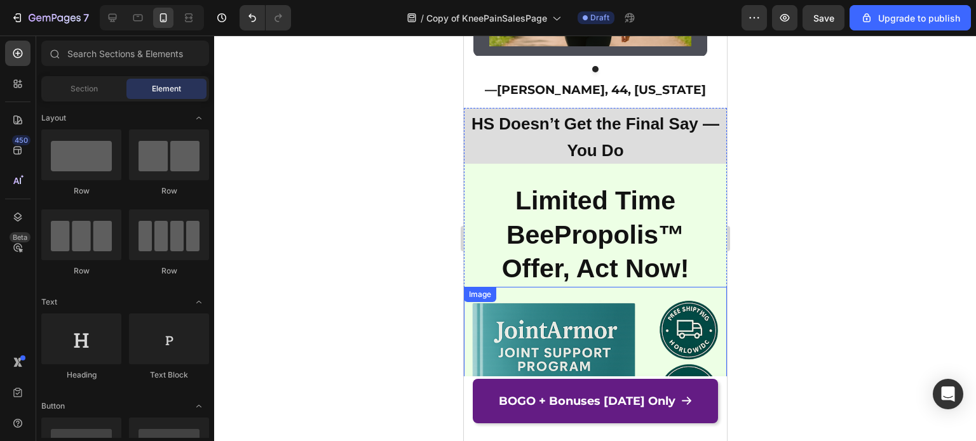
scroll to position [9325, 0]
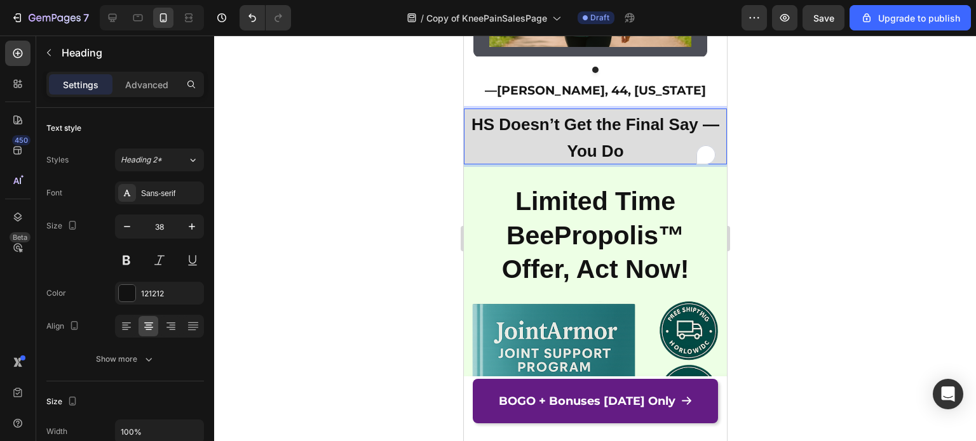
click at [697, 126] on strong "HS Doesn’t Get the Final Say — You Do" at bounding box center [595, 138] width 248 height 46
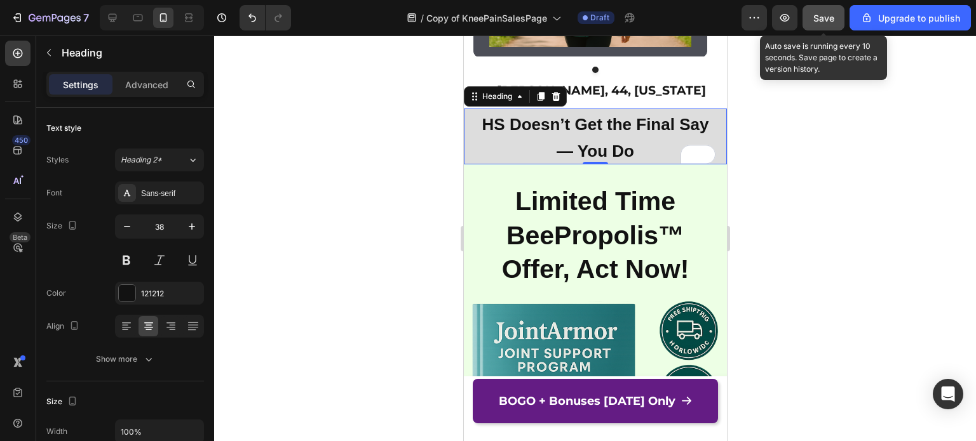
click at [823, 27] on button "Save" at bounding box center [823, 17] width 42 height 25
